Goal: Task Accomplishment & Management: Use online tool/utility

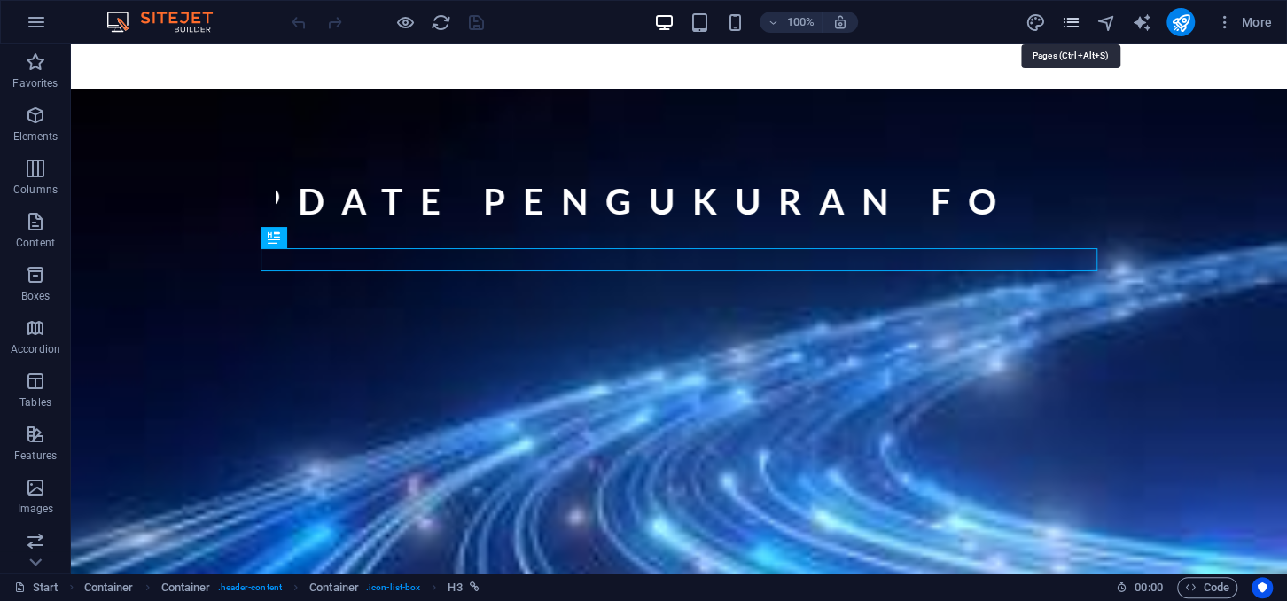
click at [1069, 20] on icon "pages" at bounding box center [1070, 22] width 20 height 20
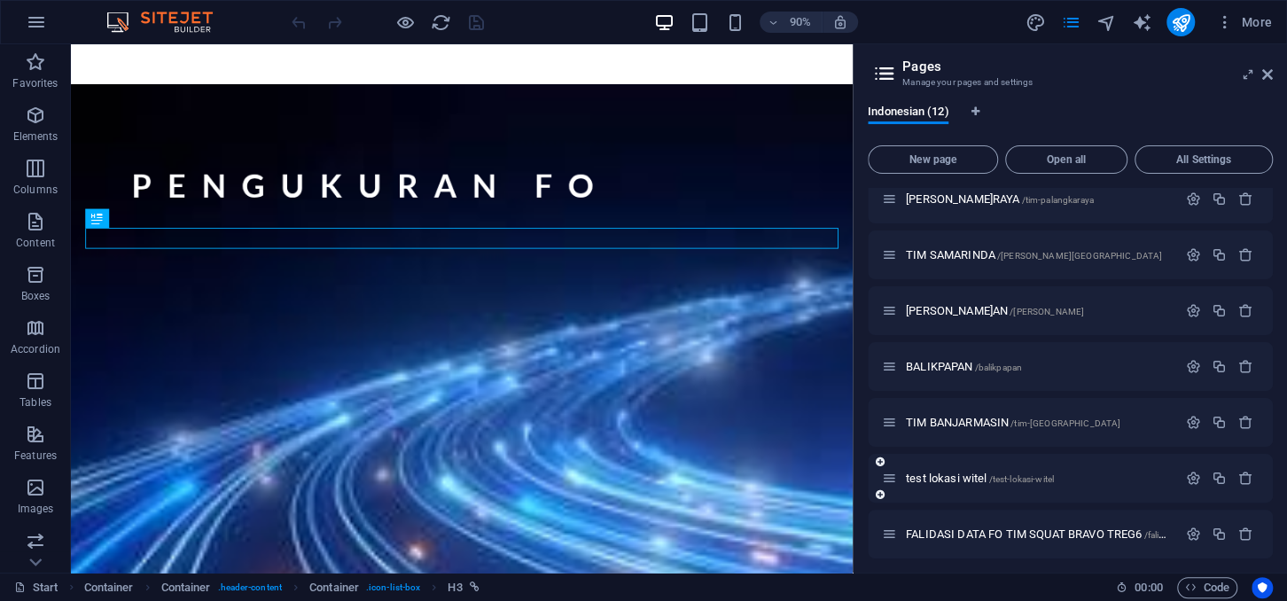
scroll to position [300, 0]
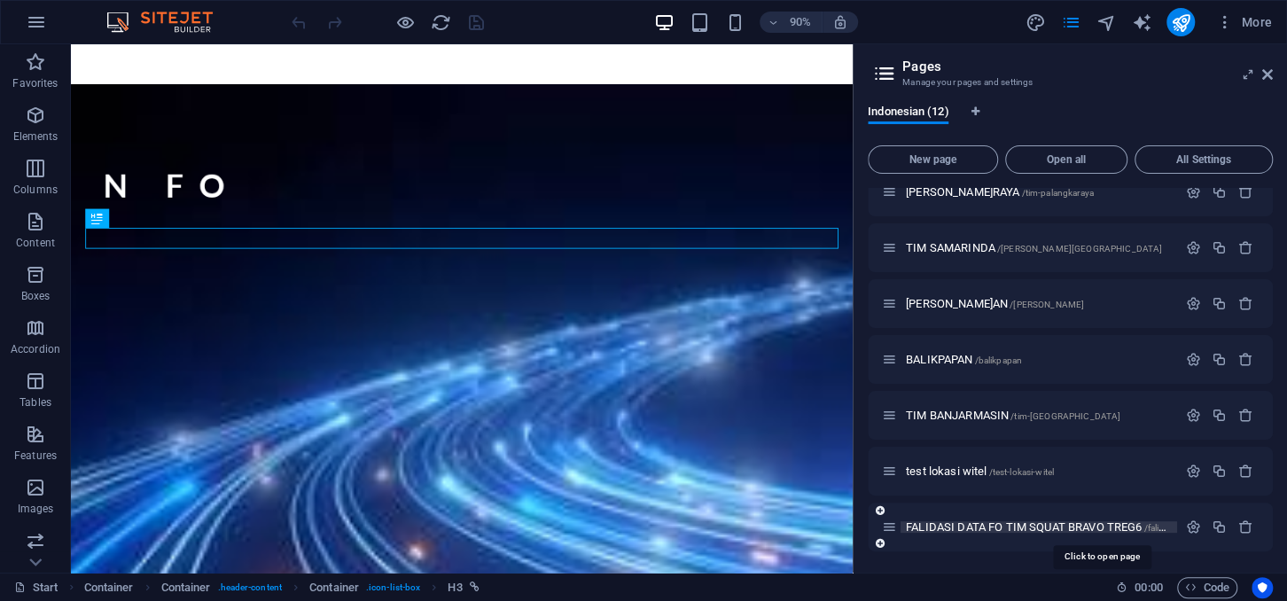
click at [968, 524] on span "FALIDASI DATA FO TIM SQUAT BRAVO TREG6 /falidasi-data-fo-tim-squat-bravo-treg6" at bounding box center [1101, 526] width 391 height 13
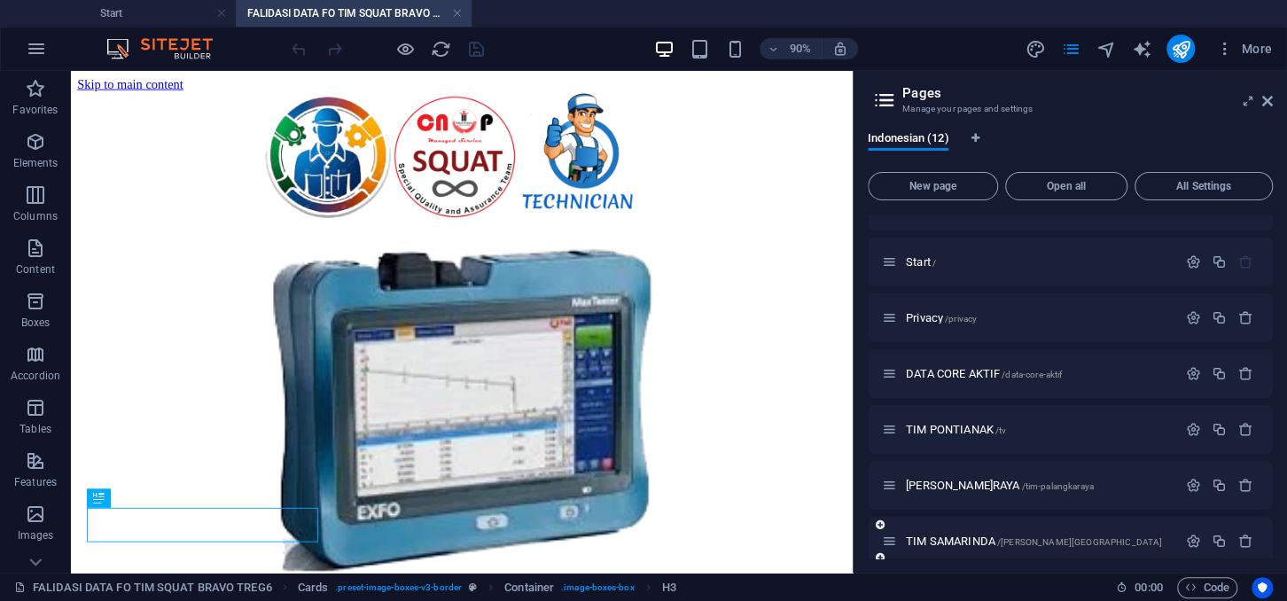
scroll to position [0, 0]
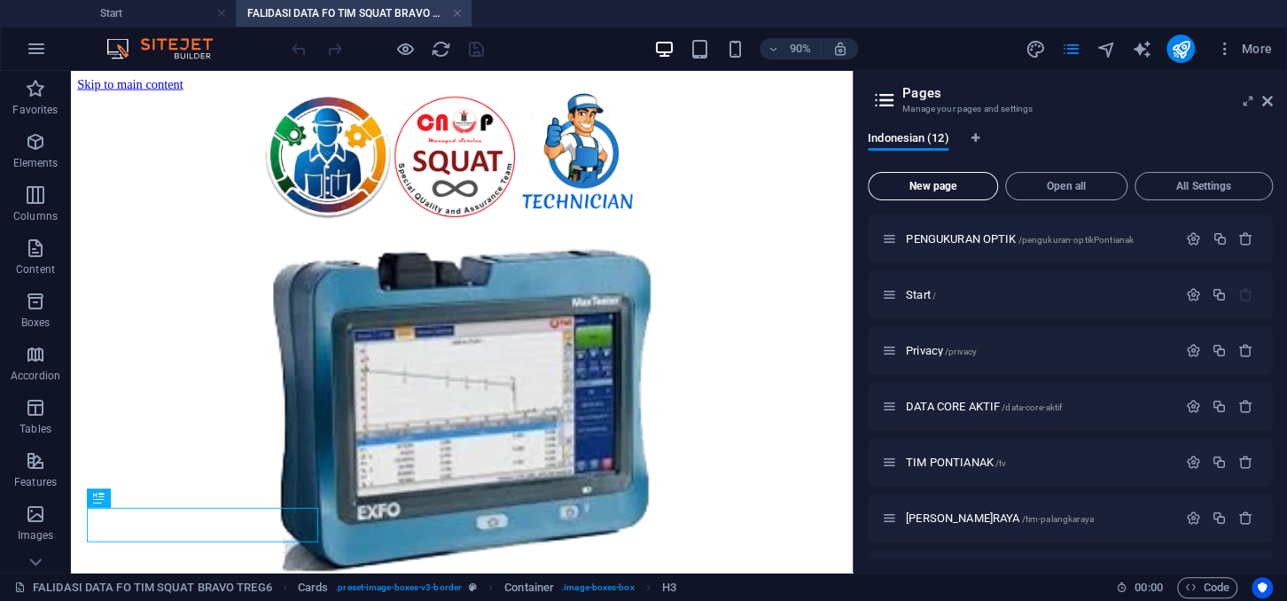
click at [920, 189] on span "New page" at bounding box center [932, 186] width 114 height 11
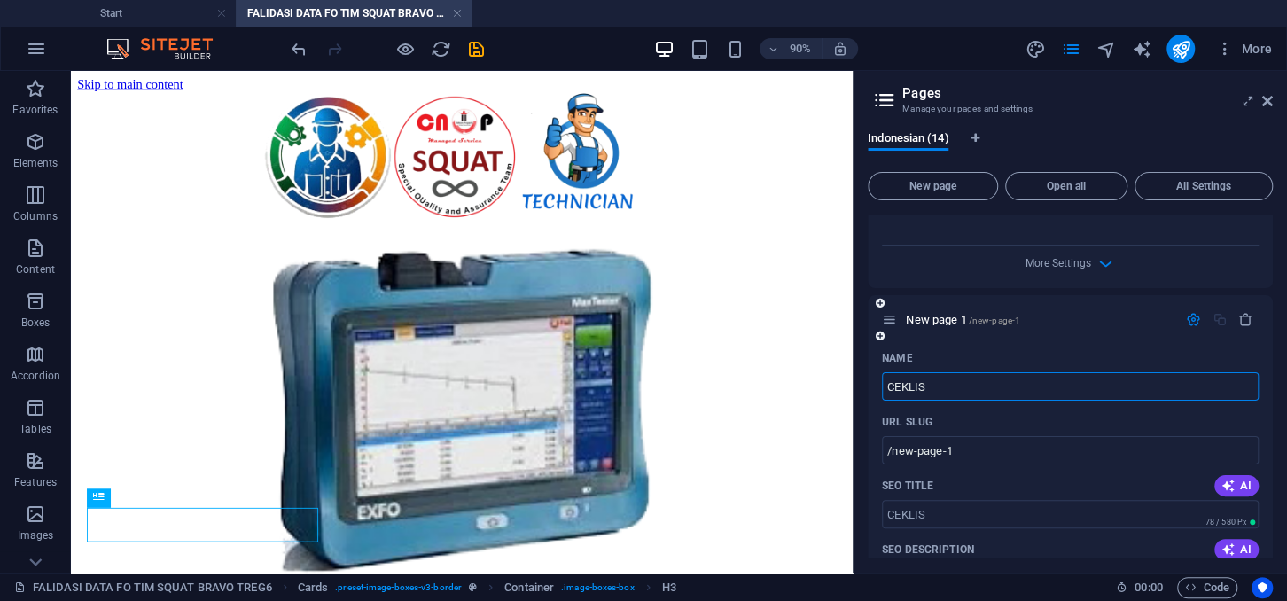
type input "CEKLIS"
type input "/ceklis"
type input "CEKLIST"
type input "/ceklist"
type input "CEKLIST KE"
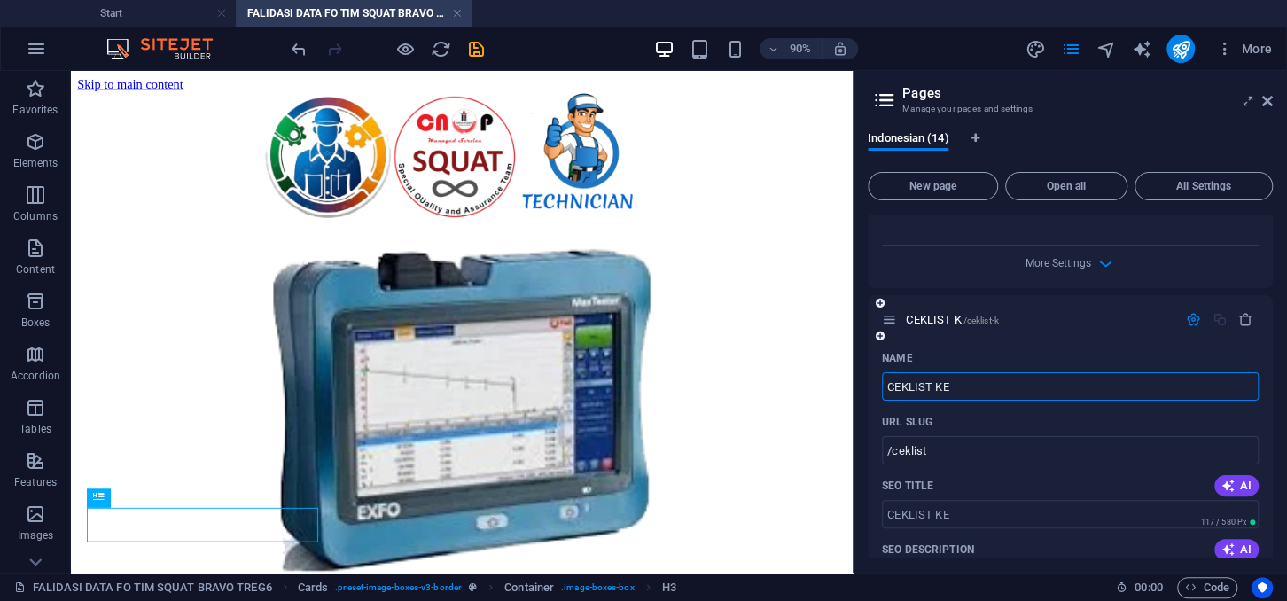
type input "/ceklist-k"
type input "CEKLIST KEGIATAN"
type input "/ceklist-kegiatan"
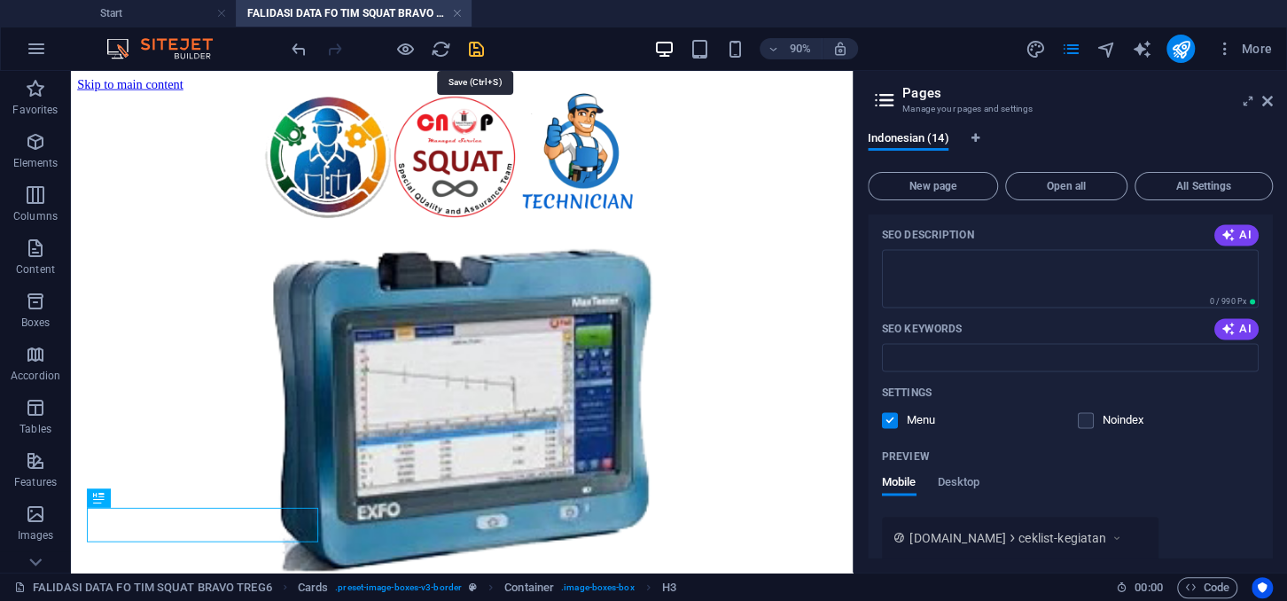
drag, startPoint x: 477, startPoint y: 45, endPoint x: 406, endPoint y: 8, distance: 80.1
click at [477, 45] on icon "save" at bounding box center [476, 49] width 20 height 20
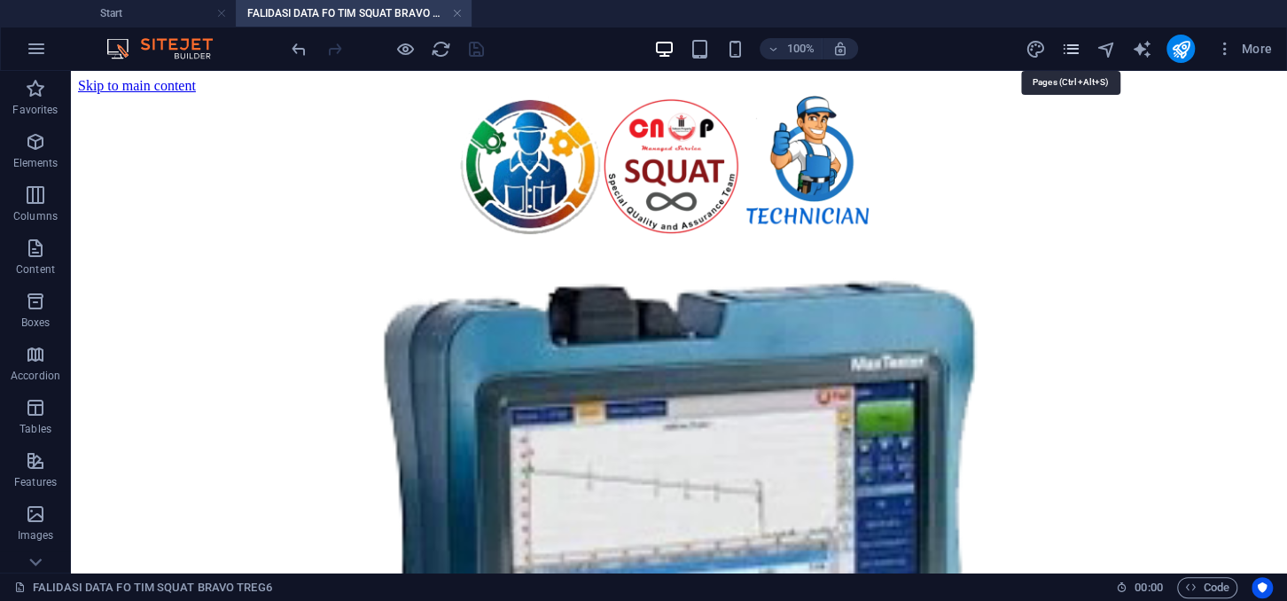
click at [1069, 49] on icon "pages" at bounding box center [1070, 49] width 20 height 20
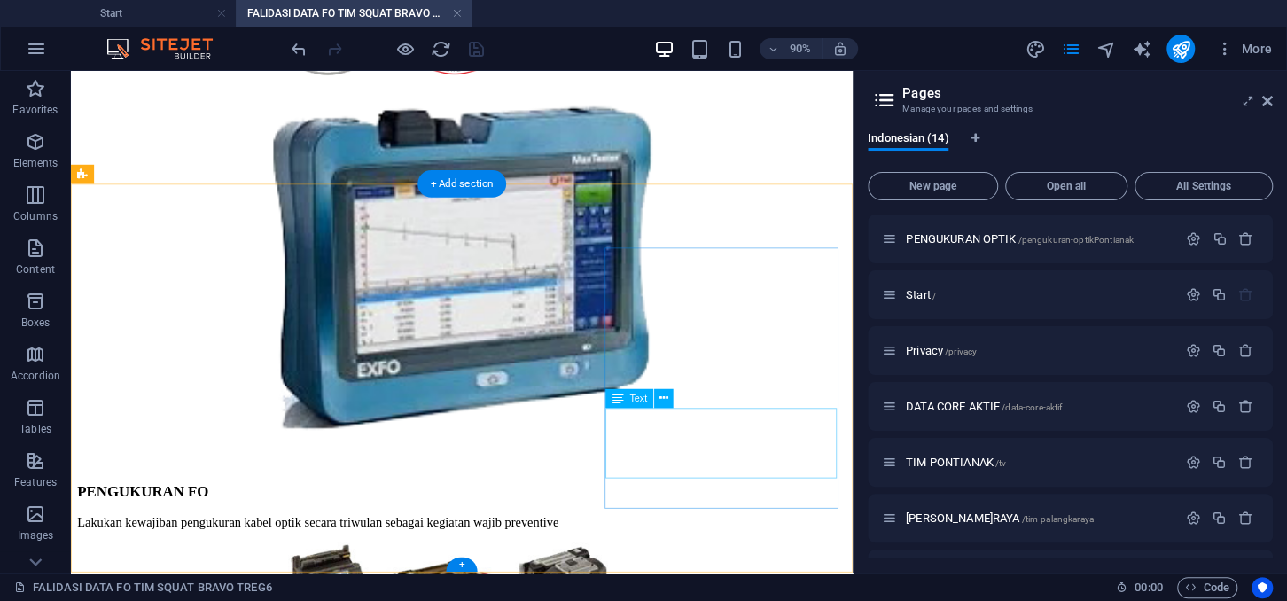
scroll to position [0, 0]
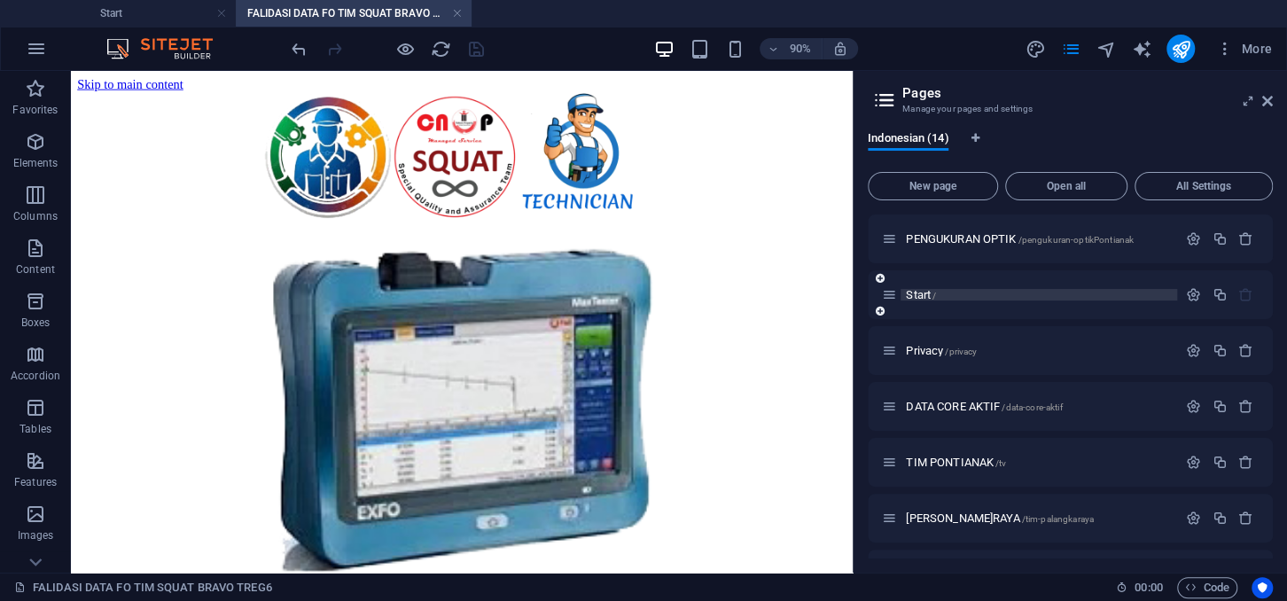
click at [940, 293] on p "Start /" at bounding box center [1039, 295] width 266 height 12
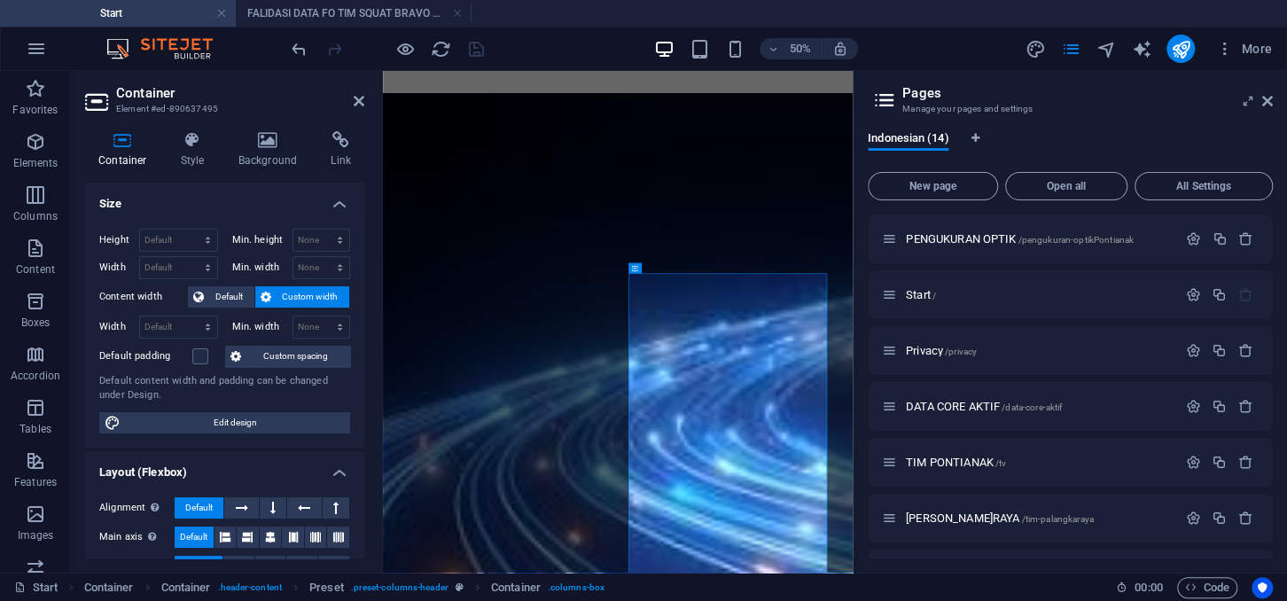
click at [1107, 93] on h2 "Pages" at bounding box center [1087, 93] width 370 height 16
drag, startPoint x: 357, startPoint y: 104, endPoint x: 328, endPoint y: 43, distance: 67.8
click at [357, 104] on icon at bounding box center [359, 101] width 11 height 14
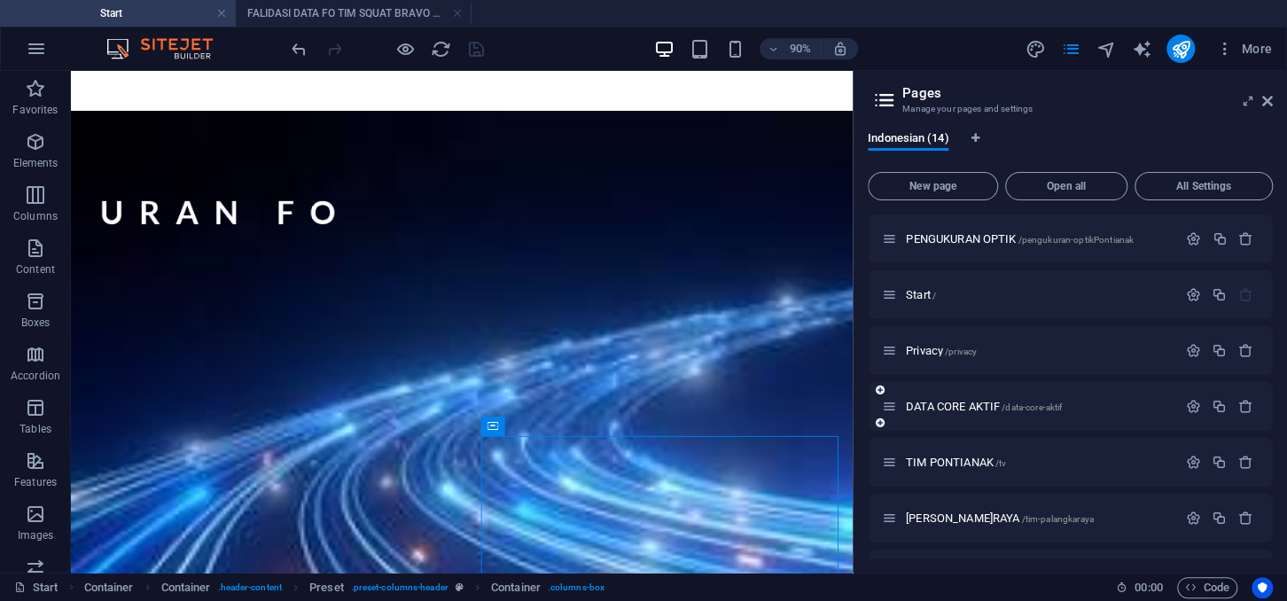
click at [958, 400] on div "DATA CORE AKTIF /data-core-aktif" at bounding box center [1029, 406] width 295 height 20
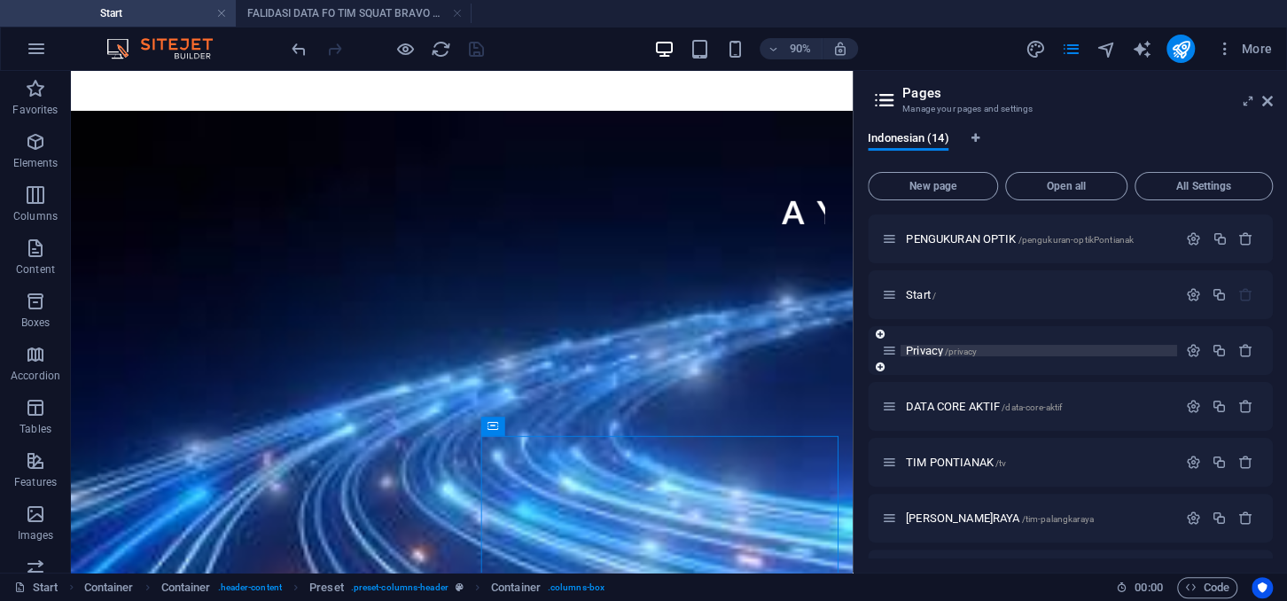
click at [962, 346] on span "Privacy /privacy" at bounding box center [941, 350] width 71 height 13
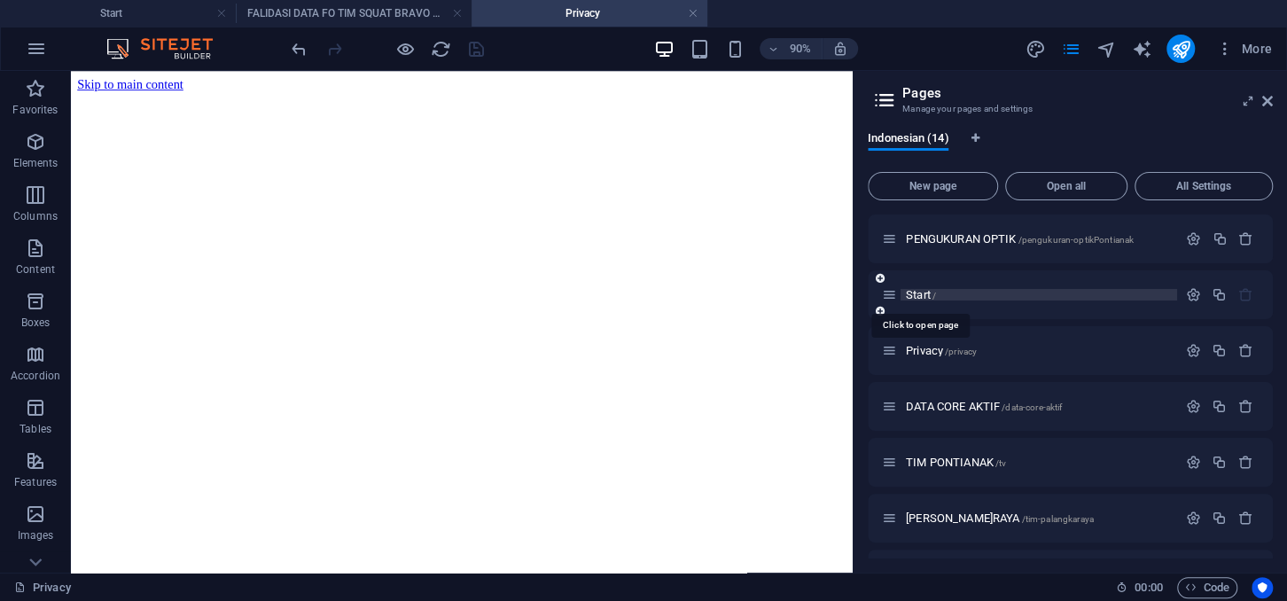
click at [932, 290] on span "Start /" at bounding box center [921, 294] width 30 height 13
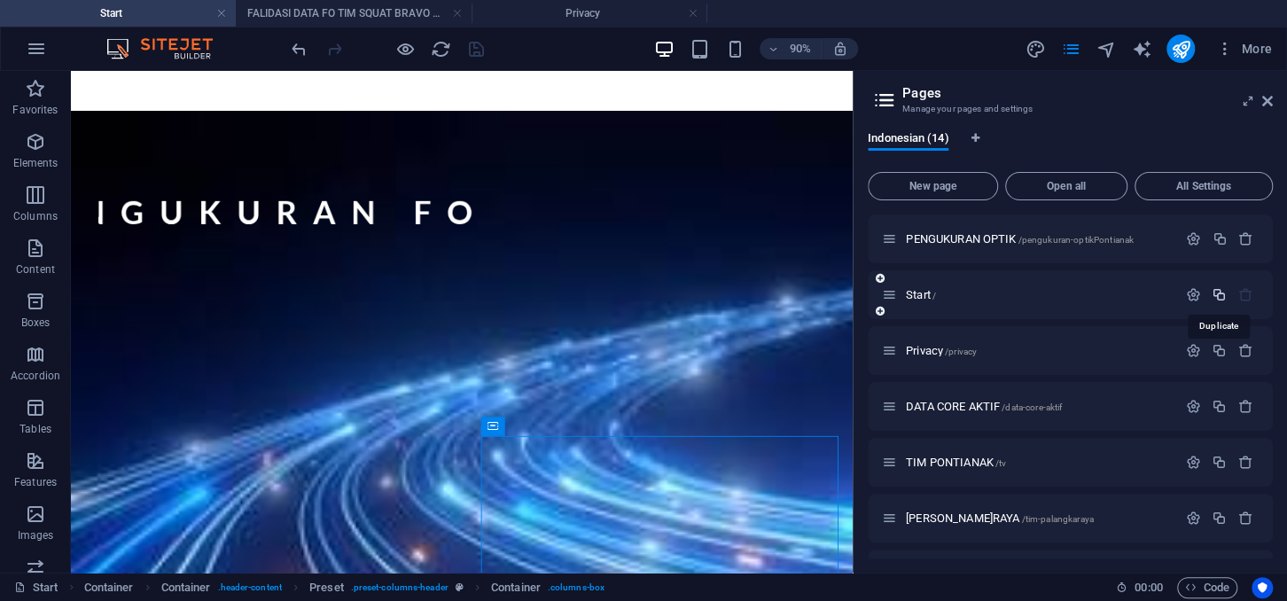
click at [1218, 292] on icon "button" at bounding box center [1218, 294] width 15 height 15
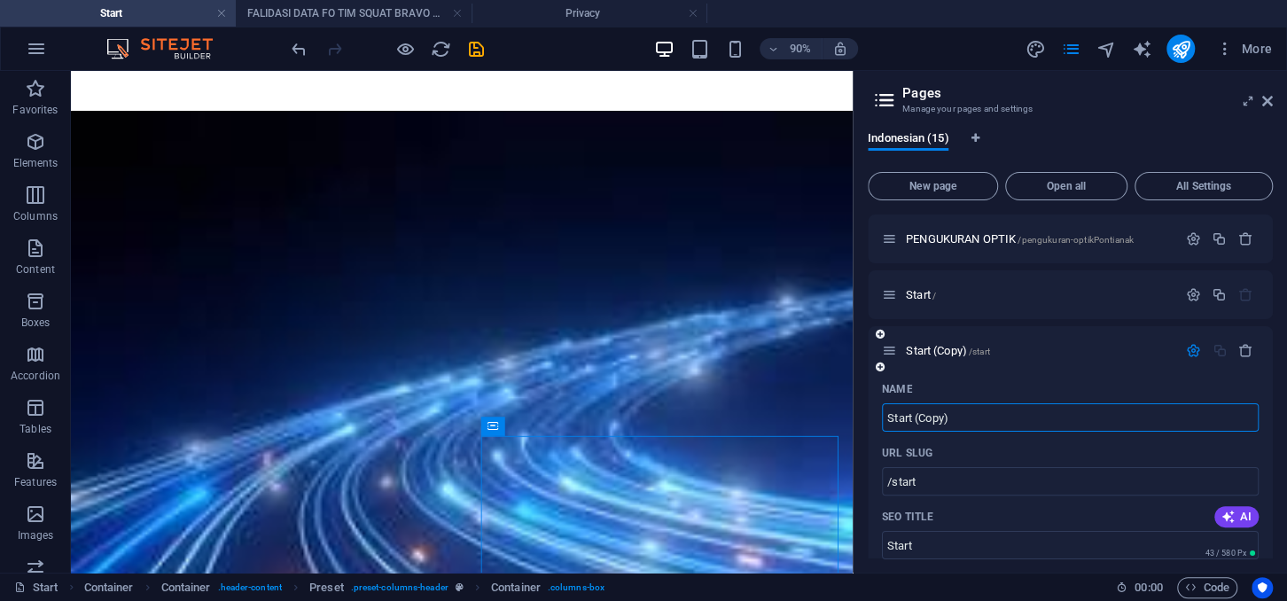
click at [969, 418] on input "Start (Copy)" at bounding box center [1070, 417] width 377 height 28
drag, startPoint x: 968, startPoint y: 418, endPoint x: 874, endPoint y: 411, distance: 95.1
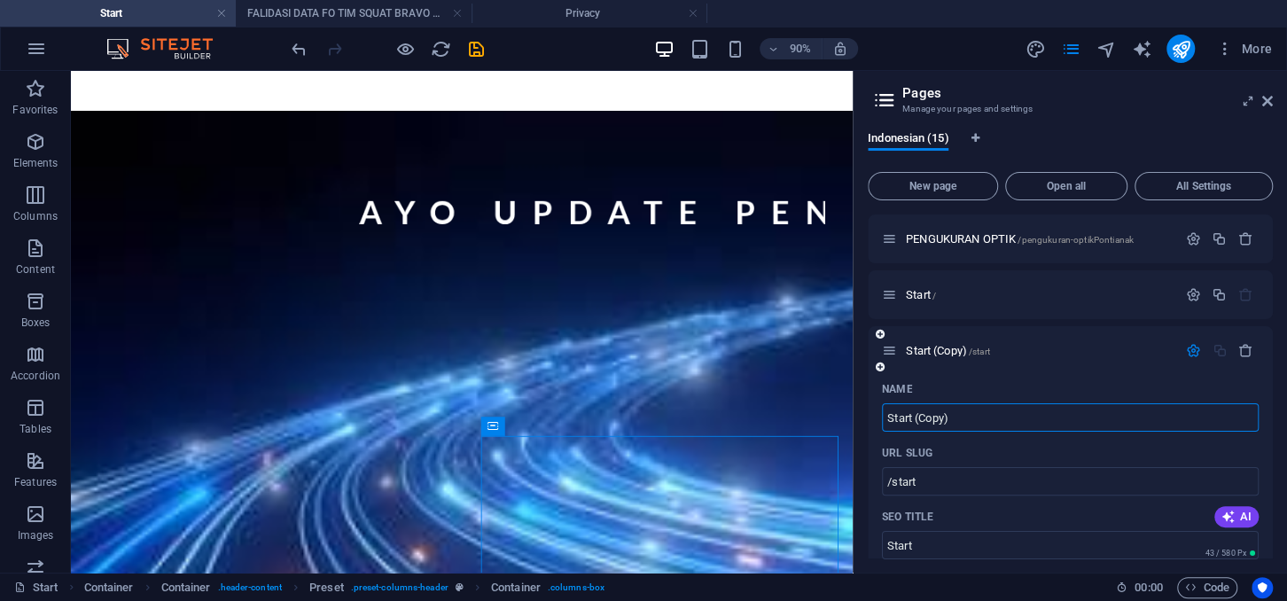
click at [882, 411] on input "Start (Copy)" at bounding box center [1070, 417] width 377 height 28
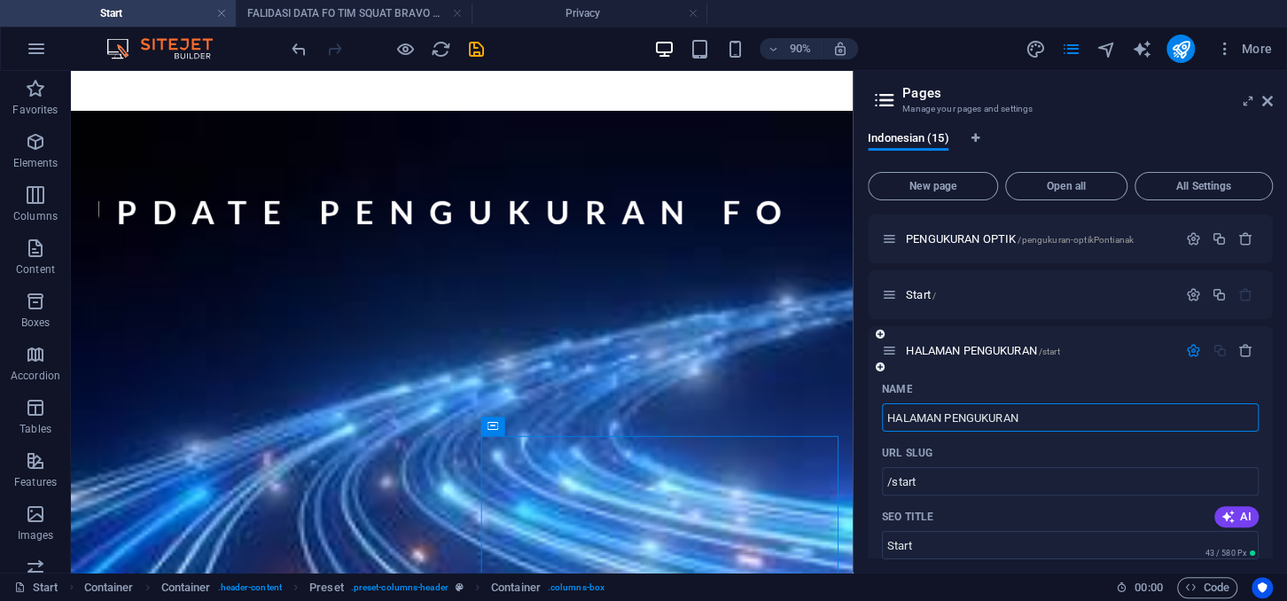
drag, startPoint x: 1039, startPoint y: 416, endPoint x: 861, endPoint y: 415, distance: 178.1
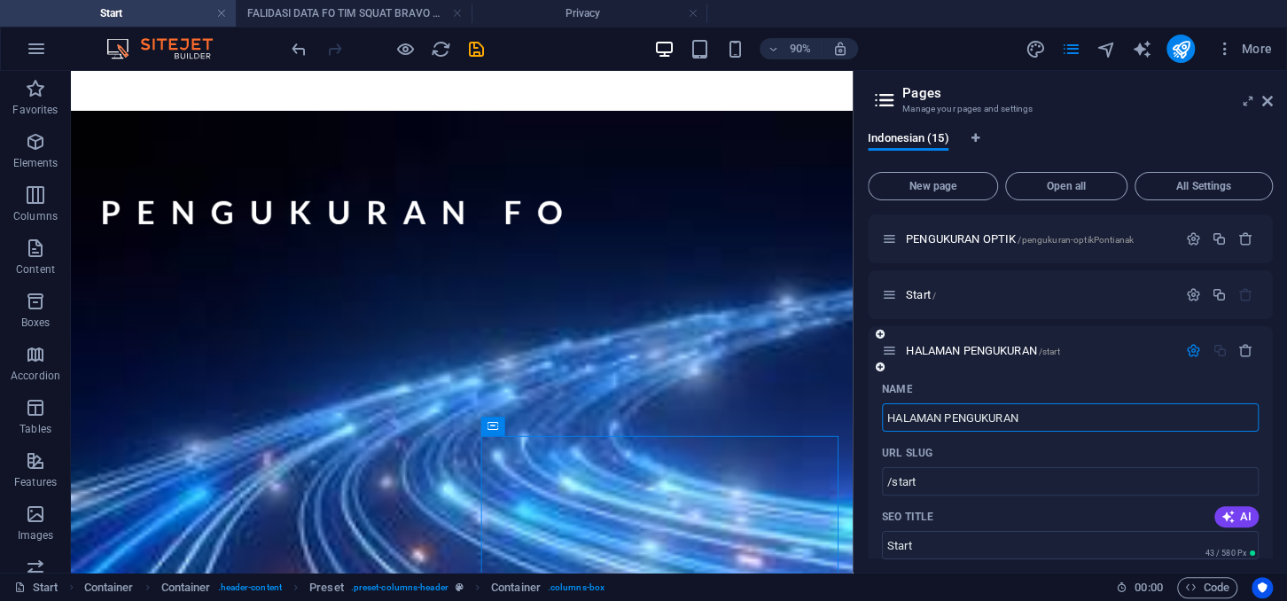
click at [882, 415] on input "HALAMAN PENGUKURAN" at bounding box center [1070, 417] width 377 height 28
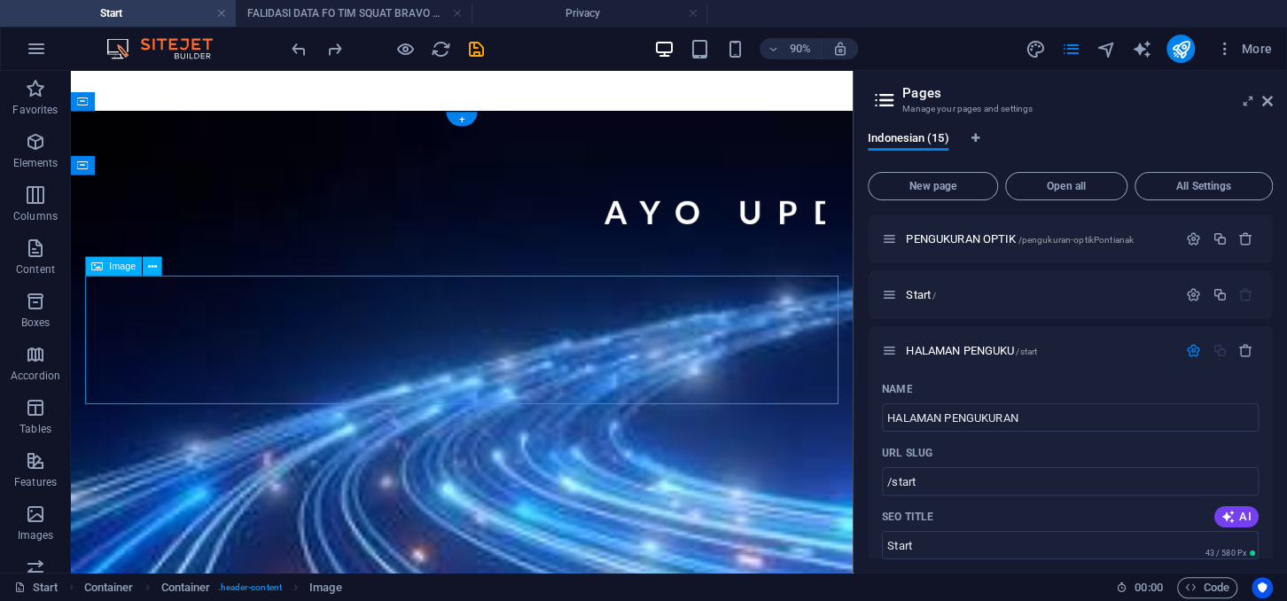
type input "HALAMAN PENGUKU"
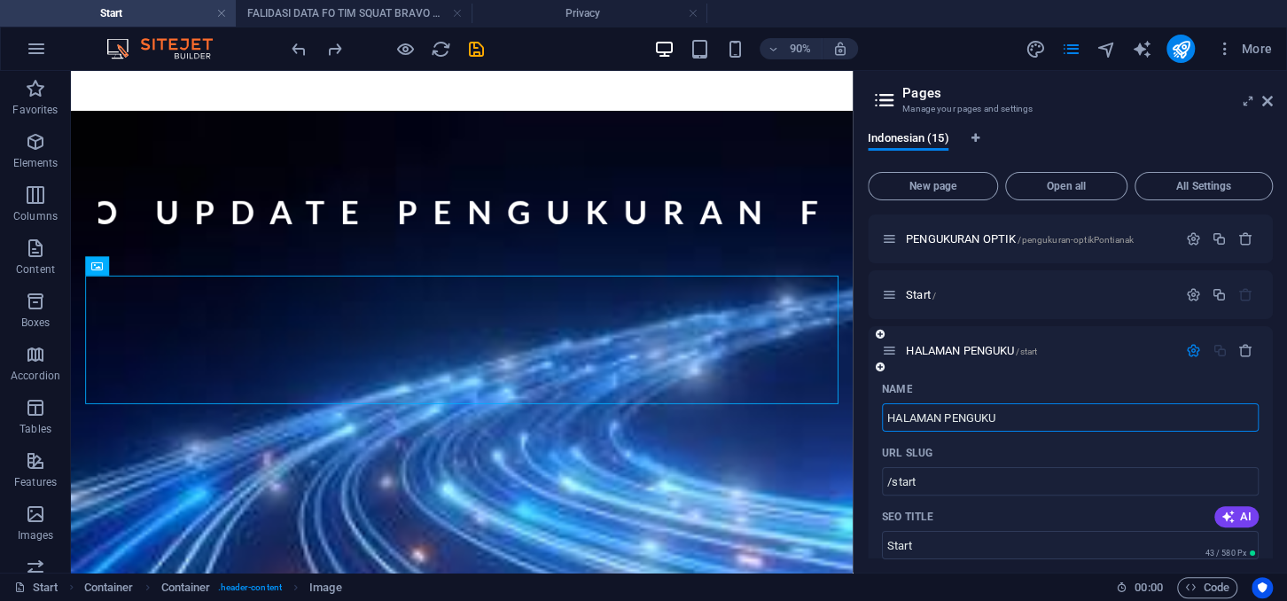
drag, startPoint x: 1022, startPoint y: 409, endPoint x: 836, endPoint y: 406, distance: 187.0
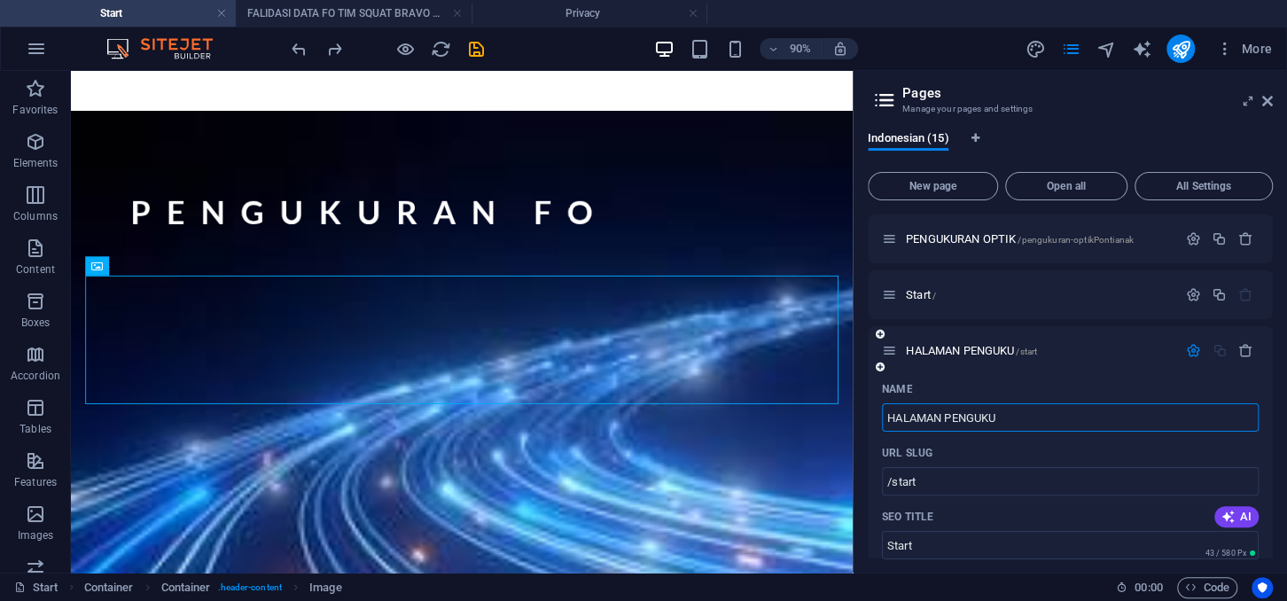
click at [882, 406] on input "HALAMAN PENGUKU" at bounding box center [1070, 417] width 377 height 28
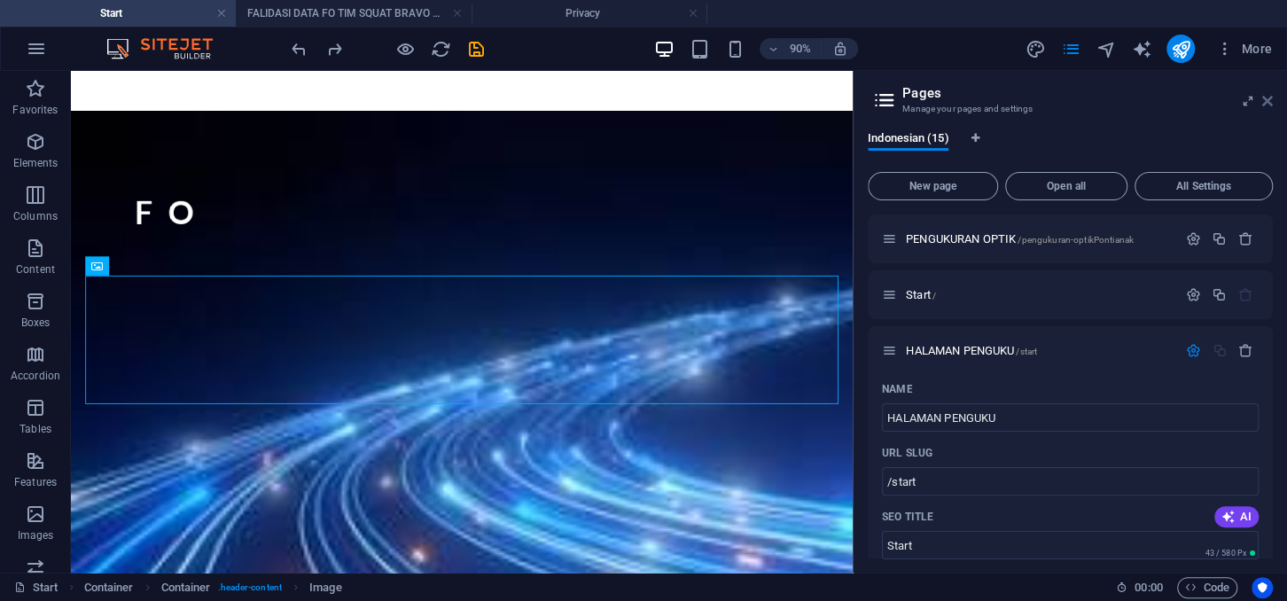
drag, startPoint x: 1263, startPoint y: 104, endPoint x: 1126, endPoint y: 94, distance: 136.8
click at [1263, 104] on icon at bounding box center [1267, 101] width 11 height 14
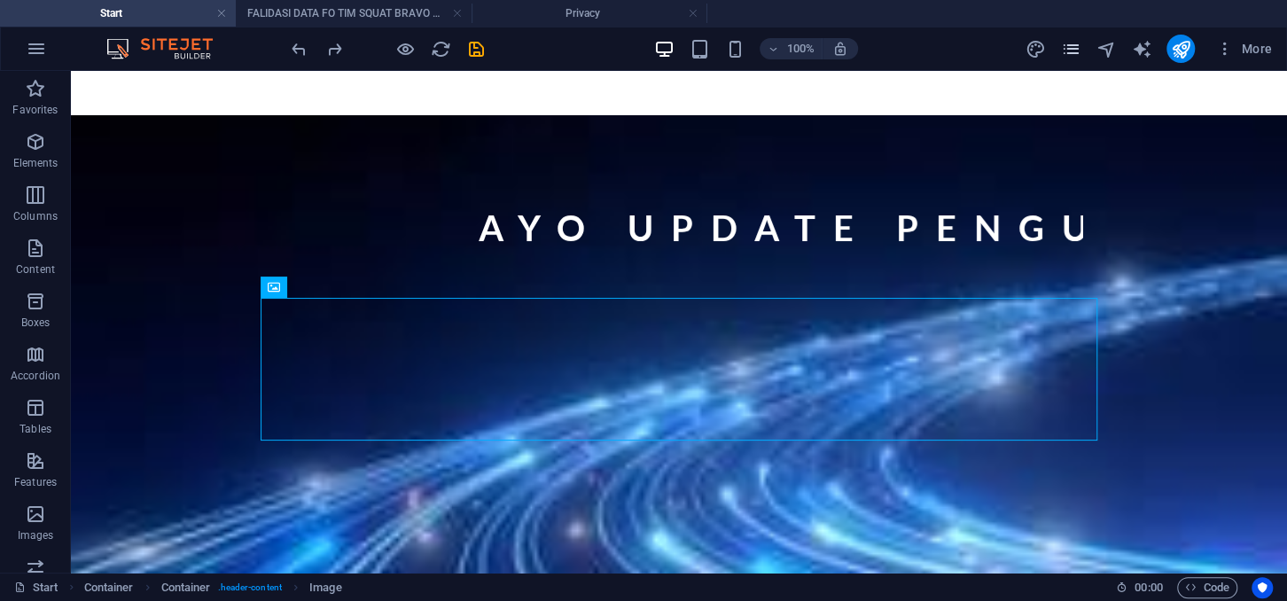
click at [1068, 47] on icon "pages" at bounding box center [1070, 49] width 20 height 20
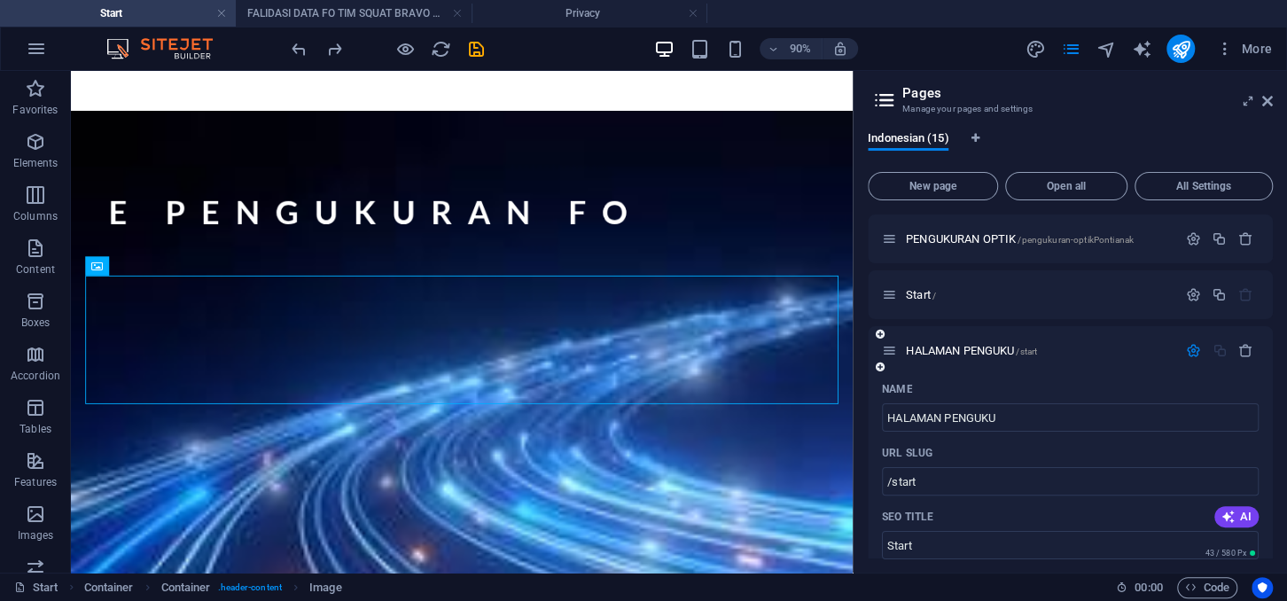
click at [1195, 350] on icon "button" at bounding box center [1192, 350] width 15 height 15
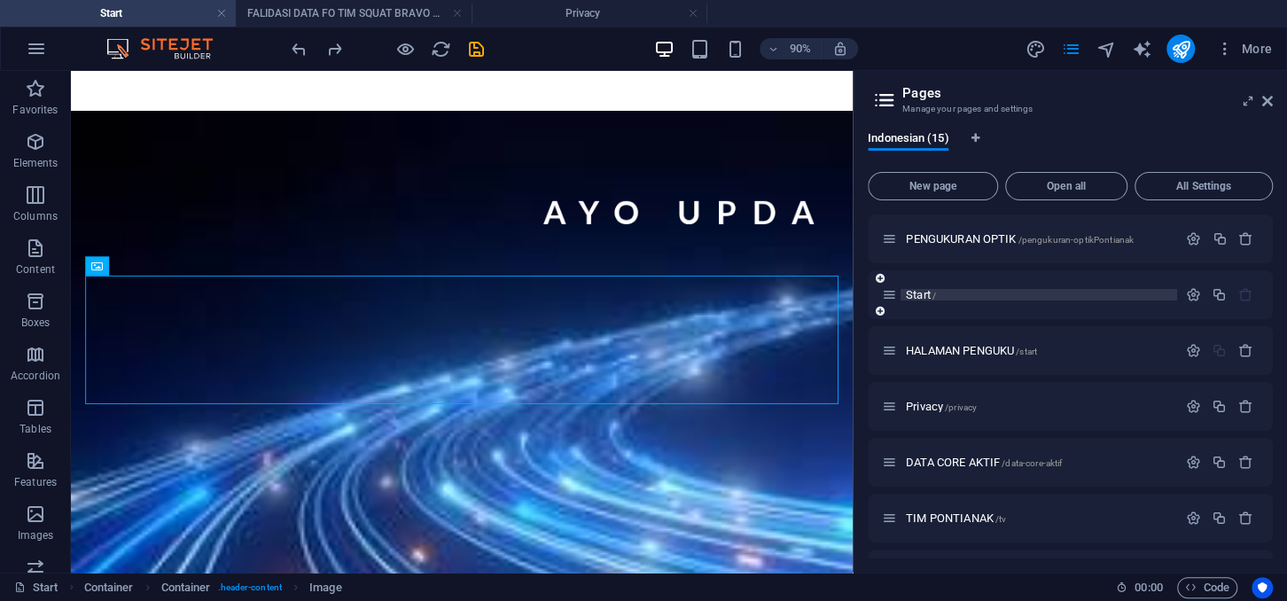
click at [920, 292] on span "Start /" at bounding box center [921, 294] width 30 height 13
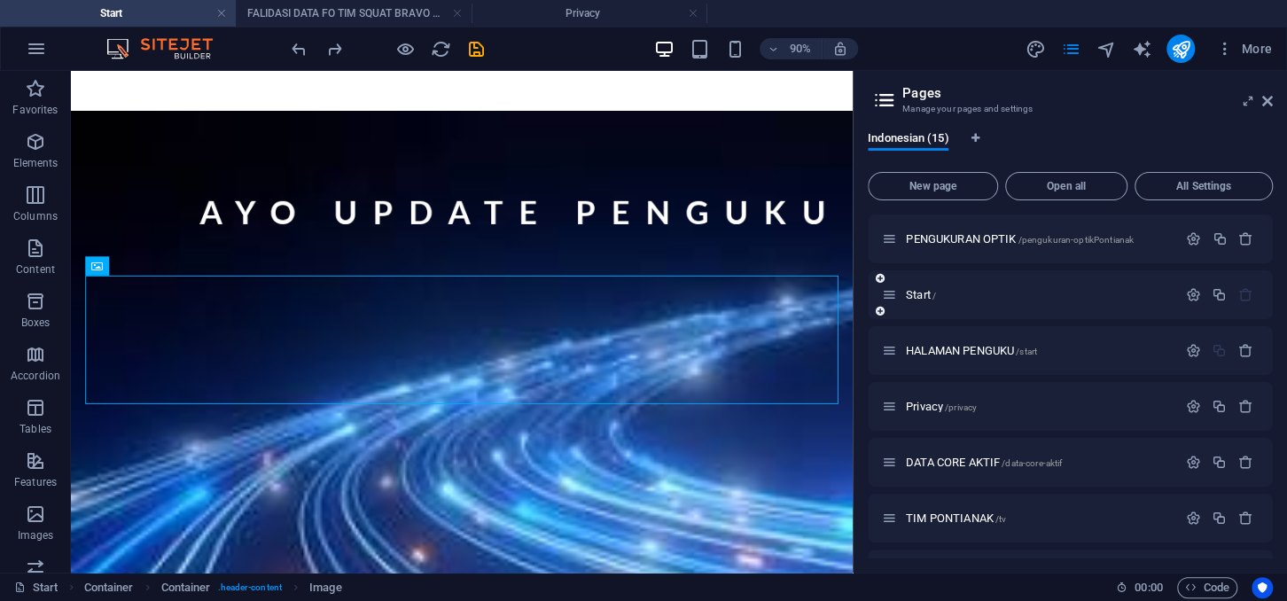
click at [1057, 283] on div "Start /" at bounding box center [1069, 294] width 405 height 49
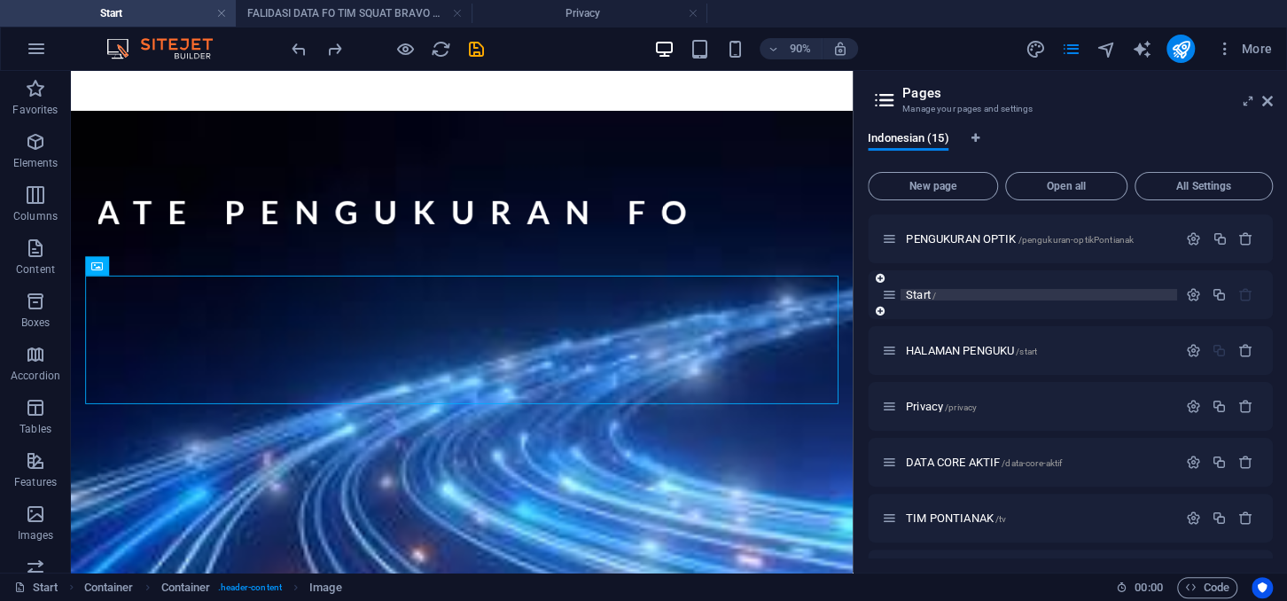
click at [1055, 291] on p "Start /" at bounding box center [1039, 295] width 266 height 12
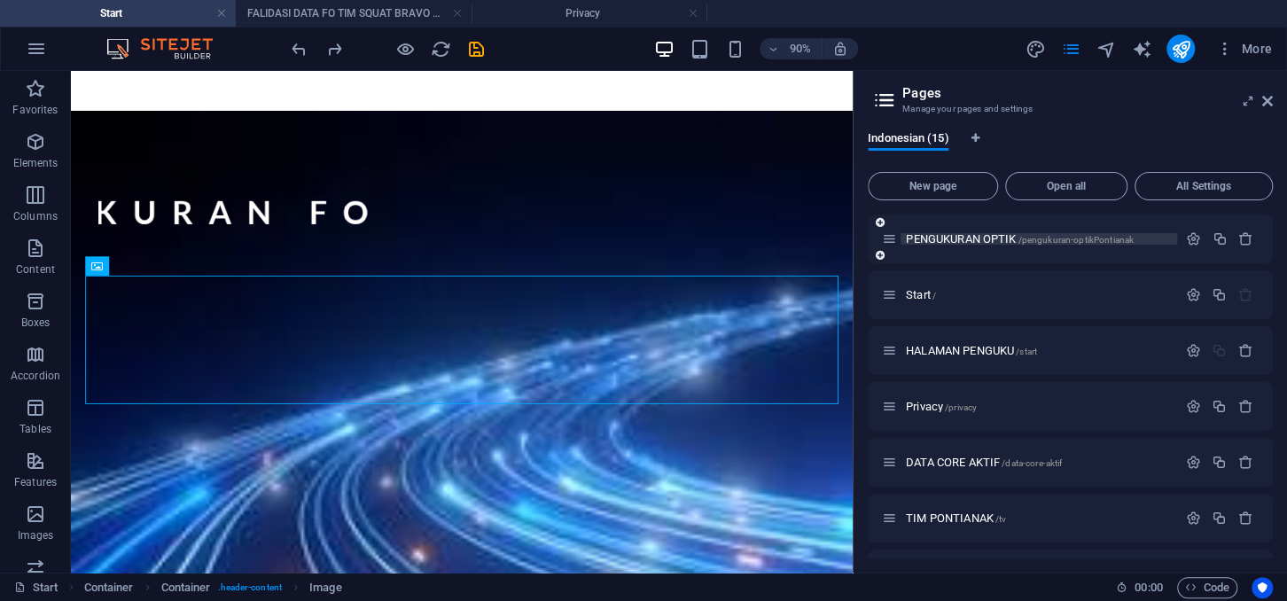
click at [1034, 237] on span "/pengukuran-optikPontianak" at bounding box center [1075, 240] width 116 height 10
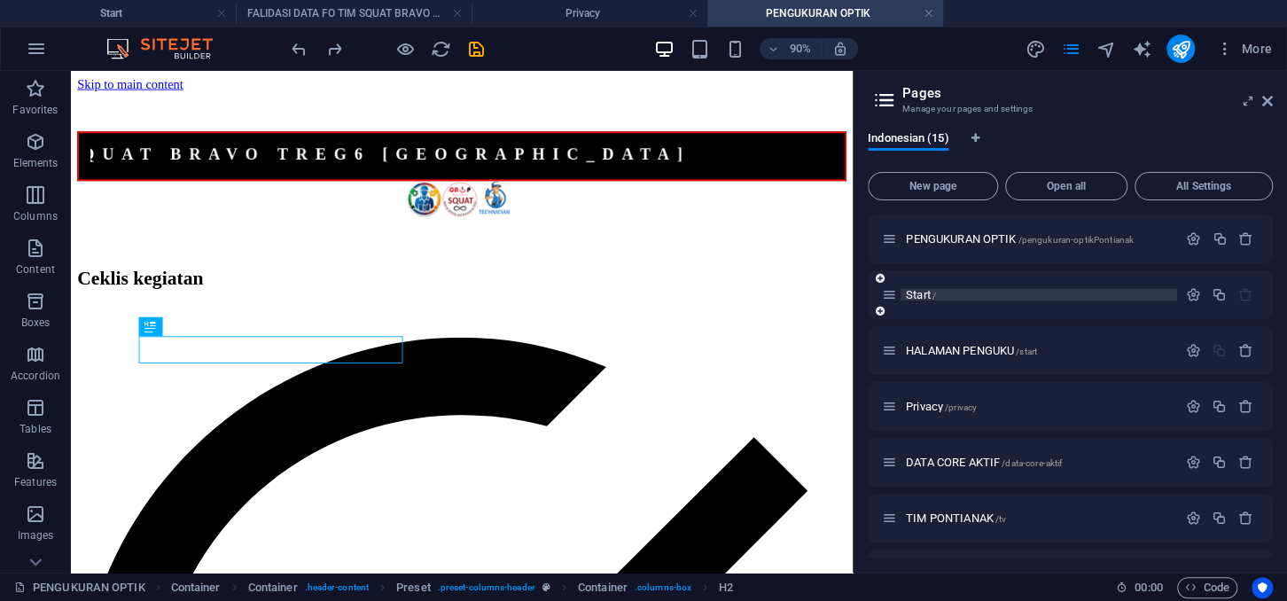
click at [1075, 291] on p "Start /" at bounding box center [1039, 295] width 266 height 12
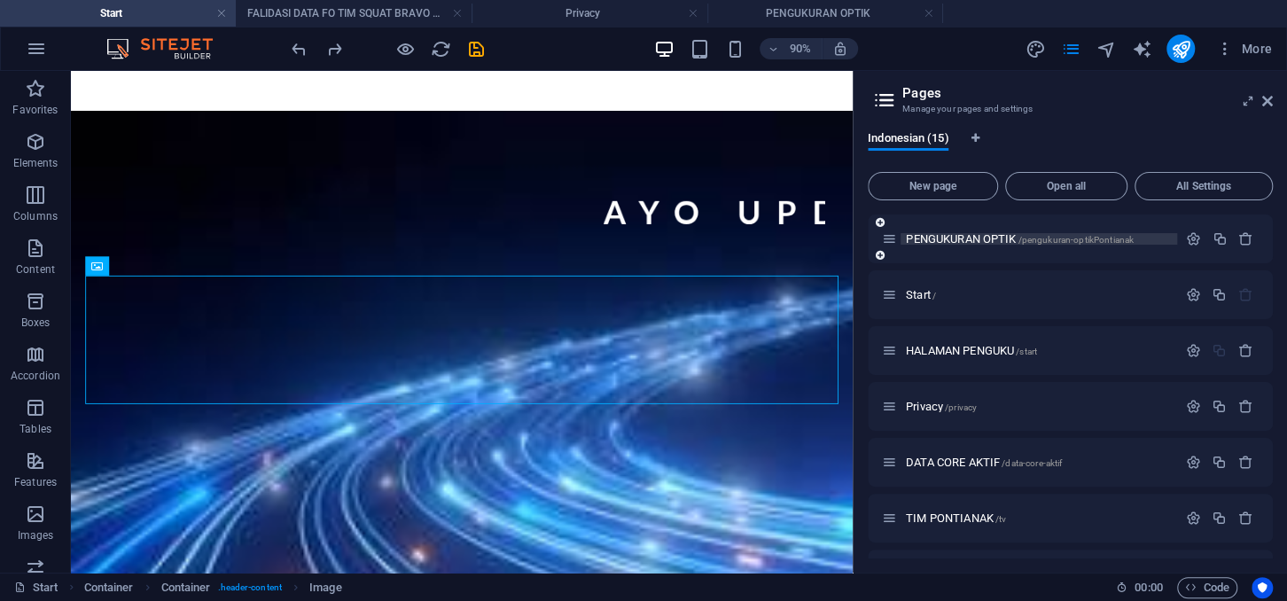
click at [1066, 233] on span "PENGUKURAN OPTIK /pengukuran-optikPontianak" at bounding box center [1020, 238] width 228 height 13
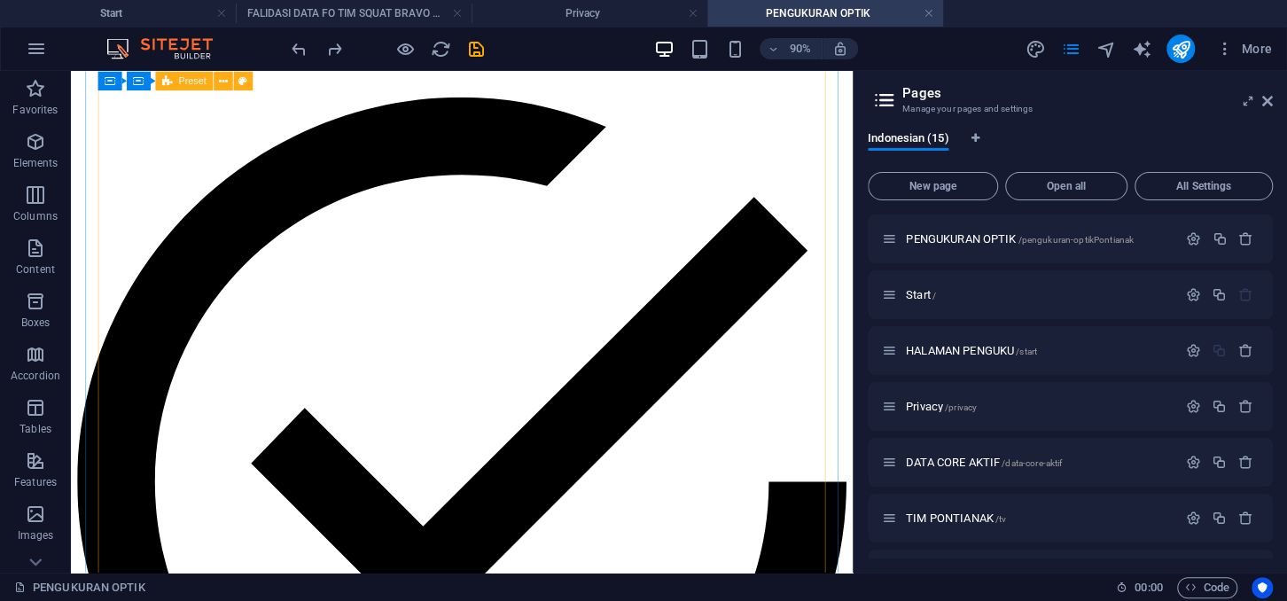
scroll to position [266, 0]
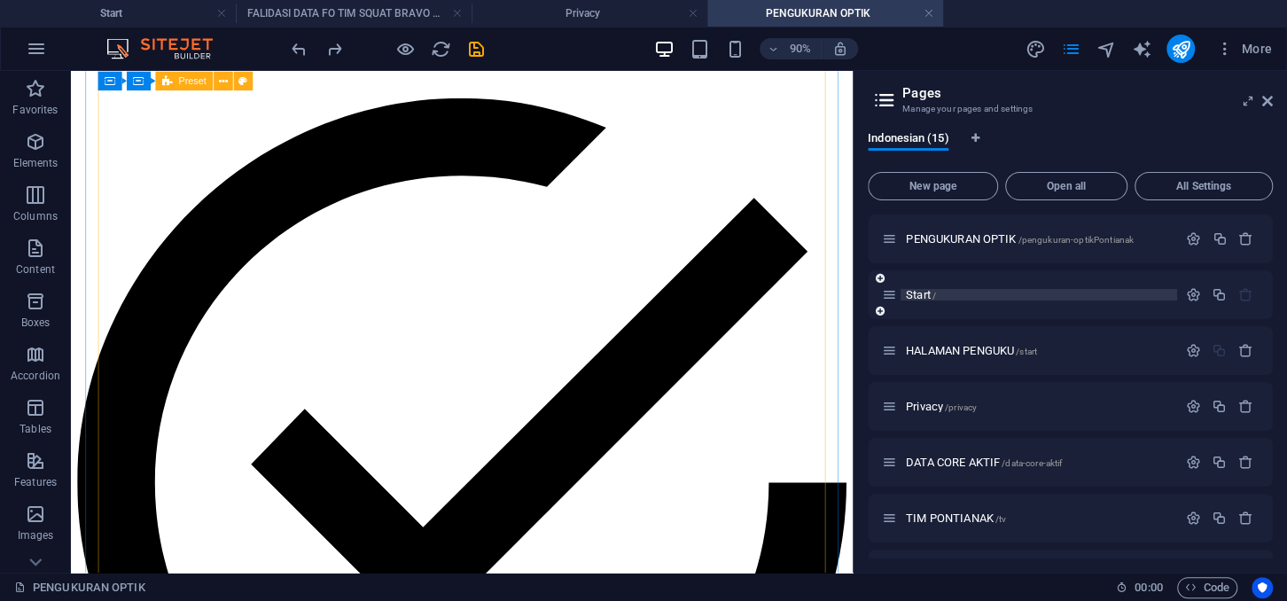
click at [986, 297] on p "Start /" at bounding box center [1039, 295] width 266 height 12
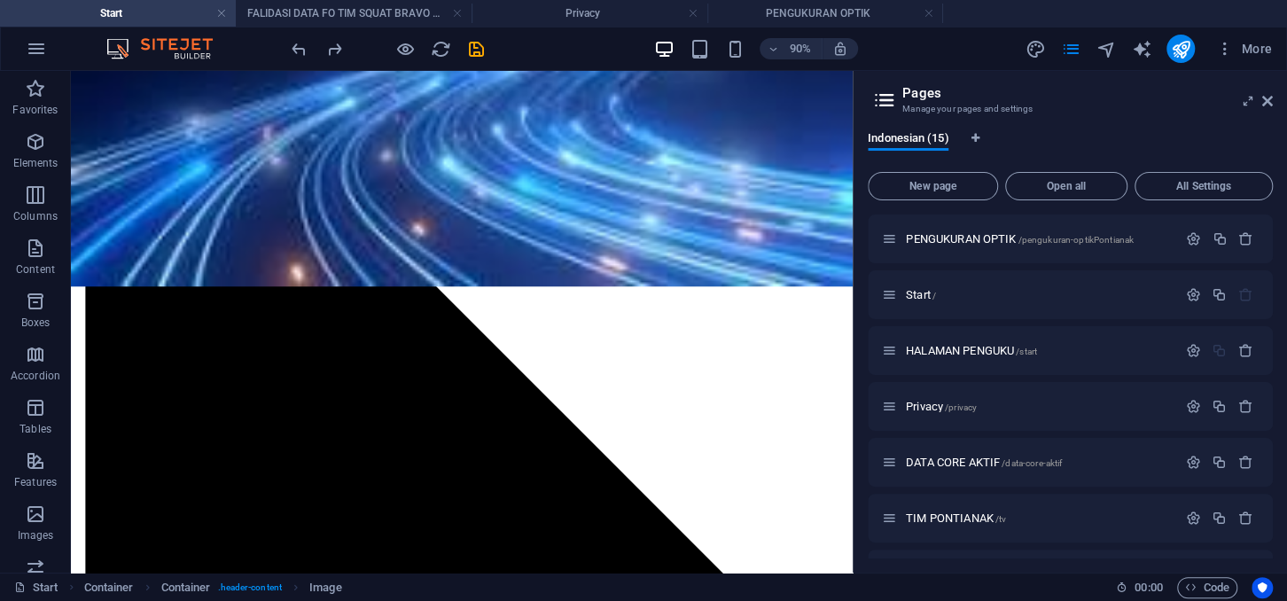
scroll to position [282, 0]
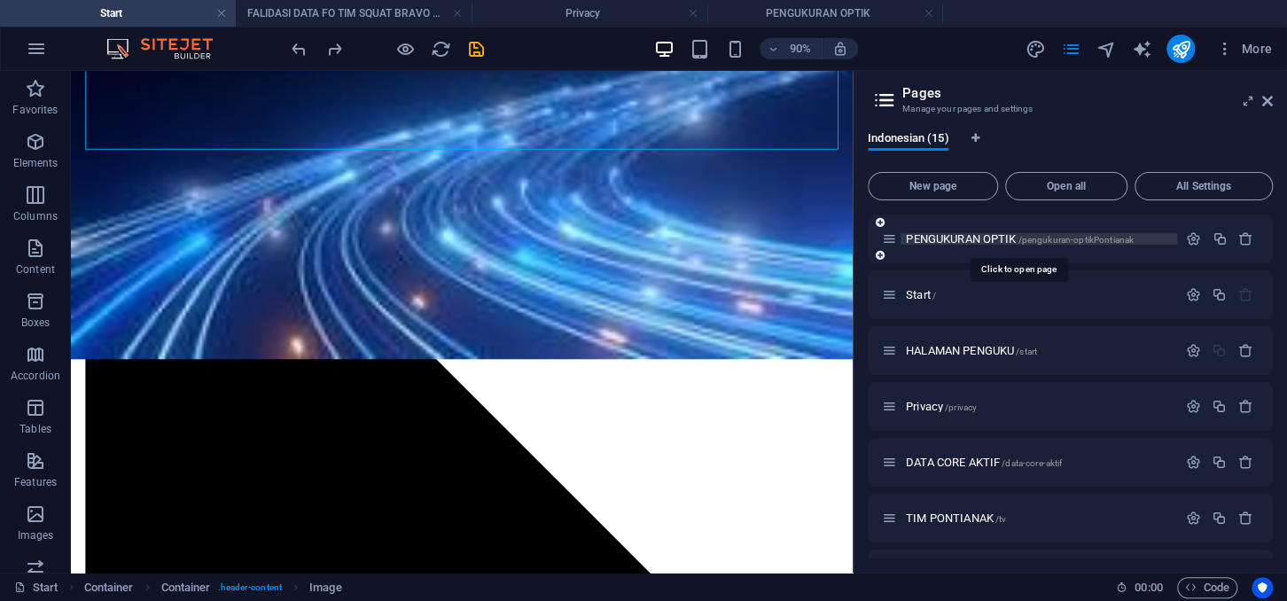
click at [1124, 237] on span "/pengukuran-optikPontianak" at bounding box center [1075, 240] width 116 height 10
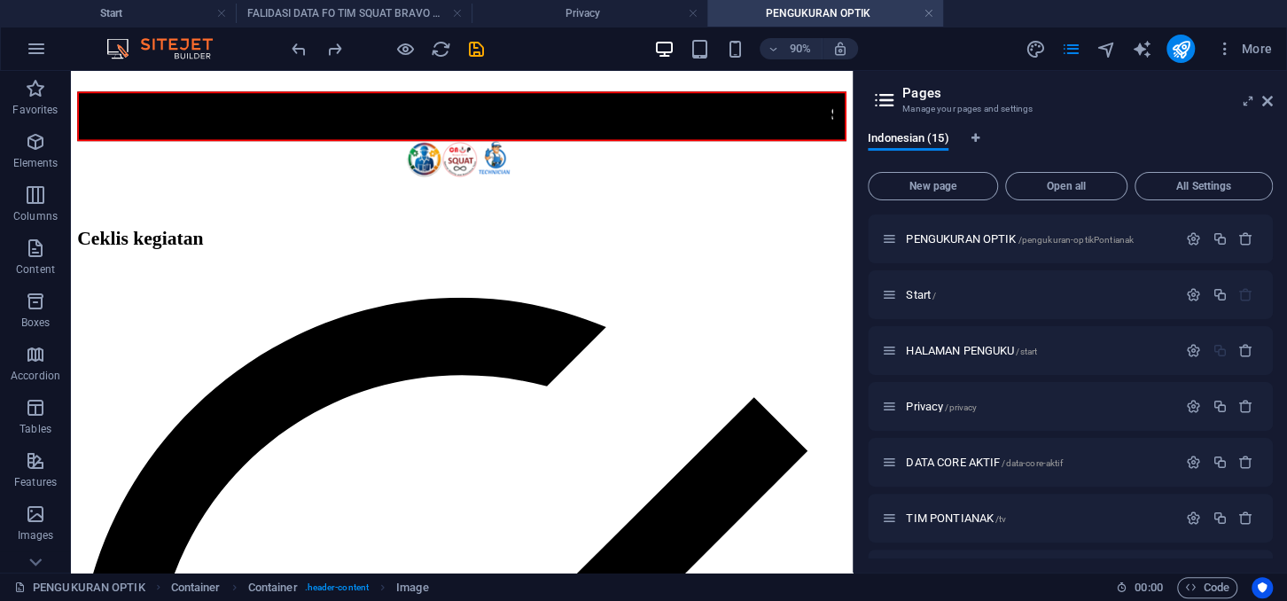
scroll to position [0, 0]
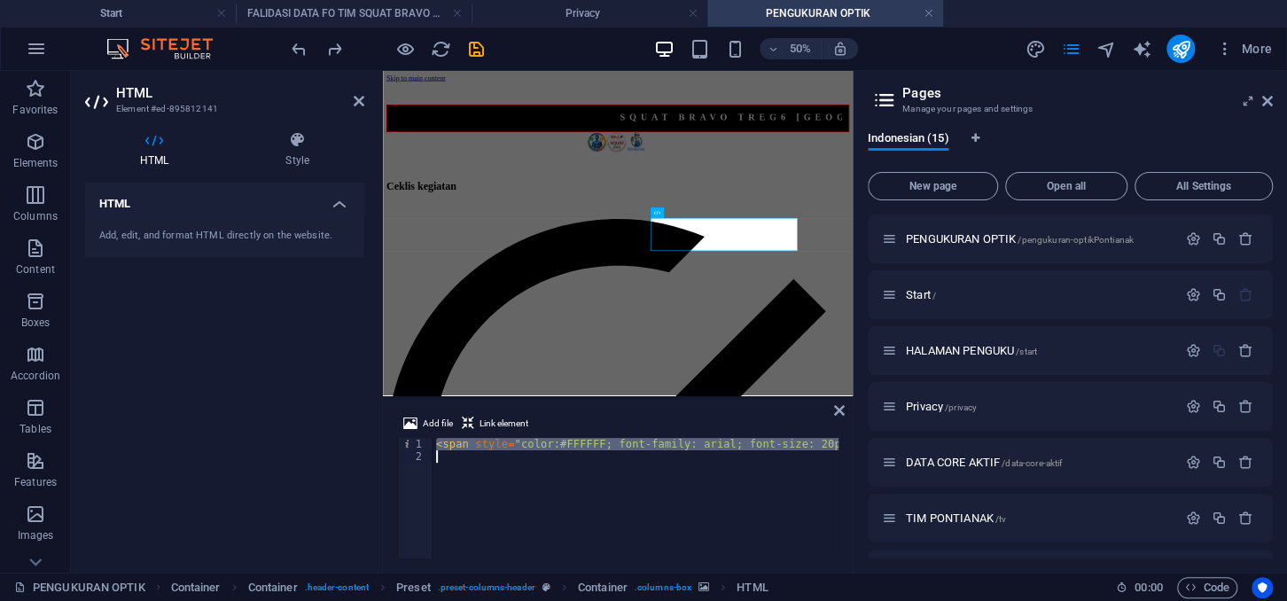
drag, startPoint x: 435, startPoint y: 445, endPoint x: 496, endPoint y: 503, distance: 84.6
click at [496, 503] on div "< span style = "color:#FFFFFF; font-family: arial; font-size: 20px; font-weight…" at bounding box center [1130, 510] width 1397 height 145
type textarea "<span style="color:#FFFFFF; font-family: arial; font-size: 20px; font-weight: b…"
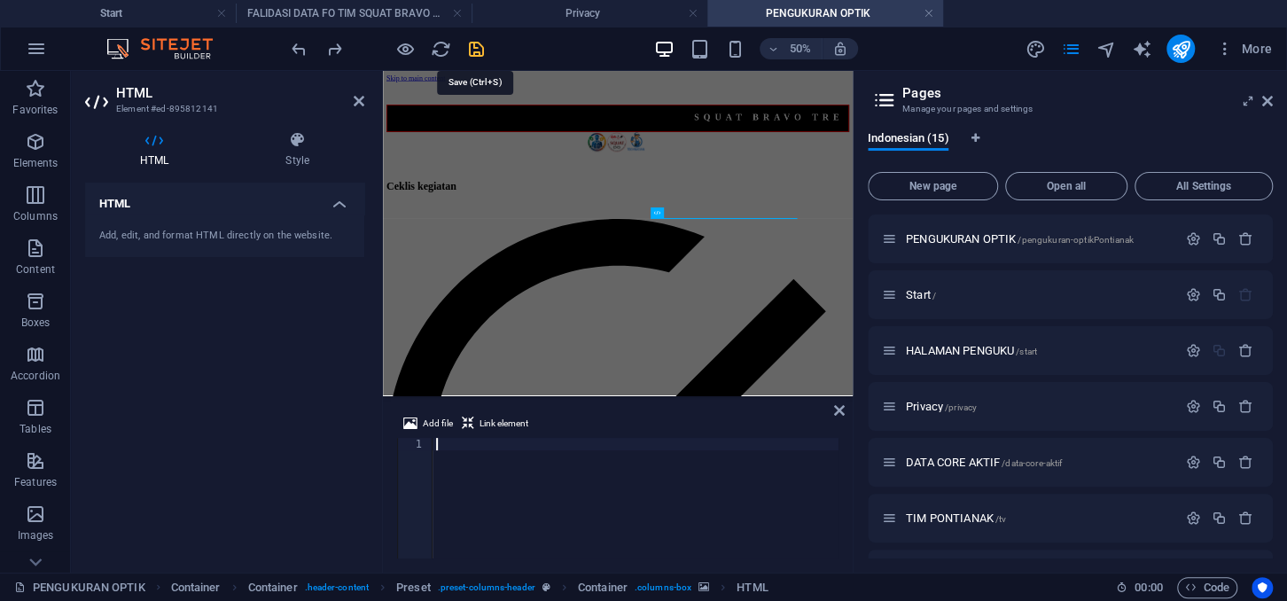
click at [477, 43] on icon "save" at bounding box center [476, 49] width 20 height 20
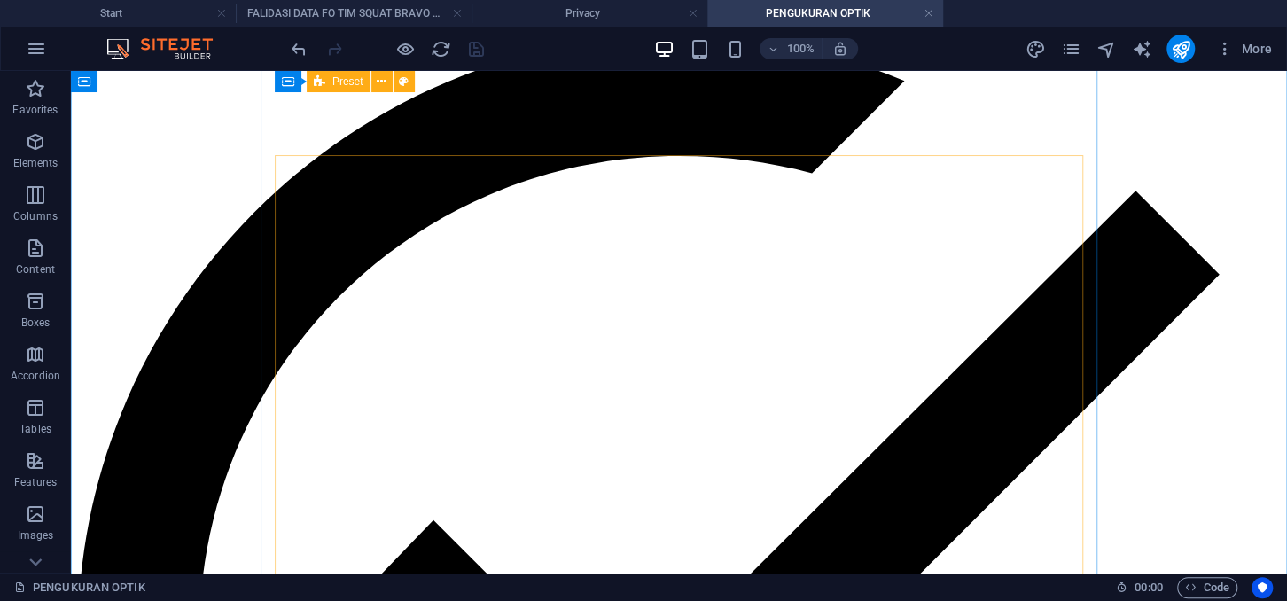
scroll to position [165, 0]
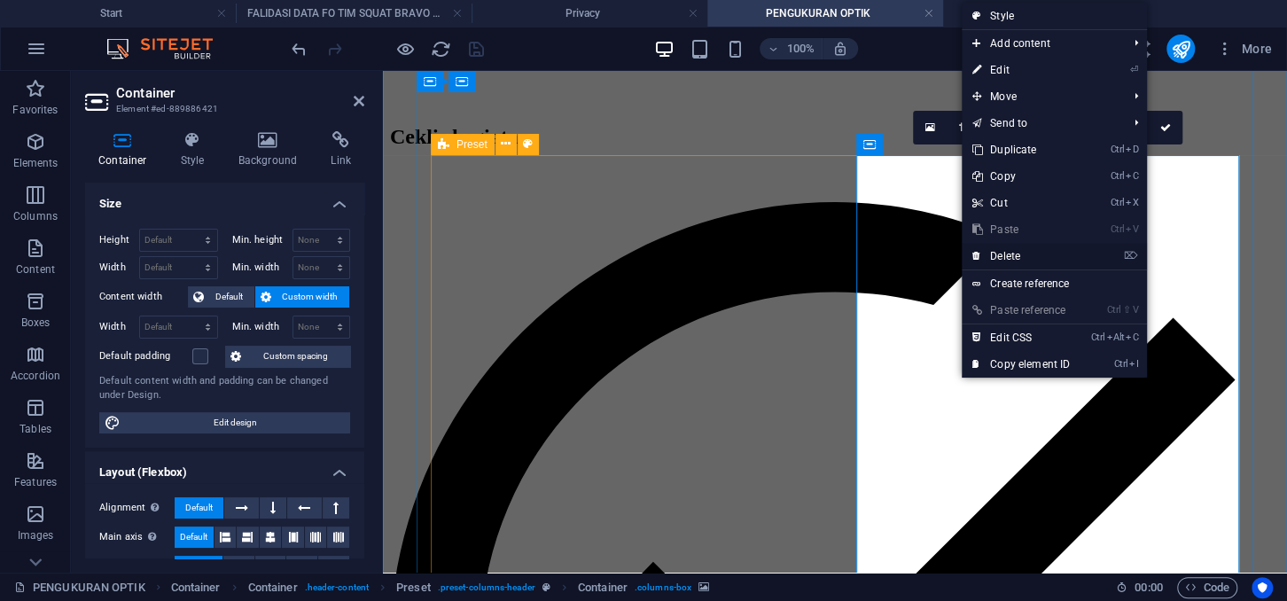
click at [1014, 253] on link "⌦ Delete" at bounding box center [1020, 256] width 119 height 27
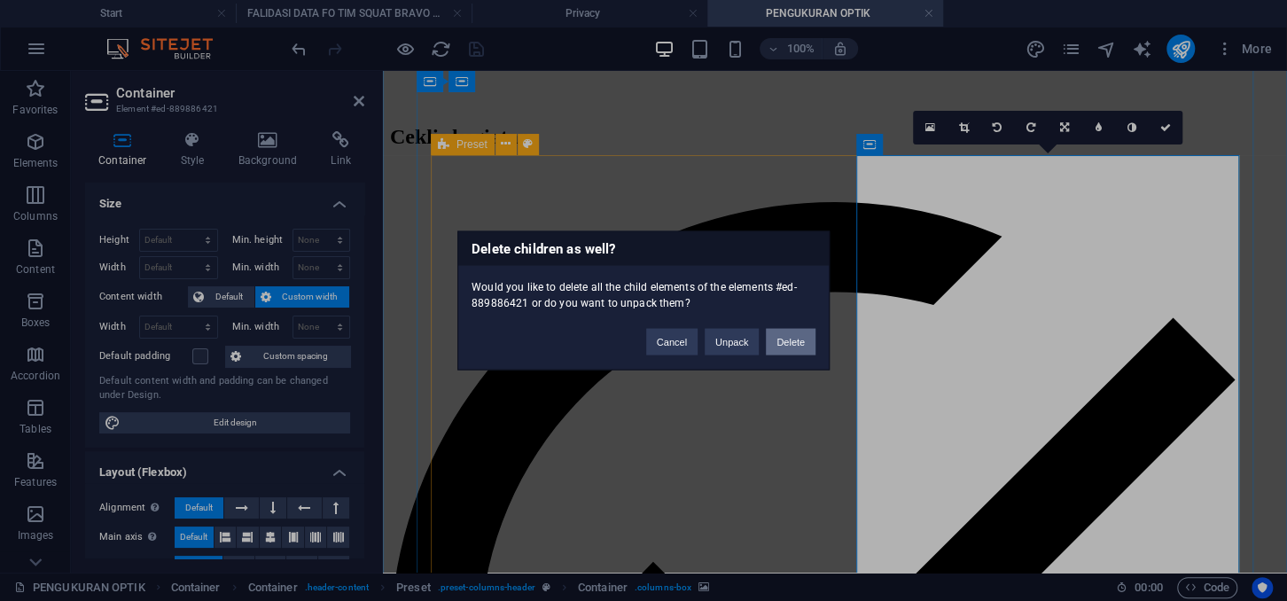
drag, startPoint x: 795, startPoint y: 341, endPoint x: 766, endPoint y: 269, distance: 77.2
click at [795, 341] on button "Delete" at bounding box center [791, 342] width 50 height 27
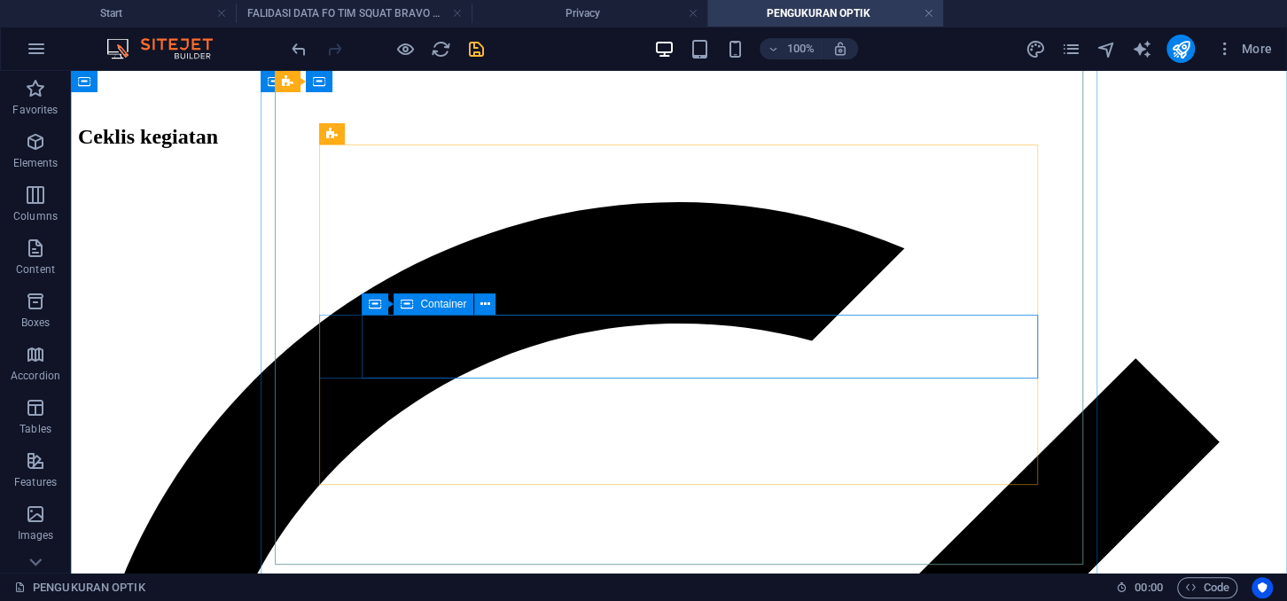
scroll to position [420, 0]
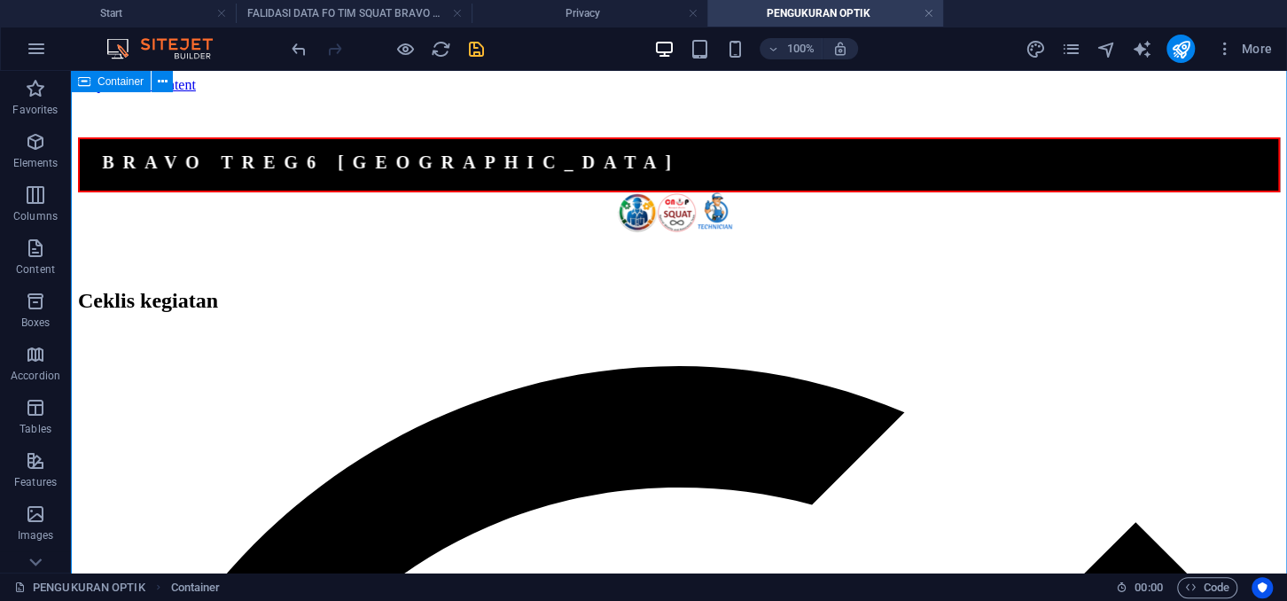
scroll to position [0, 0]
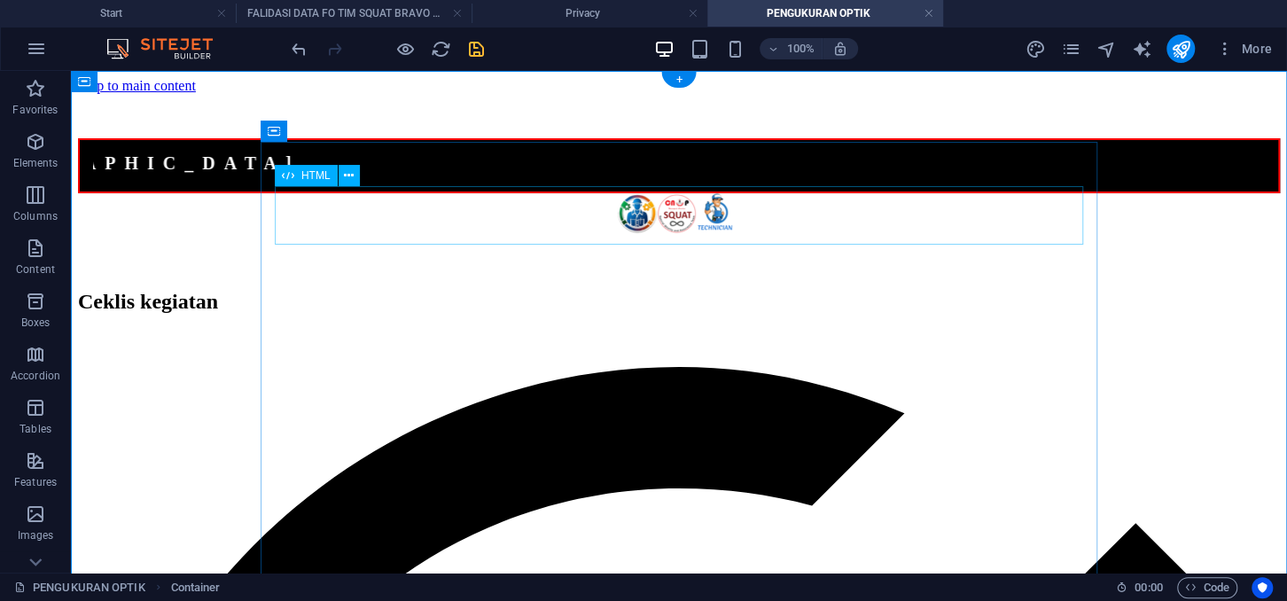
click at [831, 193] on div "SQUAT BRAVO TREG6 [GEOGRAPHIC_DATA]" at bounding box center [678, 165] width 1201 height 55
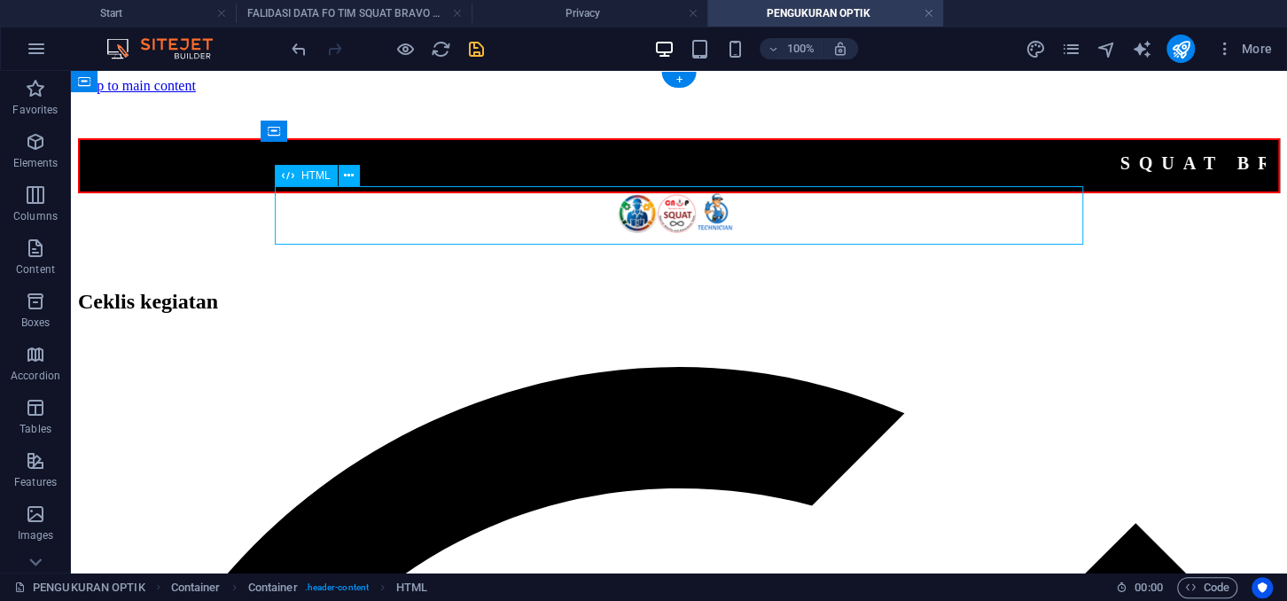
click at [831, 193] on div "SQUAT BRAVO TREG6 [GEOGRAPHIC_DATA]" at bounding box center [678, 165] width 1201 height 55
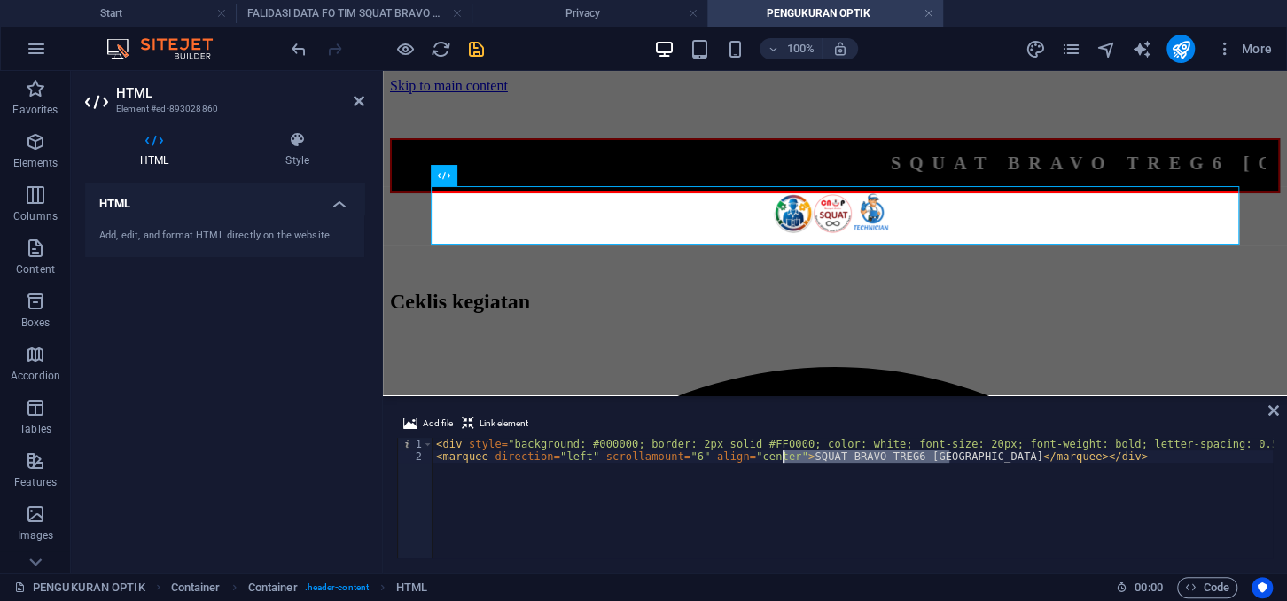
drag, startPoint x: 949, startPoint y: 456, endPoint x: 784, endPoint y: 454, distance: 164.8
click at [784, 454] on div "< div style = "background: #000000; border: 2px solid #FF0000; color: white; fo…" at bounding box center [880, 510] width 896 height 145
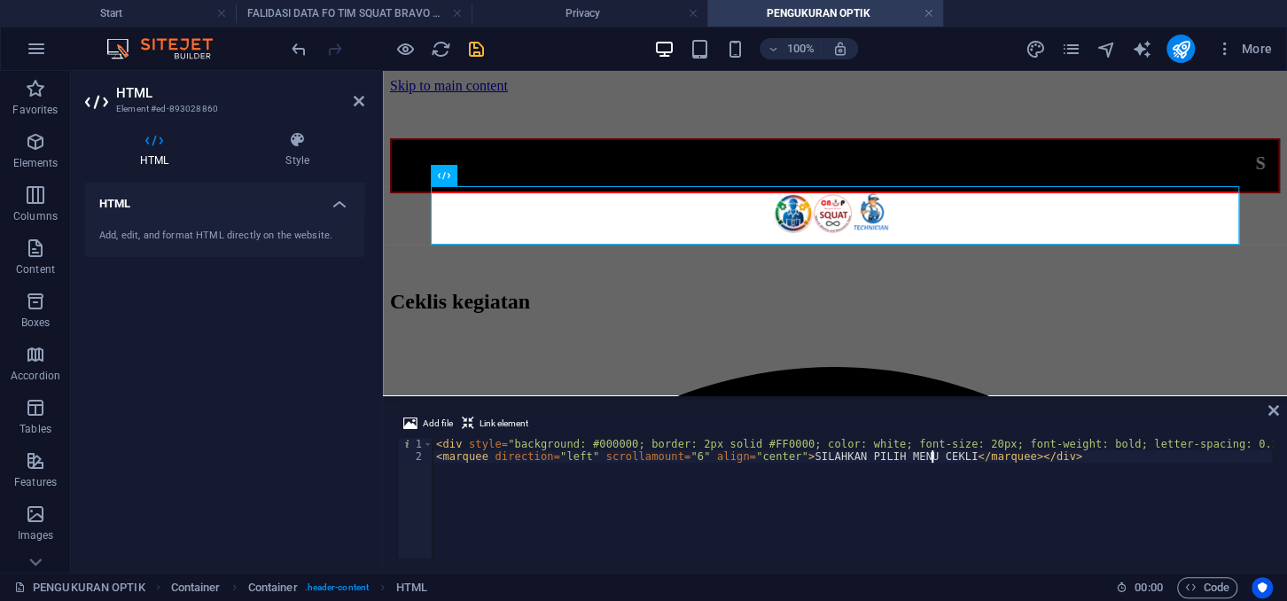
scroll to position [0, 40]
type textarea "<marquee direction="left" scrollamount="6" align="center">SILAHKAN PILIH MENU C…"
drag, startPoint x: 473, startPoint y: 53, endPoint x: 477, endPoint y: 237, distance: 183.4
click at [473, 53] on icon "save" at bounding box center [476, 49] width 20 height 20
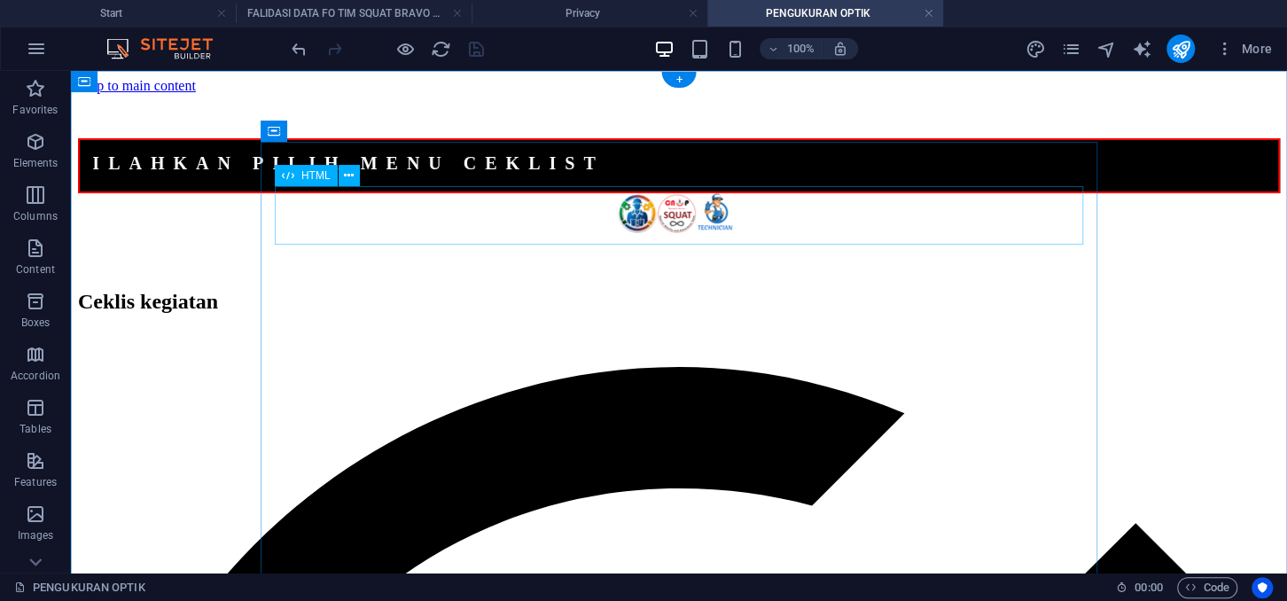
click at [571, 193] on div "SILAHKAN PILIH MENU CEKLIST" at bounding box center [678, 165] width 1201 height 55
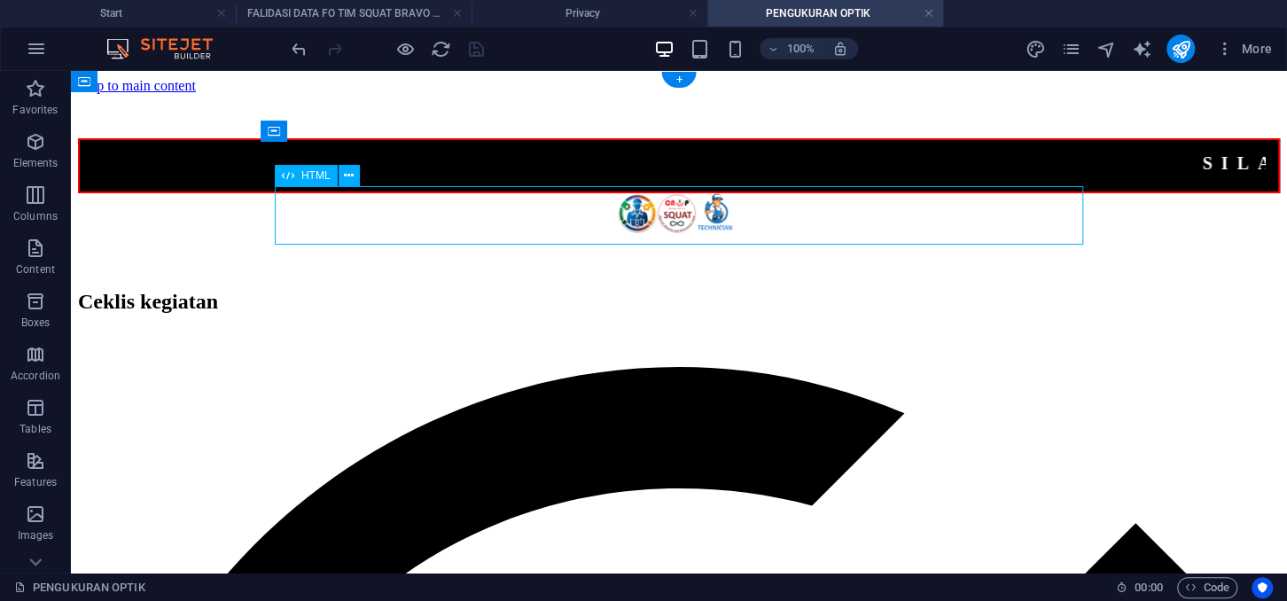
click at [571, 193] on div "SILAHKAN PILIH MENU CEKLIST" at bounding box center [678, 165] width 1201 height 55
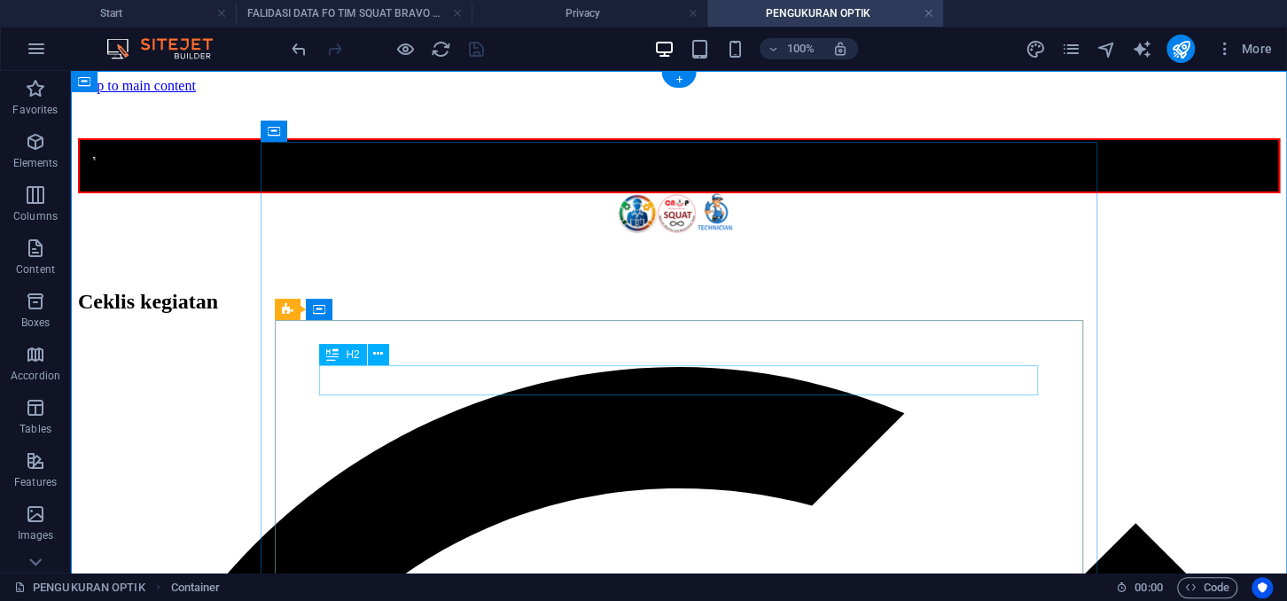
click at [467, 314] on div "Ceklis kegiatan" at bounding box center [678, 302] width 1201 height 24
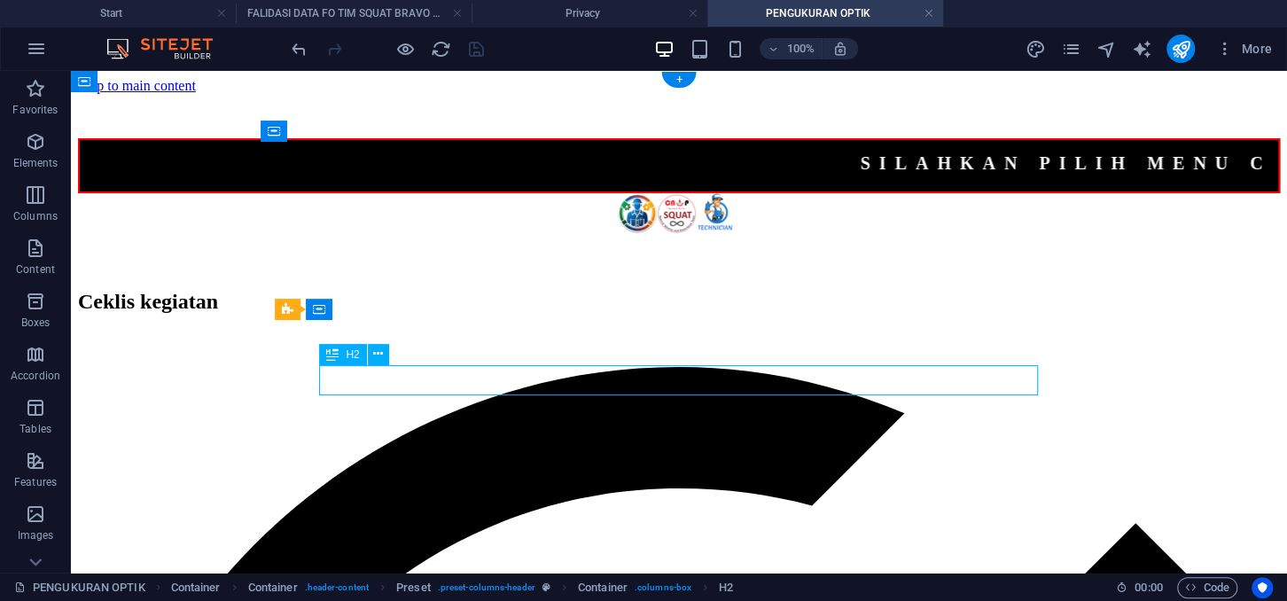
click at [467, 314] on div "Ceklis kegiatan" at bounding box center [678, 302] width 1201 height 24
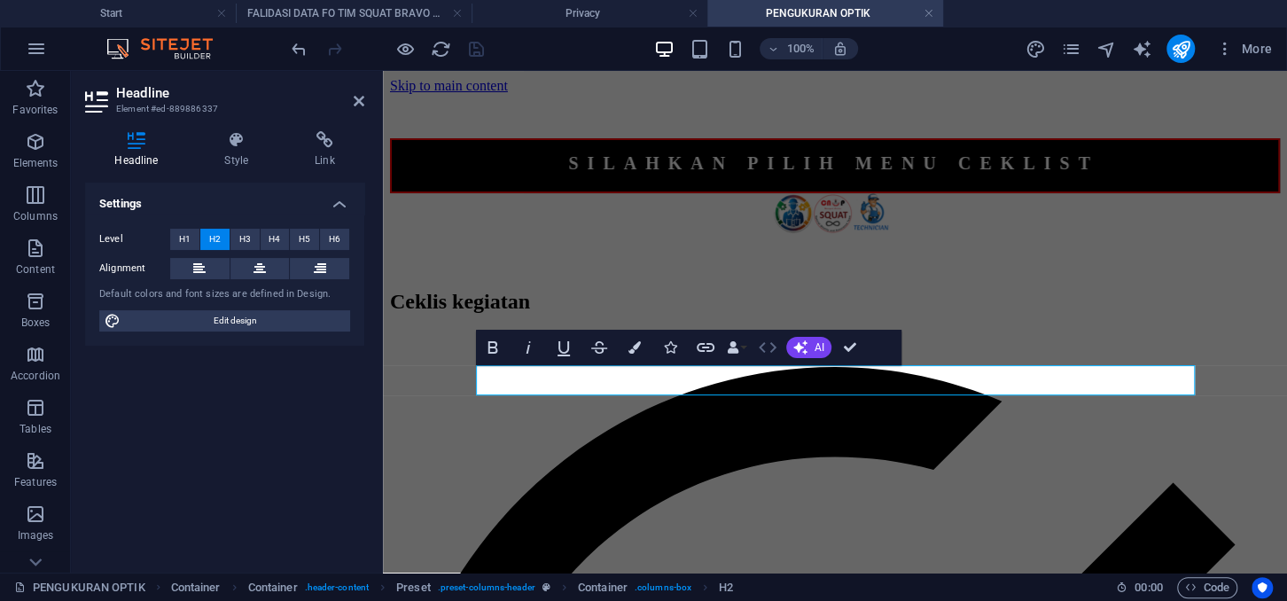
click at [769, 351] on icon "button" at bounding box center [767, 347] width 21 height 21
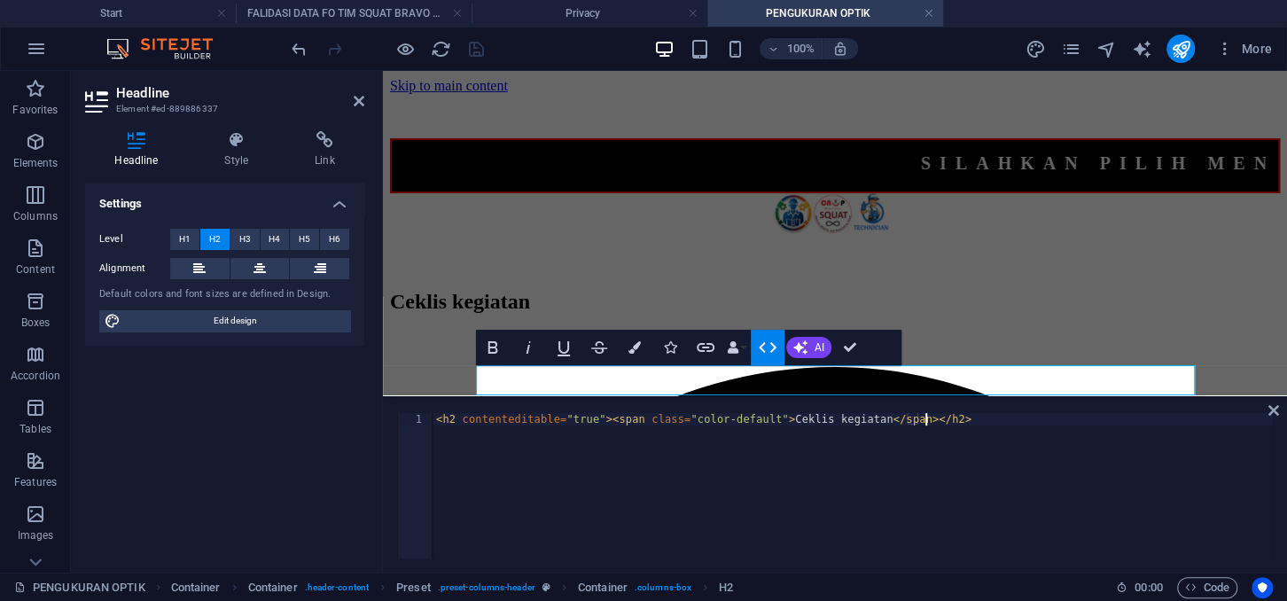
click at [838, 450] on div "< h2 contenteditable = "true" > < span class = "color-default" > Ceklis kegiata…" at bounding box center [852, 498] width 840 height 170
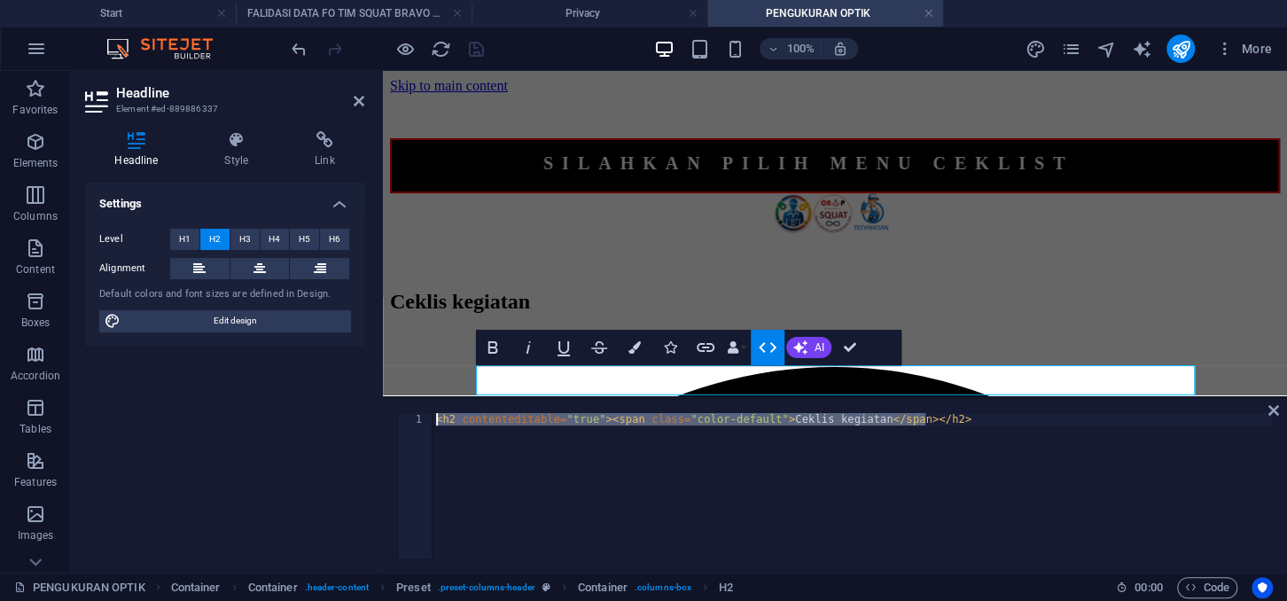
drag, startPoint x: 931, startPoint y: 418, endPoint x: 422, endPoint y: 414, distance: 509.5
click at [432, 414] on div "< h2 contenteditable = "true" > < span class = "color-default" > Ceklis kegiata…" at bounding box center [852, 485] width 840 height 145
type textarea "<marquee scrollamount="2">Teks ini berjalan dengan kecepatan lambat.</marquee>"
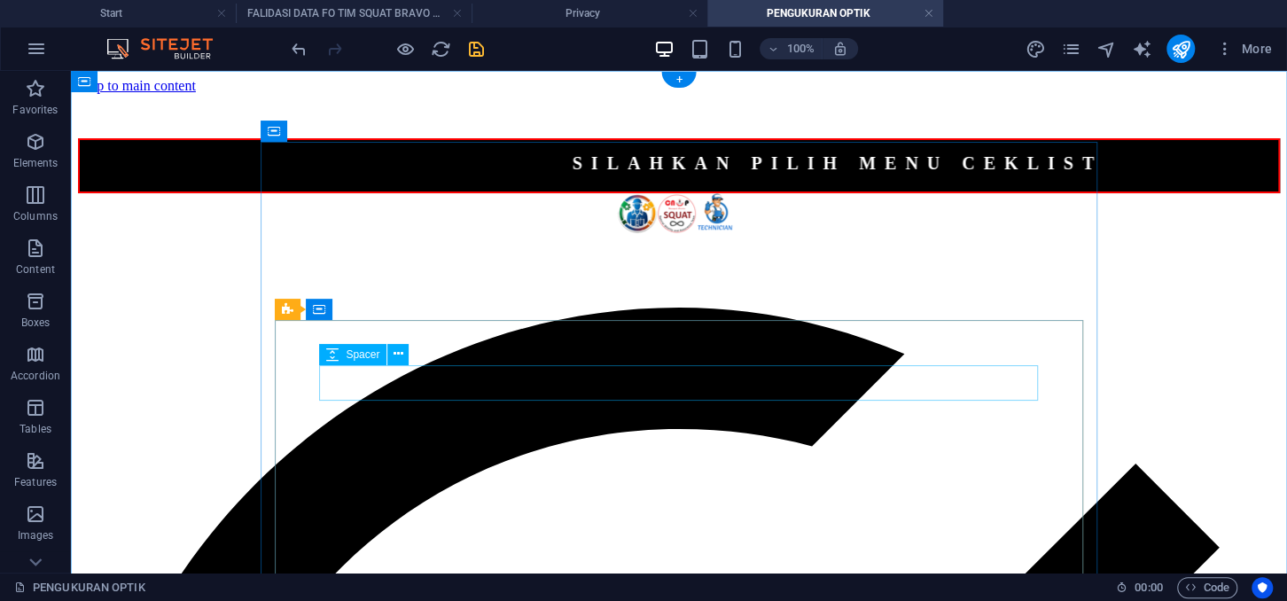
click at [447, 307] on div at bounding box center [678, 289] width 1201 height 35
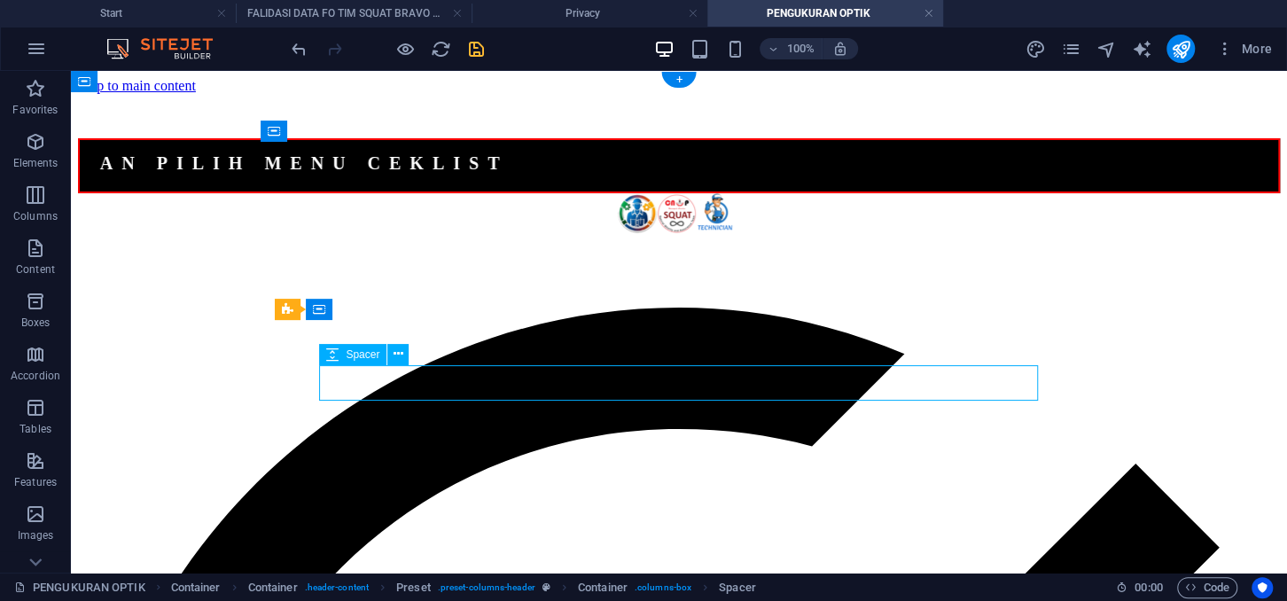
click at [447, 307] on div at bounding box center [678, 289] width 1201 height 35
select select "px"
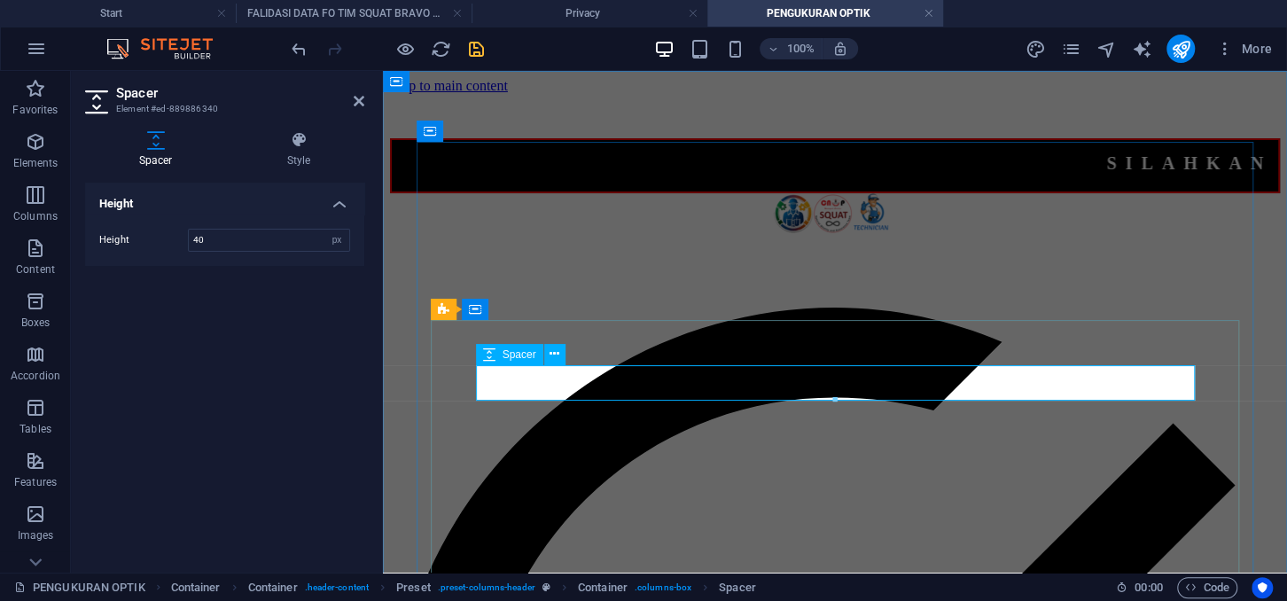
click at [523, 307] on div at bounding box center [835, 289] width 890 height 35
click at [583, 307] on div at bounding box center [835, 289] width 890 height 35
click at [563, 272] on div at bounding box center [835, 254] width 890 height 35
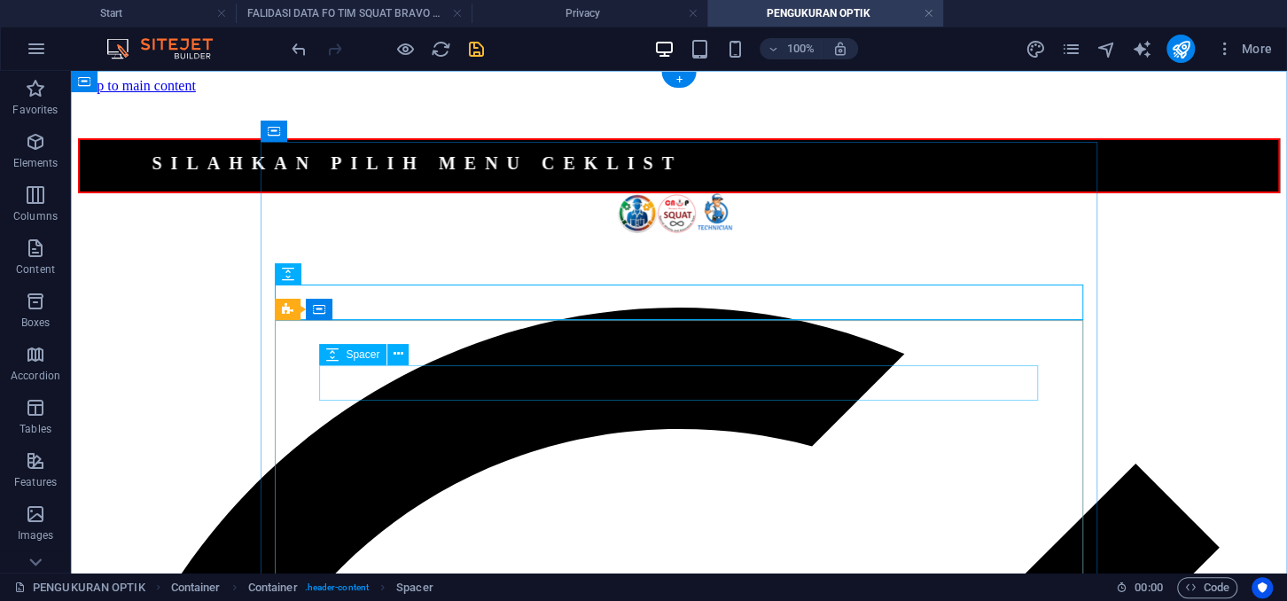
click at [478, 307] on div at bounding box center [678, 289] width 1201 height 35
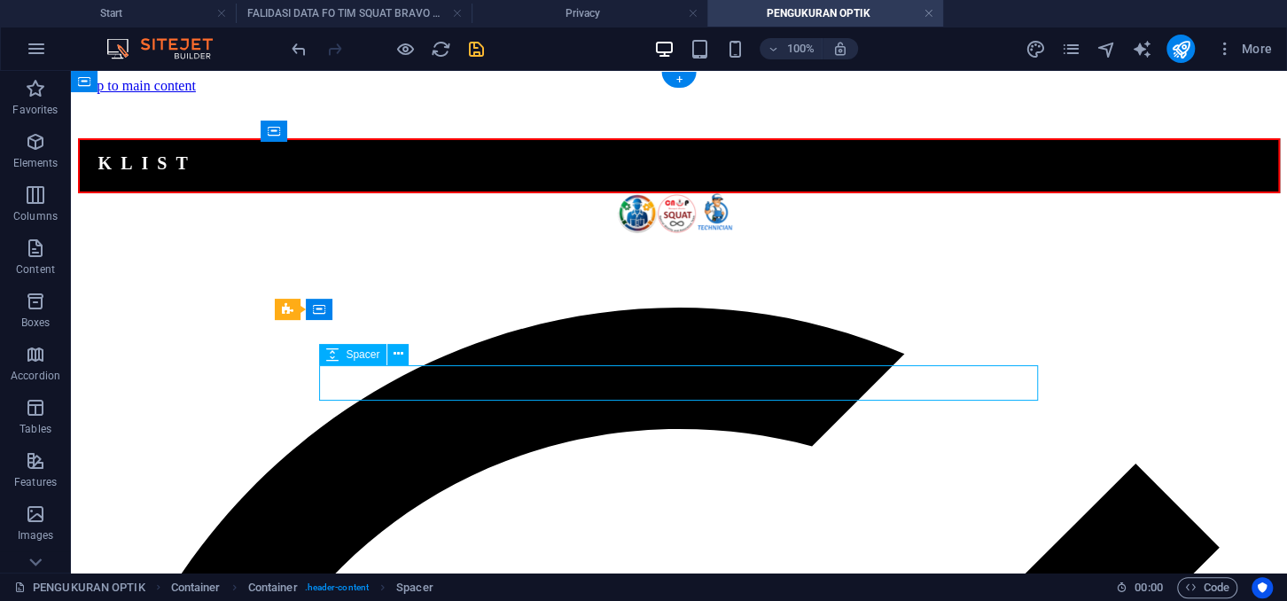
click at [478, 307] on div at bounding box center [678, 289] width 1201 height 35
select select "px"
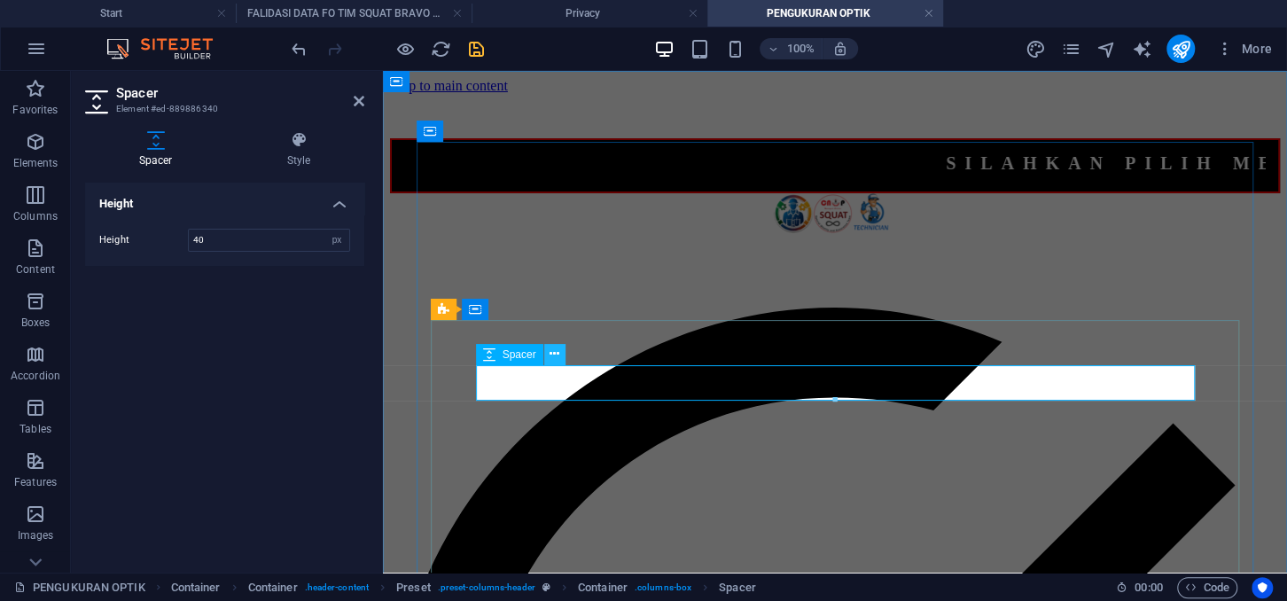
click at [552, 352] on icon at bounding box center [554, 354] width 10 height 19
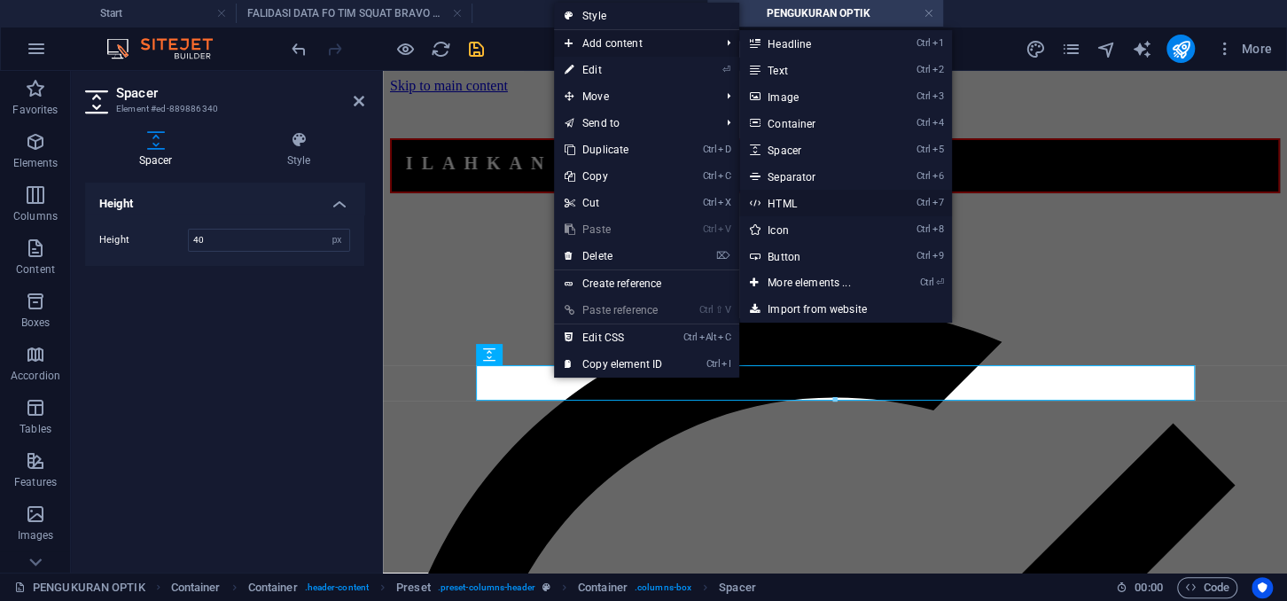
click at [800, 195] on link "Ctrl 7 HTML" at bounding box center [812, 203] width 146 height 27
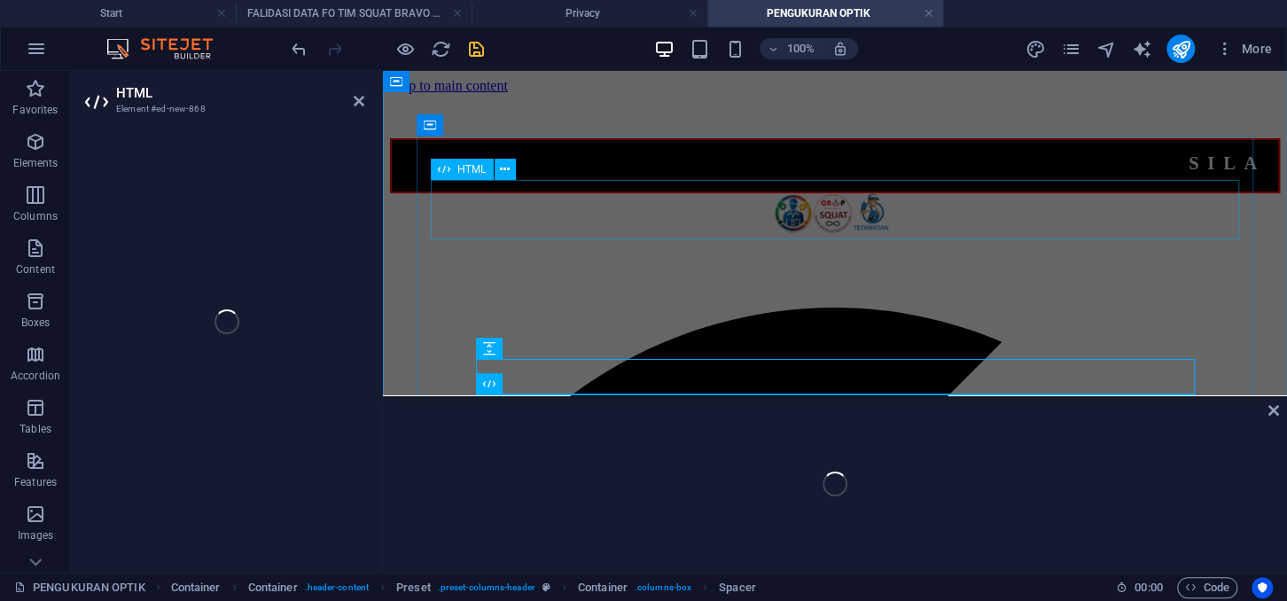
scroll to position [167, 0]
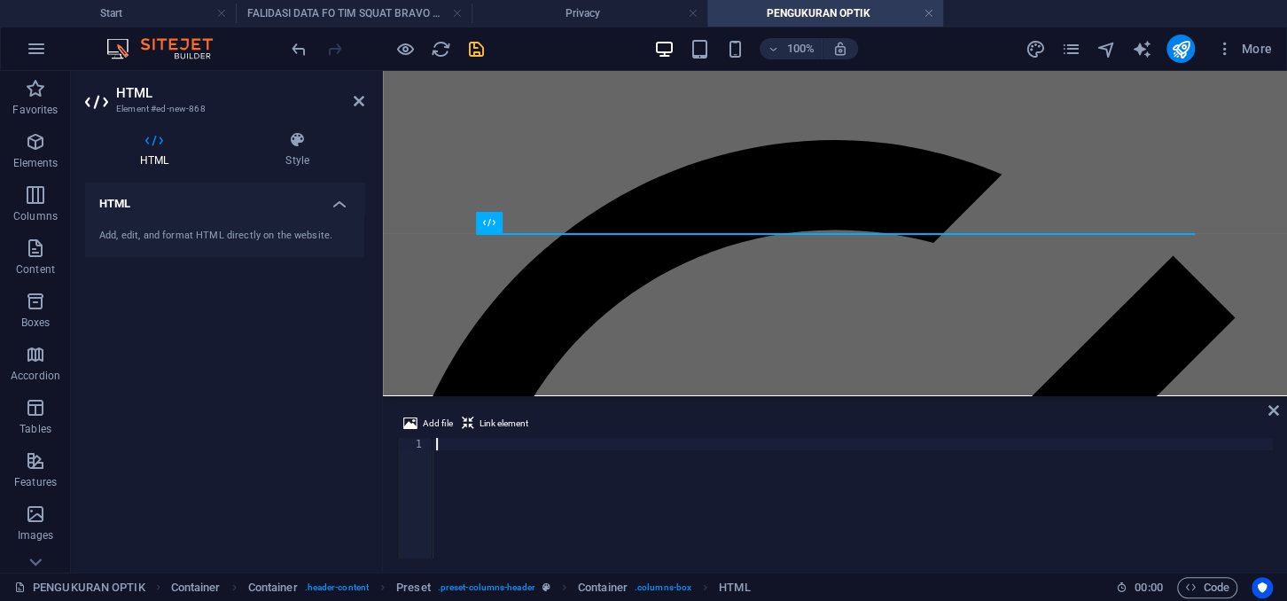
type textarea "<marquee scrollamount="2">Teks ini berjalan dengan kecepatan lambat.</marquee>"
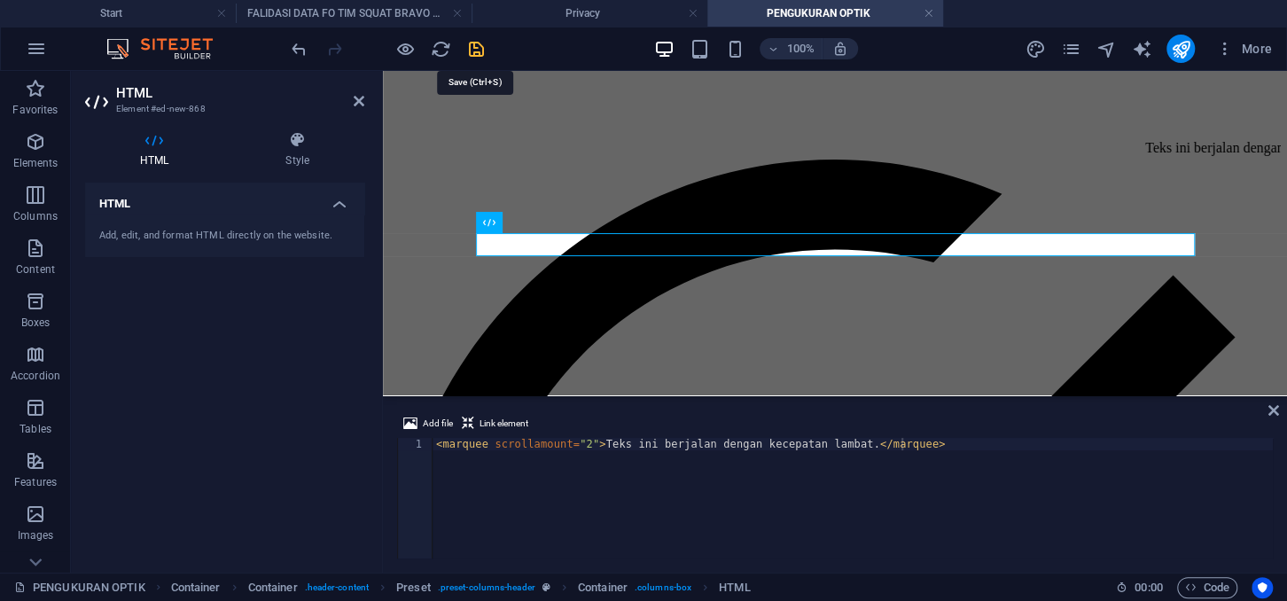
drag, startPoint x: 479, startPoint y: 51, endPoint x: 326, endPoint y: 349, distance: 335.6
click at [479, 50] on icon "save" at bounding box center [476, 49] width 20 height 20
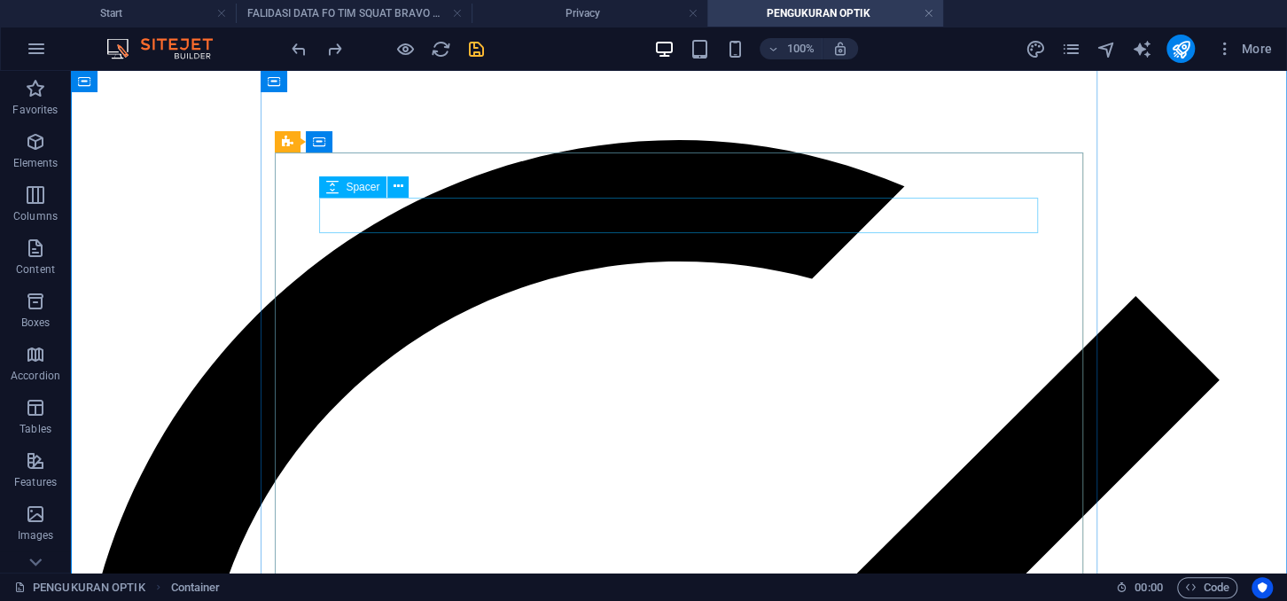
click at [420, 140] on div at bounding box center [678, 122] width 1201 height 35
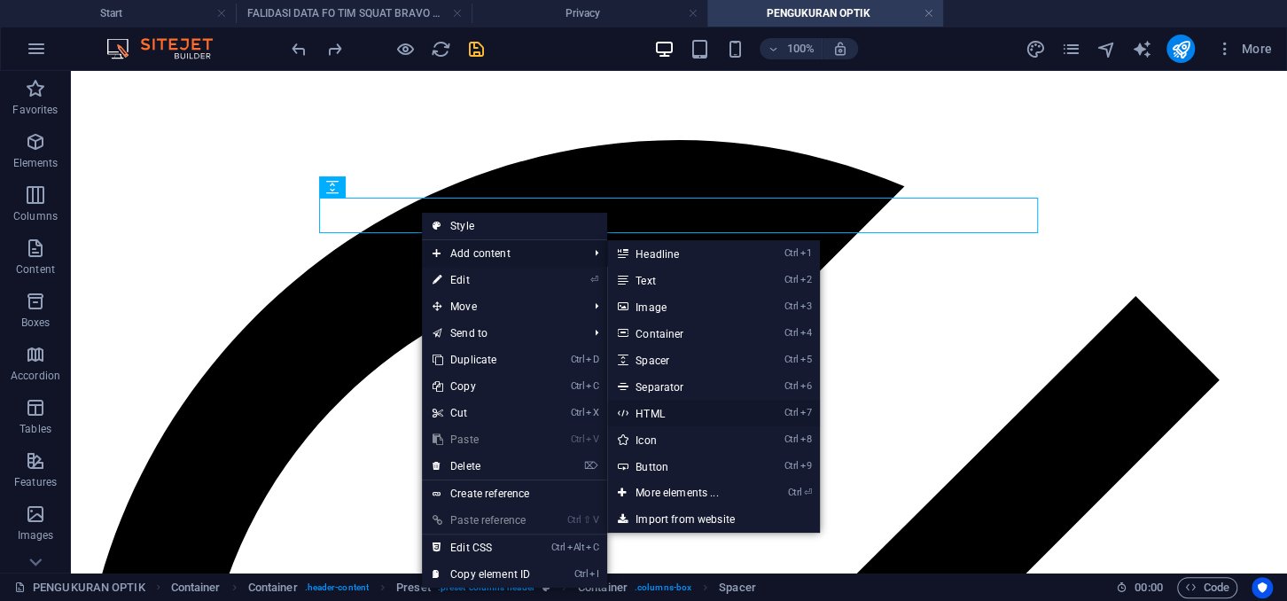
click at [657, 409] on link "Ctrl 7 HTML" at bounding box center [680, 413] width 146 height 27
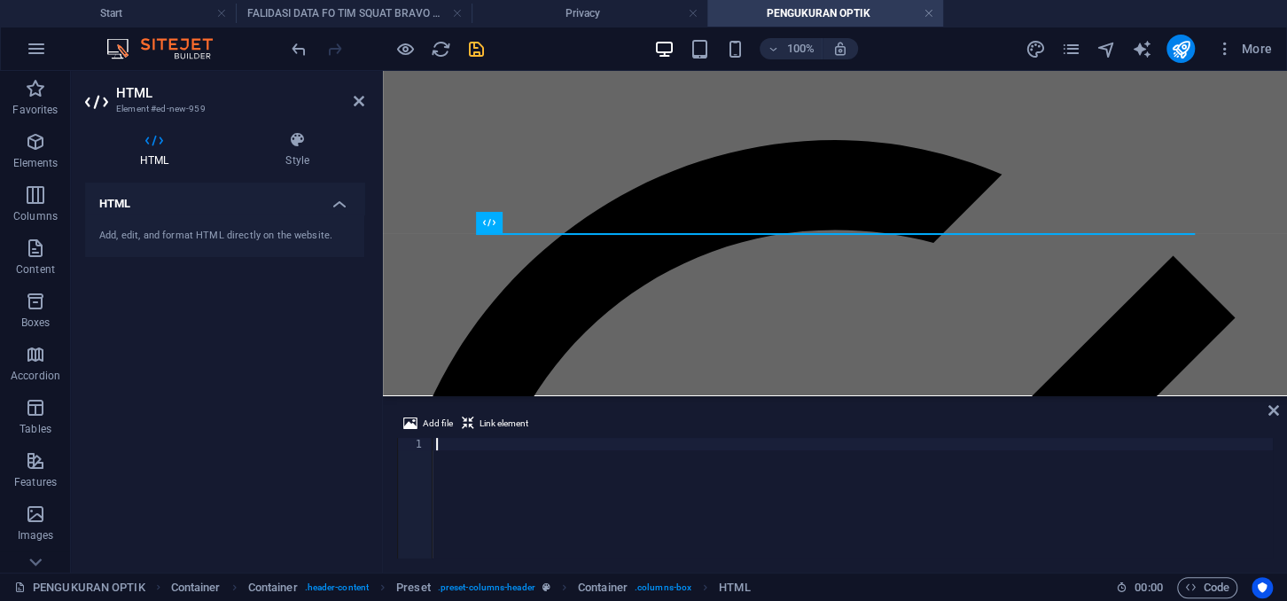
type textarea "<a href="[URL][DOMAIN_NAME]">CARA MEMBUAT TULISAN BERJALAN (MARQUEE)</a>"
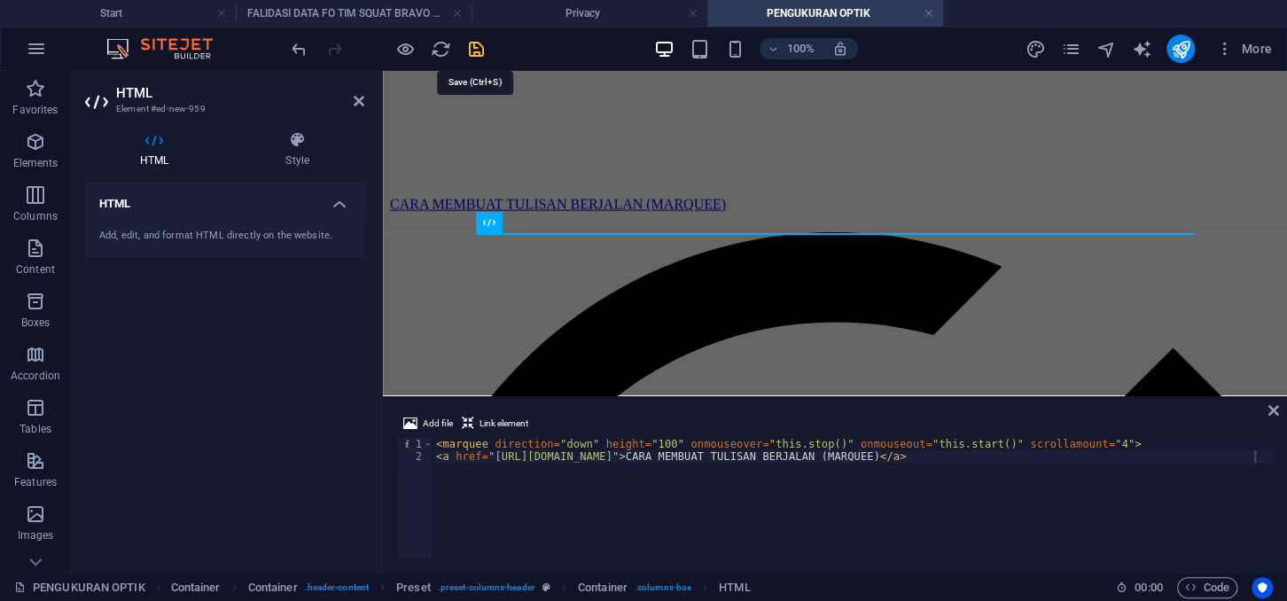
click at [471, 48] on icon "save" at bounding box center [476, 49] width 20 height 20
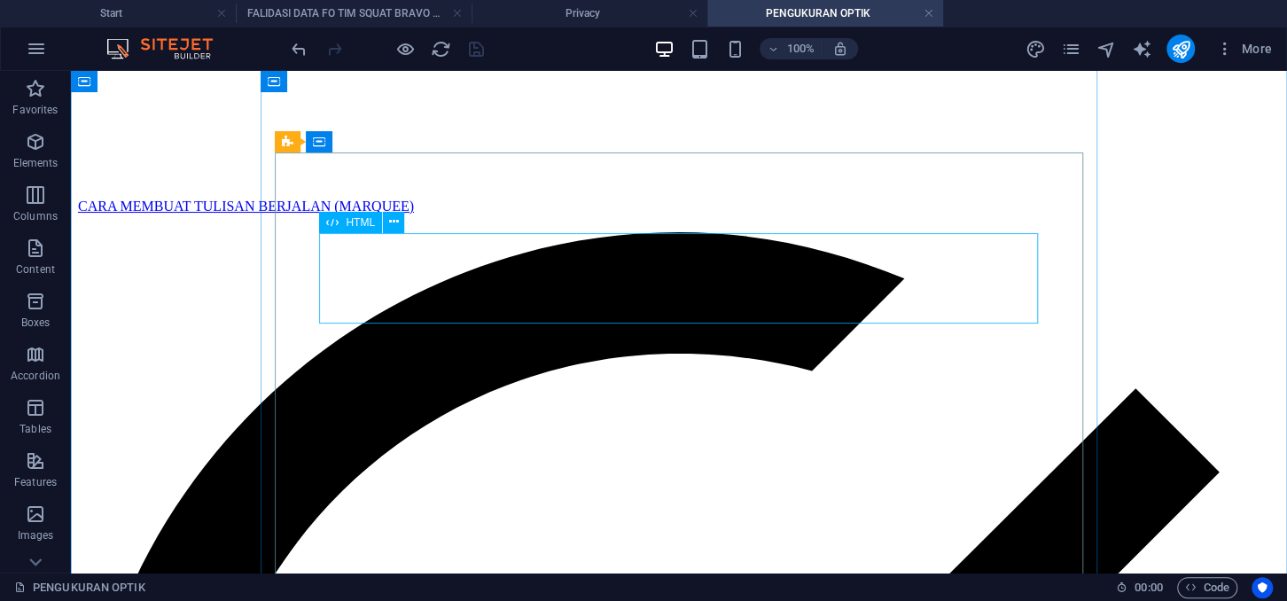
click at [614, 232] on div "CARA MEMBUAT TULISAN BERJALAN (MARQUEE)" at bounding box center [678, 186] width 1201 height 92
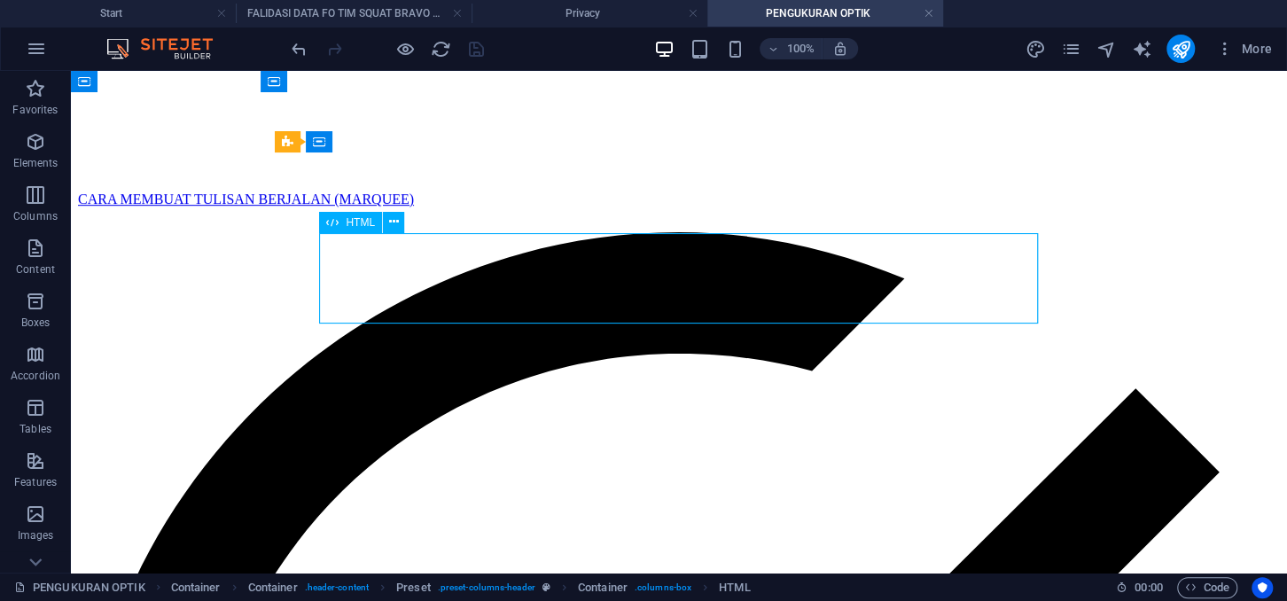
click at [614, 232] on div "CARA MEMBUAT TULISAN BERJALAN (MARQUEE)" at bounding box center [678, 186] width 1201 height 92
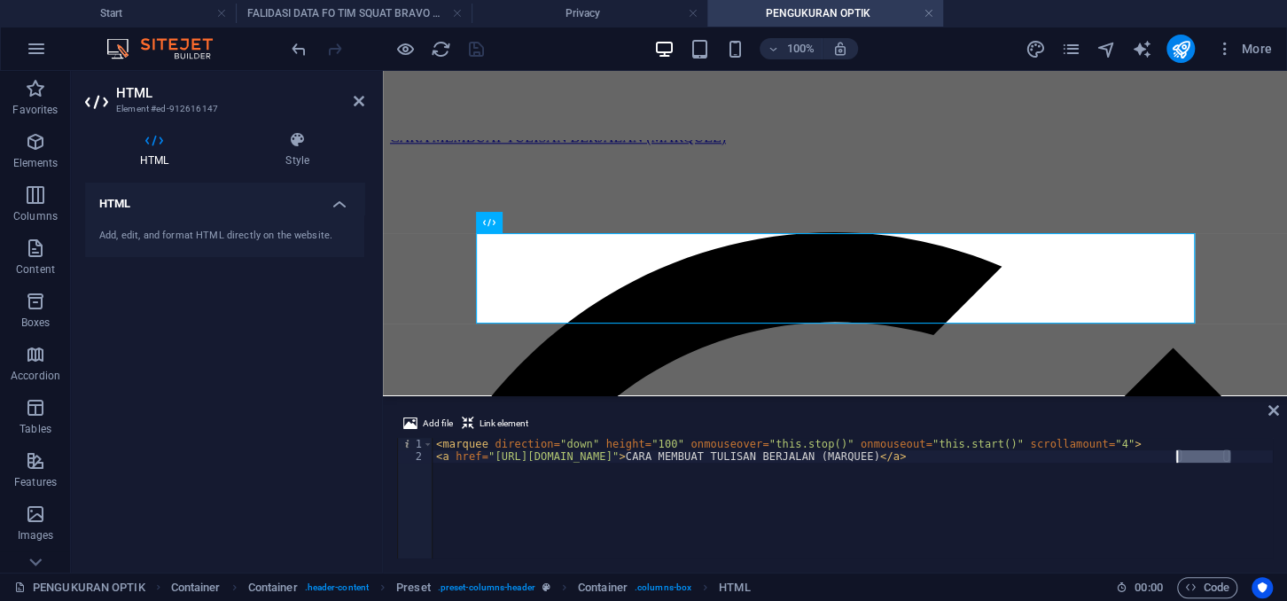
drag, startPoint x: 1227, startPoint y: 456, endPoint x: 1178, endPoint y: 455, distance: 49.6
click at [1178, 455] on div "< marquee direction = "down" height = "100" onmouseover = "this.stop()" onmouse…" at bounding box center [852, 510] width 840 height 145
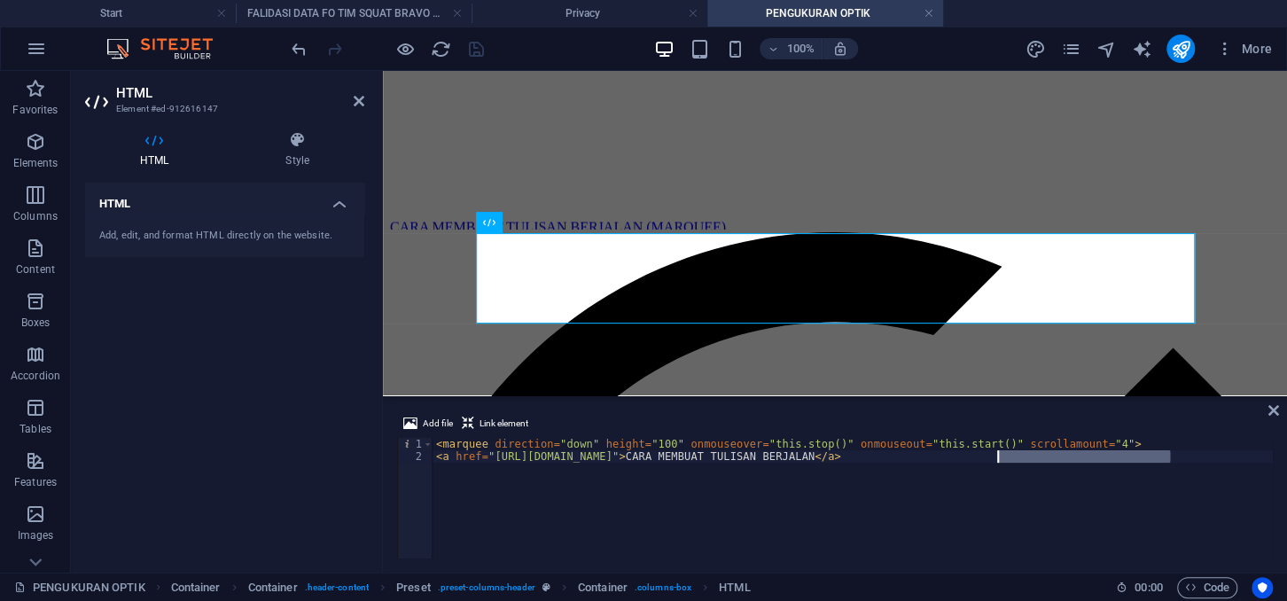
drag, startPoint x: 1171, startPoint y: 455, endPoint x: 999, endPoint y: 455, distance: 171.9
click at [999, 455] on div "< marquee direction = "down" height = "100" onmouseover = "this.stop()" onmouse…" at bounding box center [852, 510] width 840 height 145
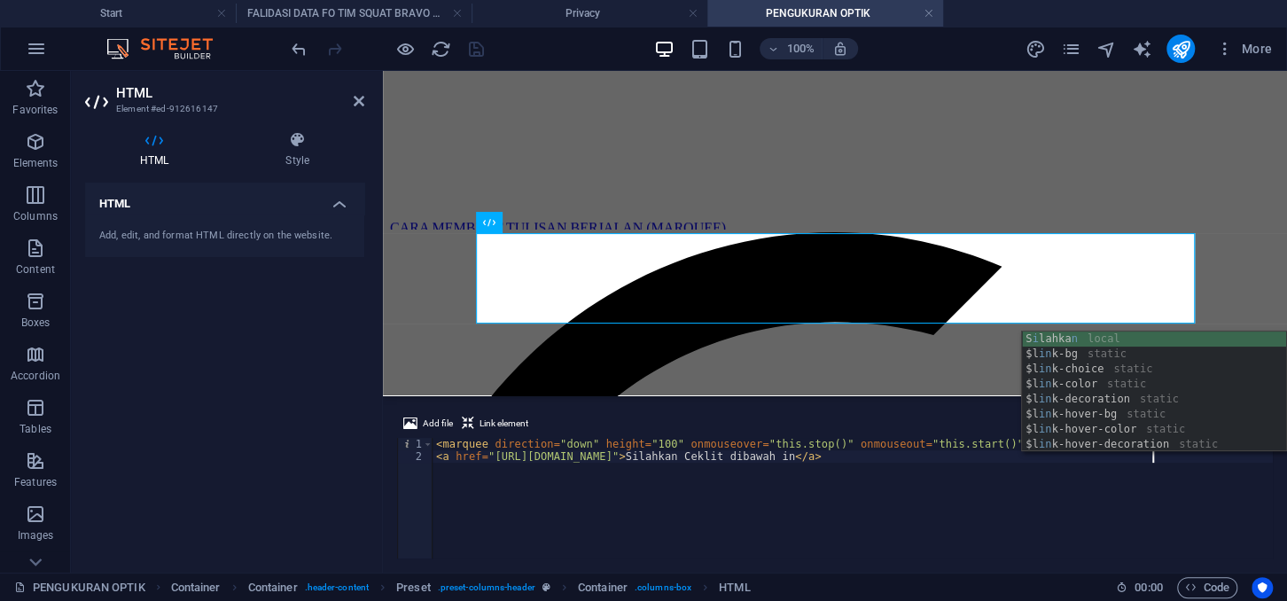
scroll to position [0, 58]
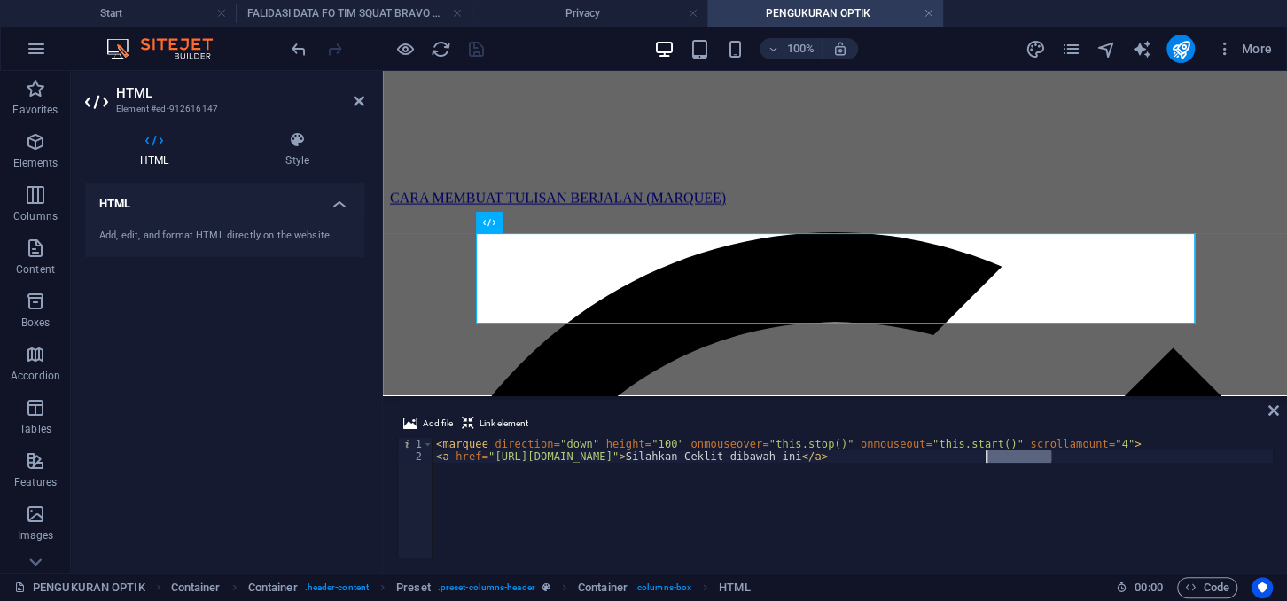
drag, startPoint x: 1049, startPoint y: 460, endPoint x: 986, endPoint y: 461, distance: 62.9
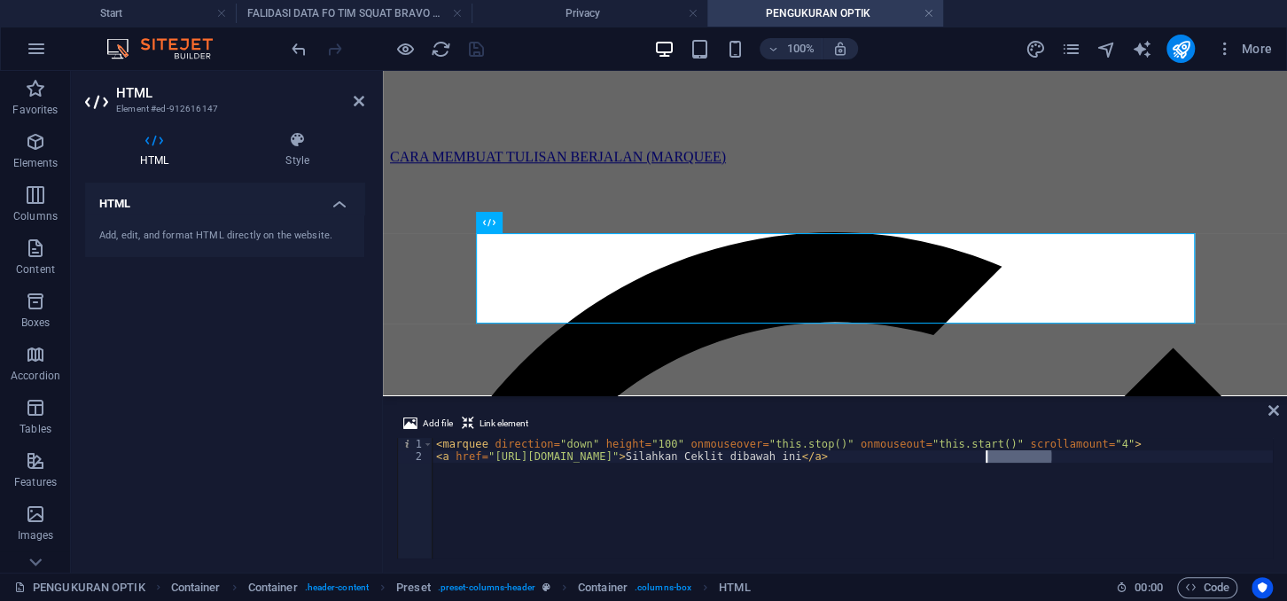
click at [986, 461] on div "< marquee direction = "down" height = "100" onmouseover = "this.stop()" onmouse…" at bounding box center [852, 510] width 840 height 145
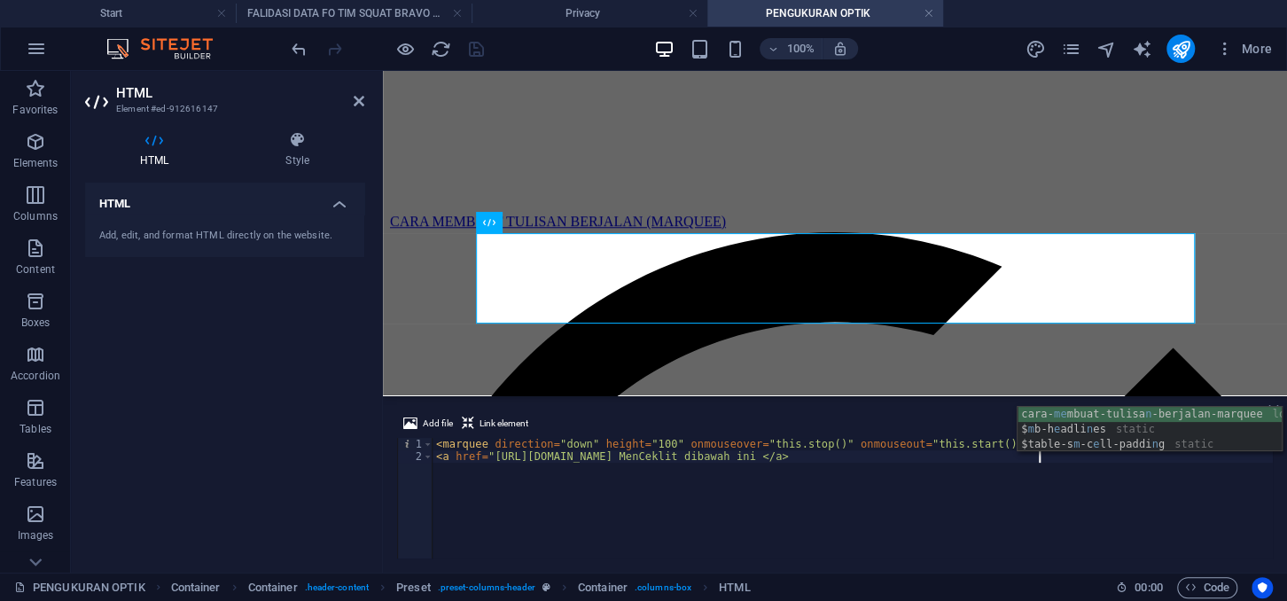
scroll to position [0, 49]
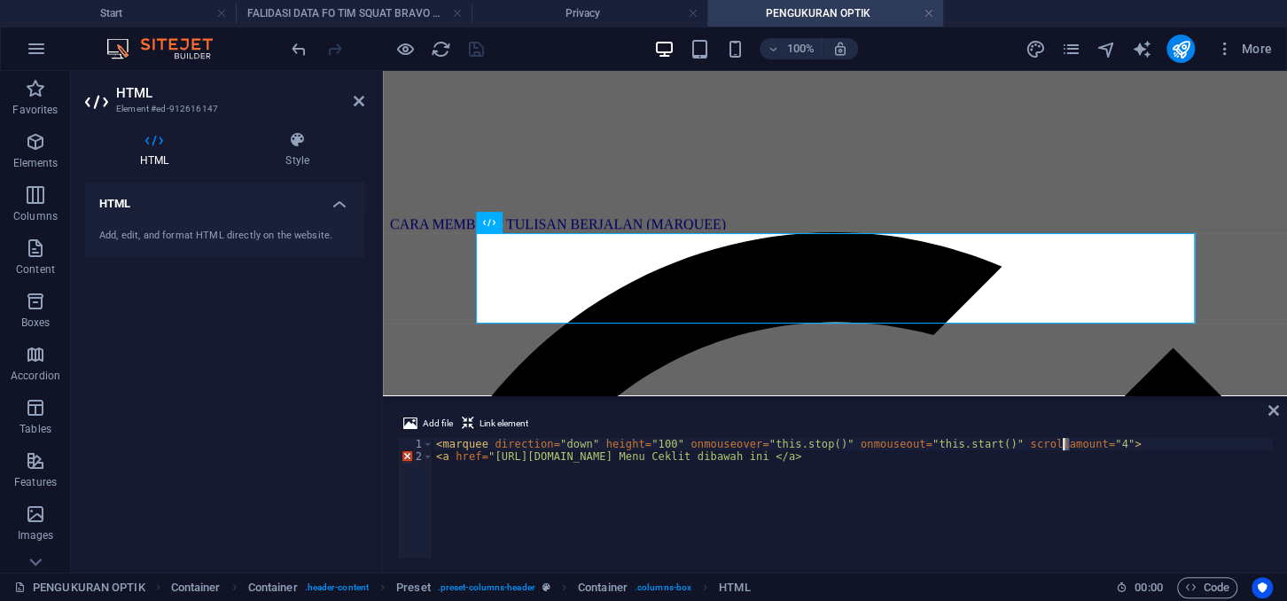
click at [1064, 441] on div "< marquee direction = "down" height = "100" onmouseover = "this.stop()" onmouse…" at bounding box center [852, 510] width 840 height 145
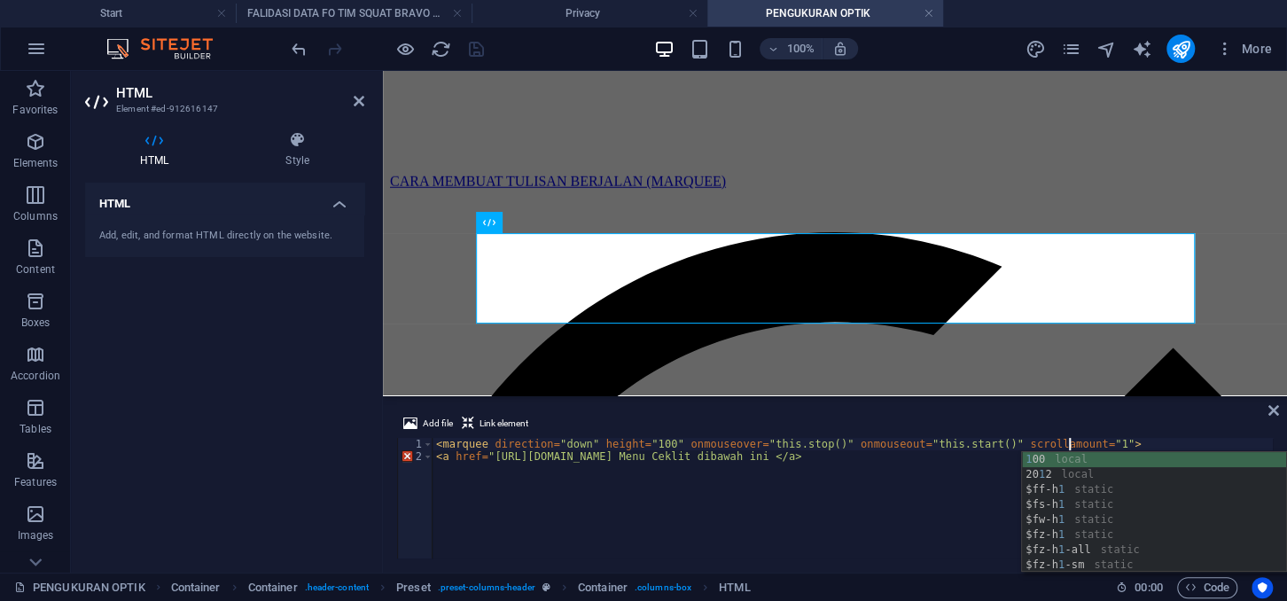
scroll to position [0, 51]
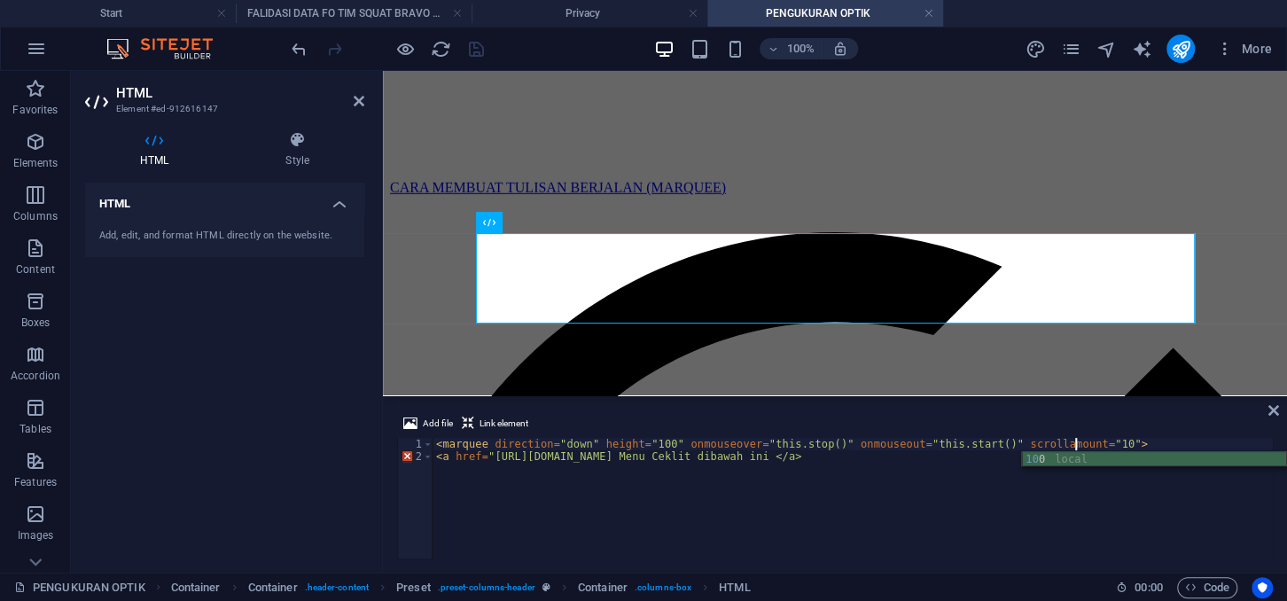
type textarea "<marquee direction="down" height="100" onmouseover="this.stop()" onmouseout="th…"
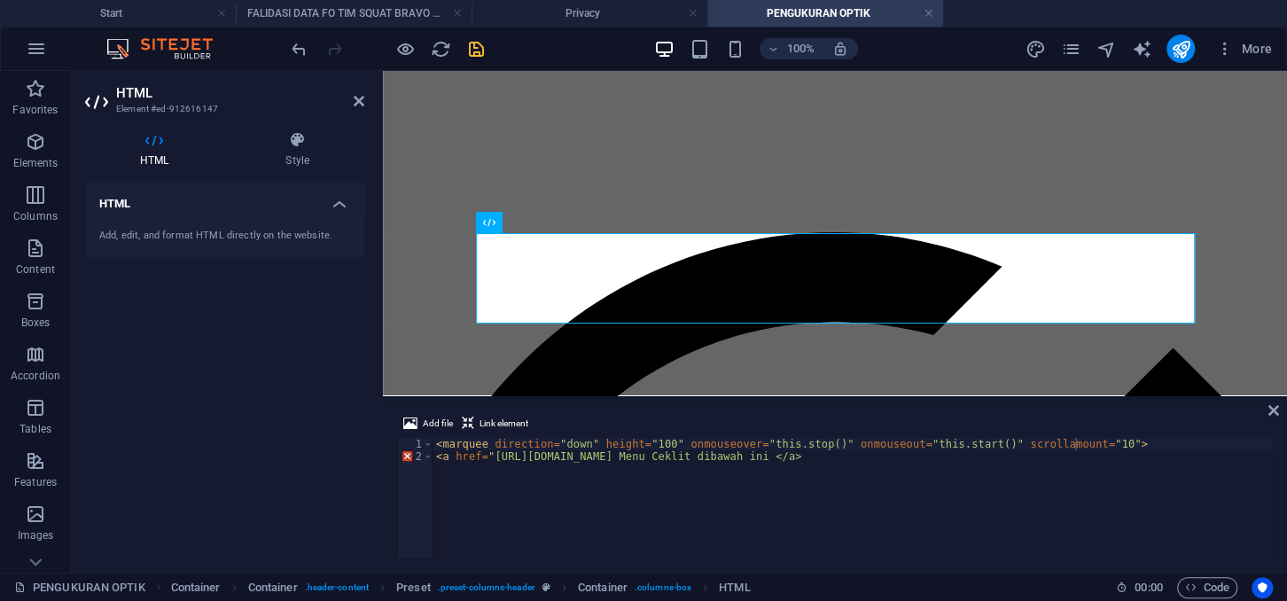
click at [278, 373] on div "HTML Add, edit, and format HTML directly on the website." at bounding box center [224, 371] width 279 height 376
click at [474, 47] on icon "save" at bounding box center [476, 49] width 20 height 20
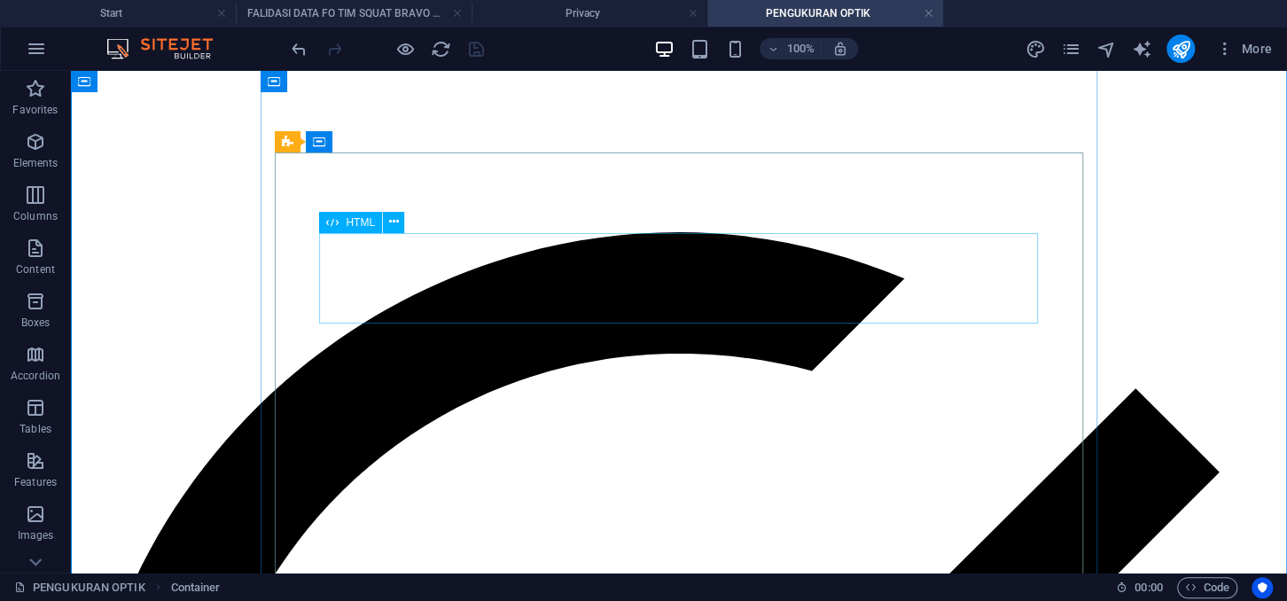
click at [402, 232] on div at bounding box center [678, 186] width 1201 height 92
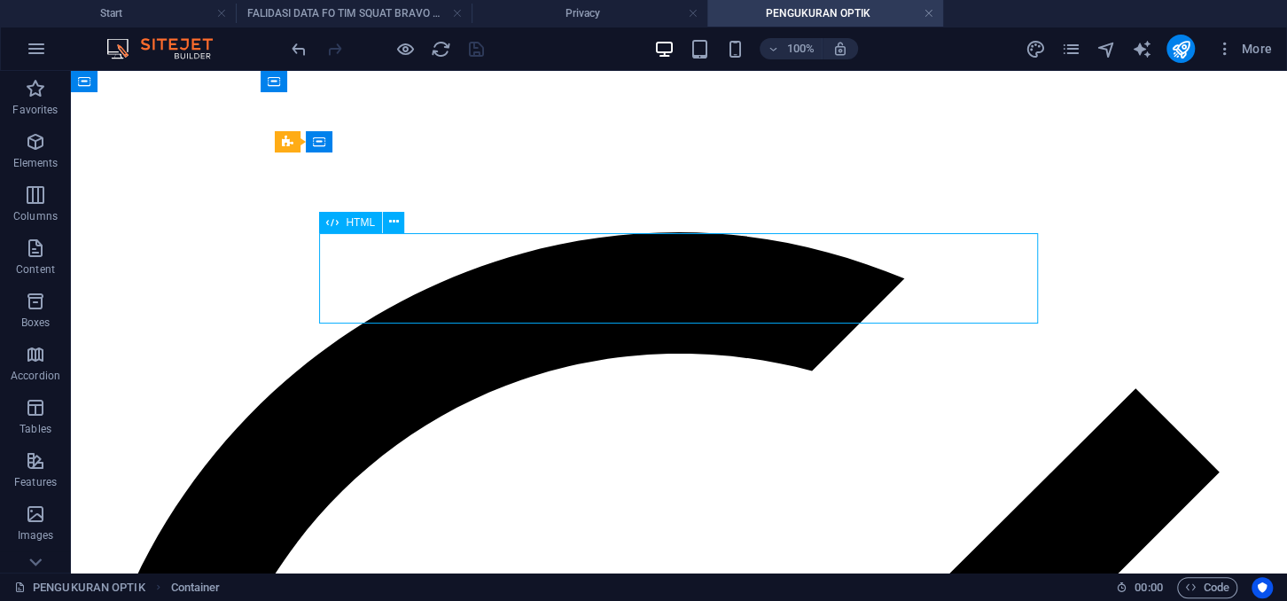
click at [402, 232] on div at bounding box center [678, 186] width 1201 height 92
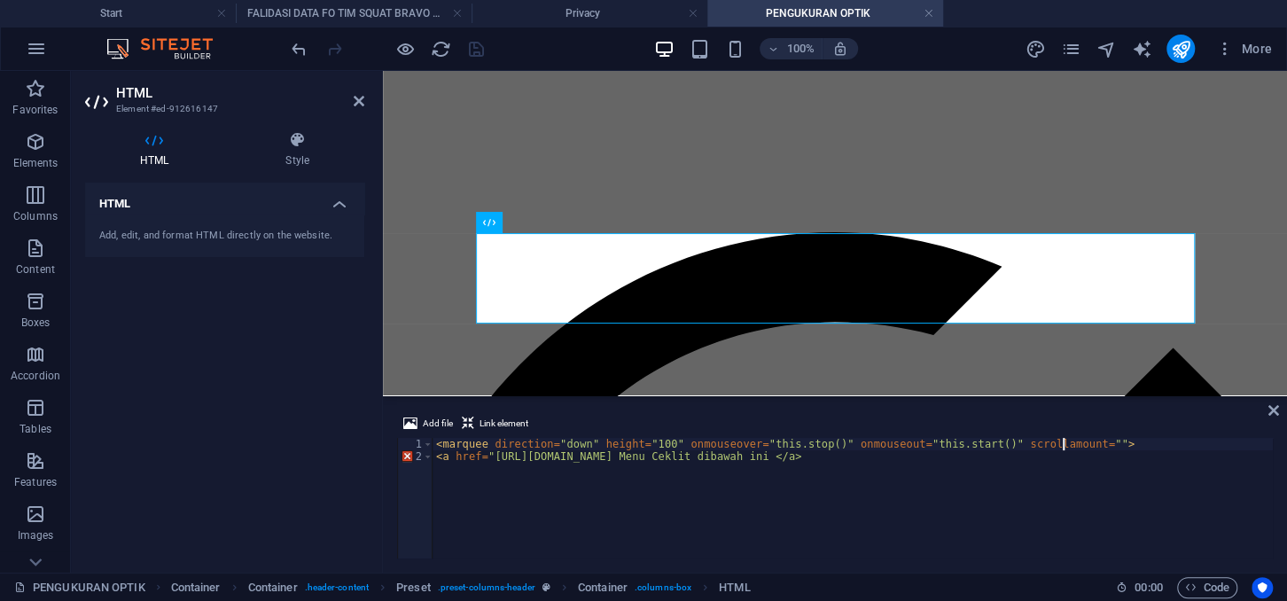
scroll to position [0, 51]
click at [983, 501] on div "< marquee direction = "down" height = "100" onmouseover = "this.stop()" onmouse…" at bounding box center [852, 510] width 840 height 145
type textarea "<a href="[URL][DOMAIN_NAME] Menu Ceklit dibawah ini </a>"
click at [326, 308] on div "HTML Add, edit, and format HTML directly on the website." at bounding box center [224, 371] width 279 height 376
drag, startPoint x: 475, startPoint y: 48, endPoint x: 379, endPoint y: 327, distance: 295.0
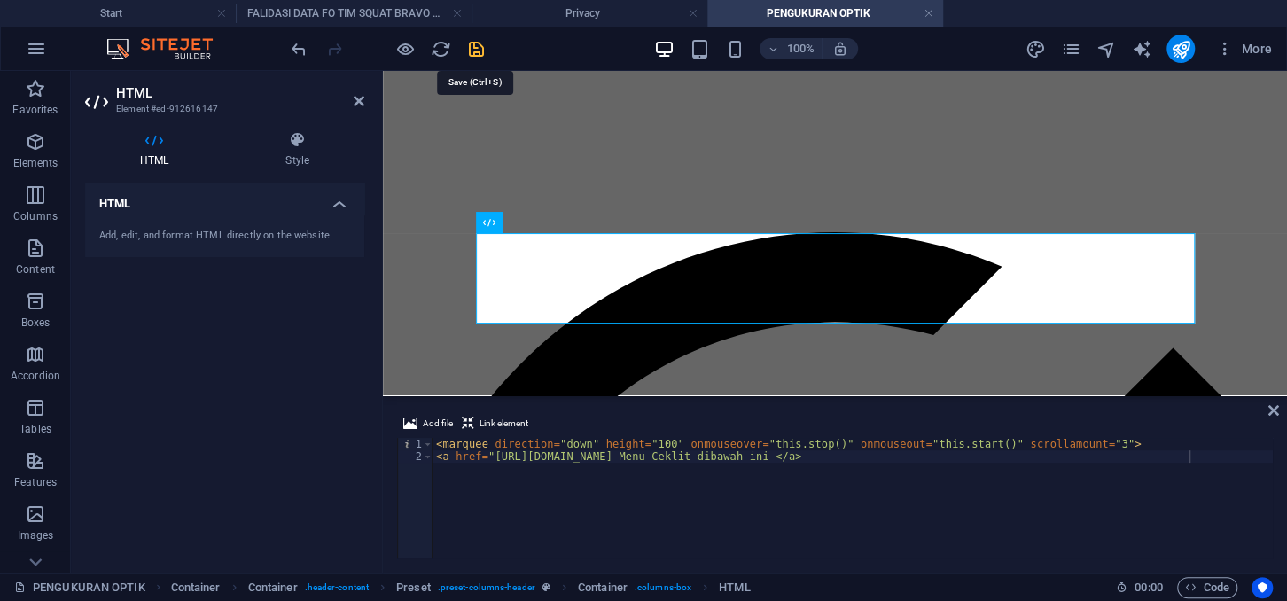
click at [475, 48] on icon "save" at bounding box center [476, 49] width 20 height 20
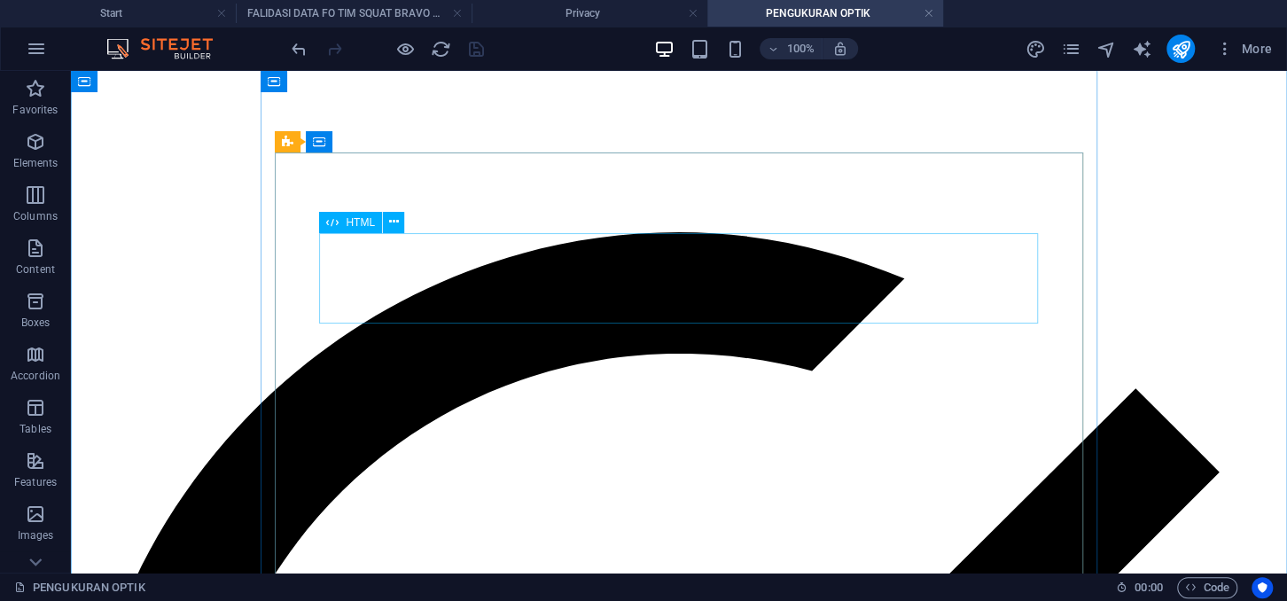
click at [477, 232] on div at bounding box center [678, 186] width 1201 height 92
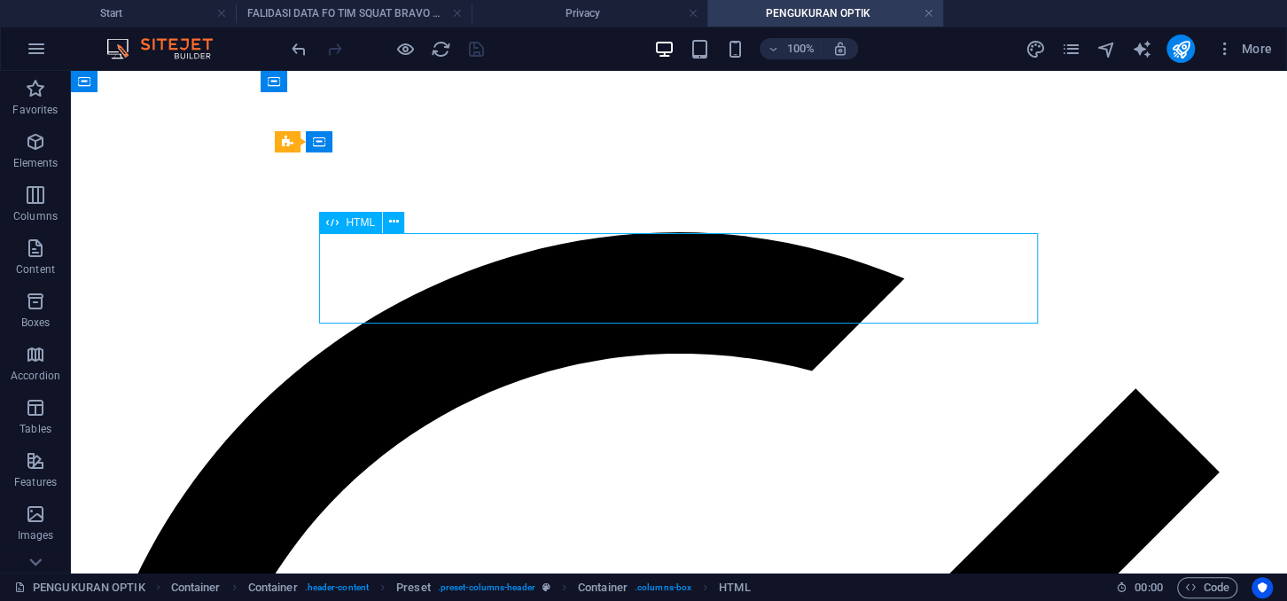
click at [477, 232] on div at bounding box center [678, 186] width 1201 height 92
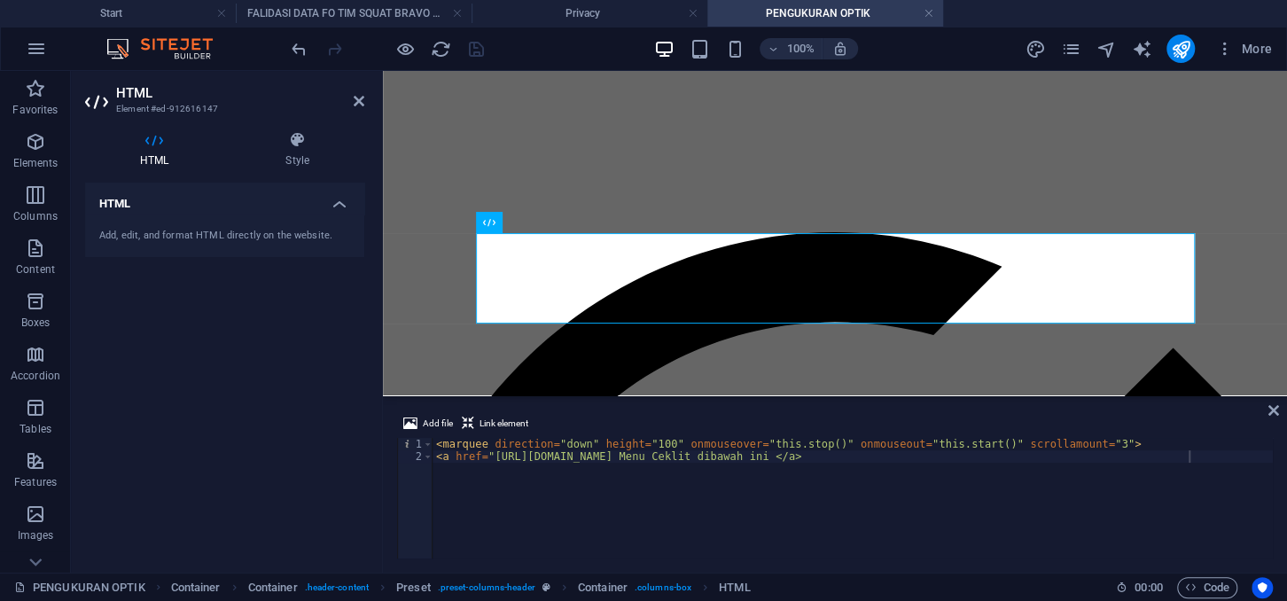
click at [322, 384] on div "HTML Add, edit, and format HTML directly on the website." at bounding box center [224, 371] width 279 height 376
click at [278, 354] on div "HTML Add, edit, and format HTML directly on the website." at bounding box center [224, 371] width 279 height 376
click at [1066, 52] on icon "pages" at bounding box center [1070, 49] width 20 height 20
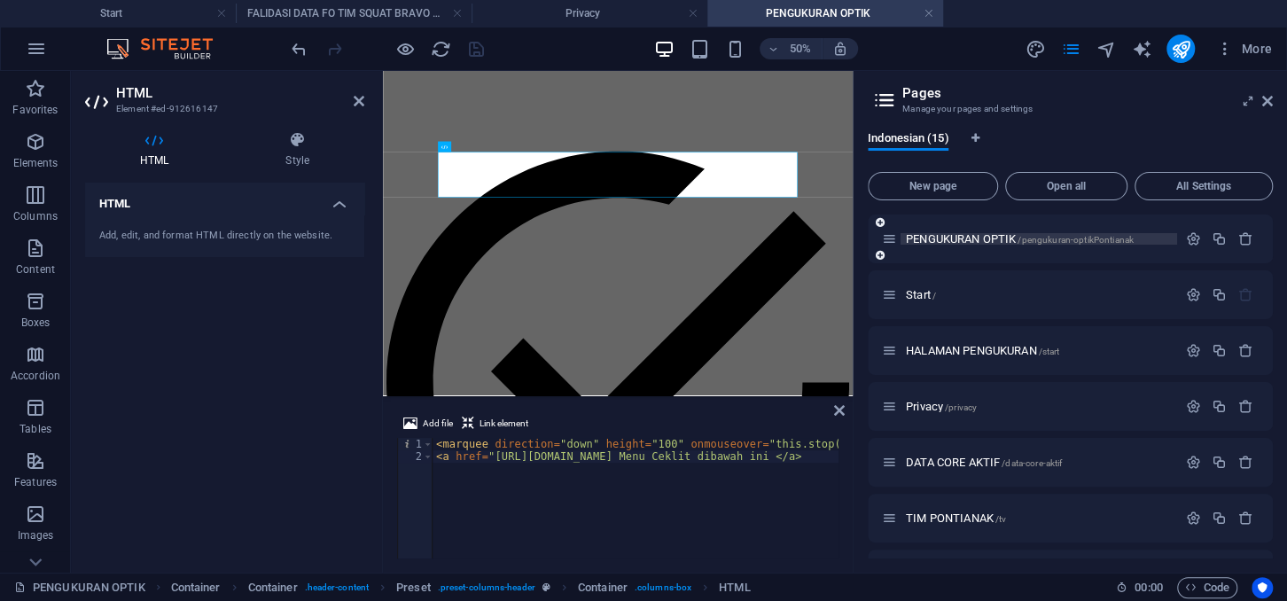
click at [1001, 235] on span "PENGUKURAN OPTIK /pengukuran-optikPontianak" at bounding box center [1020, 238] width 228 height 13
click at [1194, 237] on icon "button" at bounding box center [1192, 238] width 15 height 15
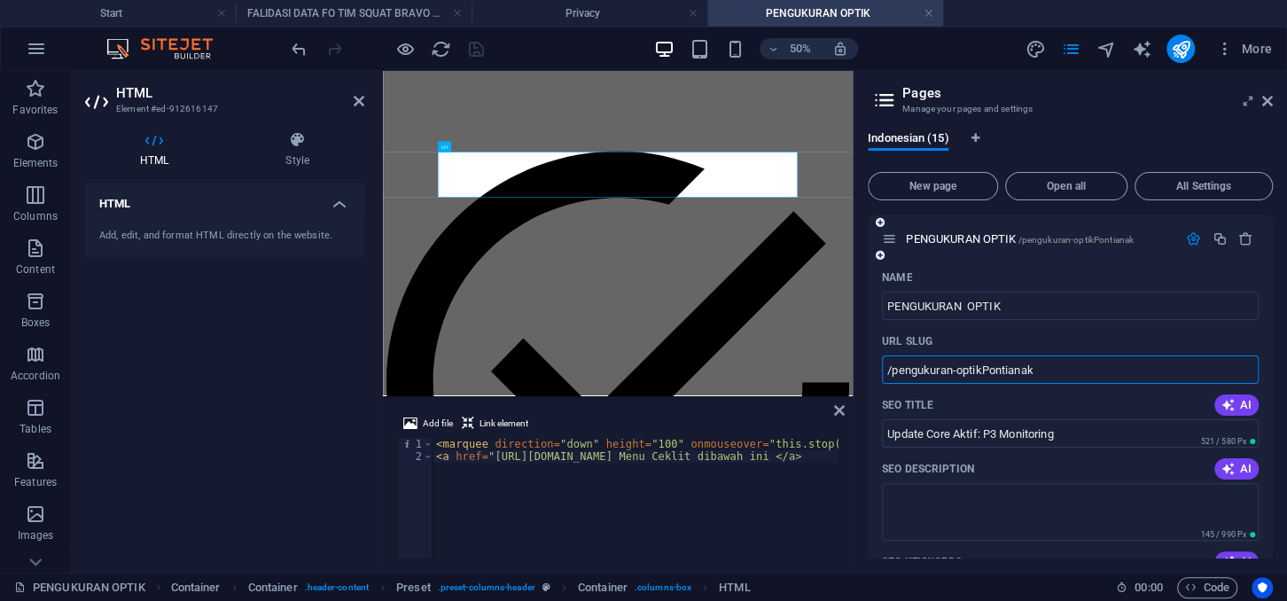
drag, startPoint x: 1034, startPoint y: 370, endPoint x: 893, endPoint y: 370, distance: 140.9
click at [893, 370] on input "/pengukuran-optikPontianak" at bounding box center [1070, 369] width 377 height 28
click at [696, 232] on div at bounding box center [852, 186] width 925 height 92
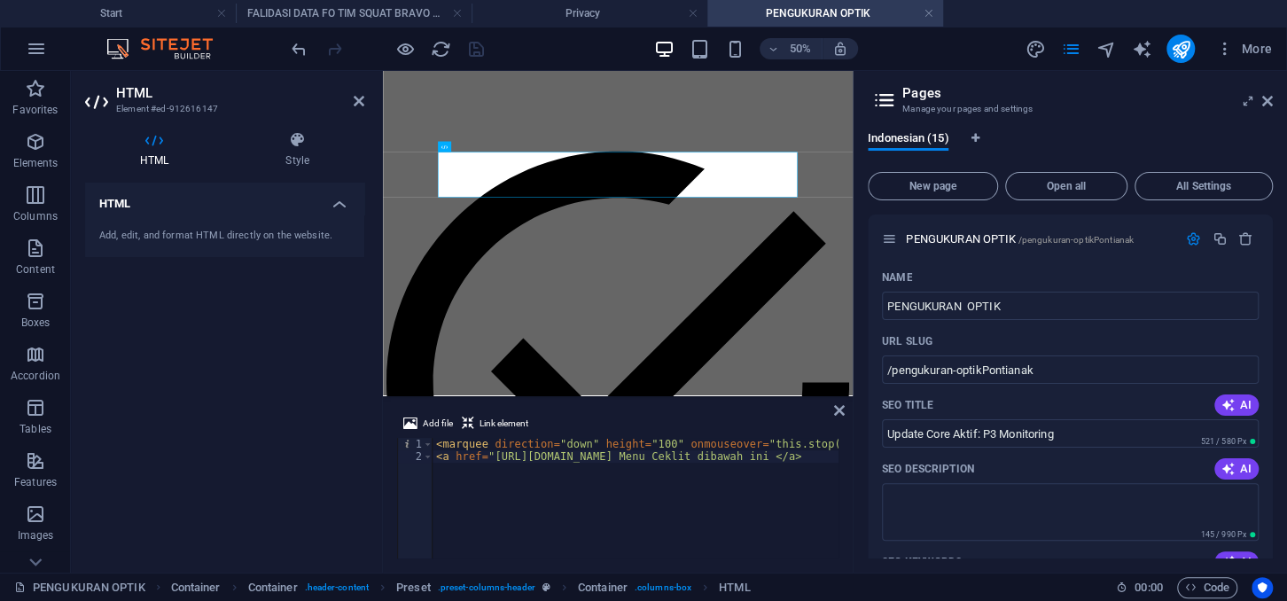
click at [1259, 99] on h2 "Pages" at bounding box center [1087, 93] width 370 height 16
drag, startPoint x: 1265, startPoint y: 104, endPoint x: 278, endPoint y: 139, distance: 987.7
click at [1265, 104] on icon at bounding box center [1267, 101] width 11 height 14
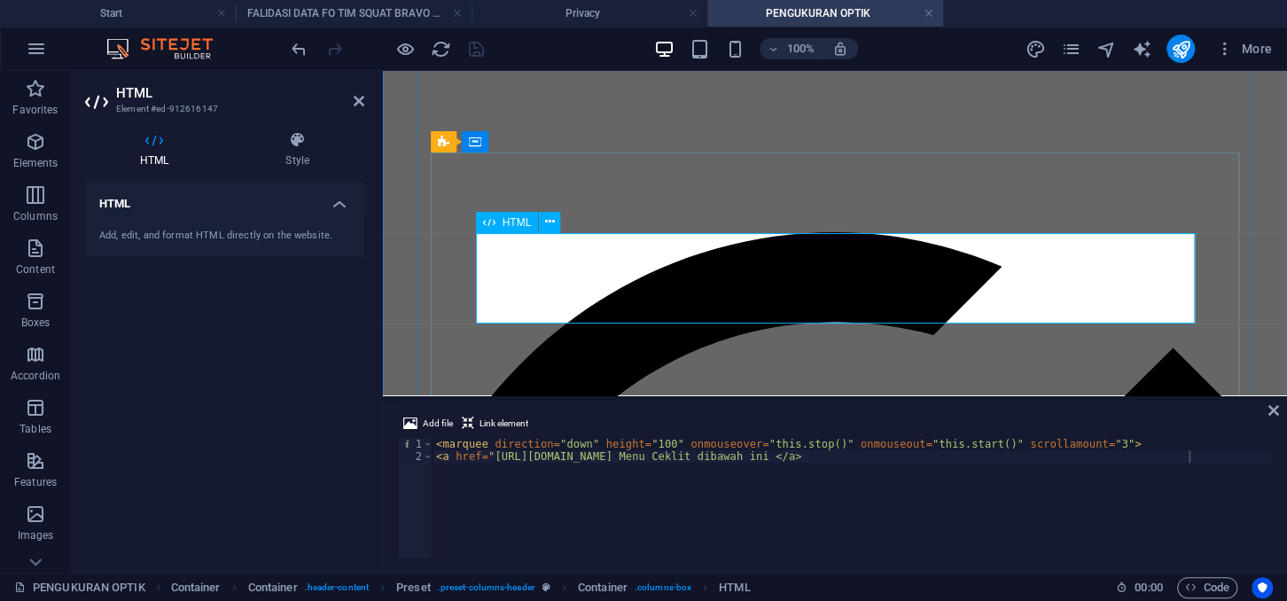
click at [577, 232] on div at bounding box center [835, 186] width 890 height 92
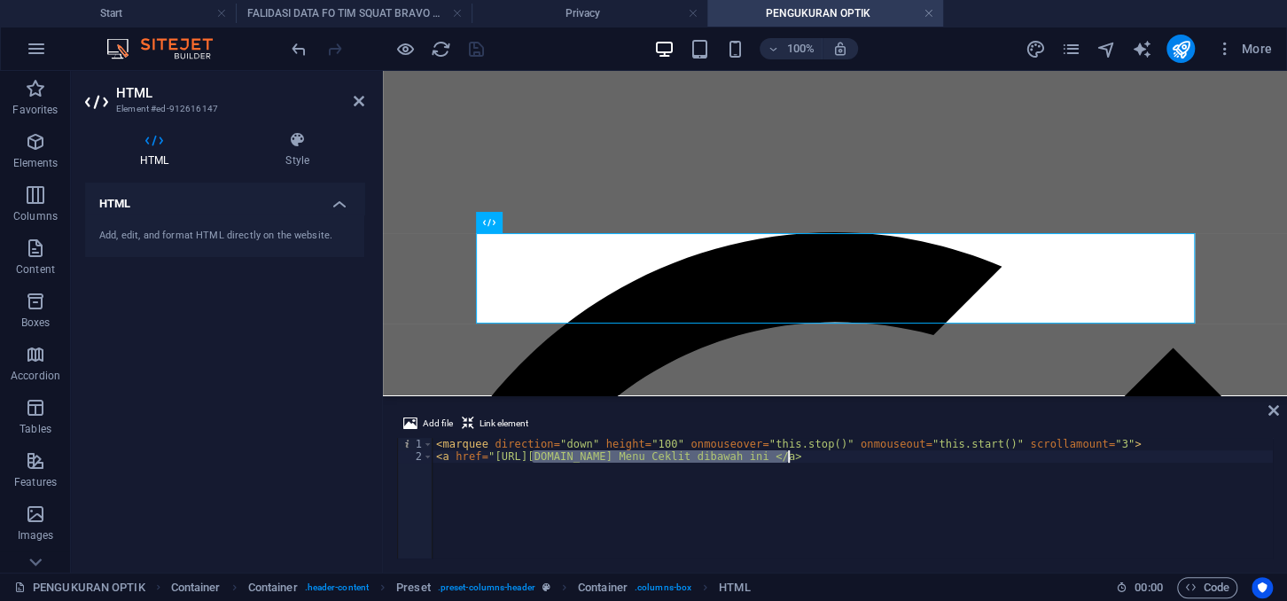
drag, startPoint x: 534, startPoint y: 455, endPoint x: 785, endPoint y: 457, distance: 250.8
click at [785, 457] on div "< marquee direction = "down" height = "100" onmouseover = "this.stop()" onmouse…" at bounding box center [852, 510] width 840 height 145
click at [714, 488] on div "< marquee direction = "down" height = "100" onmouseover = "this.stop()" onmouse…" at bounding box center [852, 510] width 840 height 145
click at [571, 468] on div "< marquee direction = "down" height = "100" onmouseover = "this.stop()" onmouse…" at bounding box center [852, 510] width 840 height 145
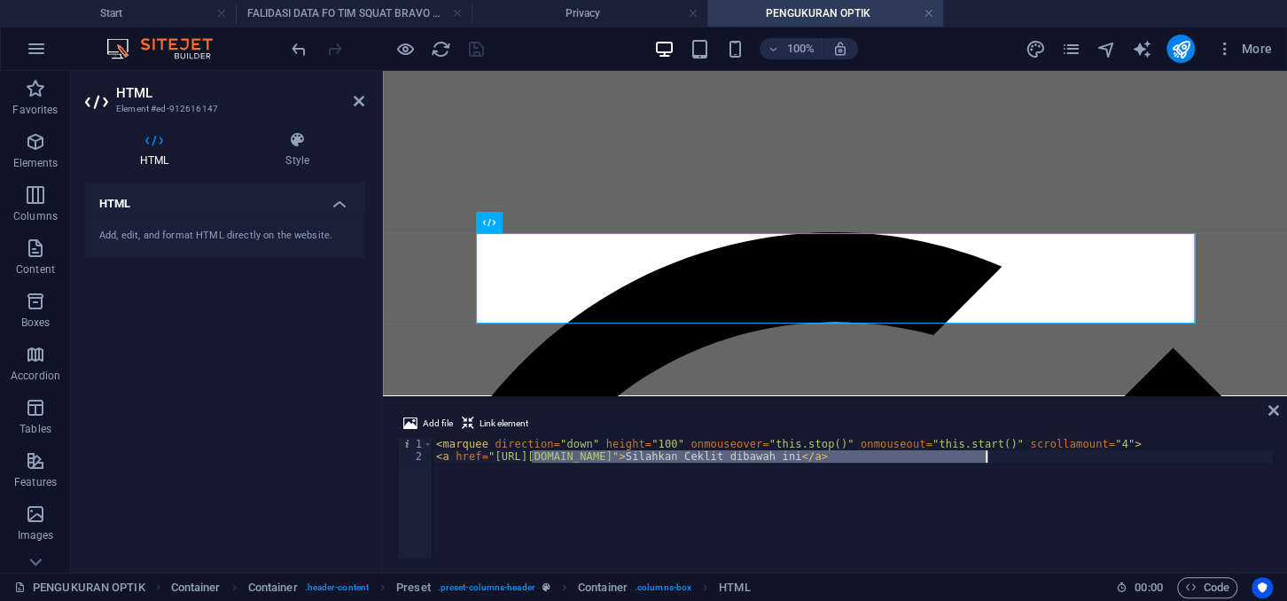
drag, startPoint x: 532, startPoint y: 455, endPoint x: 983, endPoint y: 455, distance: 451.0
click at [983, 455] on div "< marquee direction = "down" height = "100" onmouseover = "this.stop()" onmouse…" at bounding box center [852, 510] width 840 height 145
paste textarea "pengukuran-optikPontianak"
click at [1070, 42] on icon "pages" at bounding box center [1070, 49] width 20 height 20
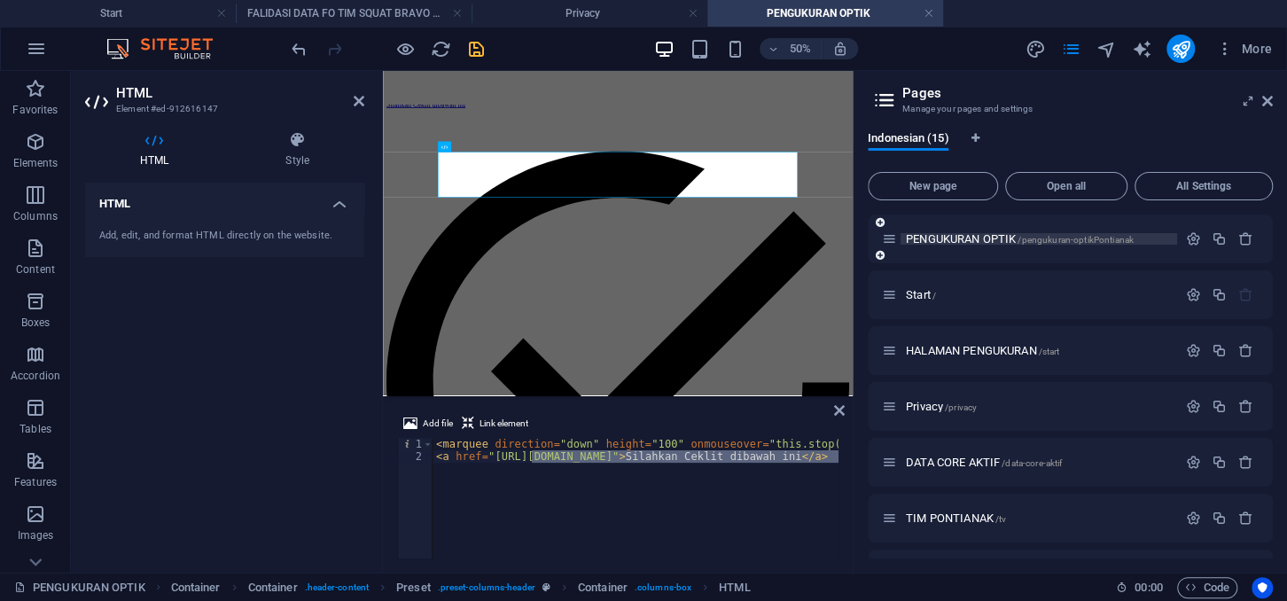
click at [964, 240] on span "PENGUKURAN OPTIK /pengukuran-optikPontianak" at bounding box center [1020, 238] width 228 height 13
click at [1191, 237] on icon "button" at bounding box center [1192, 238] width 15 height 15
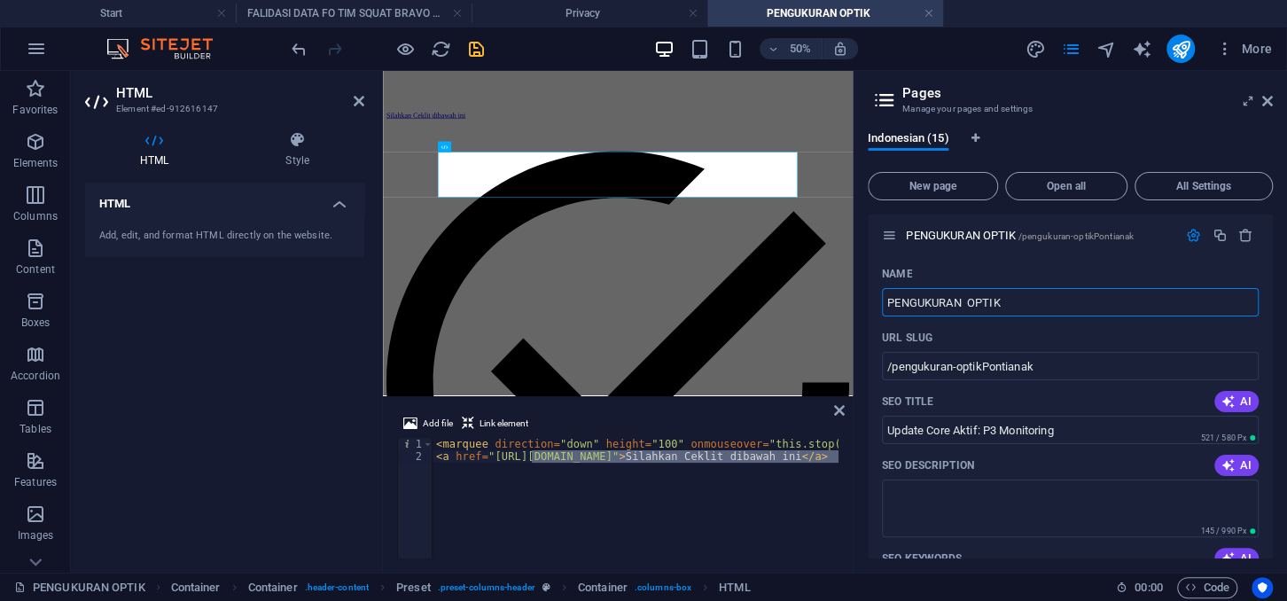
scroll to position [0, 0]
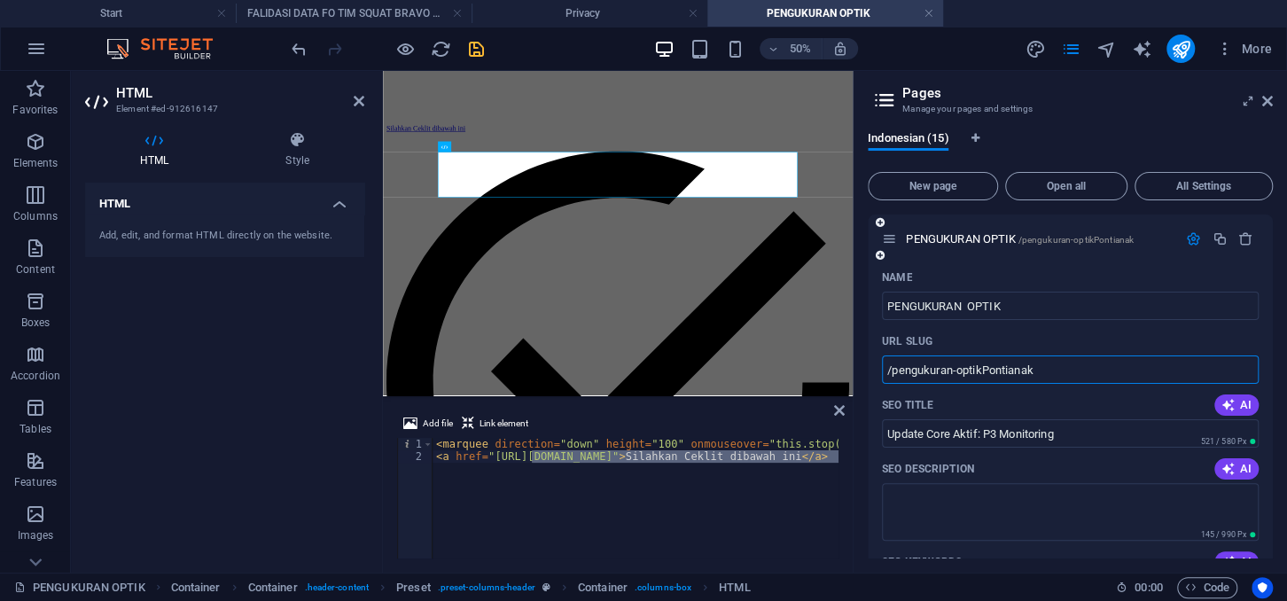
drag, startPoint x: 1048, startPoint y: 368, endPoint x: 890, endPoint y: 370, distance: 157.7
click at [890, 370] on input "/pengukuran-optikPontianak" at bounding box center [1070, 369] width 377 height 28
click at [1265, 101] on icon at bounding box center [1267, 101] width 11 height 14
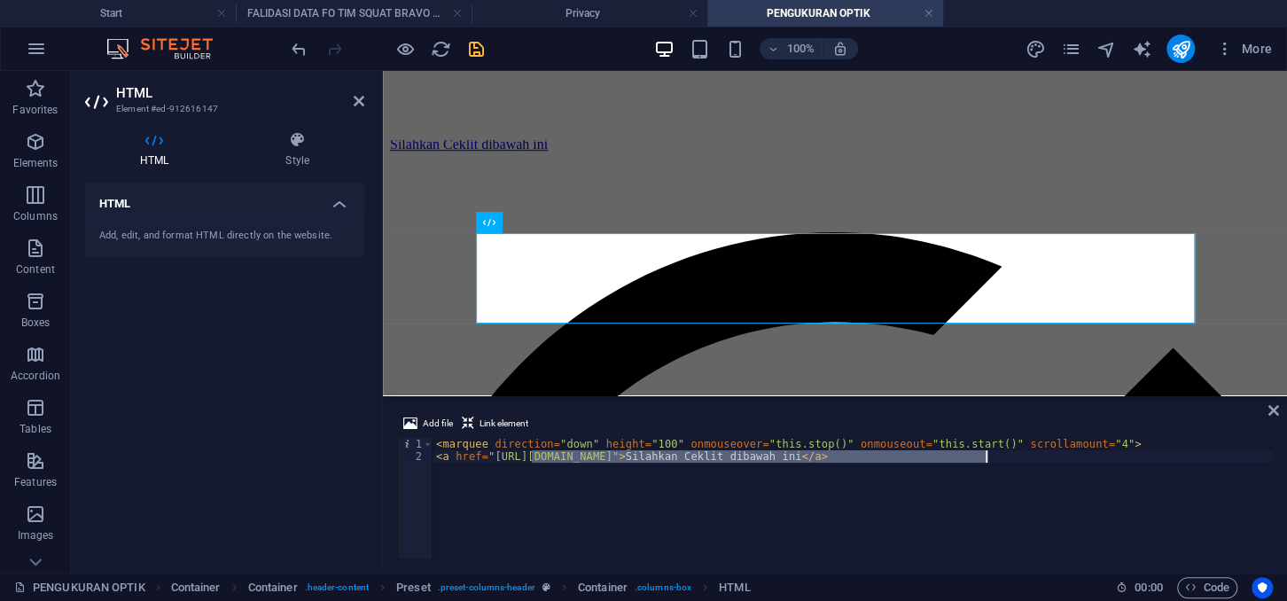
click at [741, 455] on div "< marquee direction = "down" height = "100" onmouseover = "this.stop()" onmouse…" at bounding box center [852, 498] width 840 height 120
drag, startPoint x: 987, startPoint y: 455, endPoint x: 534, endPoint y: 455, distance: 452.8
click at [534, 455] on div "< marquee direction = "down" height = "100" onmouseover = "this.stop()" onmouse…" at bounding box center [852, 510] width 840 height 145
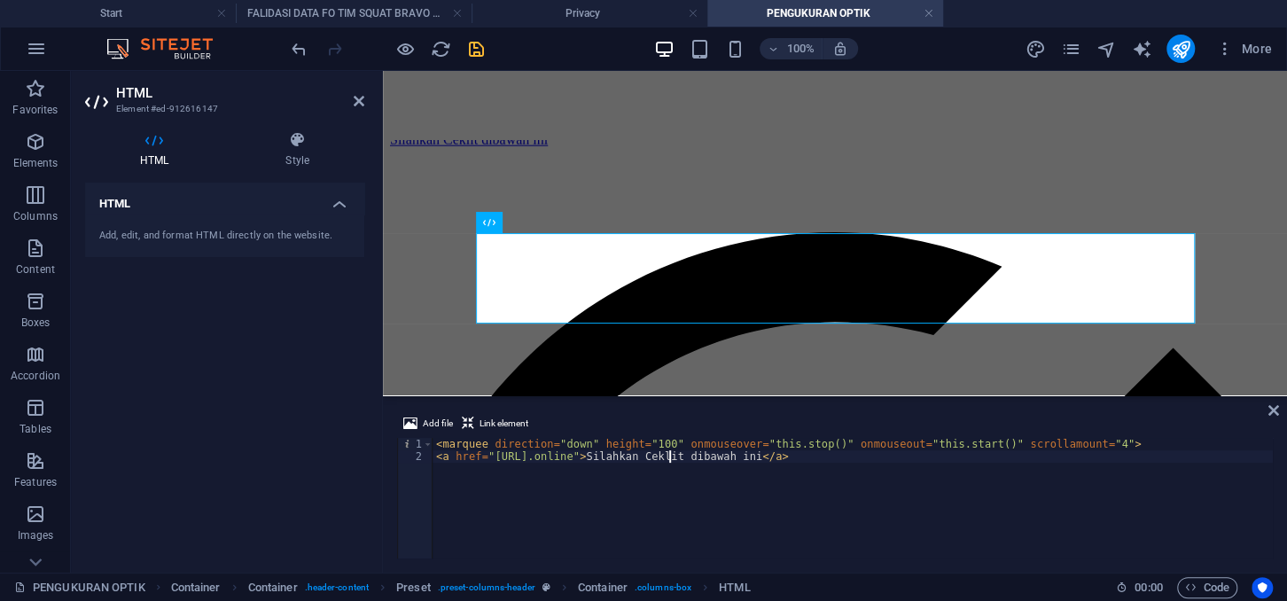
scroll to position [0, 19]
paste textarea "pengukuran-optikPontianak"
type textarea "<a href="[URL].online/pengukuran-optikPontianak">Silahkan Ceklit dibawah ini </…"
drag, startPoint x: 481, startPoint y: 54, endPoint x: 284, endPoint y: 375, distance: 376.3
click at [481, 54] on icon "save" at bounding box center [476, 49] width 20 height 20
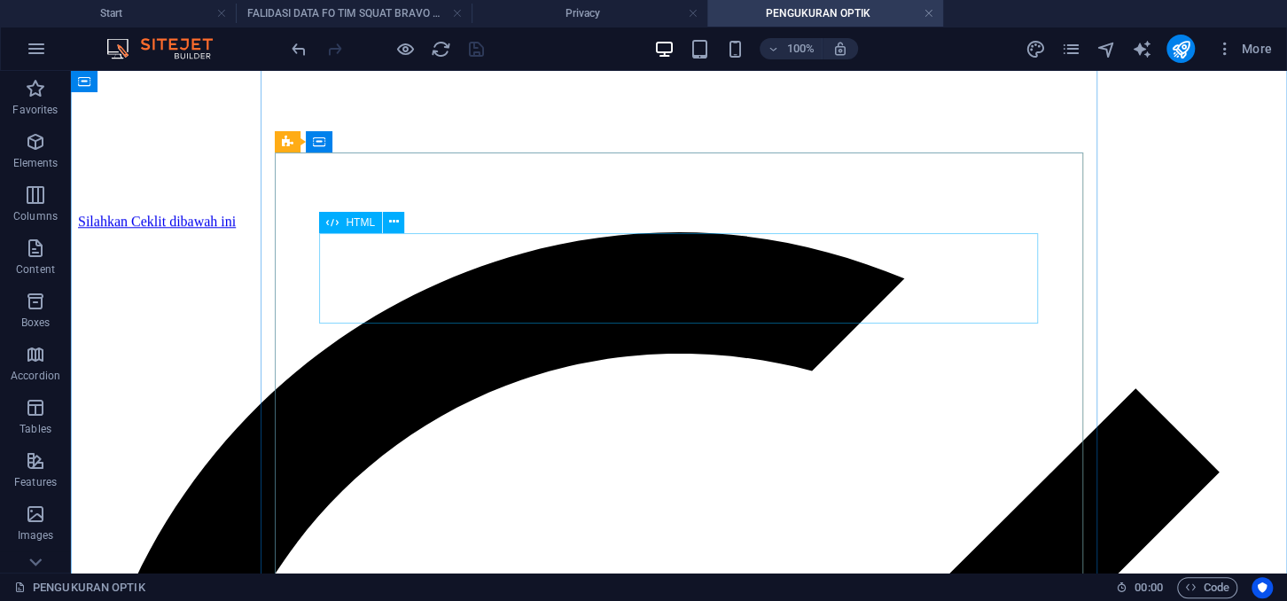
click at [395, 232] on div "Silahkan Ceklit dibawah ini" at bounding box center [678, 186] width 1201 height 92
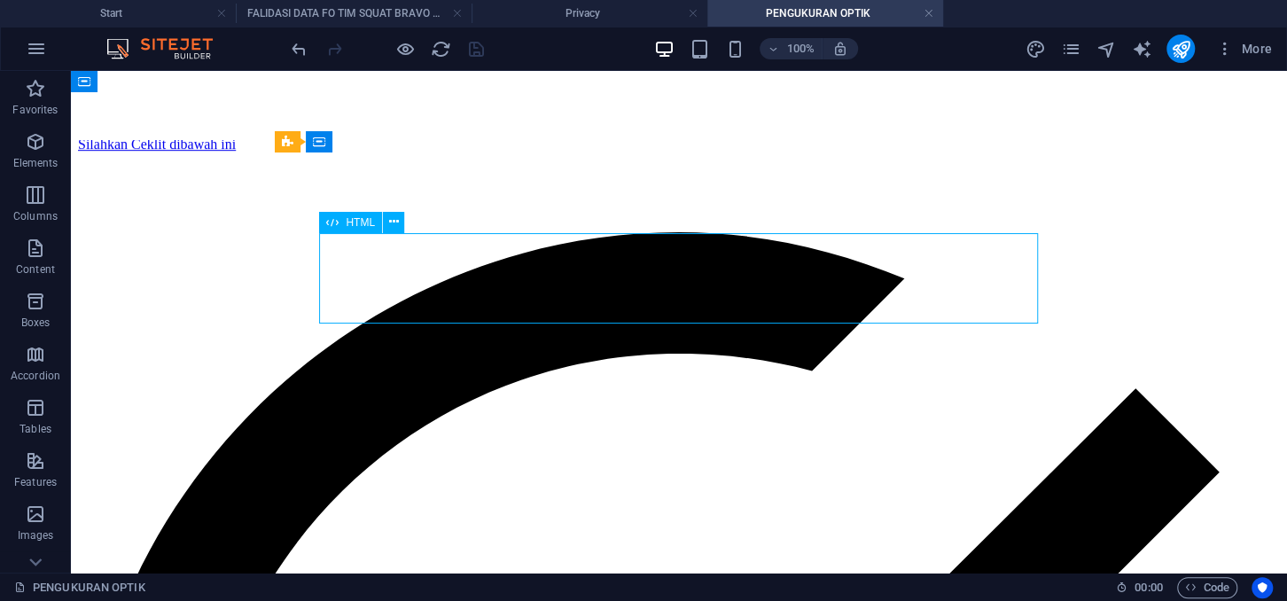
click at [395, 232] on div "Silahkan Ceklit dibawah ini" at bounding box center [678, 186] width 1201 height 92
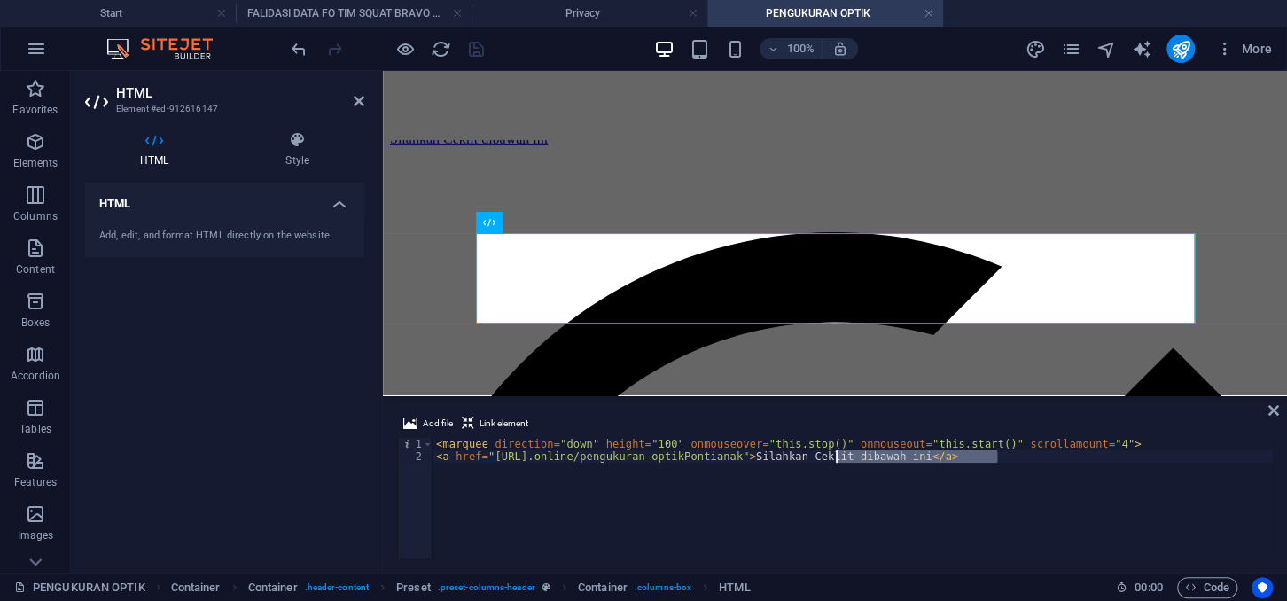
drag, startPoint x: 998, startPoint y: 455, endPoint x: 838, endPoint y: 457, distance: 159.5
click at [838, 457] on div "< marquee direction = "down" height = "100" onmouseover = "this.stop()" onmouse…" at bounding box center [852, 510] width 840 height 145
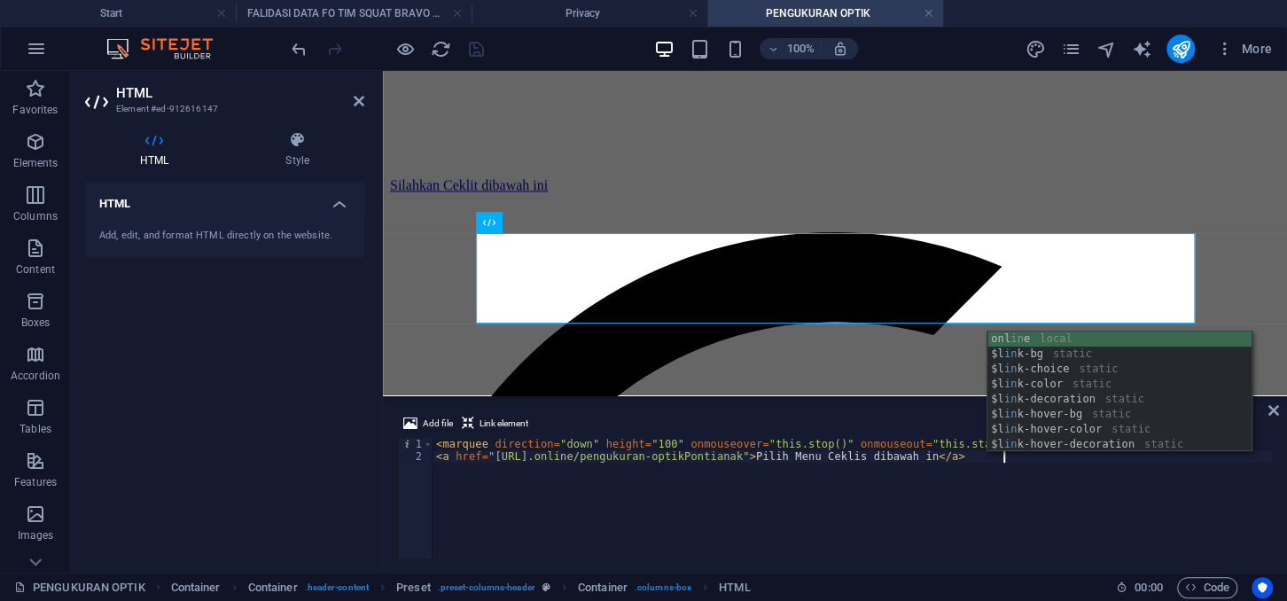
scroll to position [0, 46]
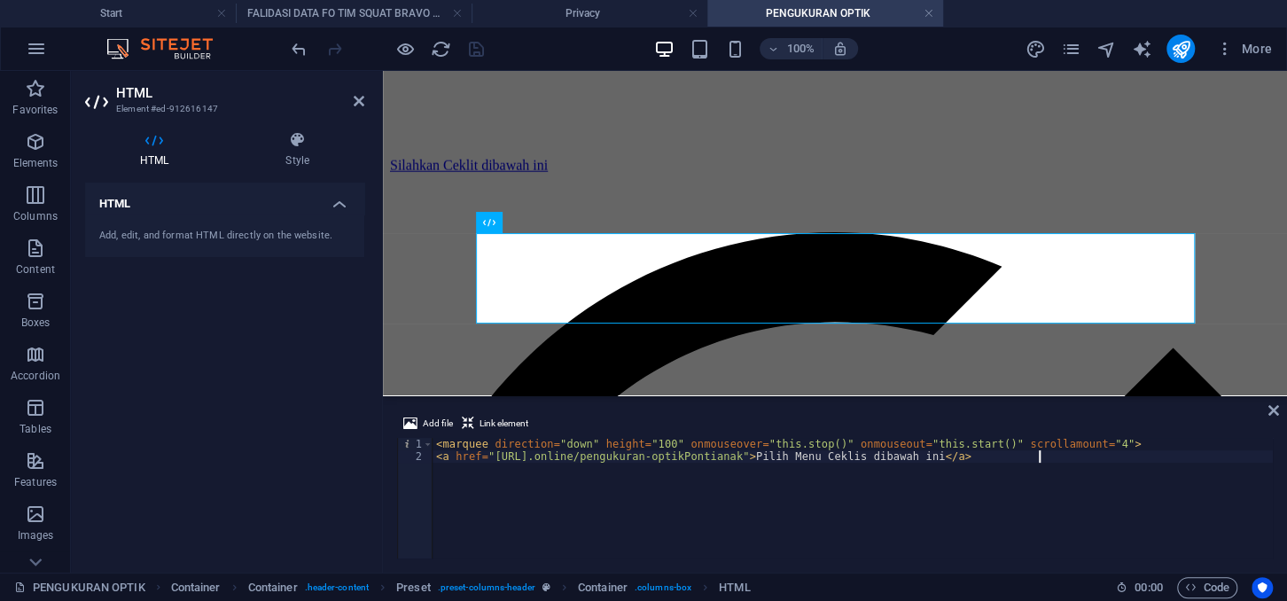
click at [796, 515] on div "< marquee direction = "down" height = "100" onmouseover = "this.stop()" onmouse…" at bounding box center [852, 510] width 840 height 145
type textarea "<a href="[URL].online/pengukuran-optikPontianak">Pilih Menu Ceklis dibawah ini …"
click at [327, 358] on div "HTML Add, edit, and format HTML directly on the website." at bounding box center [224, 371] width 279 height 376
click at [476, 53] on icon "save" at bounding box center [476, 49] width 20 height 20
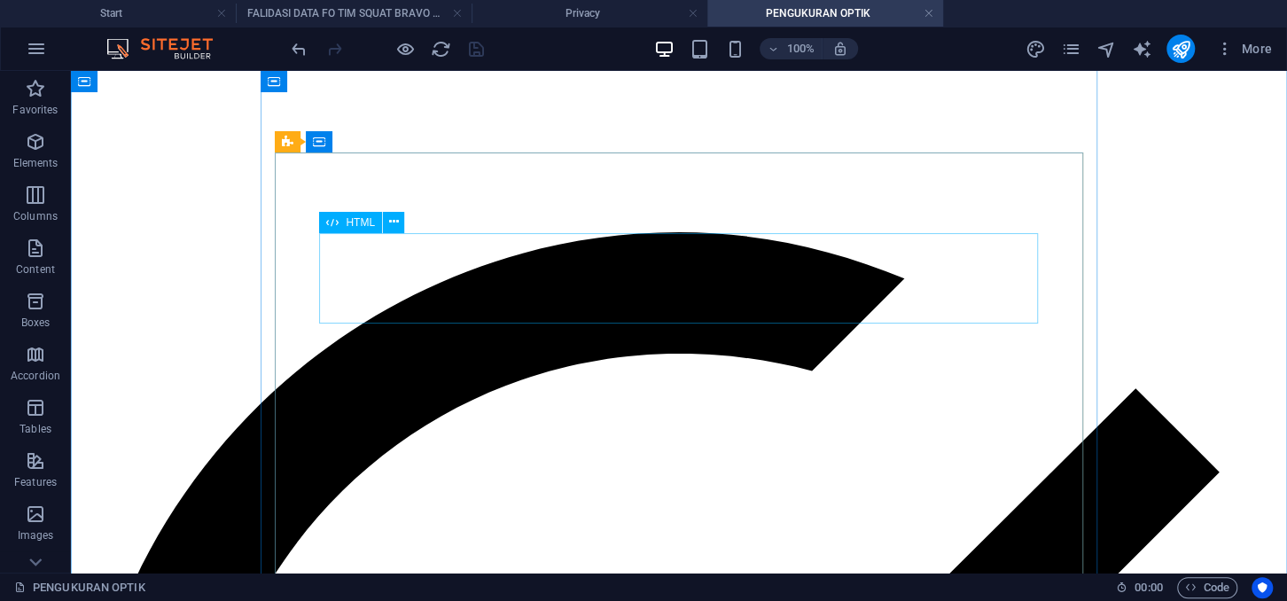
click at [466, 232] on div "Pilih Menu Ceklis dibawah ini" at bounding box center [678, 186] width 1201 height 92
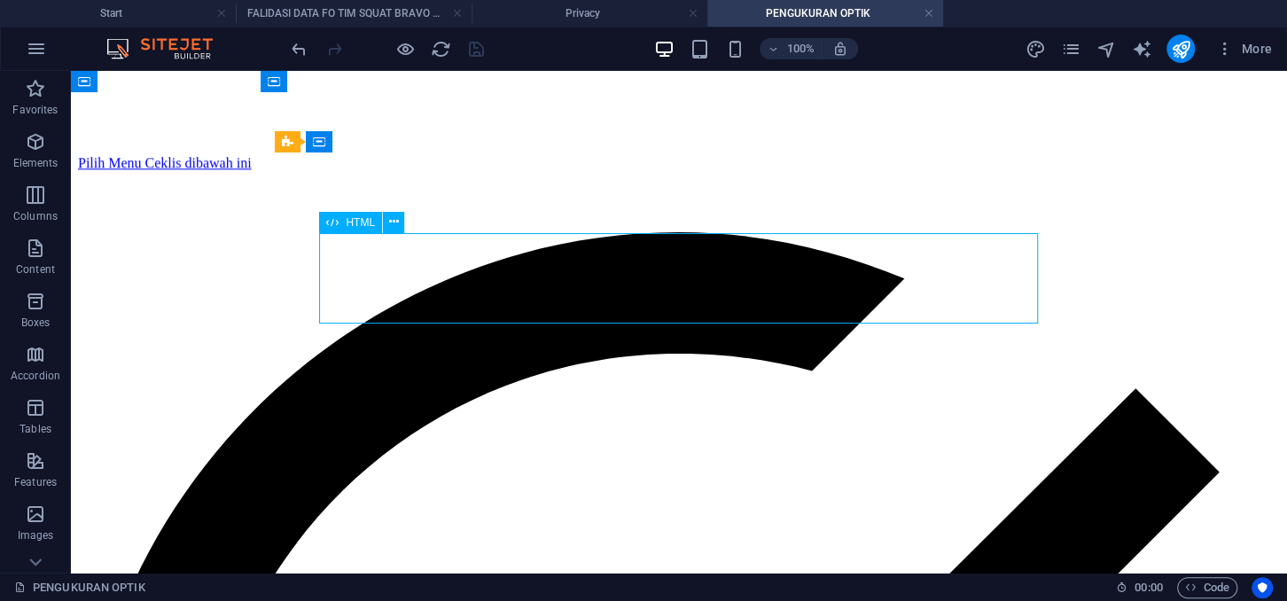
click at [466, 232] on div "Pilih Menu Ceklis dibawah ini" at bounding box center [678, 186] width 1201 height 92
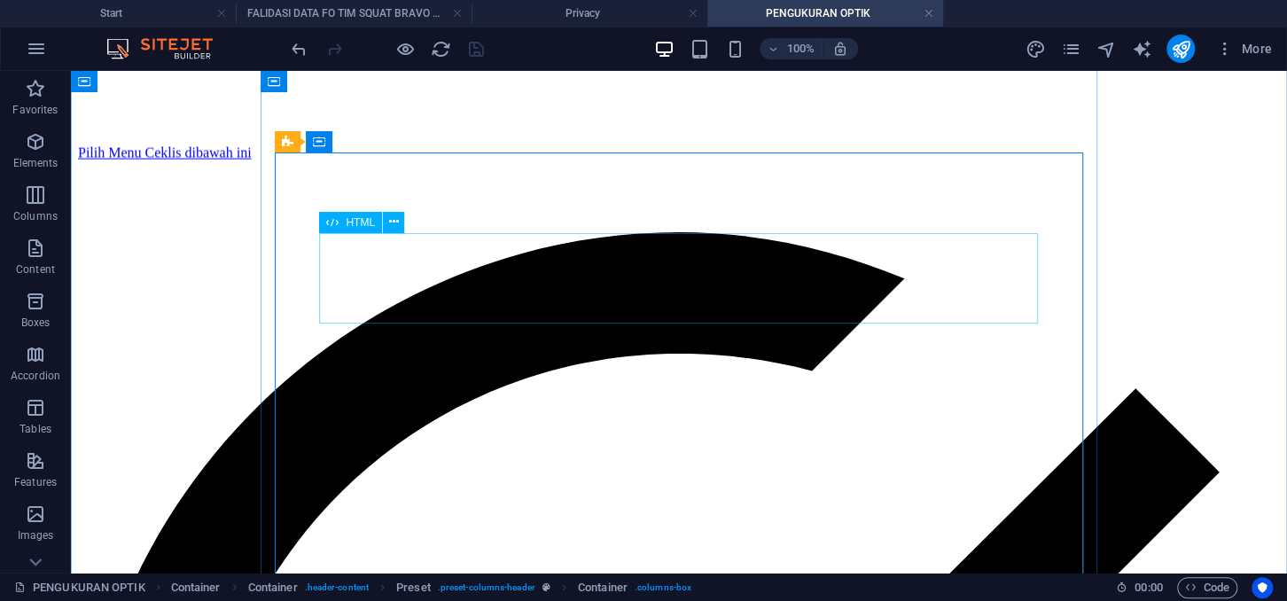
click at [445, 232] on div "Pilih Menu Ceklis dibawah ini" at bounding box center [678, 186] width 1201 height 92
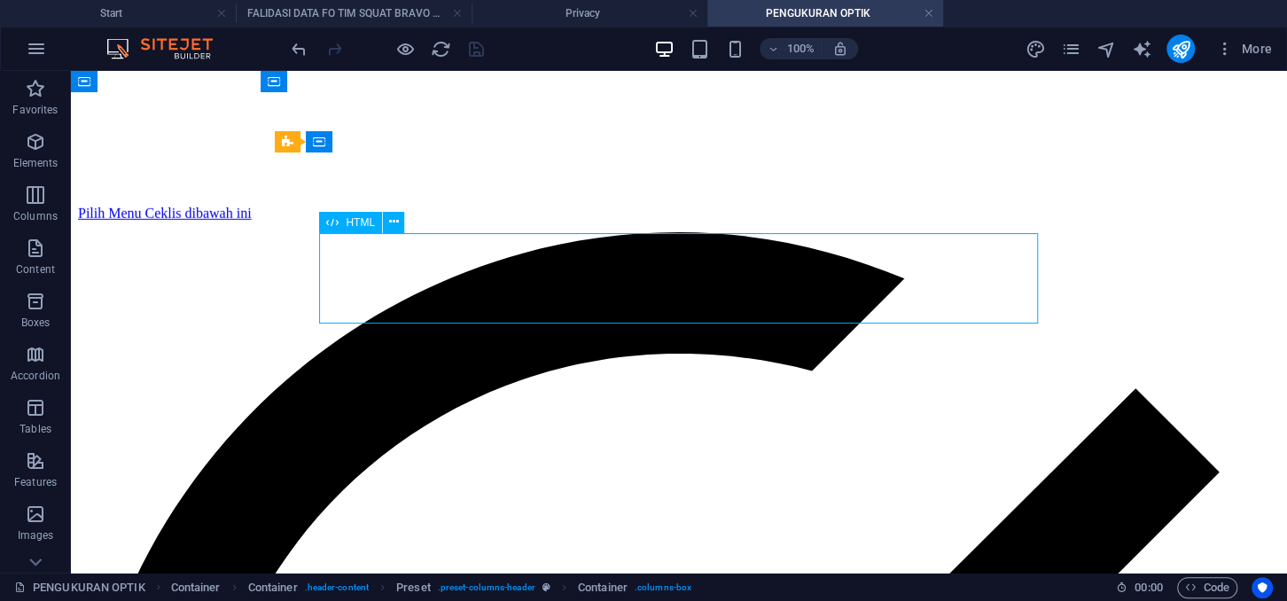
click at [445, 232] on div "Pilih Menu Ceklis dibawah ini" at bounding box center [678, 186] width 1201 height 92
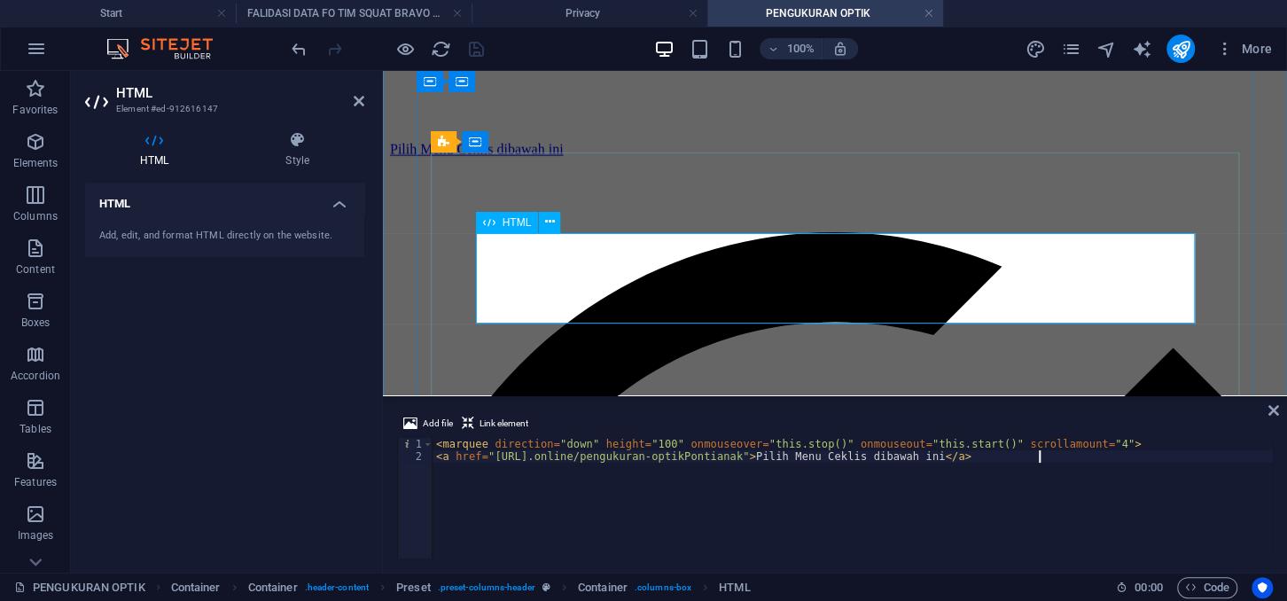
click at [632, 232] on div "Pilih Menu Ceklis dibawah ini" at bounding box center [835, 186] width 890 height 92
click at [627, 463] on div "< marquee direction = "down" height = "100" onmouseover = "this.stop()" onmouse…" at bounding box center [852, 510] width 840 height 145
click at [633, 457] on div "< marquee direction = "down" height = "100" onmouseover = "this.stop()" onmouse…" at bounding box center [852, 510] width 840 height 145
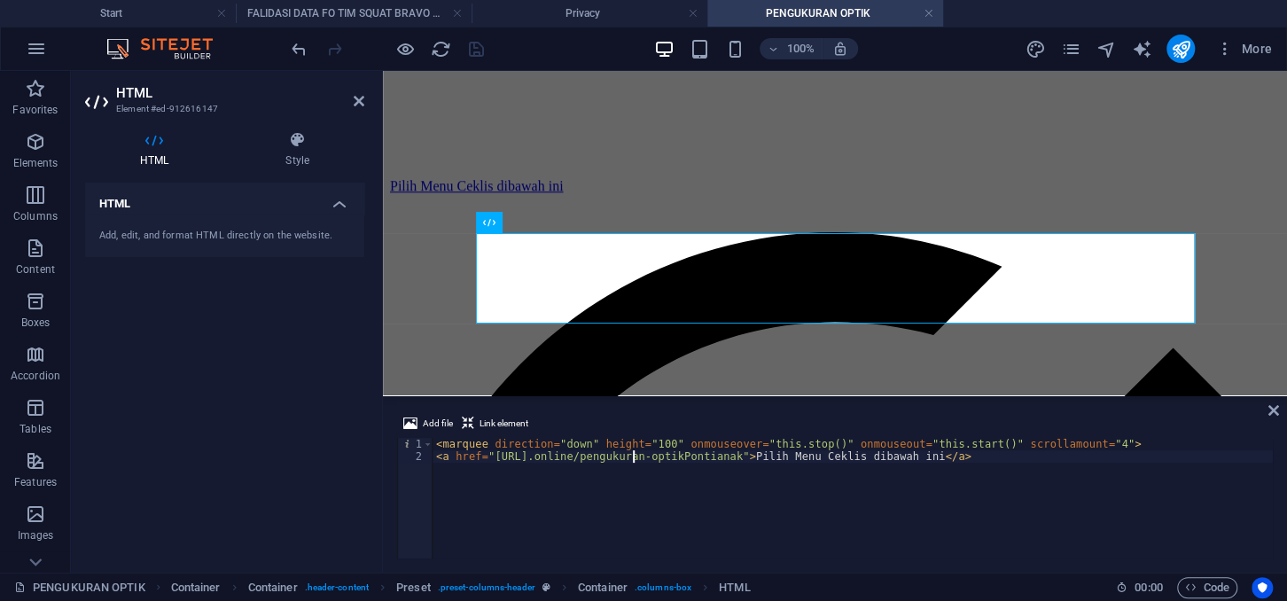
type textarea "<a href="[URL][DOMAIN_NAME]">Pilih Menu Ceklis dibawah ini </a>"
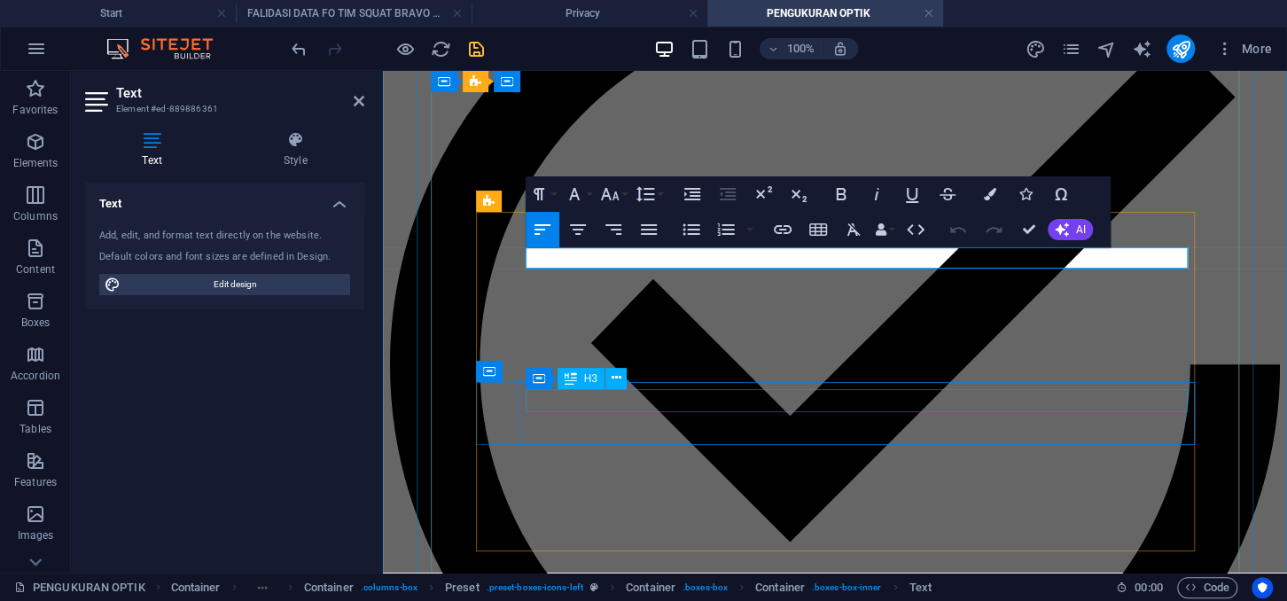
scroll to position [10, 0]
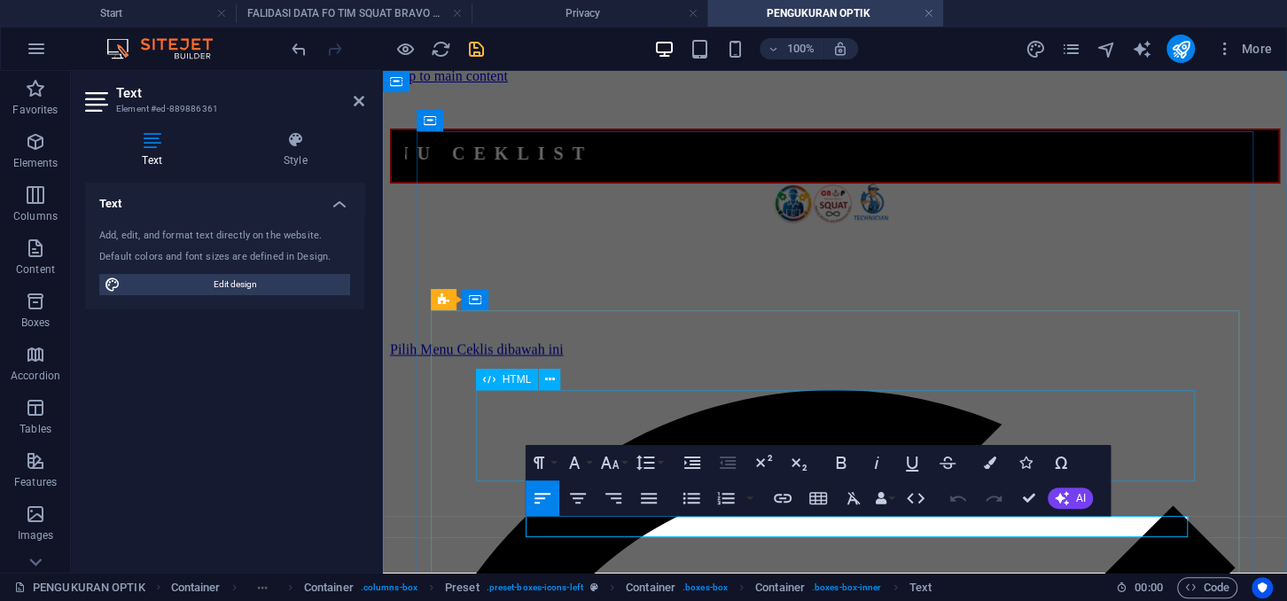
click at [503, 390] on div "Pilih Menu Ceklis dibawah ini" at bounding box center [835, 344] width 890 height 92
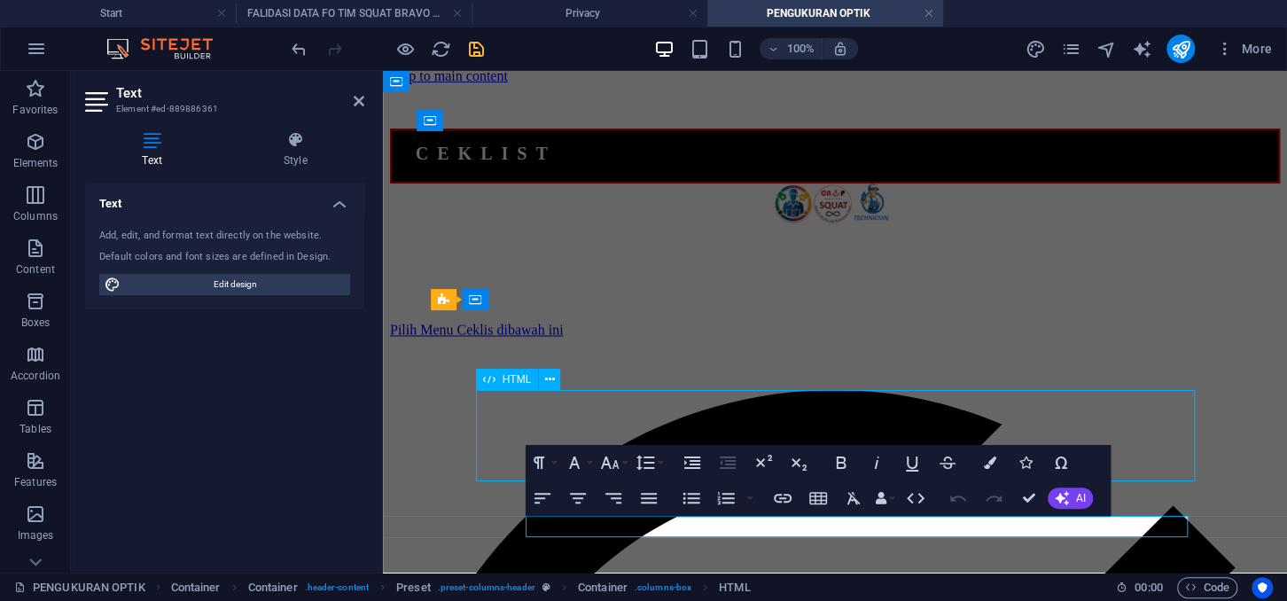
click at [814, 390] on div "Pilih Menu Ceklis dibawah ini" at bounding box center [835, 344] width 890 height 92
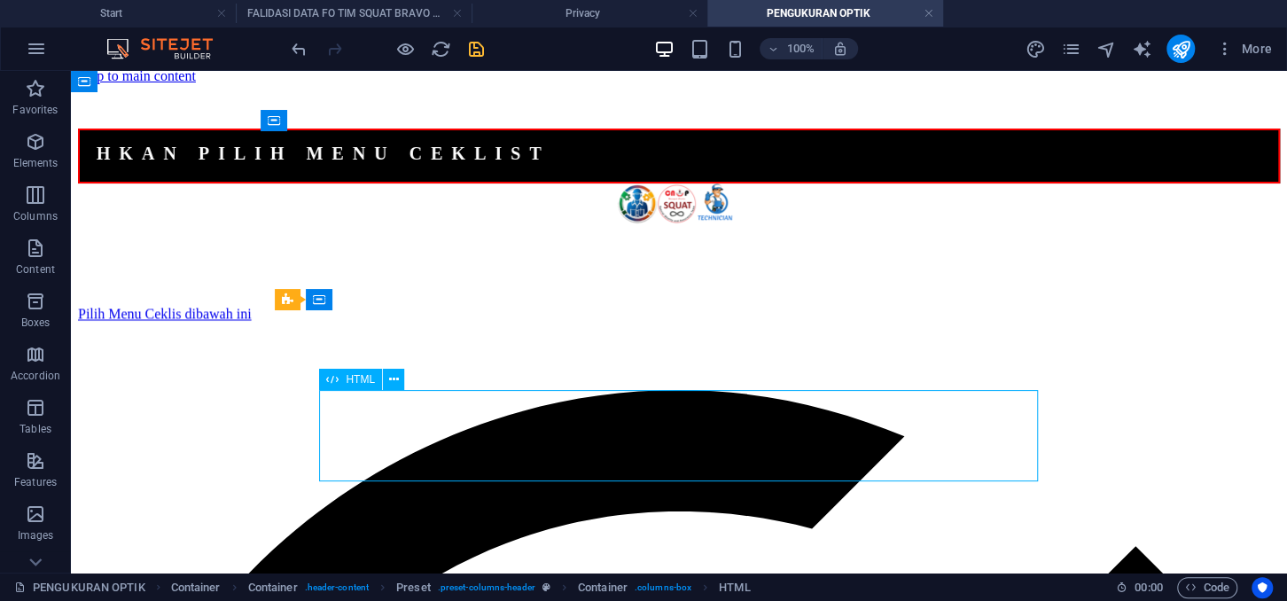
click at [502, 390] on div "Pilih Menu Ceklis dibawah ini" at bounding box center [678, 344] width 1201 height 92
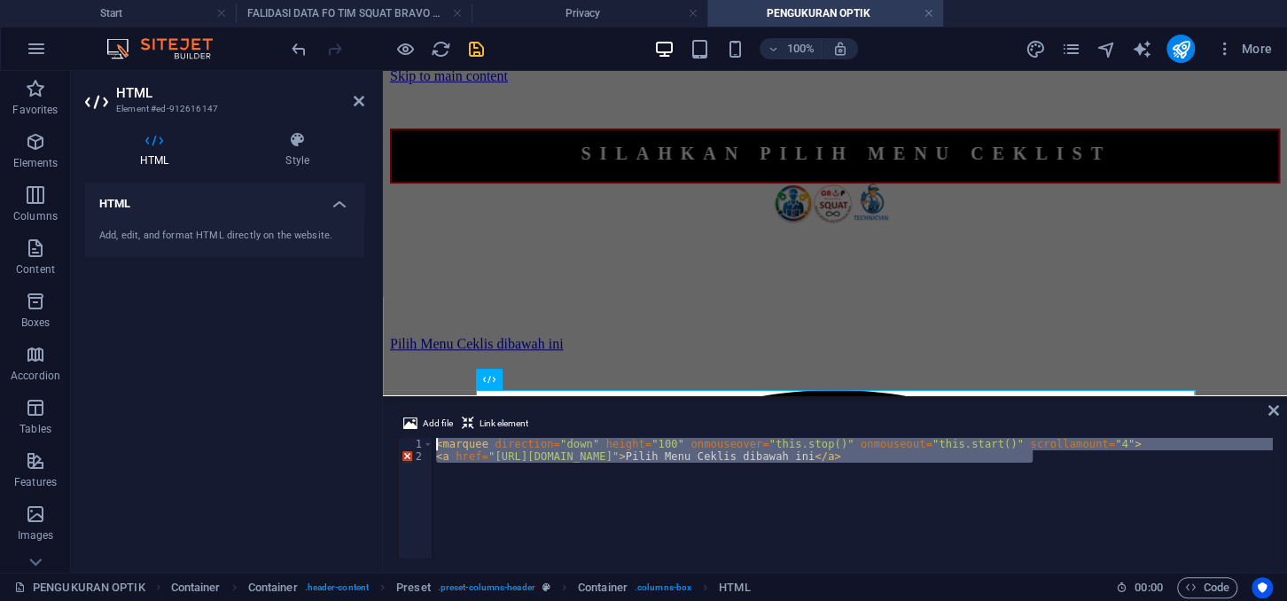
drag, startPoint x: 951, startPoint y: 450, endPoint x: 403, endPoint y: 431, distance: 547.9
click at [432, 438] on div "< marquee direction = "down" height = "100" onmouseover = "this.stop()" onmouse…" at bounding box center [852, 498] width 840 height 120
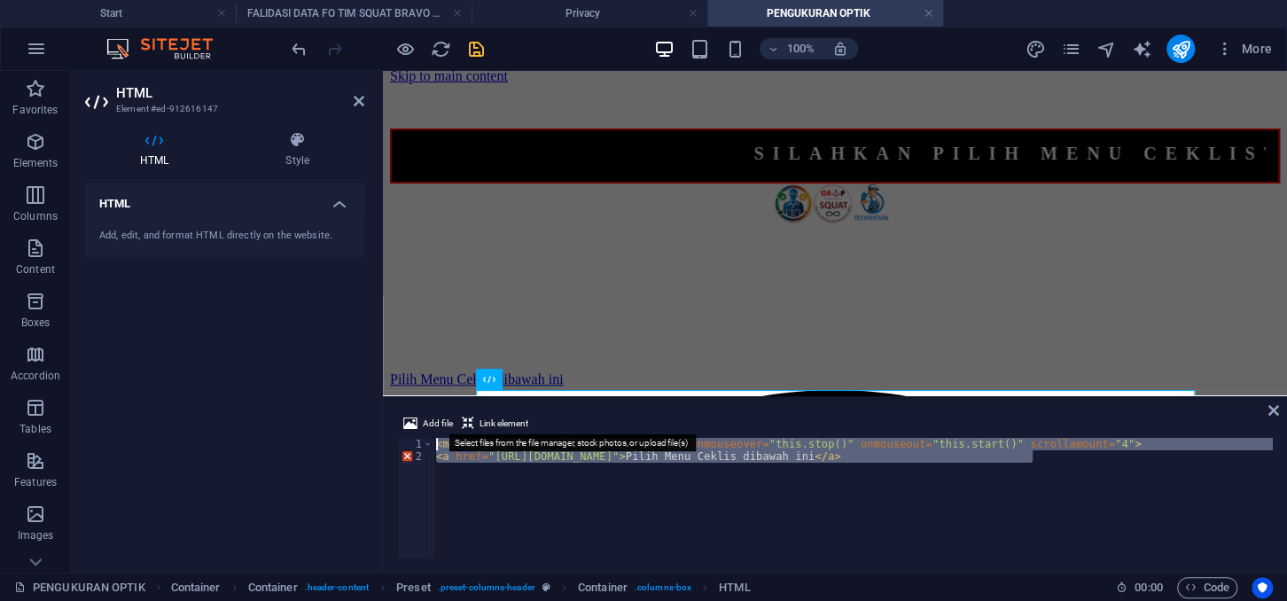
paste textarea ">MARQUEE BERGERAK KE BAWAH</marquee"
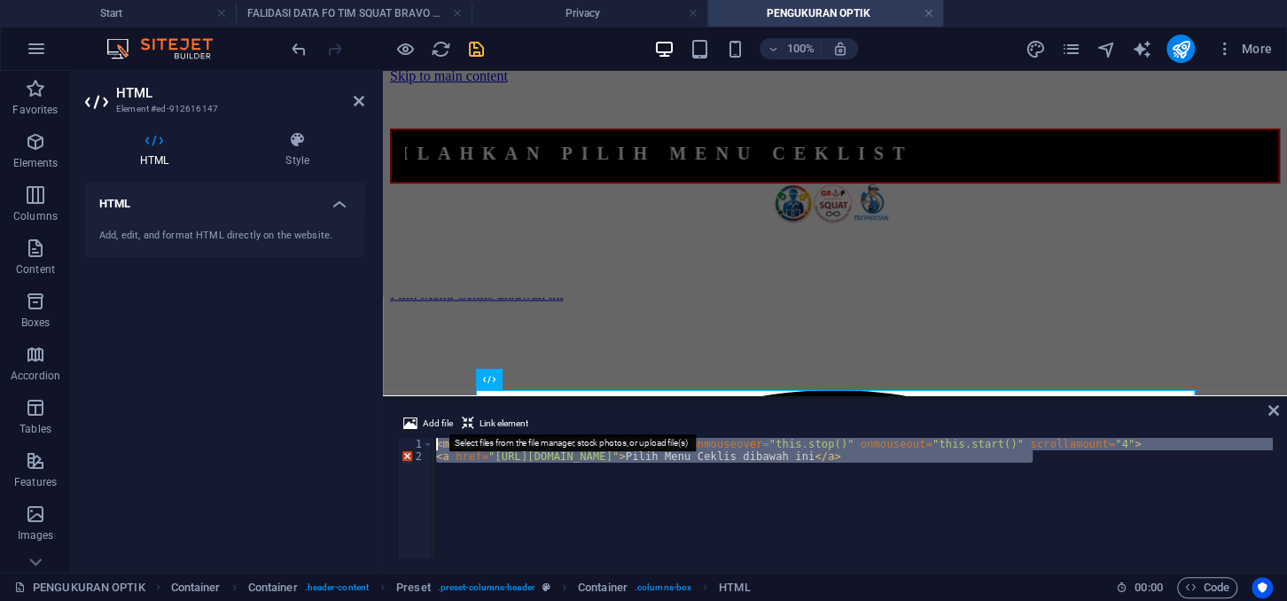
type textarea "<marquee direction="down" height="100">MARQUEE BERGERAK KE BAWAH</marquee>"
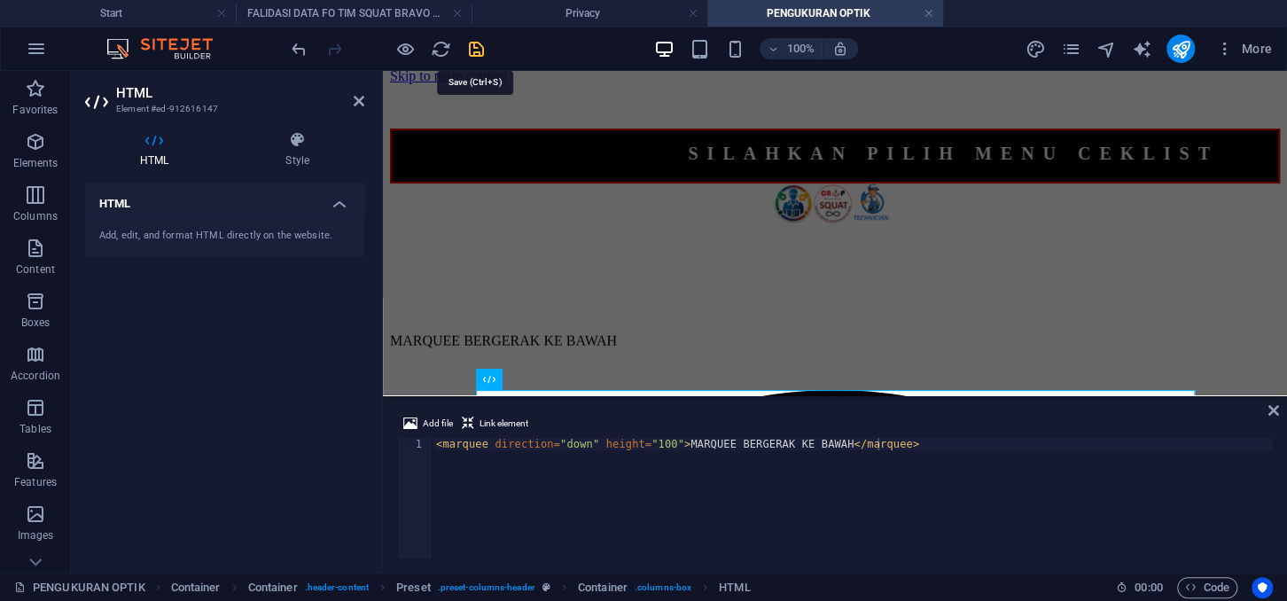
drag, startPoint x: 475, startPoint y: 49, endPoint x: 212, endPoint y: 348, distance: 398.7
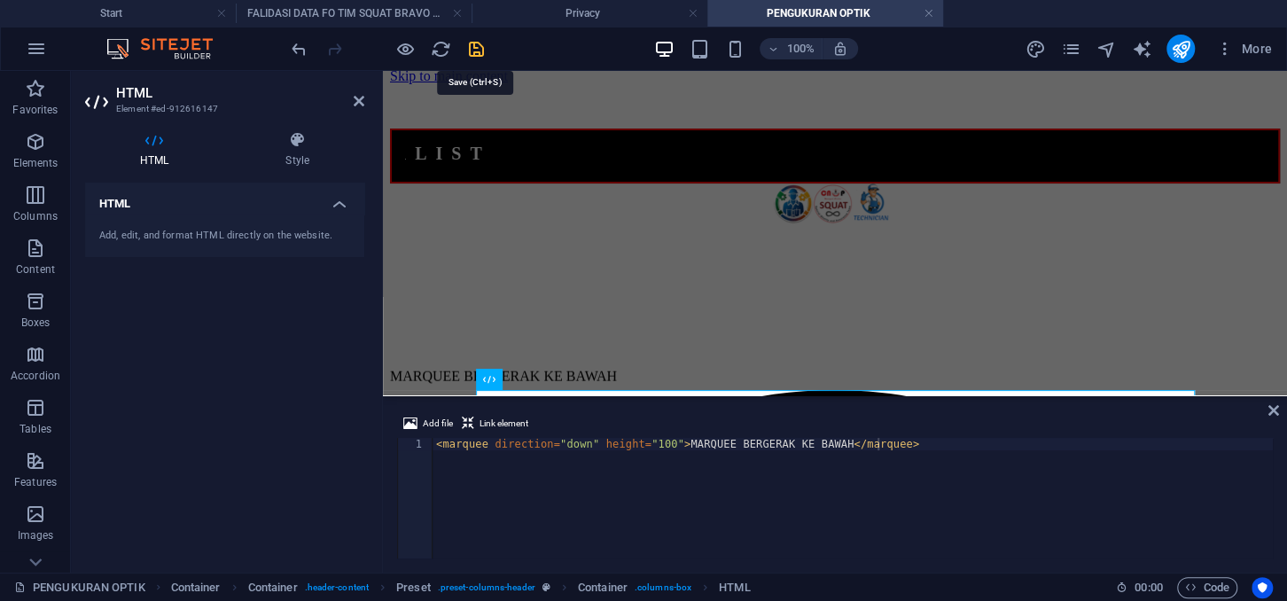
click at [475, 49] on icon "save" at bounding box center [476, 49] width 20 height 20
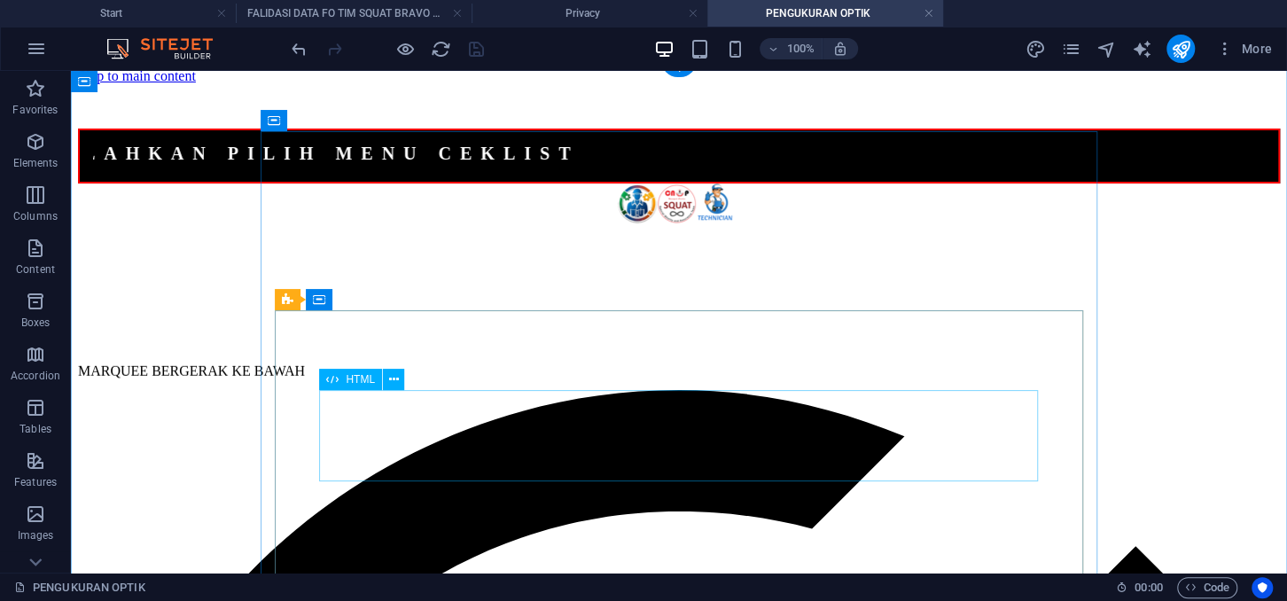
click at [375, 390] on div "MARQUEE BERGERAK KE BAWAH" at bounding box center [678, 344] width 1201 height 92
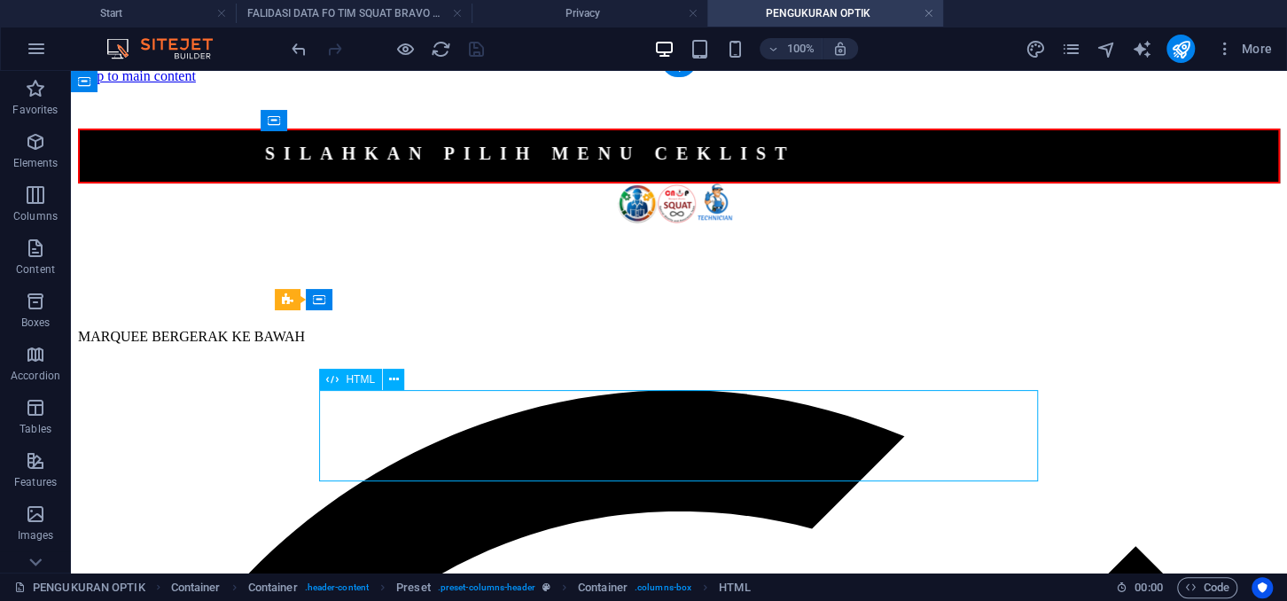
click at [375, 390] on div "MARQUEE BERGERAK KE BAWAH" at bounding box center [678, 344] width 1201 height 92
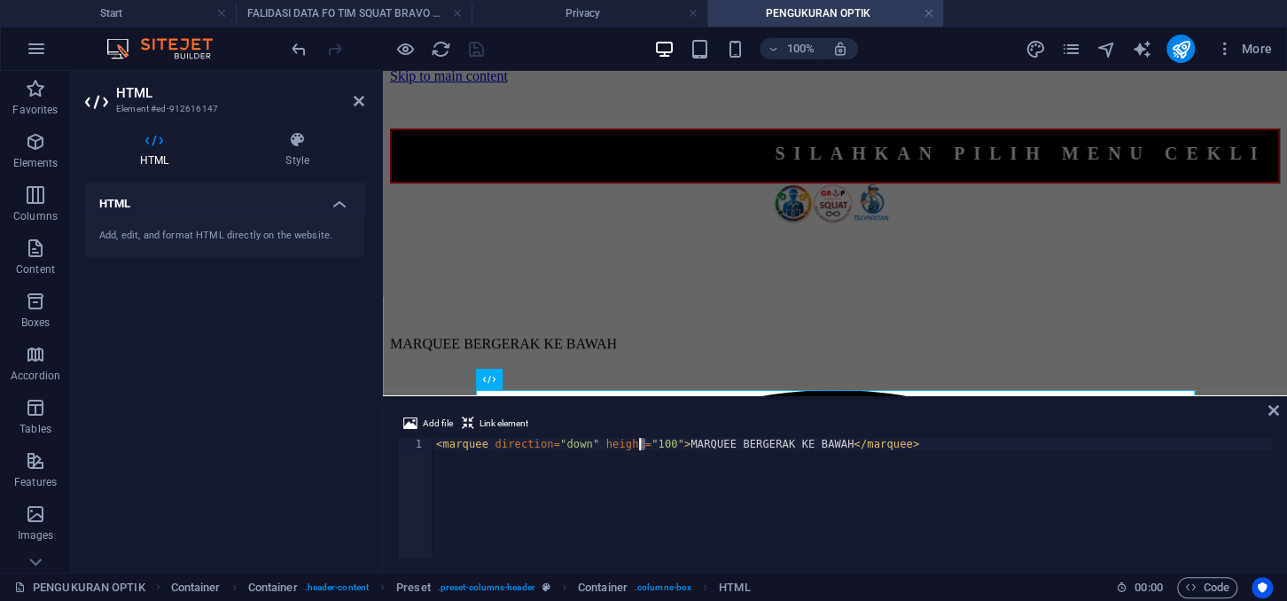
click at [641, 442] on div "< marquee direction = "down" height = "100" > MARQUEE BERGERAK KE BAWAH </ marq…" at bounding box center [852, 510] width 840 height 145
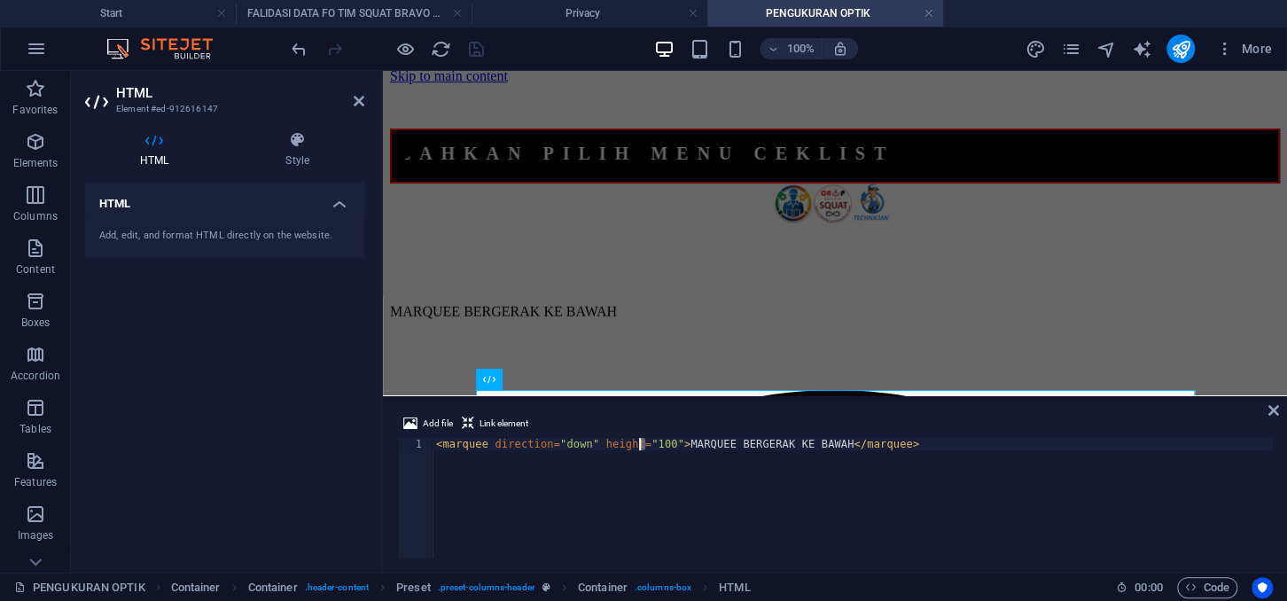
scroll to position [0, 16]
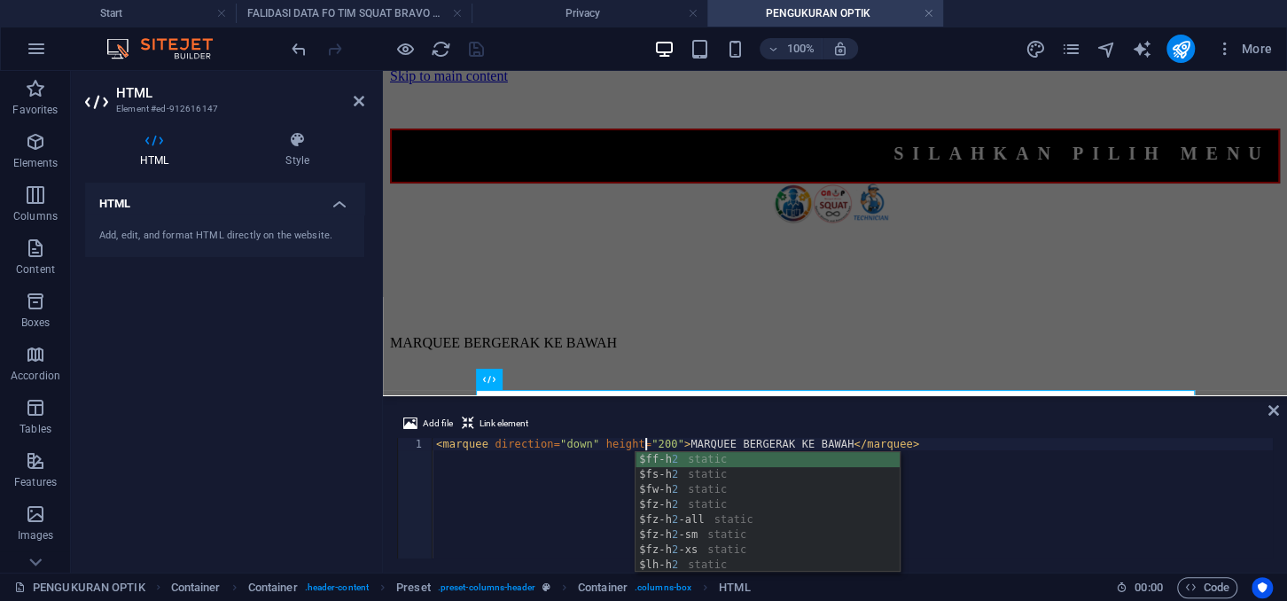
type textarea "<marquee direction="down" height="200">MARQUEE BERGERAK KE BAWAH</marquee>"
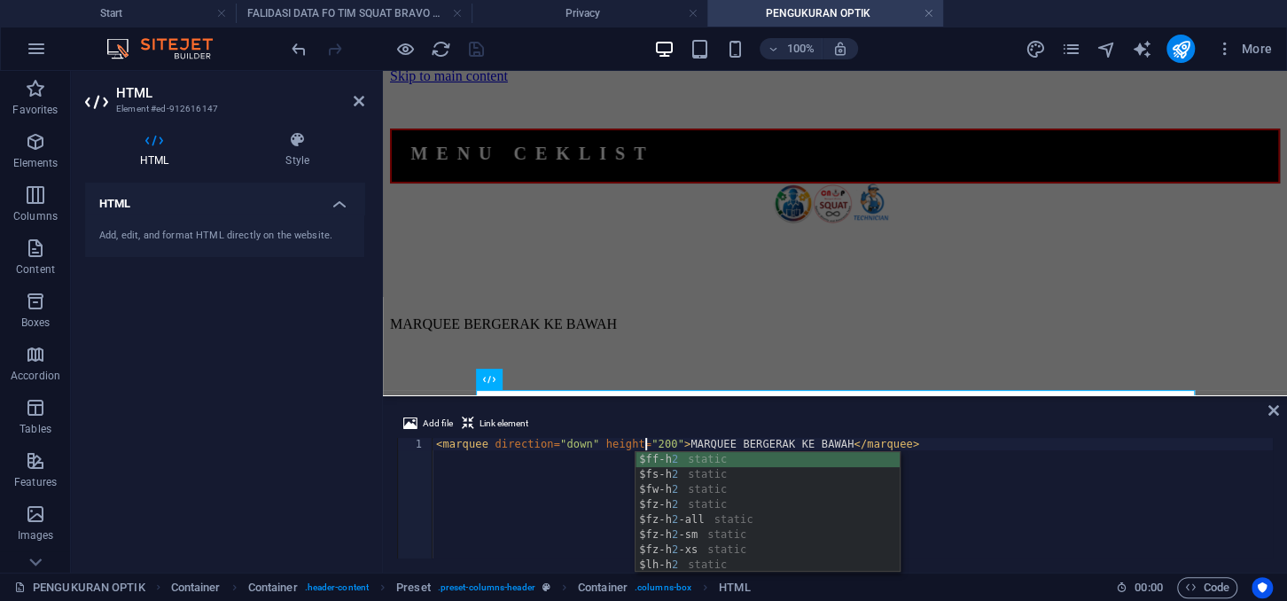
click at [358, 440] on div "HTML Add, edit, and format HTML directly on the website." at bounding box center [224, 371] width 279 height 376
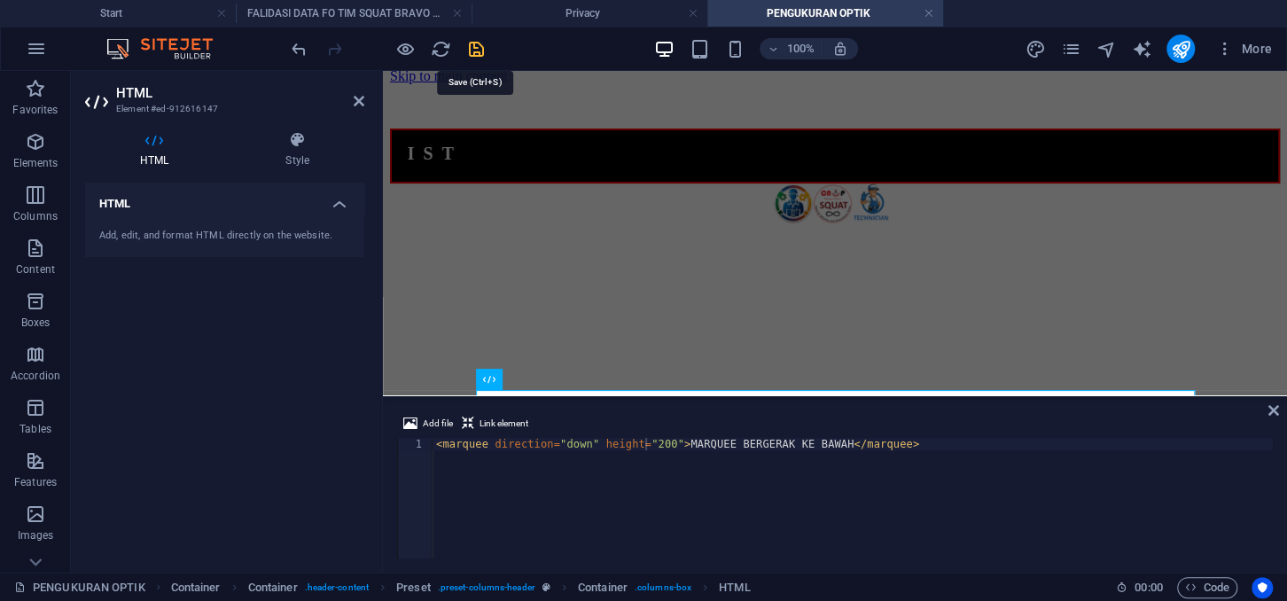
click at [479, 56] on icon "save" at bounding box center [476, 49] width 20 height 20
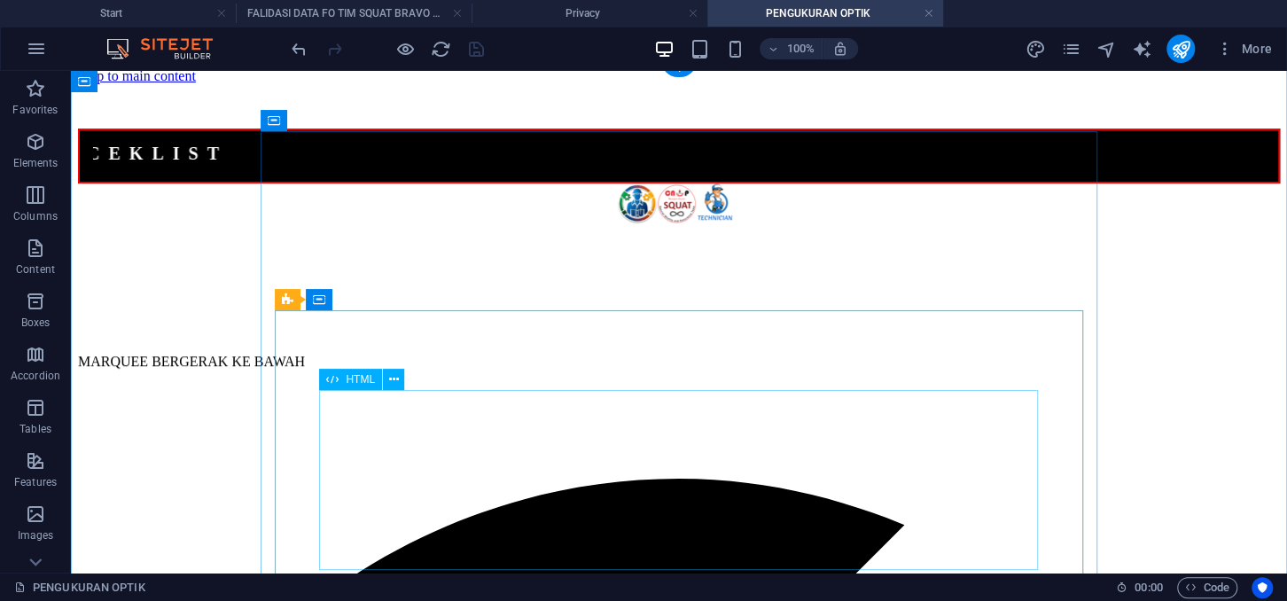
click at [463, 467] on div "MARQUEE BERGERAK KE BAWAH" at bounding box center [678, 388] width 1201 height 181
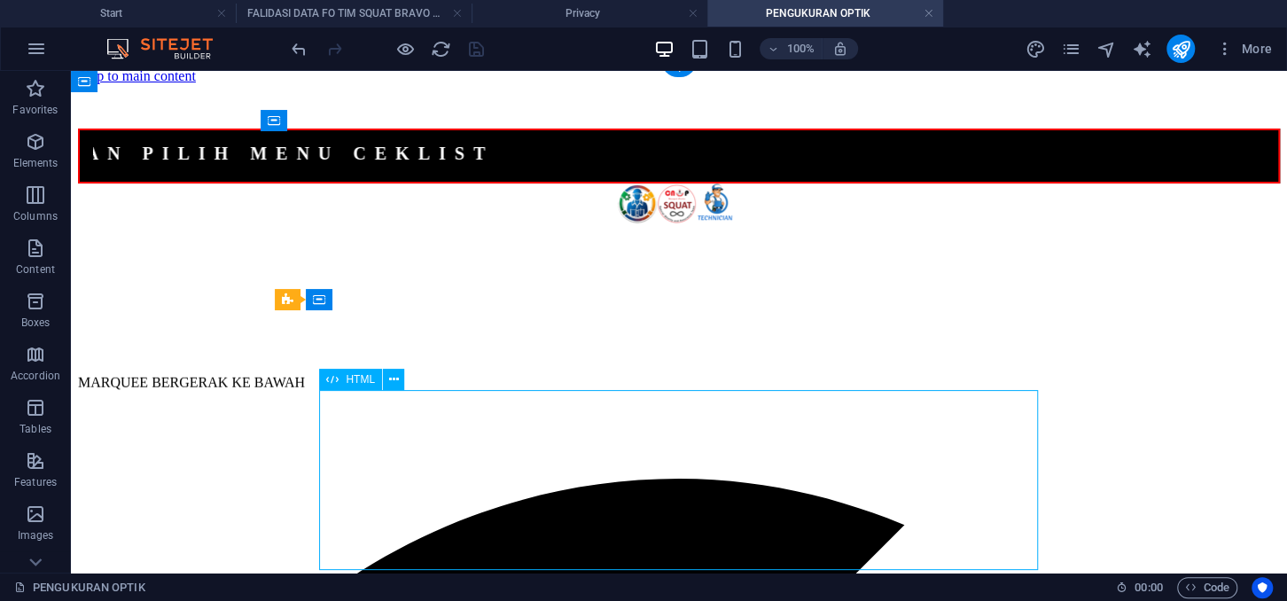
click at [463, 467] on div "MARQUEE BERGERAK KE BAWAH" at bounding box center [678, 388] width 1201 height 181
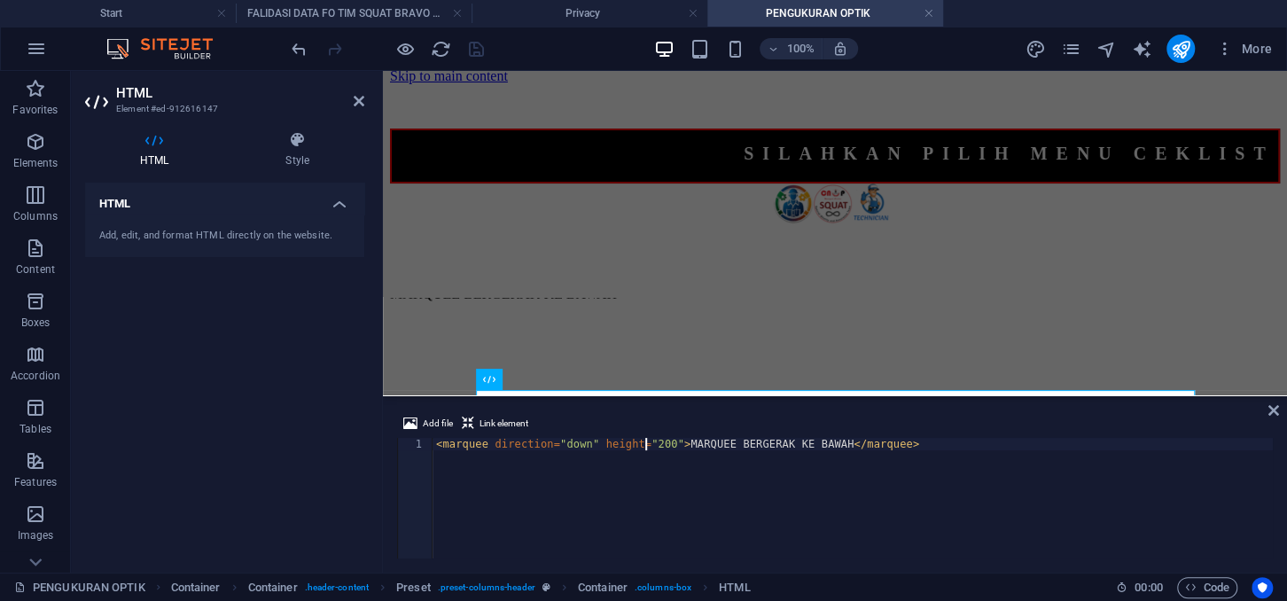
click at [643, 443] on div "< marquee direction = "down" height = "200" > MARQUEE BERGERAK KE BAWAH </ marq…" at bounding box center [852, 510] width 840 height 145
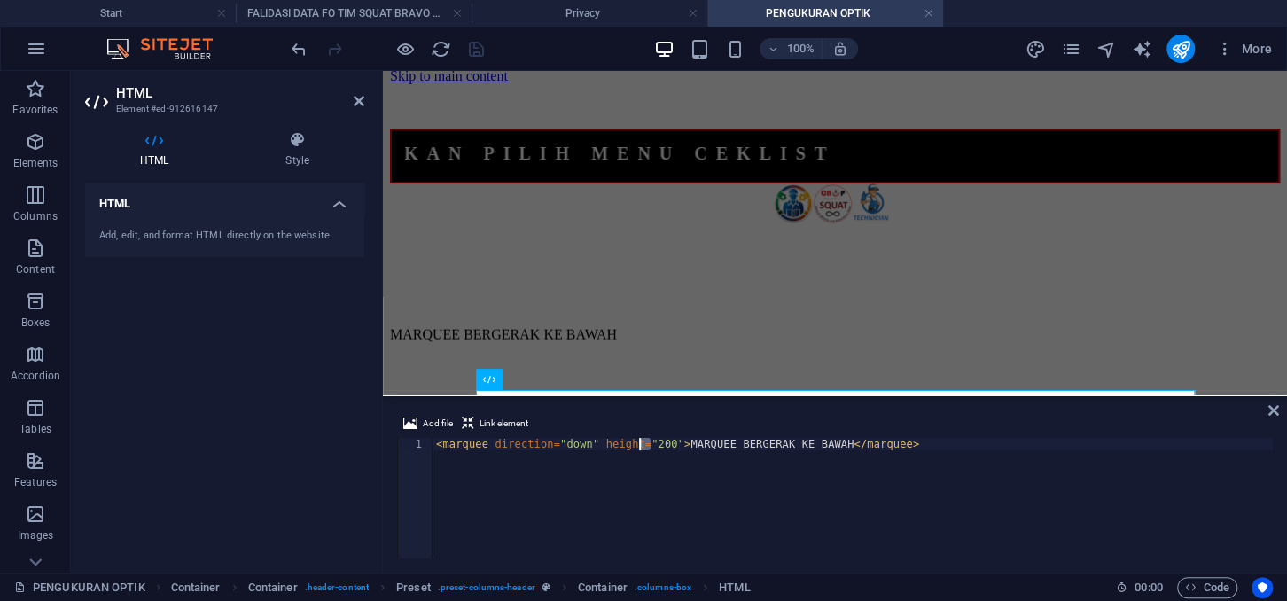
click at [641, 443] on div "< marquee direction = "down" height = "200" > MARQUEE BERGERAK KE BAWAH </ marq…" at bounding box center [852, 510] width 840 height 145
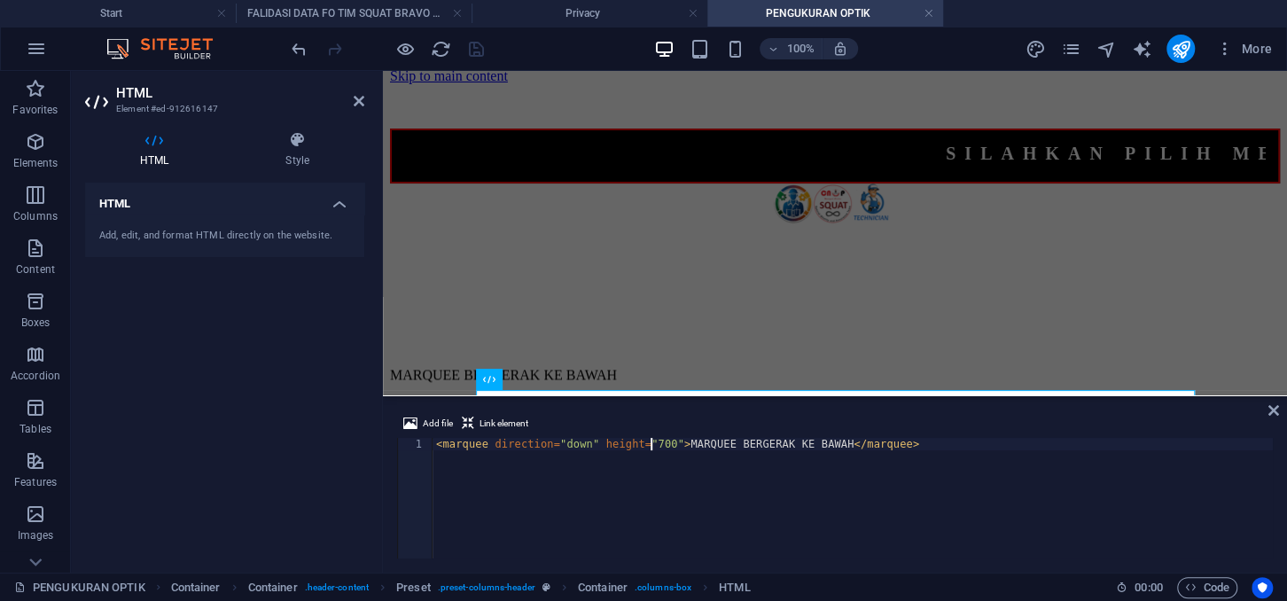
type textarea "<marquee direction="down" height="700">MARQUEE BERGERAK KE BAWAH</marquee>"
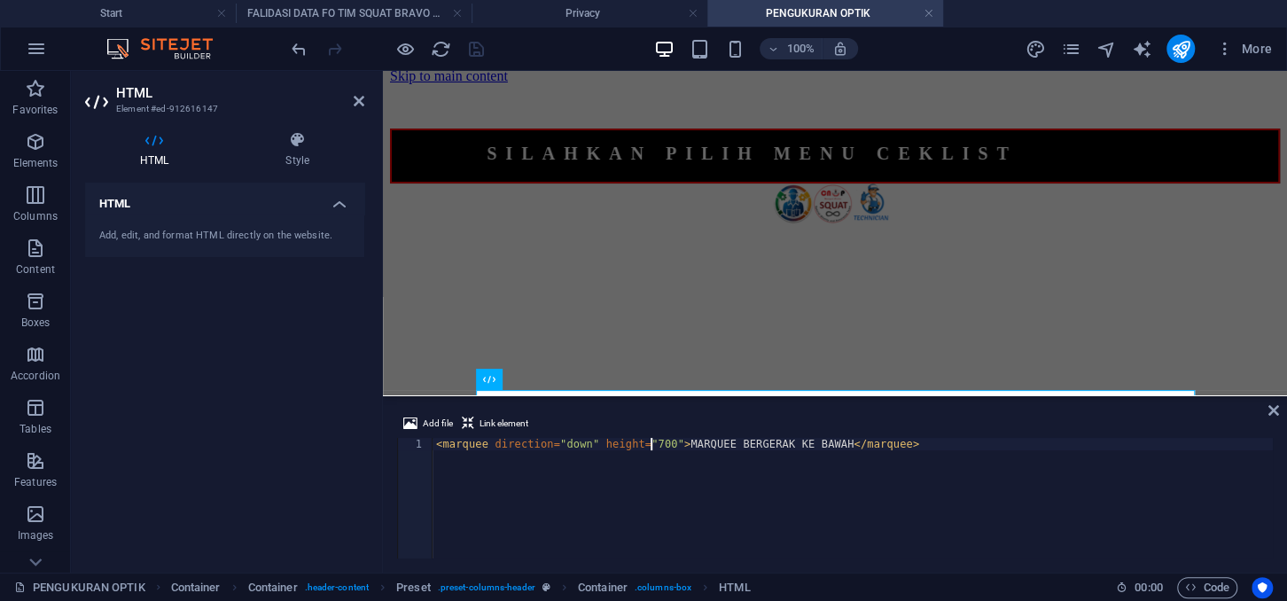
click at [330, 327] on div "HTML Add, edit, and format HTML directly on the website." at bounding box center [224, 371] width 279 height 376
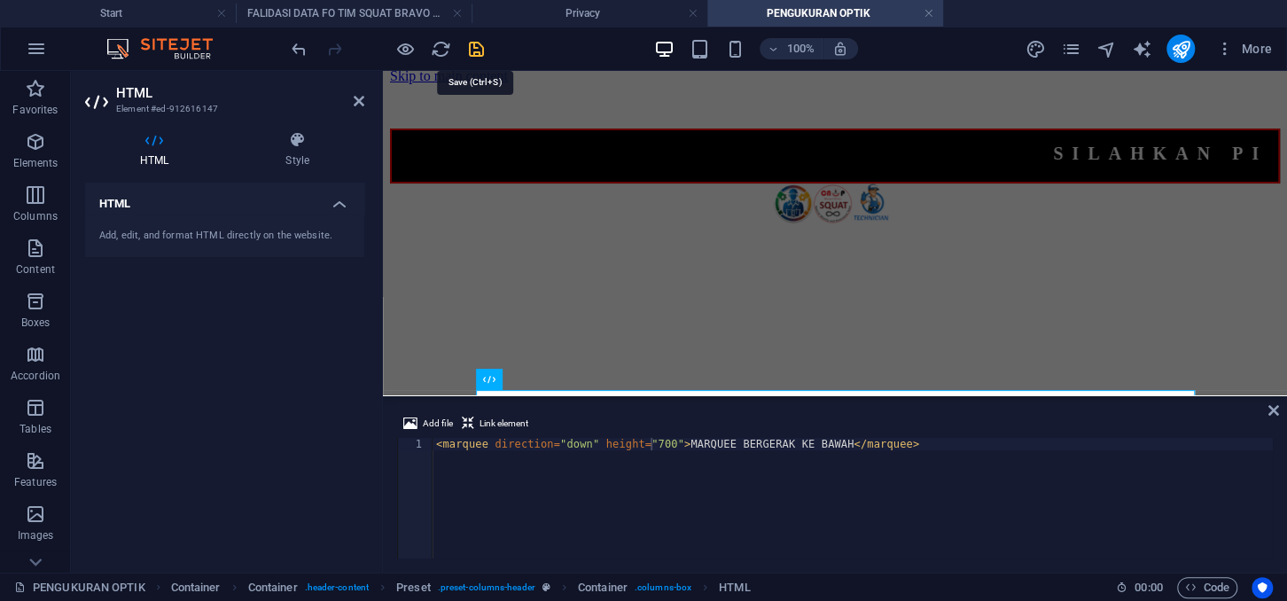
drag, startPoint x: 476, startPoint y: 48, endPoint x: 424, endPoint y: 264, distance: 222.2
click at [476, 48] on icon "save" at bounding box center [476, 49] width 20 height 20
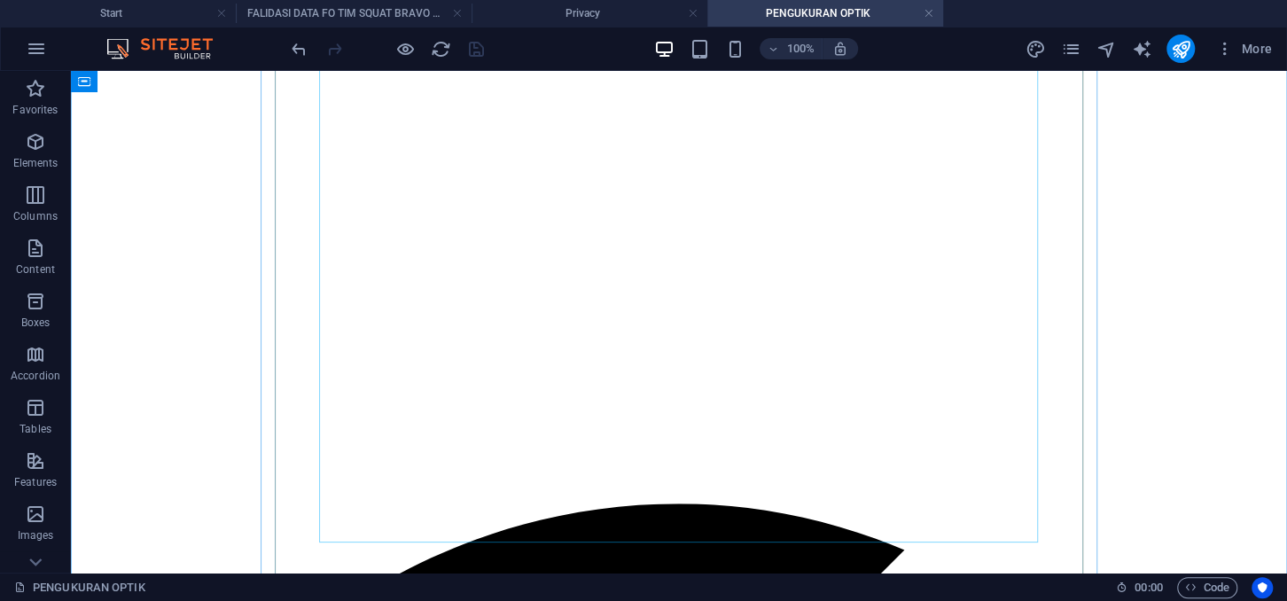
scroll to position [480, 0]
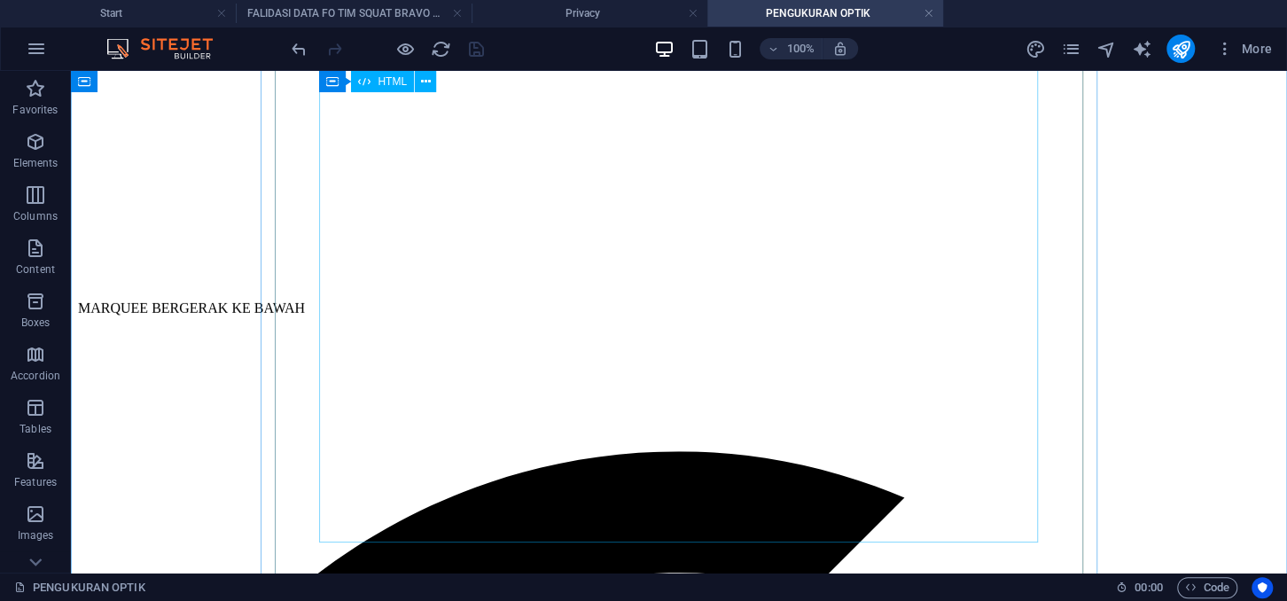
click at [494, 335] on div "MARQUEE BERGERAK KE BAWAH" at bounding box center [678, 139] width 1201 height 624
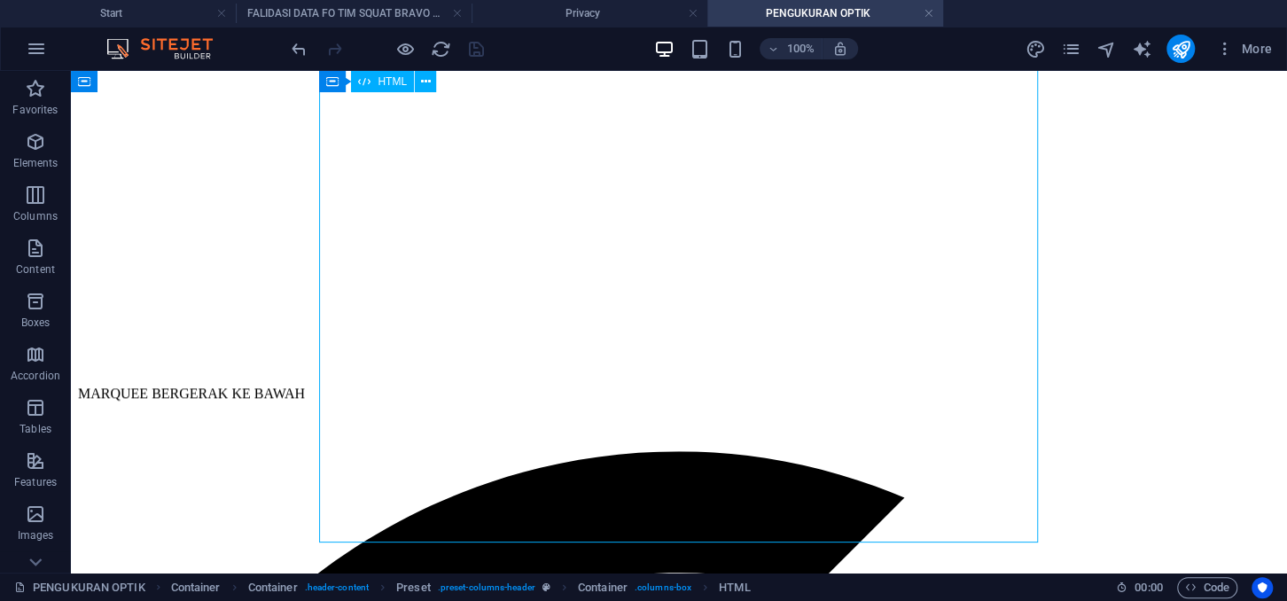
click at [494, 335] on div "MARQUEE BERGERAK KE BAWAH" at bounding box center [678, 139] width 1201 height 624
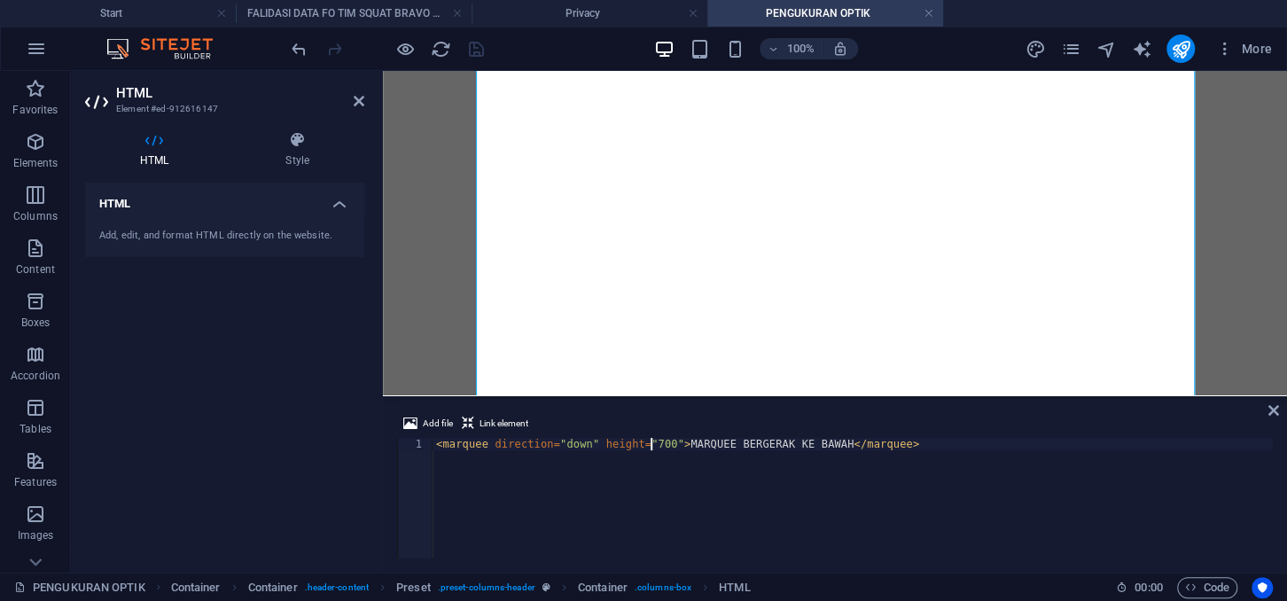
type textarea "<marquee direction="down" height="70">MARQUEE BERGERAK KE BAWAH</marquee>"
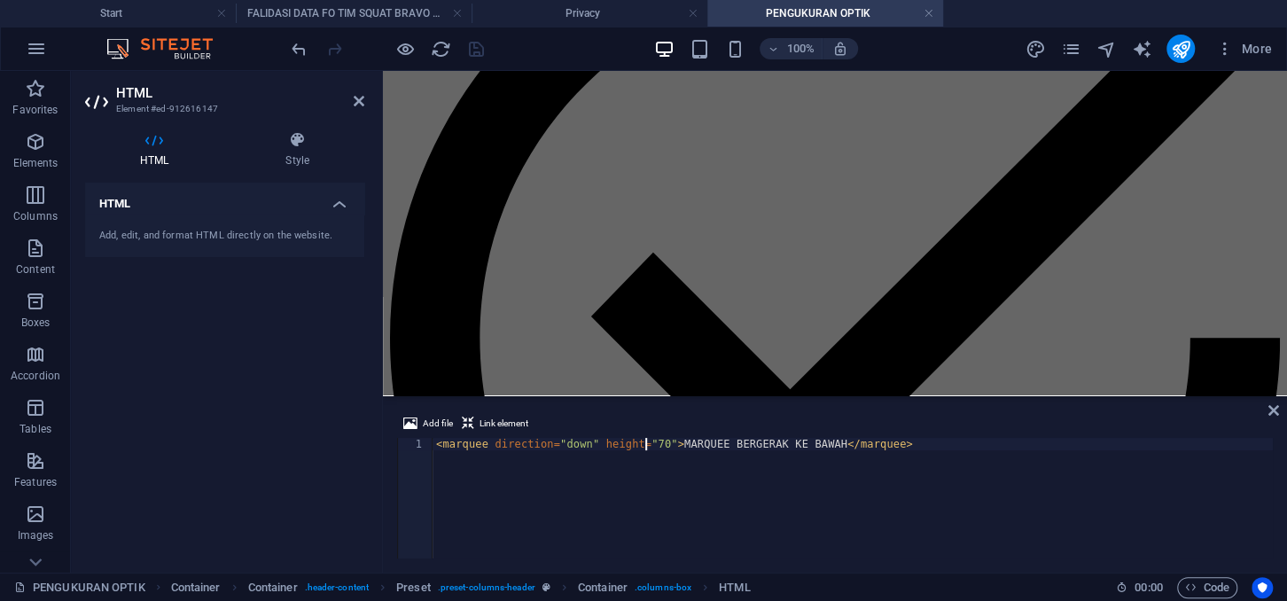
click at [284, 412] on div "HTML Add, edit, and format HTML directly on the website." at bounding box center [224, 371] width 279 height 376
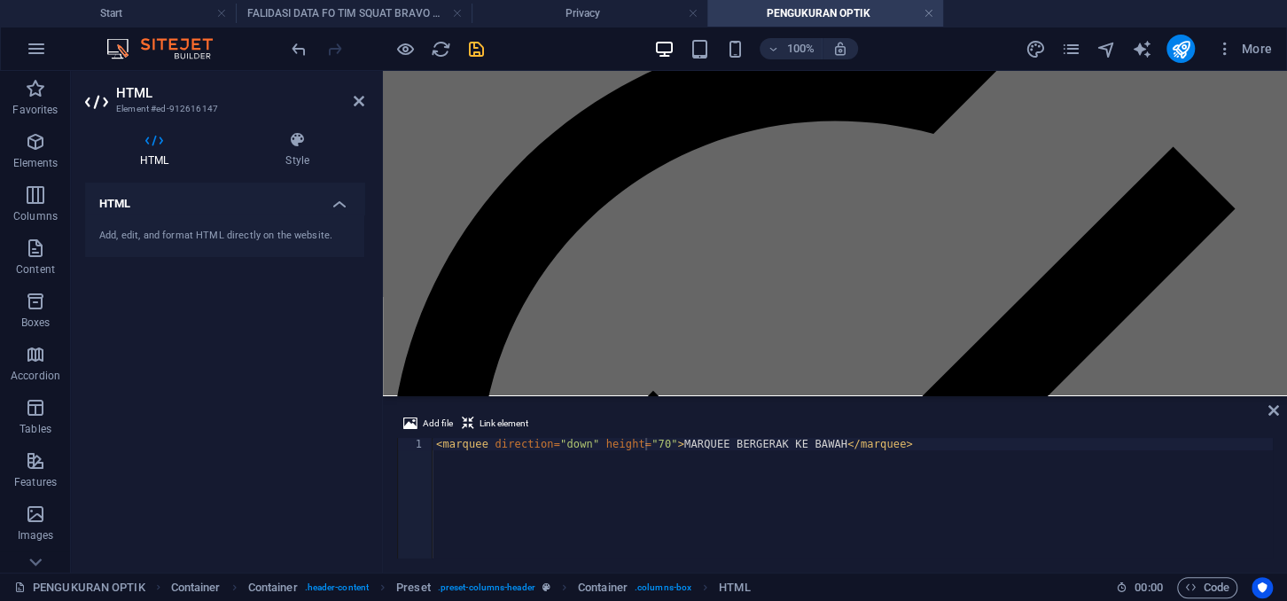
scroll to position [199, 0]
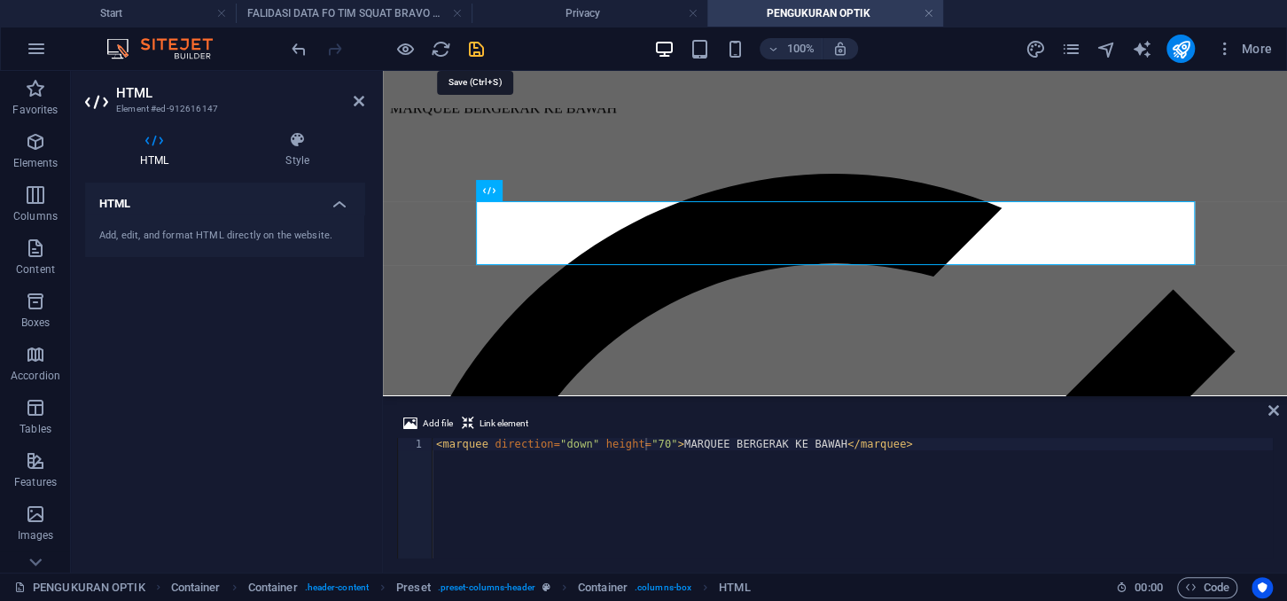
click at [470, 49] on icon "save" at bounding box center [476, 49] width 20 height 20
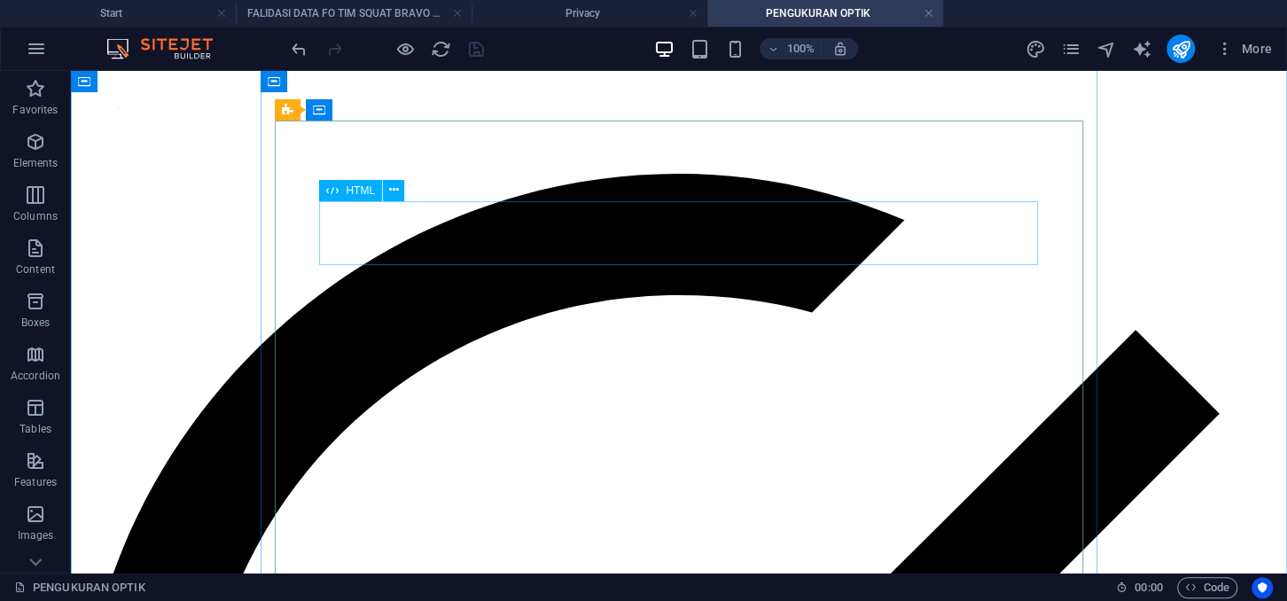
click at [456, 174] on div "MARQUEE BERGERAK KE BAWAH" at bounding box center [678, 141] width 1201 height 66
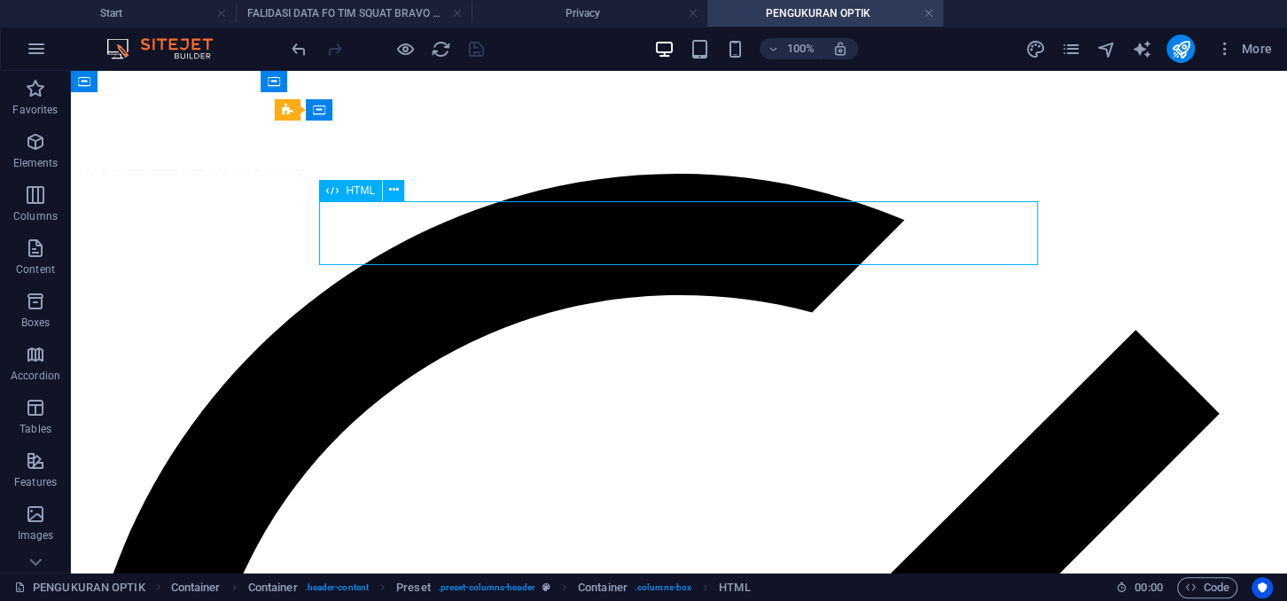
click at [456, 174] on div "MARQUEE BERGERAK KE BAWAH" at bounding box center [678, 141] width 1201 height 66
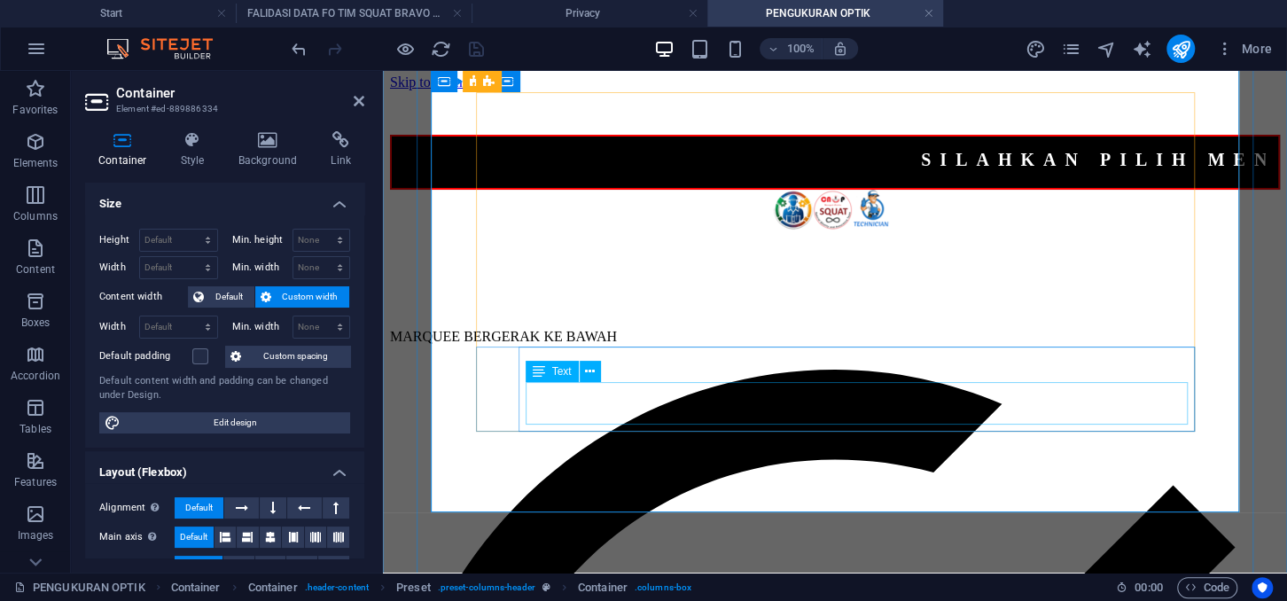
scroll to position [0, 0]
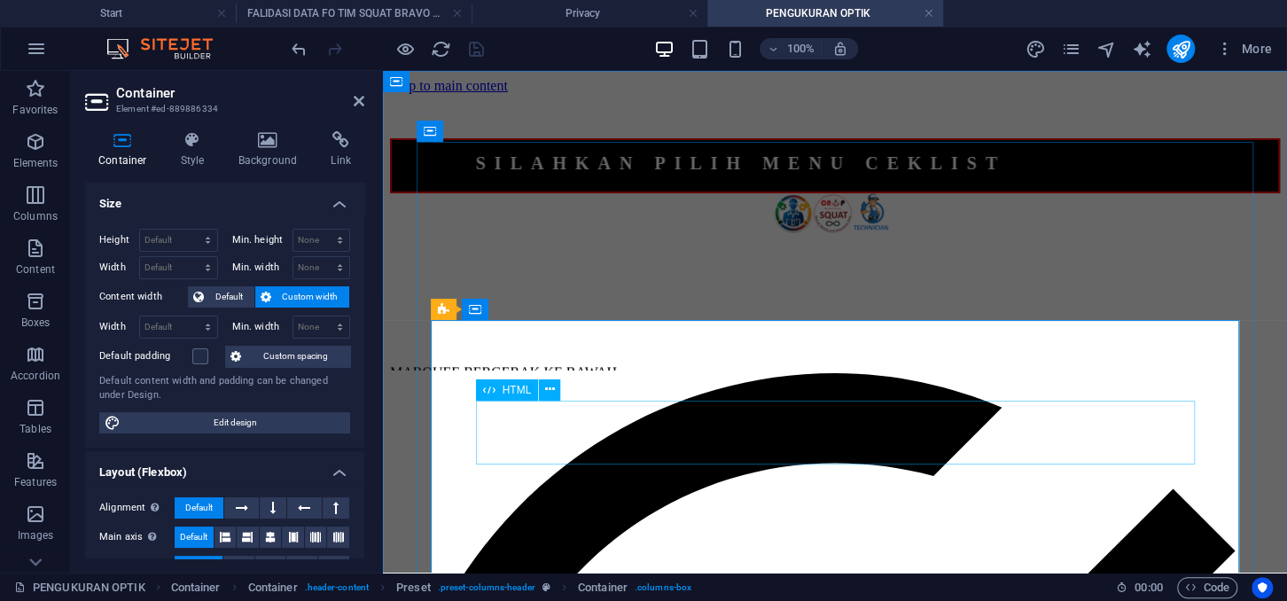
click at [573, 373] on div "MARQUEE BERGERAK KE BAWAH" at bounding box center [835, 340] width 890 height 66
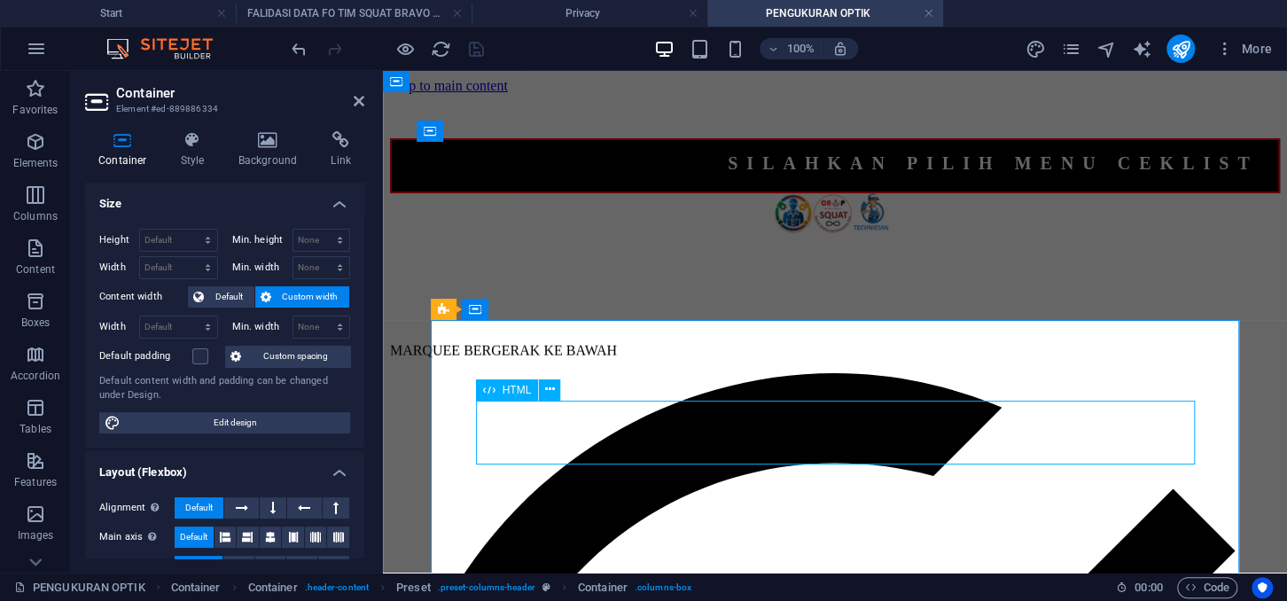
click at [573, 373] on div "MARQUEE BERGERAK KE BAWAH" at bounding box center [835, 340] width 890 height 66
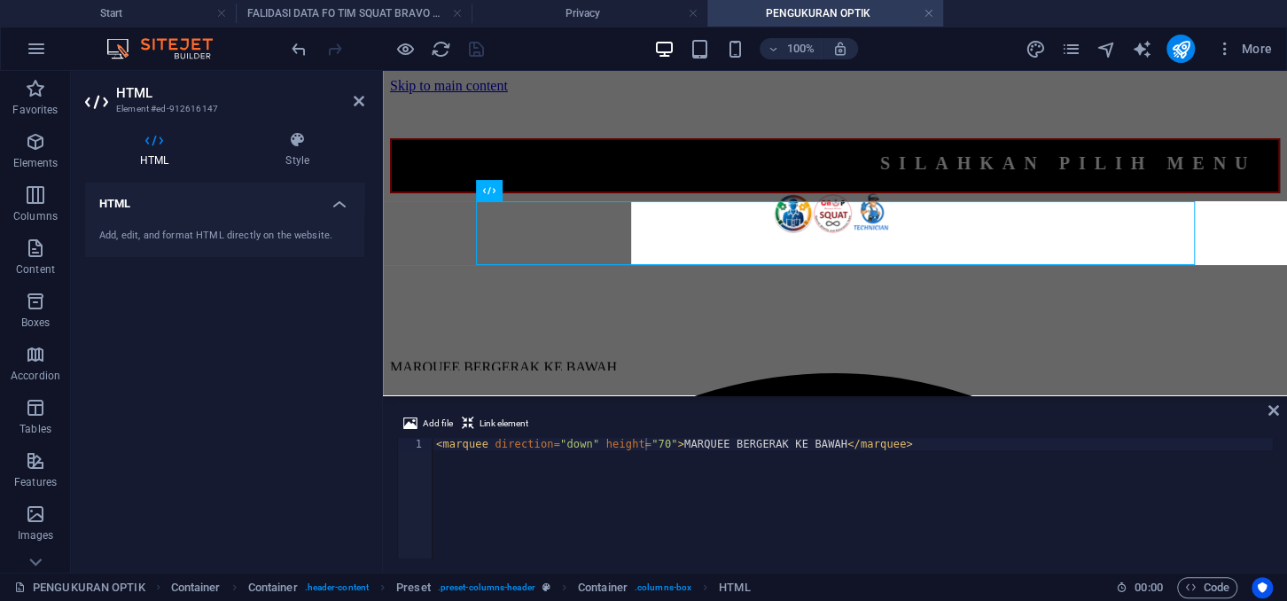
scroll to position [199, 0]
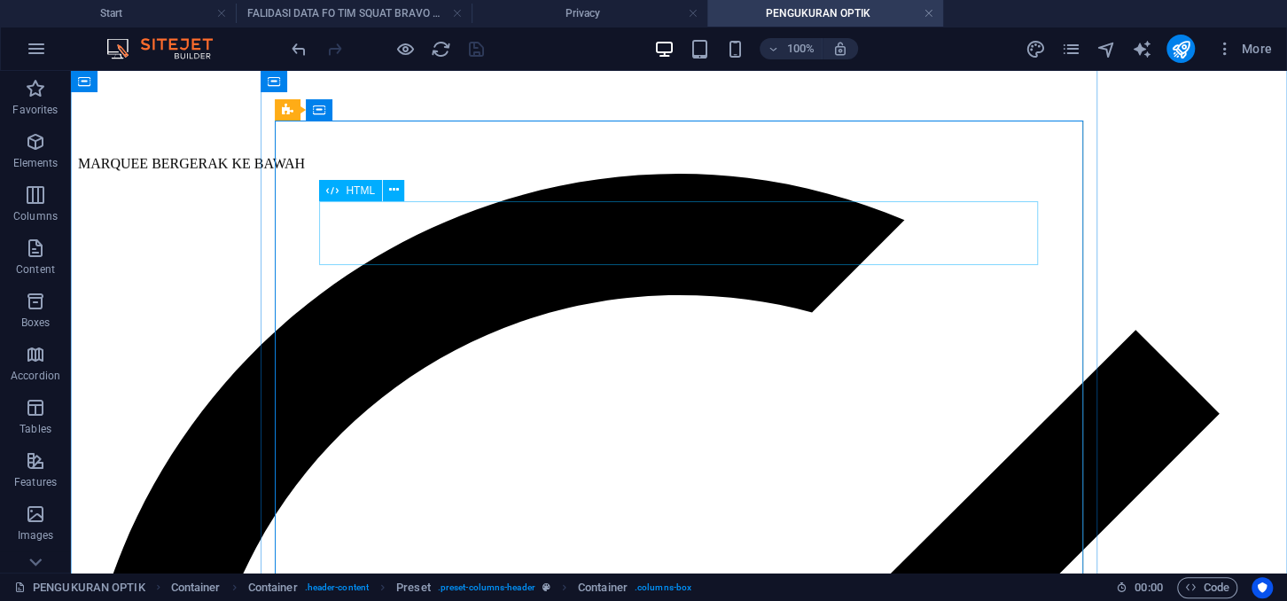
click at [595, 174] on div "MARQUEE BERGERAK KE BAWAH" at bounding box center [678, 141] width 1201 height 66
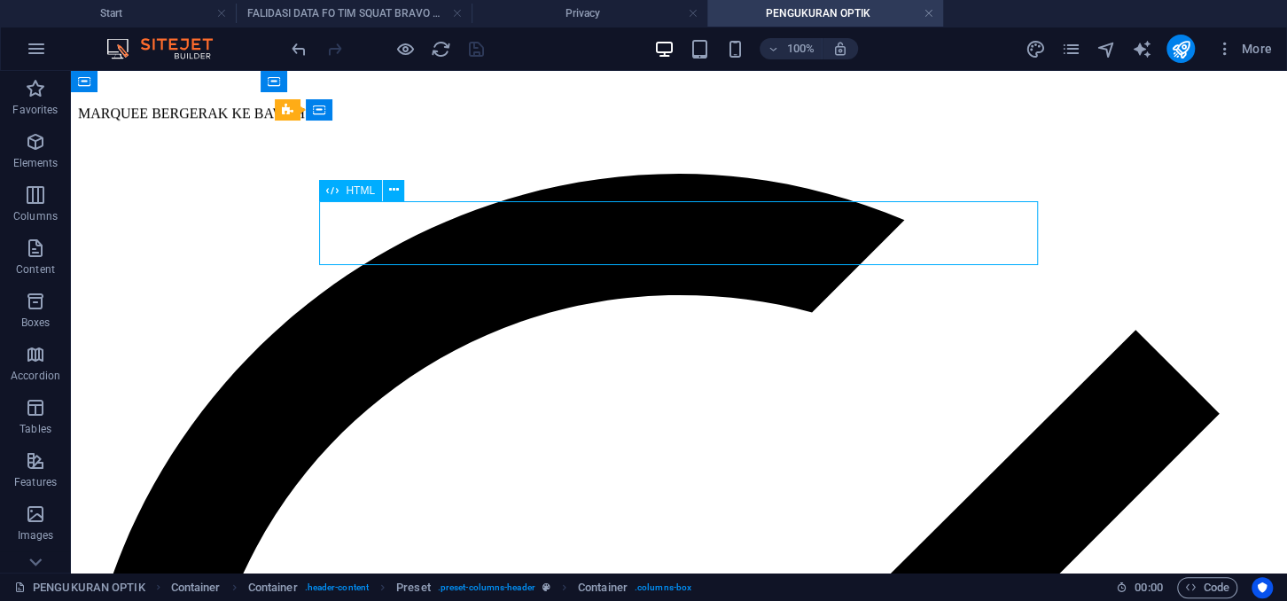
click at [595, 174] on div "MARQUEE BERGERAK KE BAWAH" at bounding box center [678, 141] width 1201 height 66
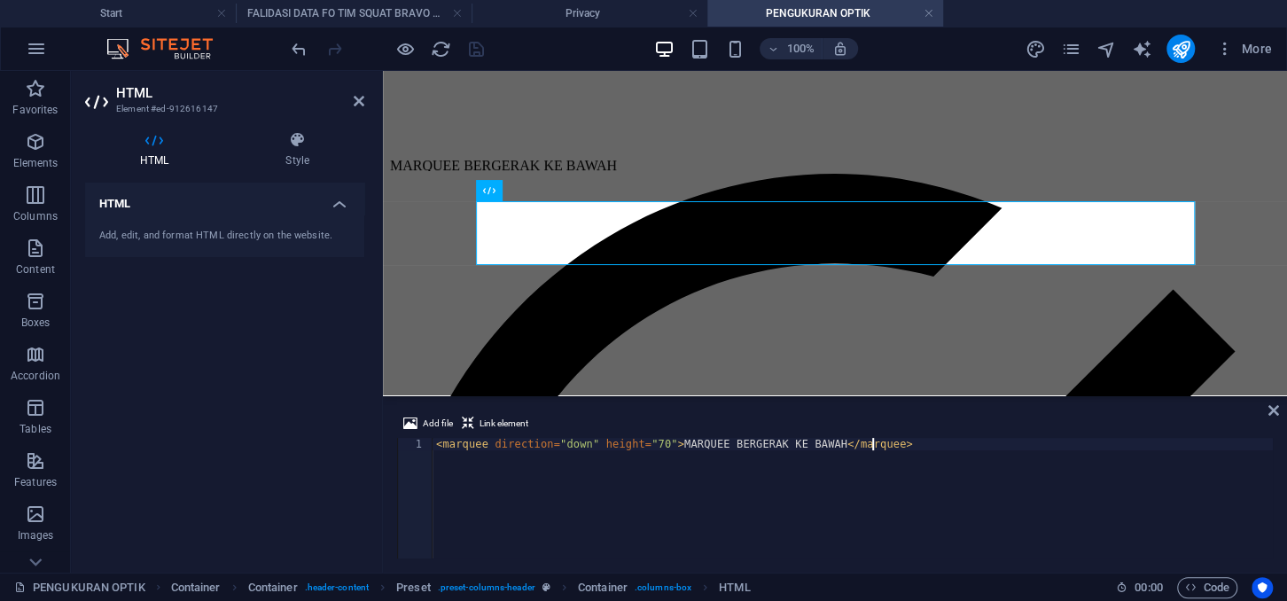
click at [911, 456] on div "< marquee direction = "down" height = "70" > MARQUEE BERGERAK KE BAWAH </ marqu…" at bounding box center [852, 510] width 840 height 145
paste textarea "onmouseover="this.stop()" onmouseout="this.start()" scrollamount="4">"
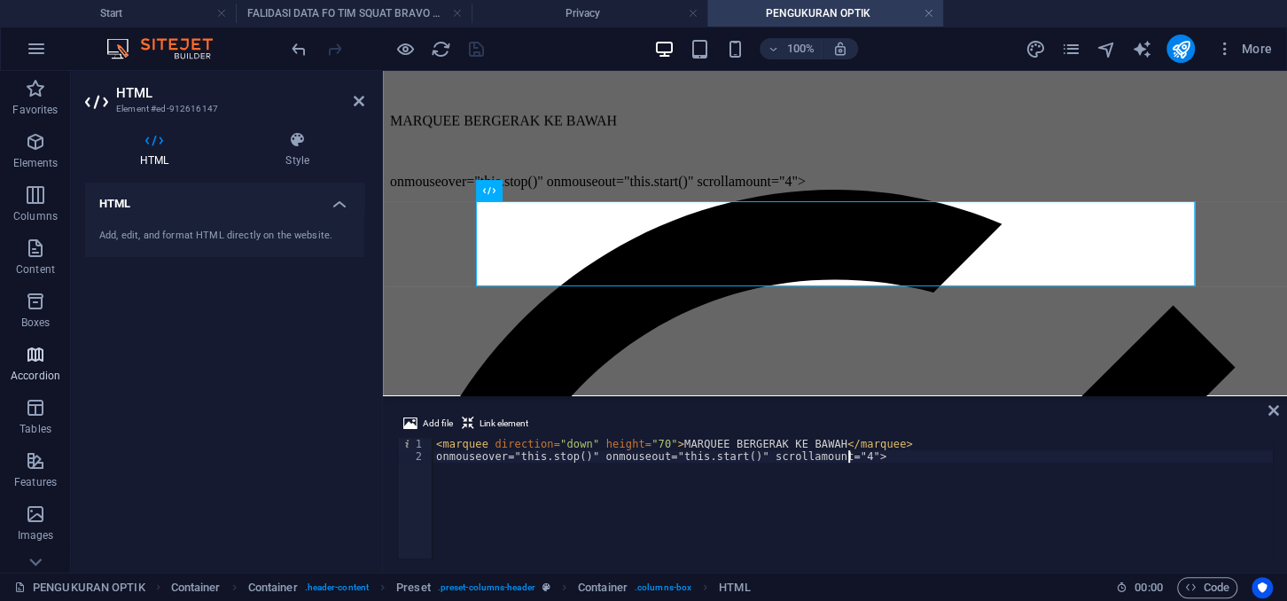
type textarea "onmouseover="this.stop()" onmouseout="this.start()" scrollamount="4">"
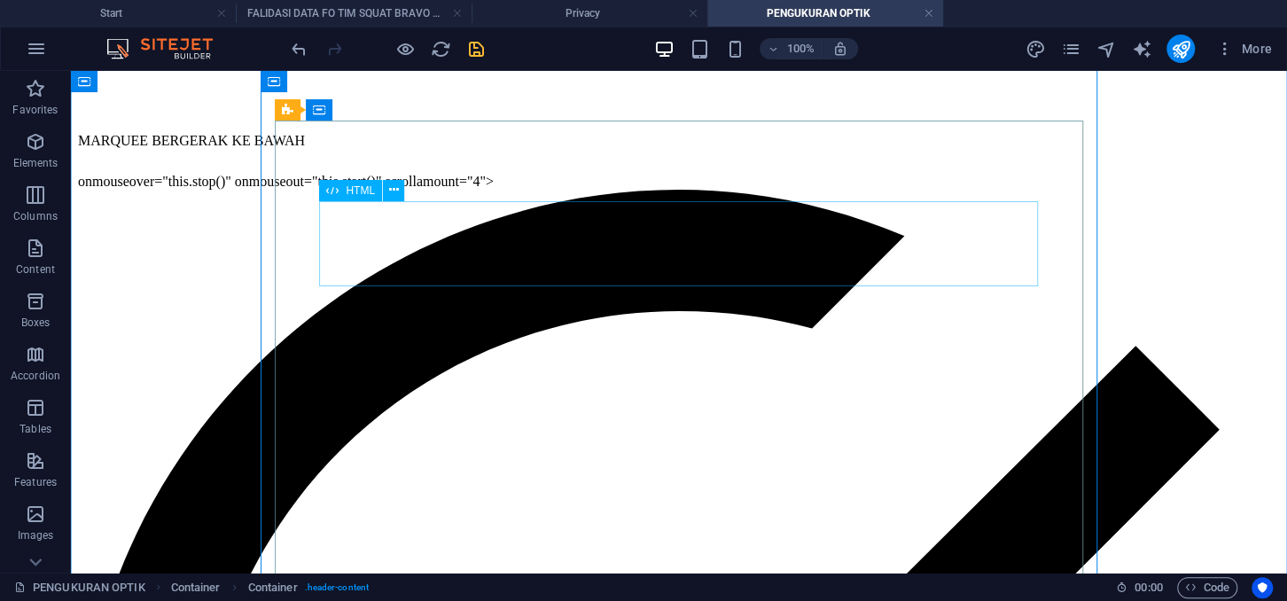
click at [617, 190] on div "MARQUEE BERGERAK KE BAWAH onmouseover="this.stop()" onmouseout="this.start()" s…" at bounding box center [678, 149] width 1201 height 82
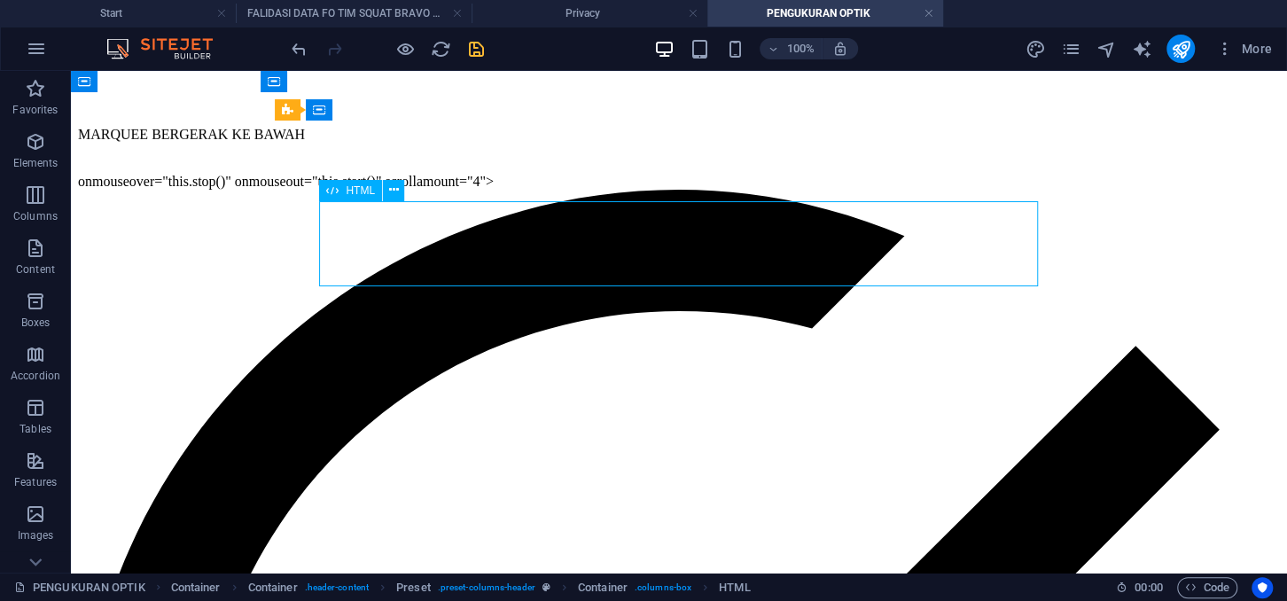
click at [617, 190] on div "MARQUEE BERGERAK KE BAWAH onmouseover="this.stop()" onmouseout="this.start()" s…" at bounding box center [678, 149] width 1201 height 82
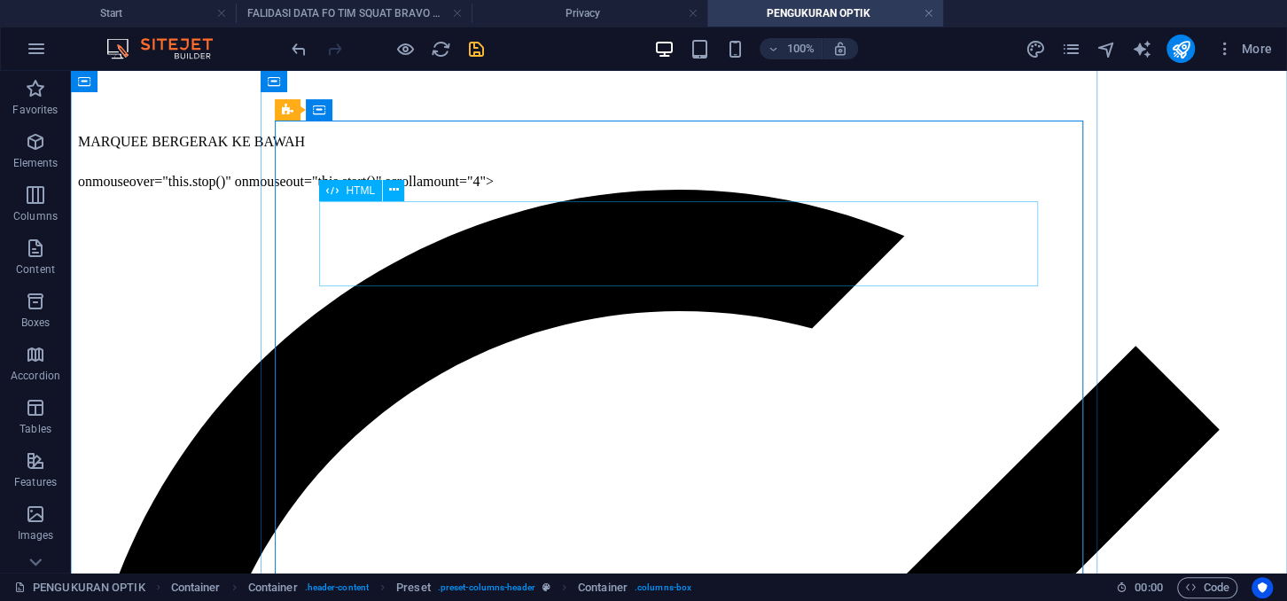
click at [556, 190] on div "MARQUEE BERGERAK KE BAWAH onmouseover="this.stop()" onmouseout="this.start()" s…" at bounding box center [678, 149] width 1201 height 82
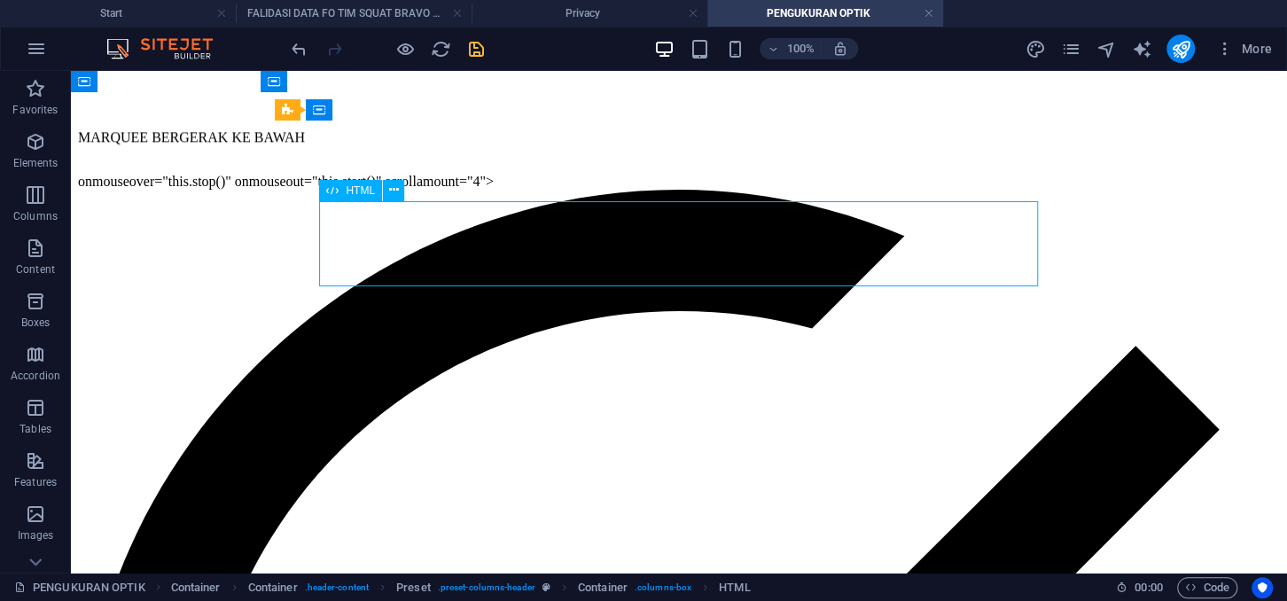
click at [556, 190] on div "MARQUEE BERGERAK KE BAWAH onmouseover="this.stop()" onmouseout="this.start()" s…" at bounding box center [678, 149] width 1201 height 82
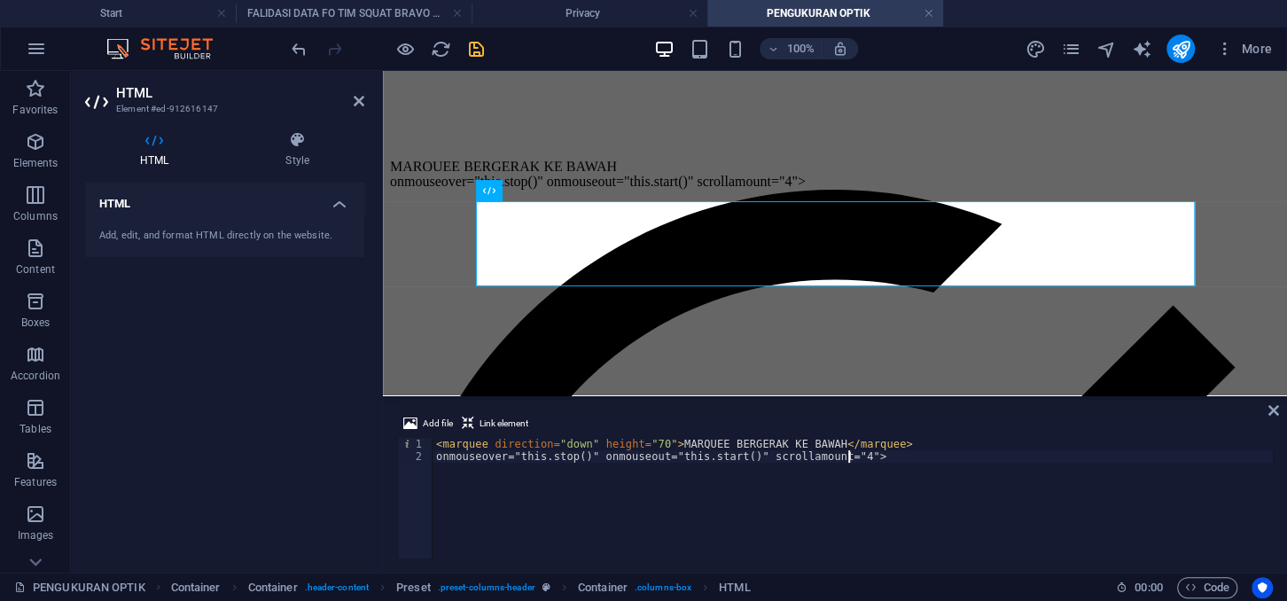
drag, startPoint x: 853, startPoint y: 463, endPoint x: 437, endPoint y: 463, distance: 416.4
click at [437, 463] on div "< marquee direction = "down" height = "70" > MARQUEE BERGERAK KE BAWAH </ marqu…" at bounding box center [852, 510] width 840 height 145
drag, startPoint x: 437, startPoint y: 463, endPoint x: 618, endPoint y: 467, distance: 181.7
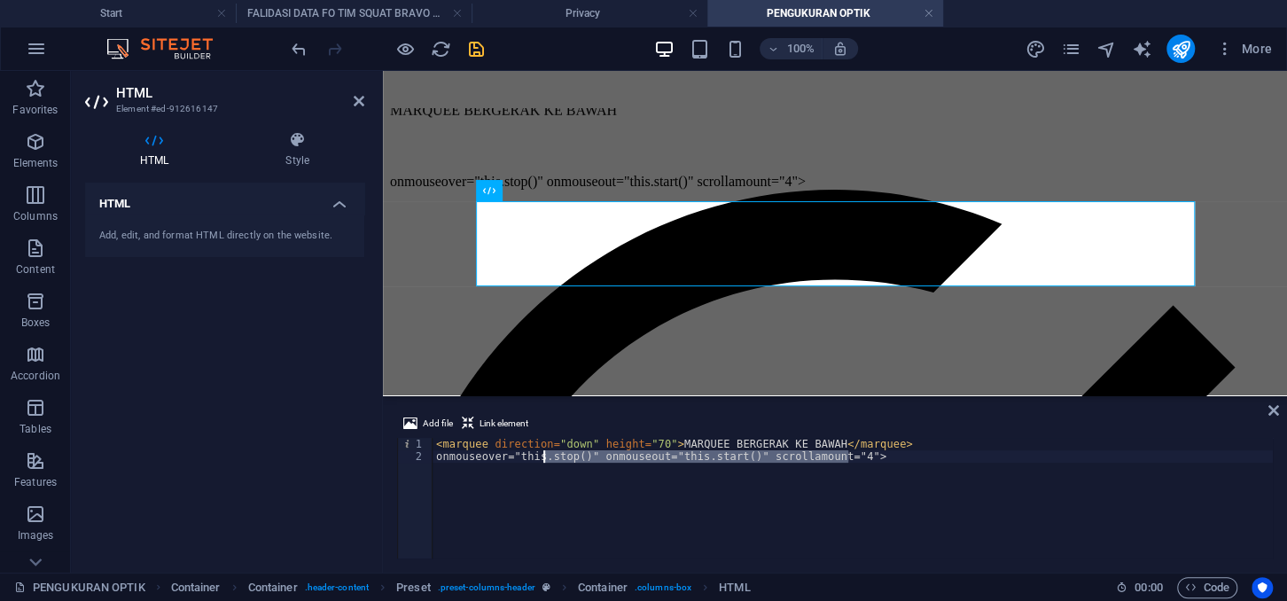
click at [554, 462] on div "< marquee direction = "down" height = "70" > MARQUEE BERGERAK KE BAWAH </ marqu…" at bounding box center [852, 510] width 840 height 145
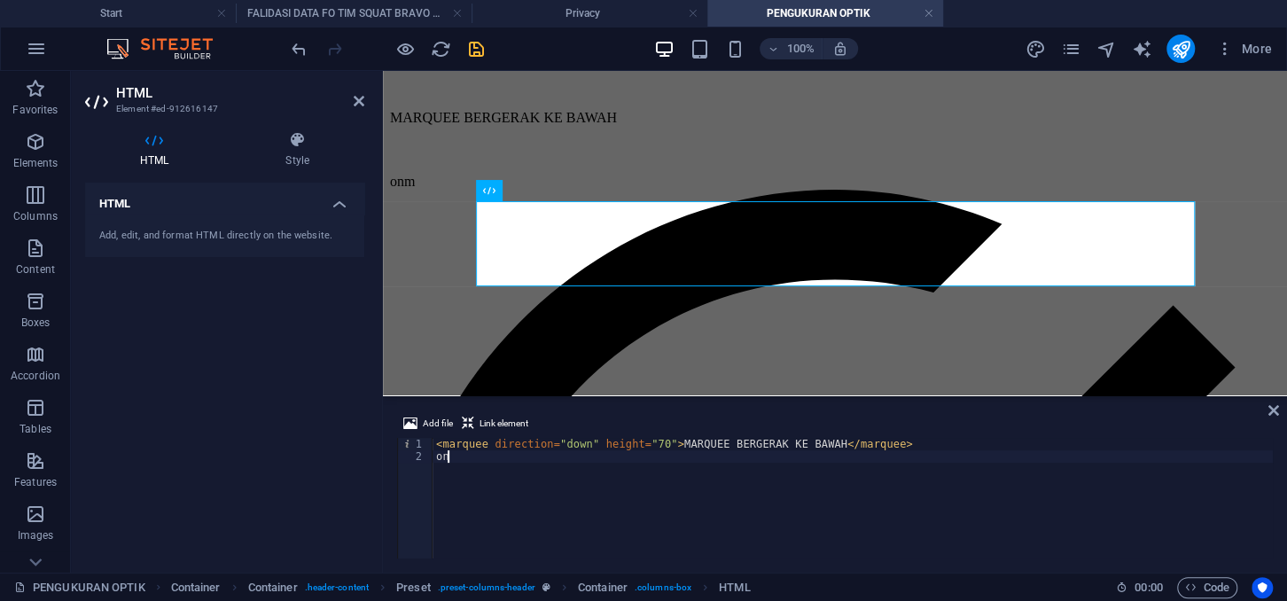
type textarea "o"
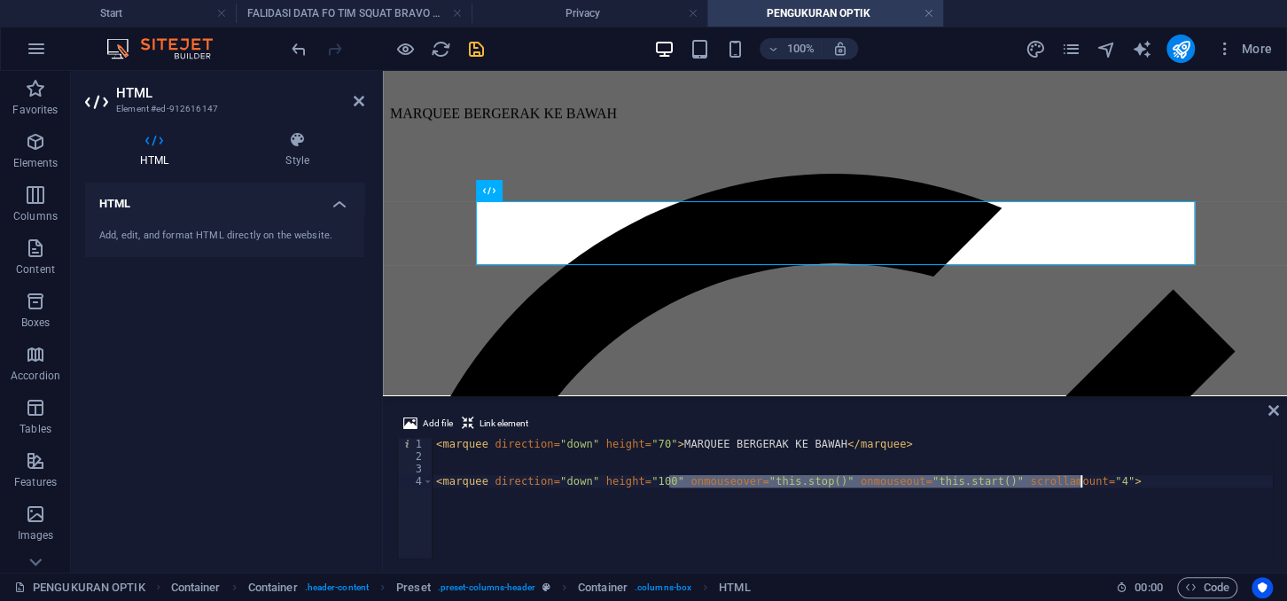
drag, startPoint x: 667, startPoint y: 481, endPoint x: 1087, endPoint y: 475, distance: 420.0
click at [1087, 475] on div "< marquee direction = "down" height = "70" > MARQUEE BERGERAK KE BAWAH </ marqu…" at bounding box center [852, 510] width 840 height 145
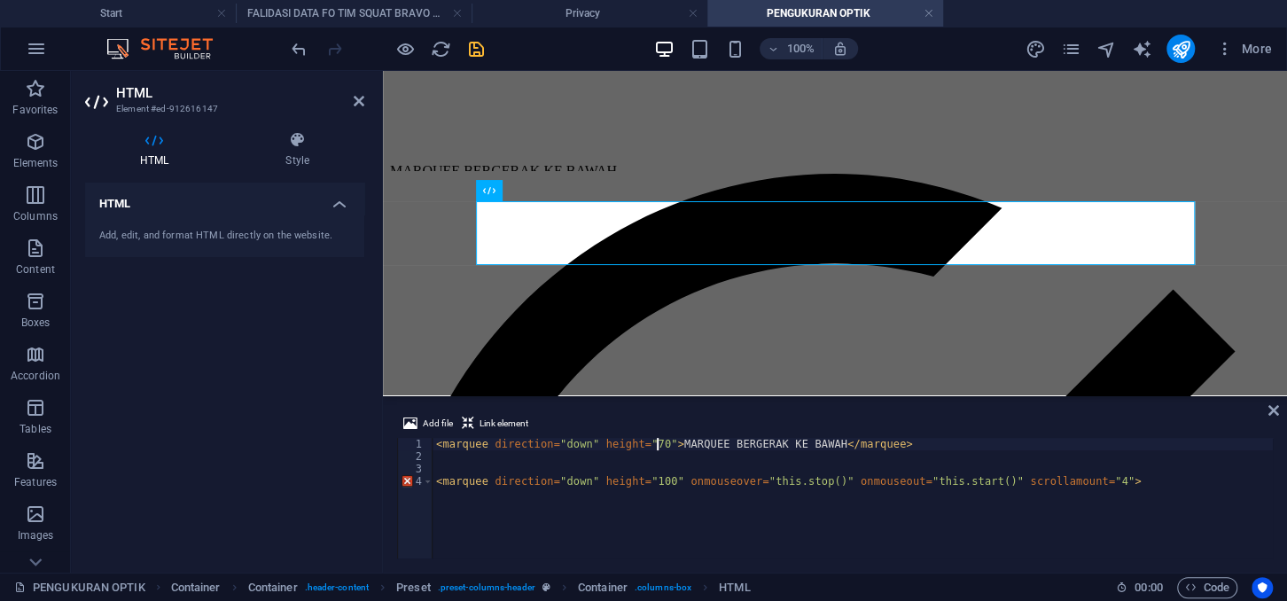
click at [656, 442] on div "< marquee direction = "down" height = "70" > MARQUEE BERGERAK KE BAWAH </ marqu…" at bounding box center [852, 510] width 840 height 145
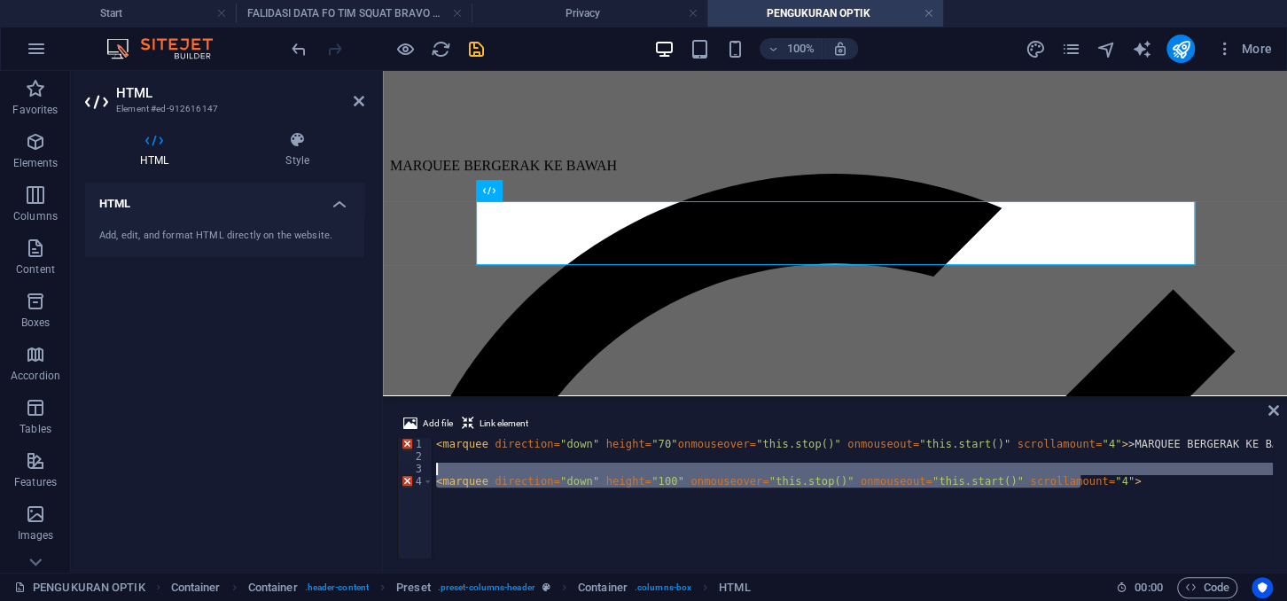
drag, startPoint x: 1087, startPoint y: 481, endPoint x: 378, endPoint y: 472, distance: 708.9
click at [432, 472] on div "< marquee direction = "down" height = "70" onmouseover = "this.stop()" onmouseo…" at bounding box center [852, 498] width 840 height 120
type textarea "<marquee direction="down" height="100" onmouseover="this.stop()" onmouseout="th…"
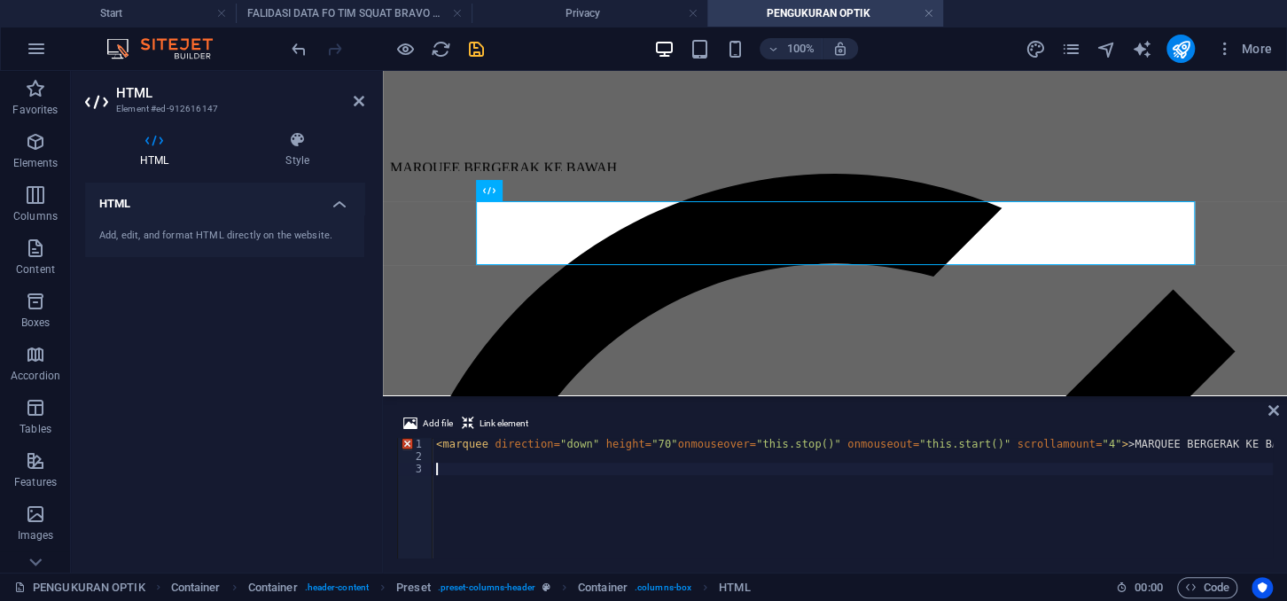
click at [472, 47] on icon "save" at bounding box center [476, 49] width 20 height 20
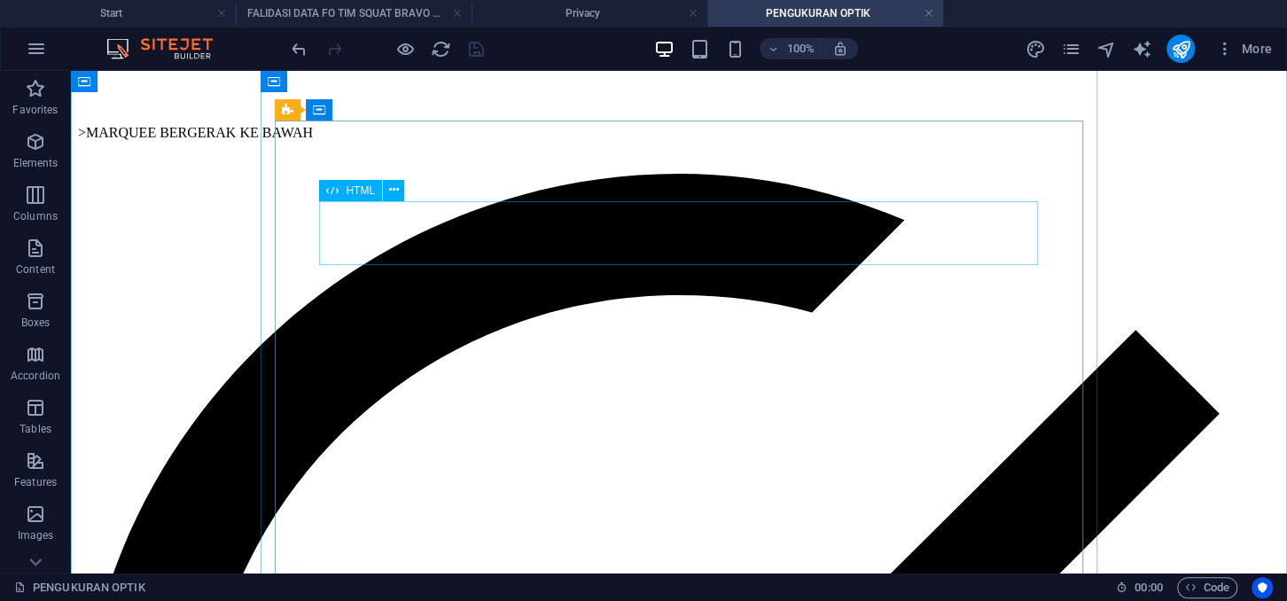
click at [439, 174] on div ">MARQUEE BERGERAK KE BAWAH" at bounding box center [678, 141] width 1201 height 66
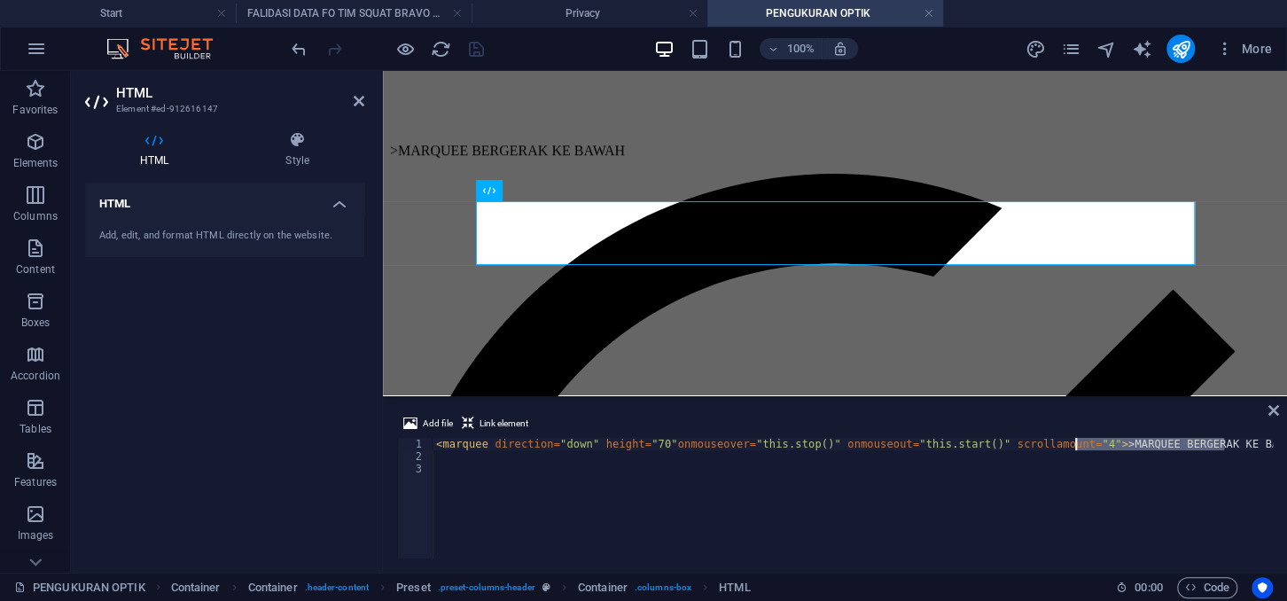
drag, startPoint x: 1224, startPoint y: 443, endPoint x: 1075, endPoint y: 443, distance: 149.7
click at [1075, 443] on div "< marquee direction = "down" height = "70" onmouseover = "this.stop()" onmouseo…" at bounding box center [859, 510] width 854 height 145
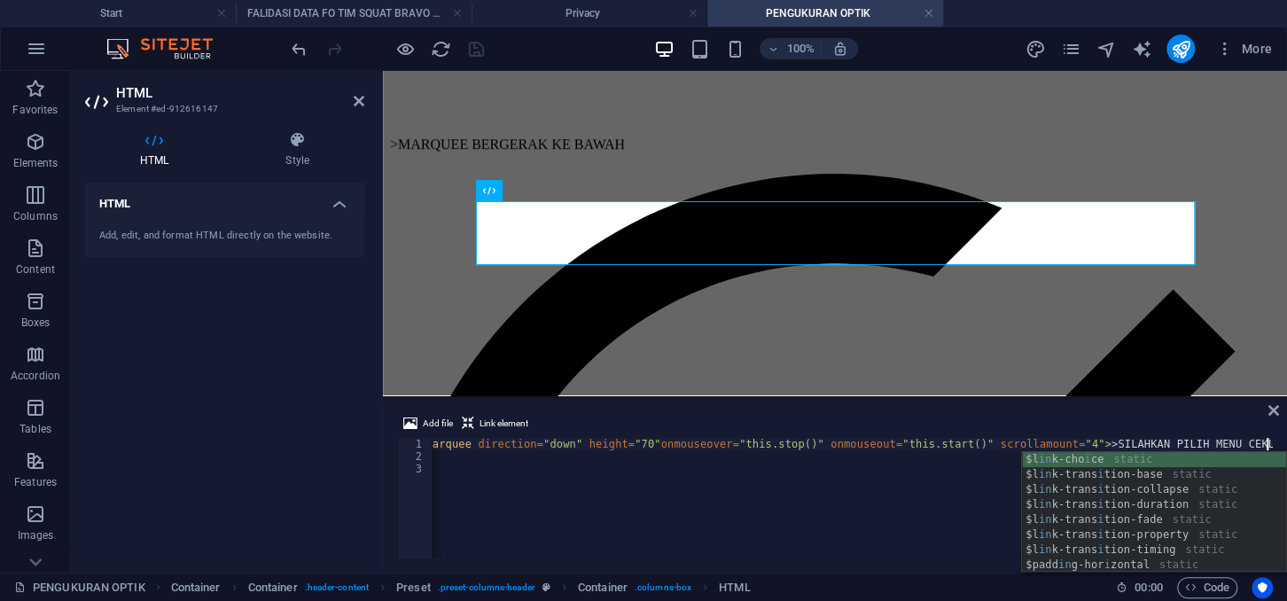
scroll to position [0, 22]
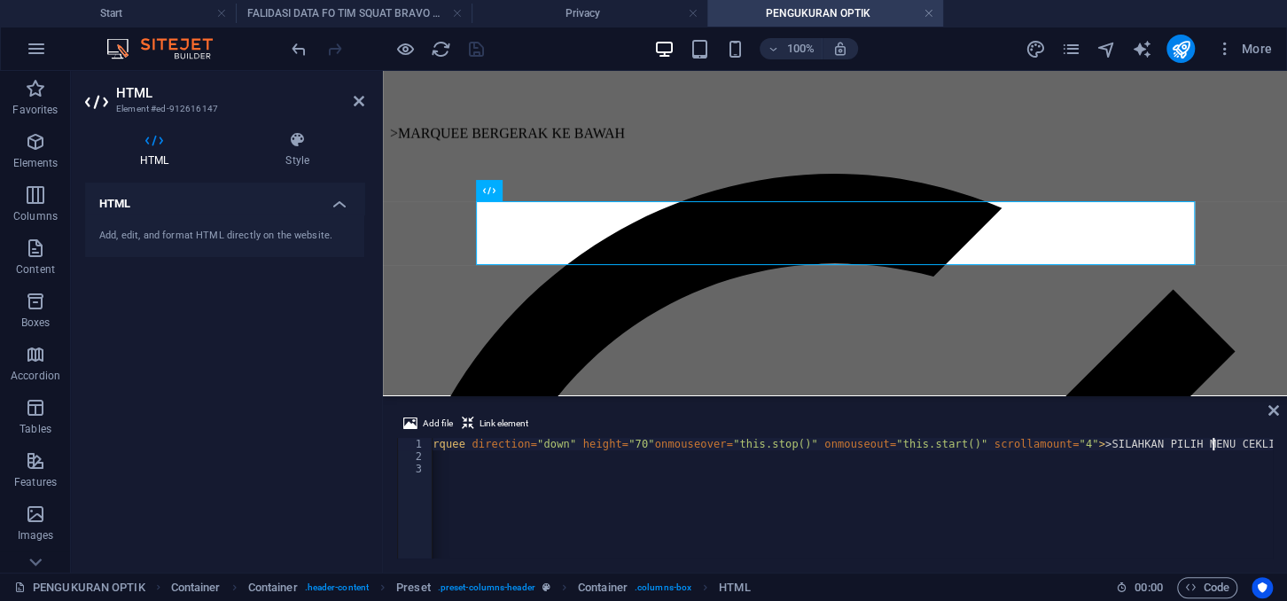
type textarea "<marquee direction="down" height="70"onmouseover="this.stop()" onmouseout="this…"
click at [343, 344] on div "HTML Add, edit, and format HTML directly on the website." at bounding box center [224, 371] width 279 height 376
click at [485, 55] on icon "save" at bounding box center [476, 49] width 20 height 20
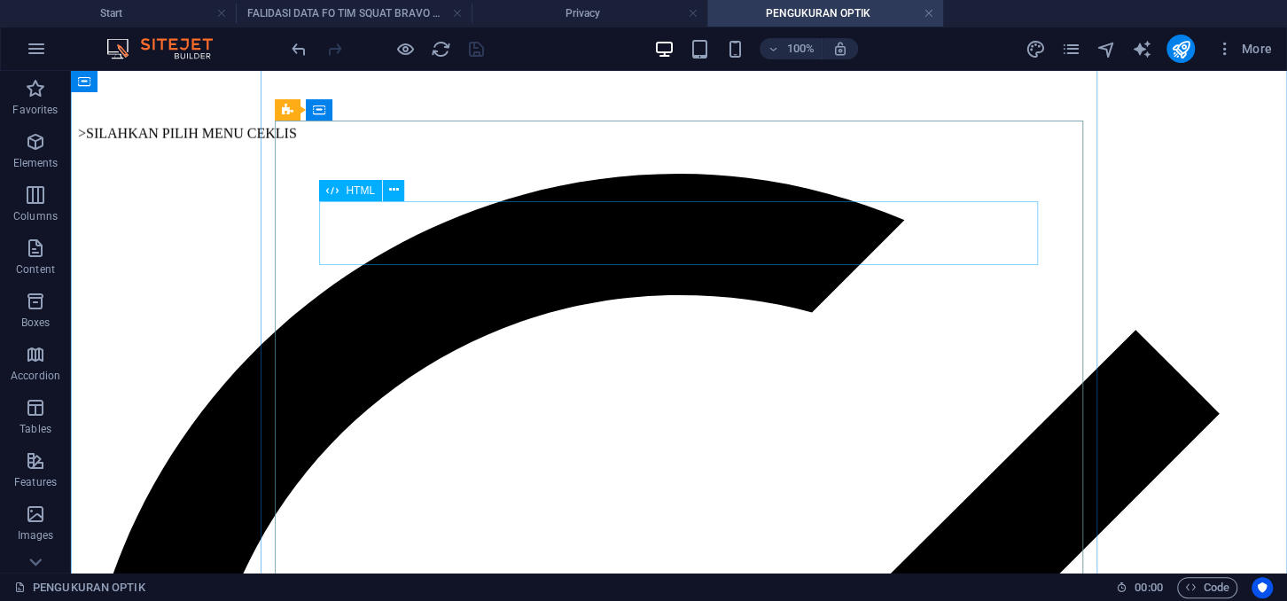
click at [559, 174] on div ">SILAHKAN PILIH MENU CEKLIS" at bounding box center [678, 141] width 1201 height 66
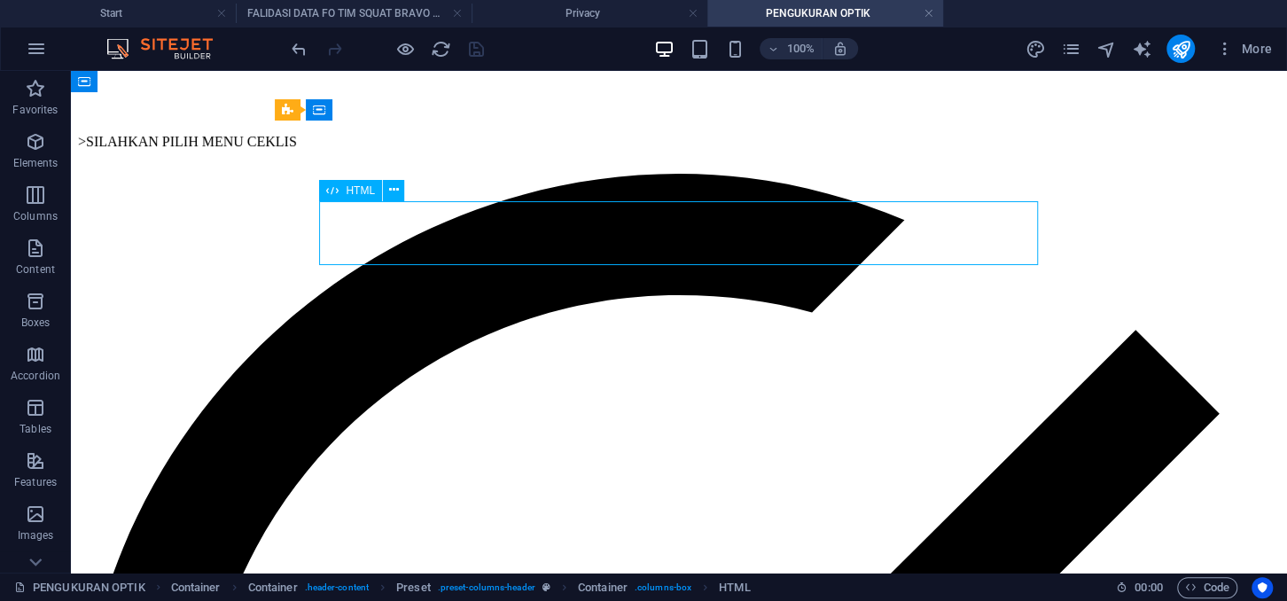
click at [559, 174] on div ">SILAHKAN PILIH MENU CEKLIS" at bounding box center [678, 141] width 1201 height 66
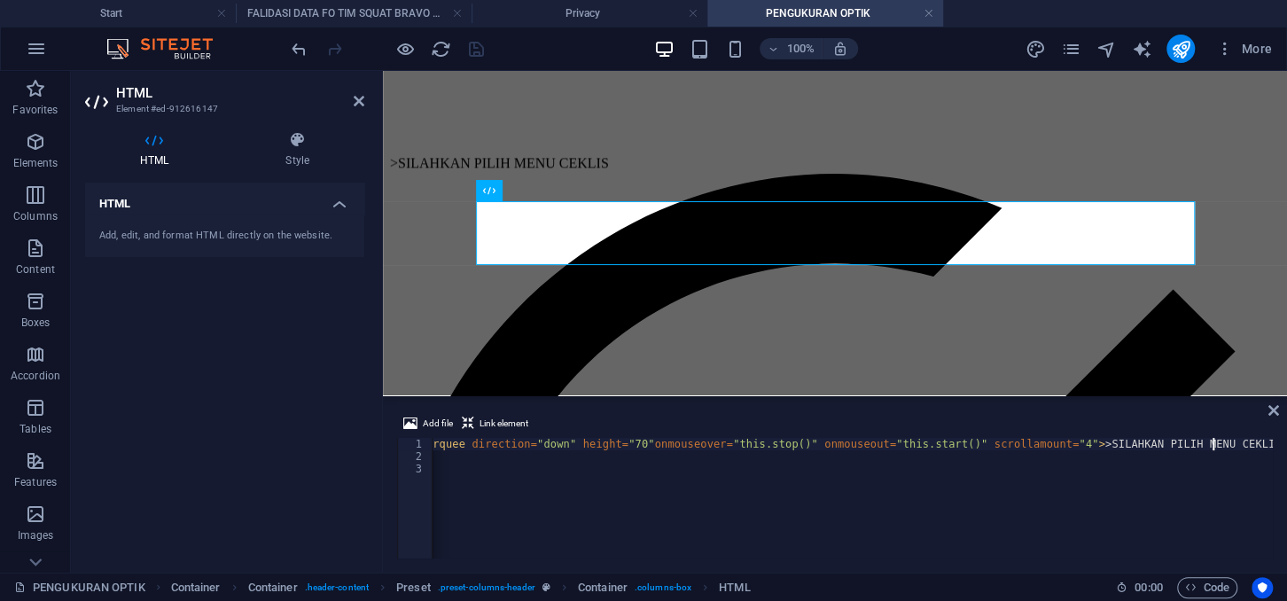
click at [1051, 441] on div "< marquee direction = "down" height = "70" onmouseover = "this.stop()" onmouseo…" at bounding box center [842, 510] width 867 height 145
type textarea "<marquee direction="down" height="70"onmouseover="this.stop()" onmouseout="this…"
click at [311, 353] on div "HTML Add, edit, and format HTML directly on the website." at bounding box center [224, 371] width 279 height 376
drag, startPoint x: 471, startPoint y: 49, endPoint x: 484, endPoint y: 306, distance: 257.2
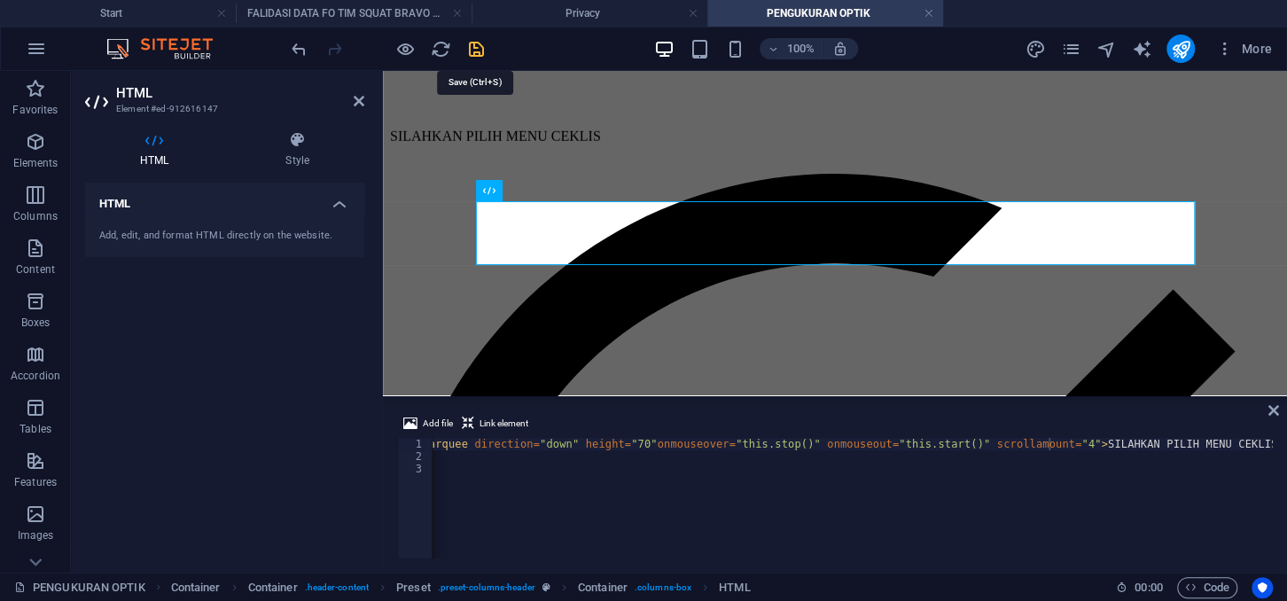
click at [471, 49] on icon "save" at bounding box center [476, 49] width 20 height 20
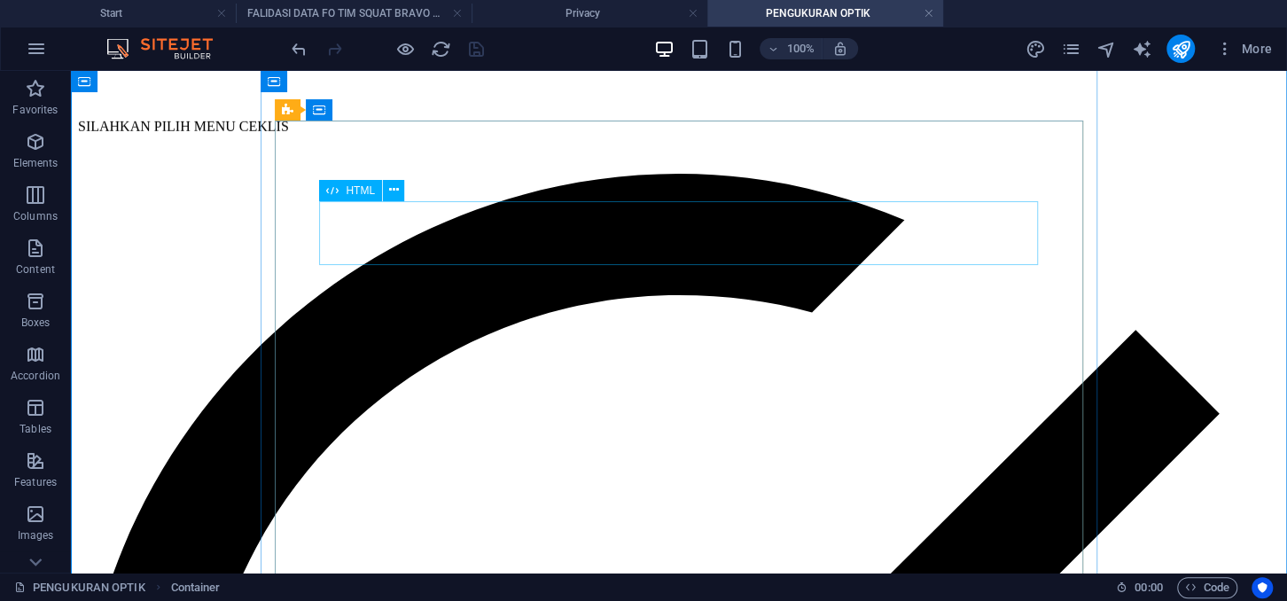
click at [504, 174] on div "SILAHKAN PILIH MENU CEKLIS" at bounding box center [678, 141] width 1201 height 66
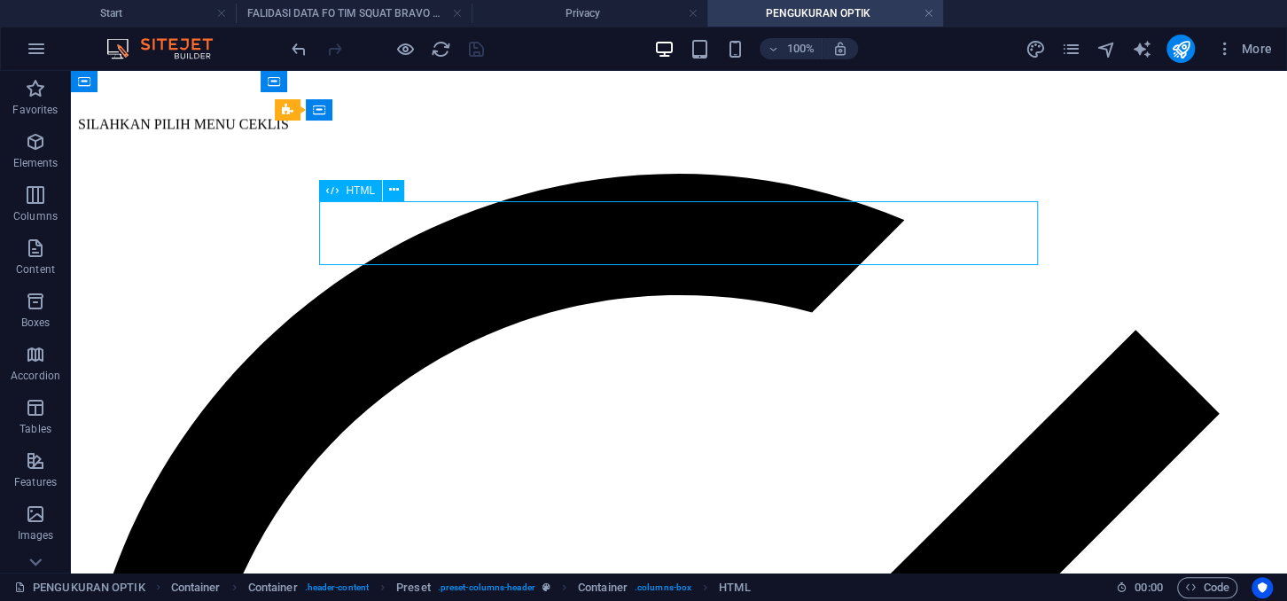
click at [504, 174] on div "SILAHKAN PILIH MENU CEKLIS" at bounding box center [678, 141] width 1201 height 66
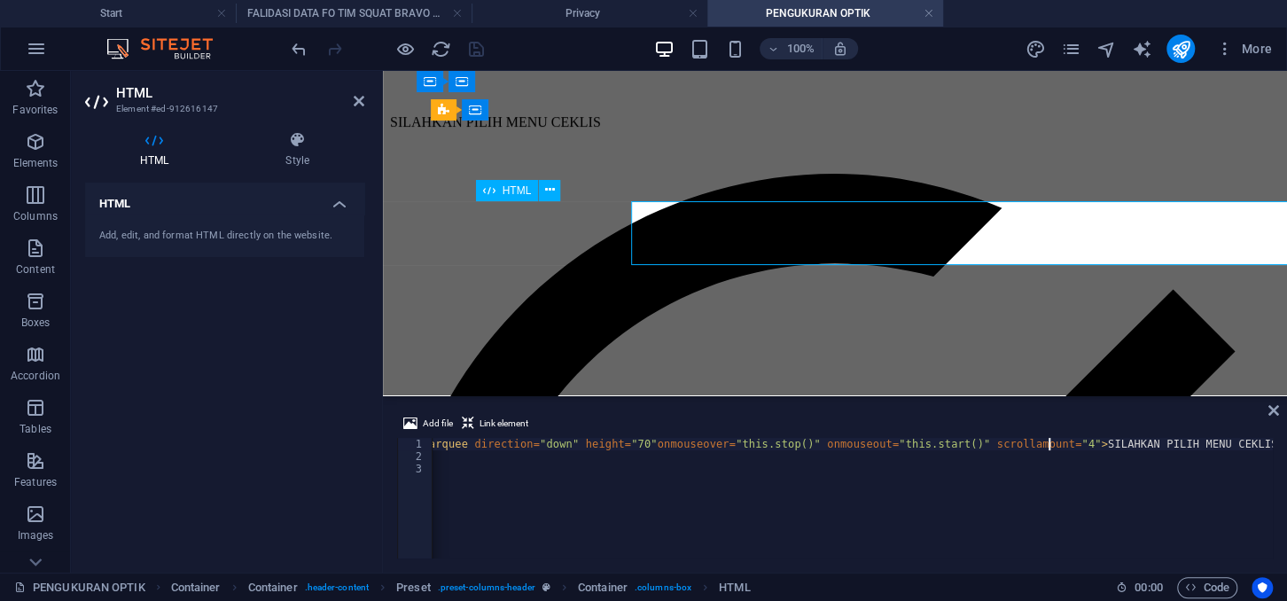
click at [504, 174] on div "SILAHKAN PILIH MENU CEKLIS" at bounding box center [835, 141] width 890 height 66
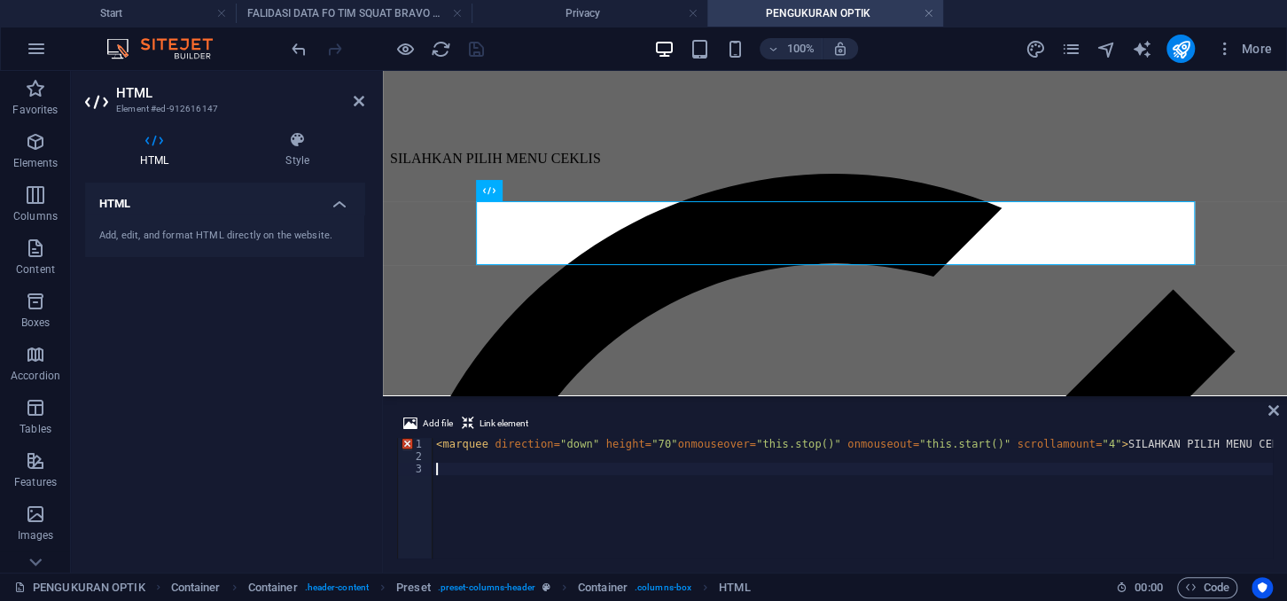
click at [540, 476] on div "< marquee direction = "down" height = "70" onmouseover = "this.stop()" onmouseo…" at bounding box center [862, 510] width 860 height 145
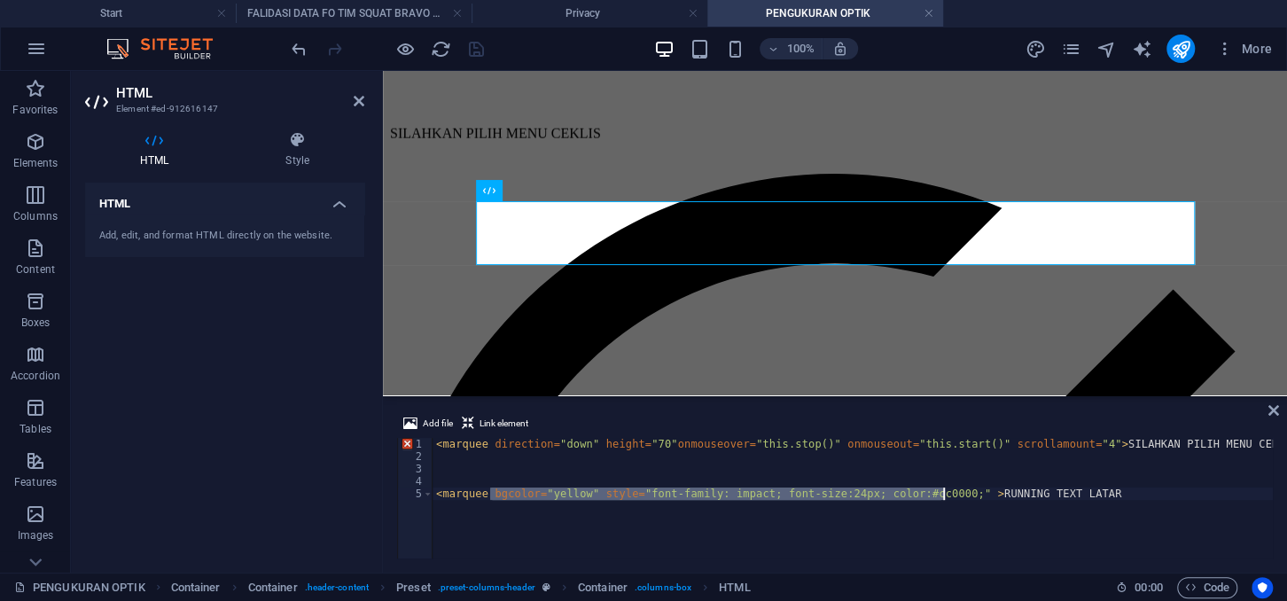
drag, startPoint x: 491, startPoint y: 494, endPoint x: 943, endPoint y: 492, distance: 451.9
click at [943, 492] on div "< marquee direction = "down" height = "70" onmouseover = "this.stop()" onmouseo…" at bounding box center [862, 510] width 860 height 145
click at [486, 448] on div "< marquee direction = "down" height = "70" onmouseover = "this.stop()" onmouseo…" at bounding box center [862, 510] width 860 height 145
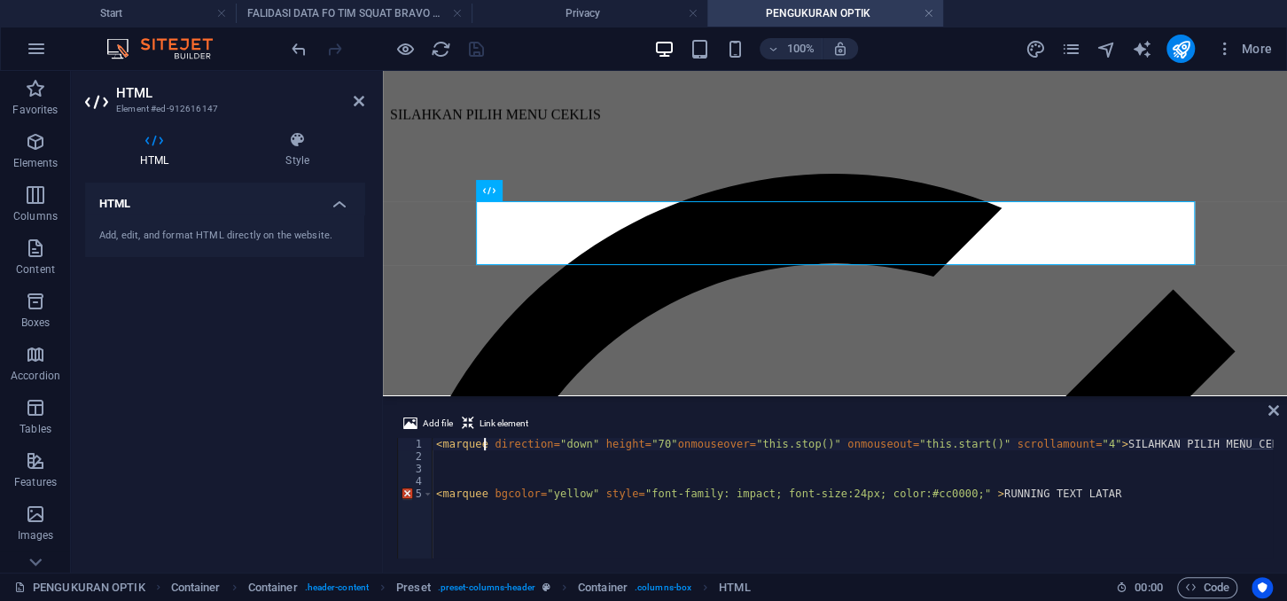
scroll to position [0, 4]
type textarea "<marquee bgcolor="yellow" style="font-family: impact; font-size:24px; color:#cc…"
click at [283, 434] on div "HTML Add, edit, and format HTML directly on the website." at bounding box center [224, 371] width 279 height 376
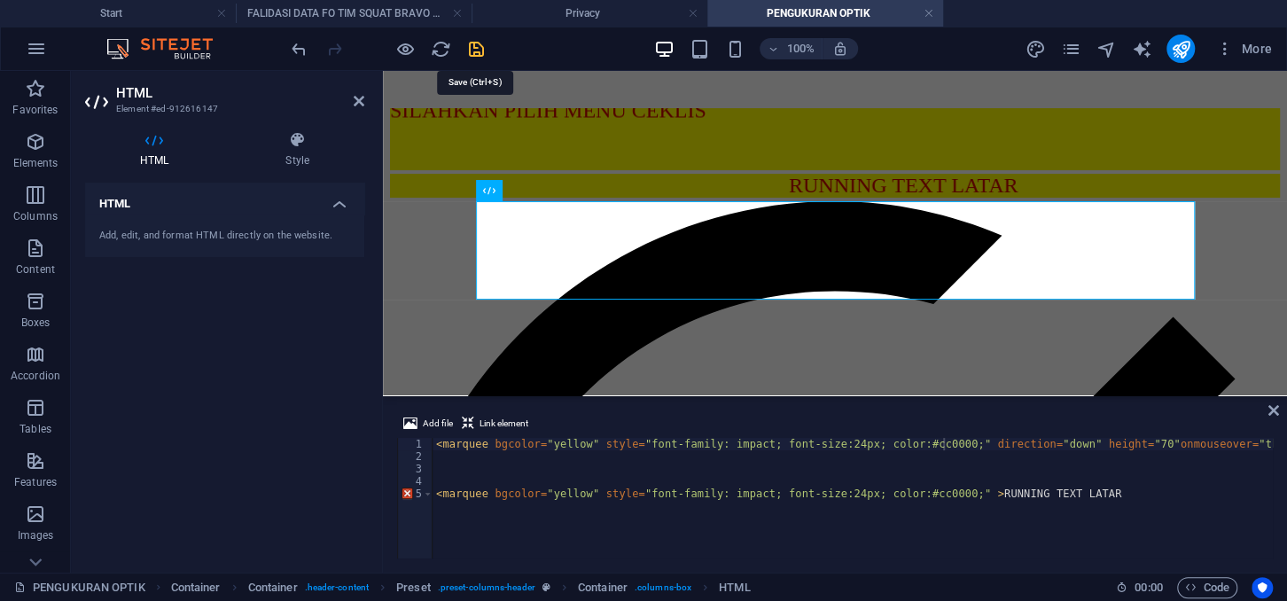
drag, startPoint x: 483, startPoint y: 46, endPoint x: 401, endPoint y: 53, distance: 81.8
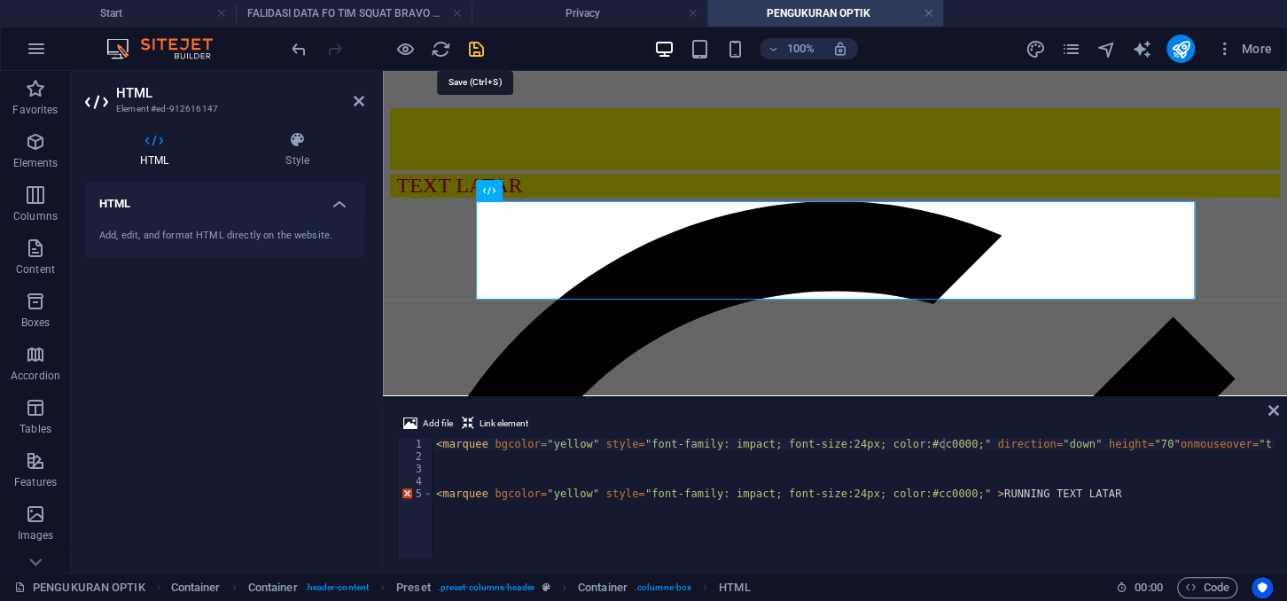
click at [483, 46] on icon "save" at bounding box center [476, 49] width 20 height 20
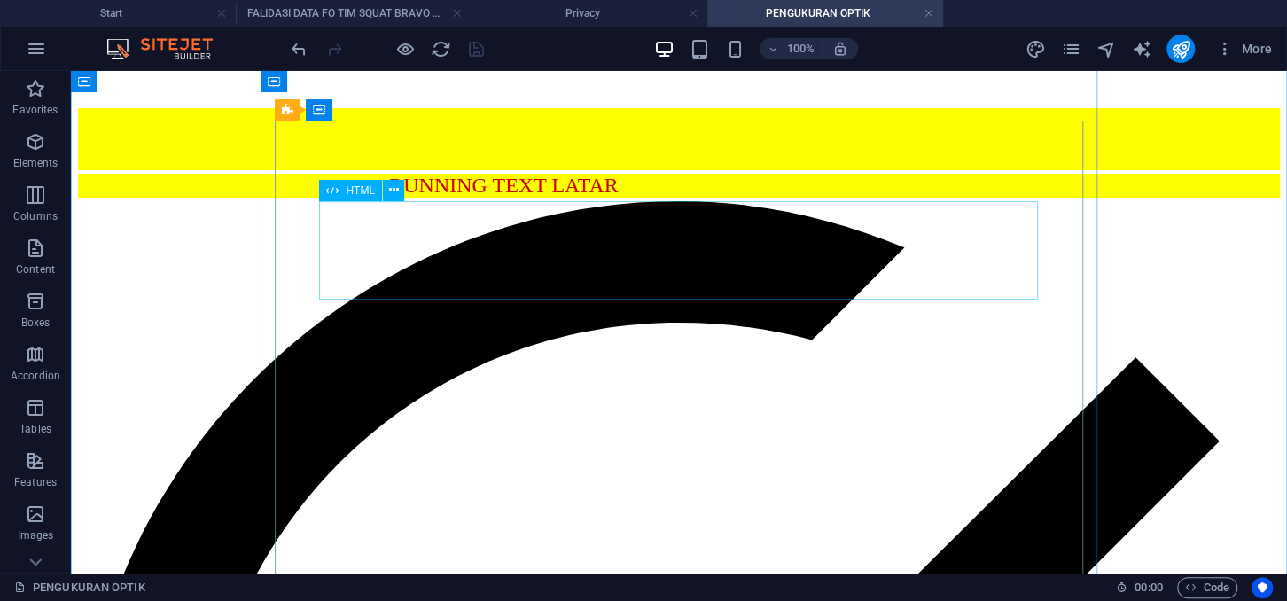
click at [518, 201] on div "SILAHKAN PILIH MENU CEKLIS RUNNING TEXT LATAR" at bounding box center [678, 154] width 1201 height 93
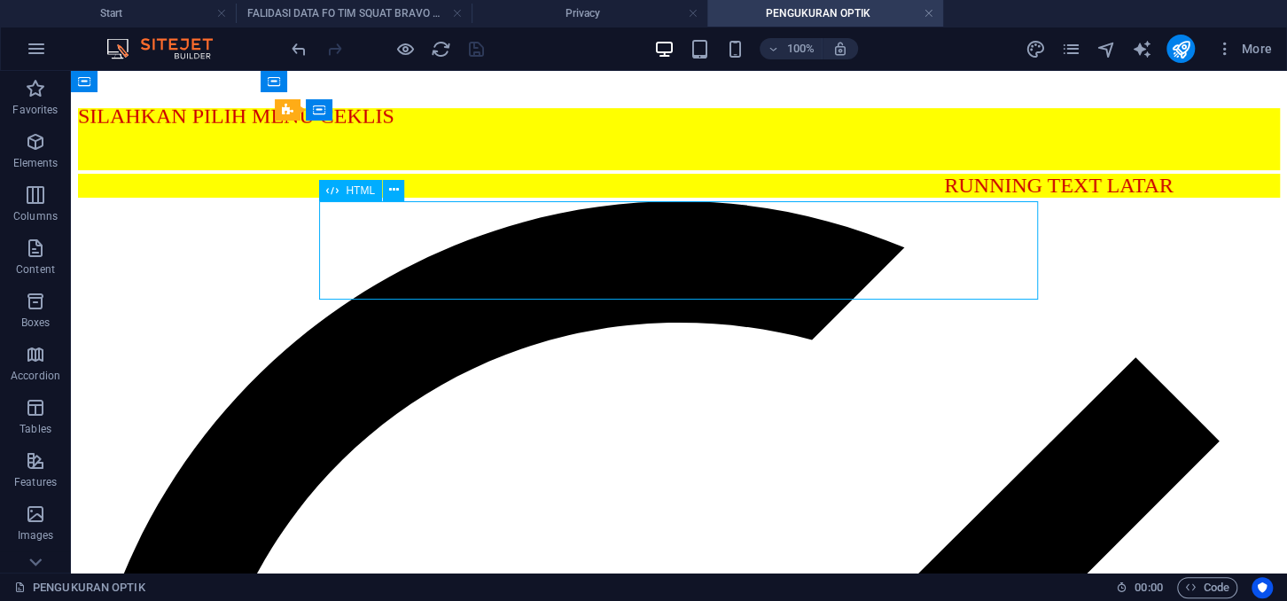
click at [518, 201] on div "SILAHKAN PILIH MENU CEKLIS RUNNING TEXT LATAR" at bounding box center [678, 154] width 1201 height 93
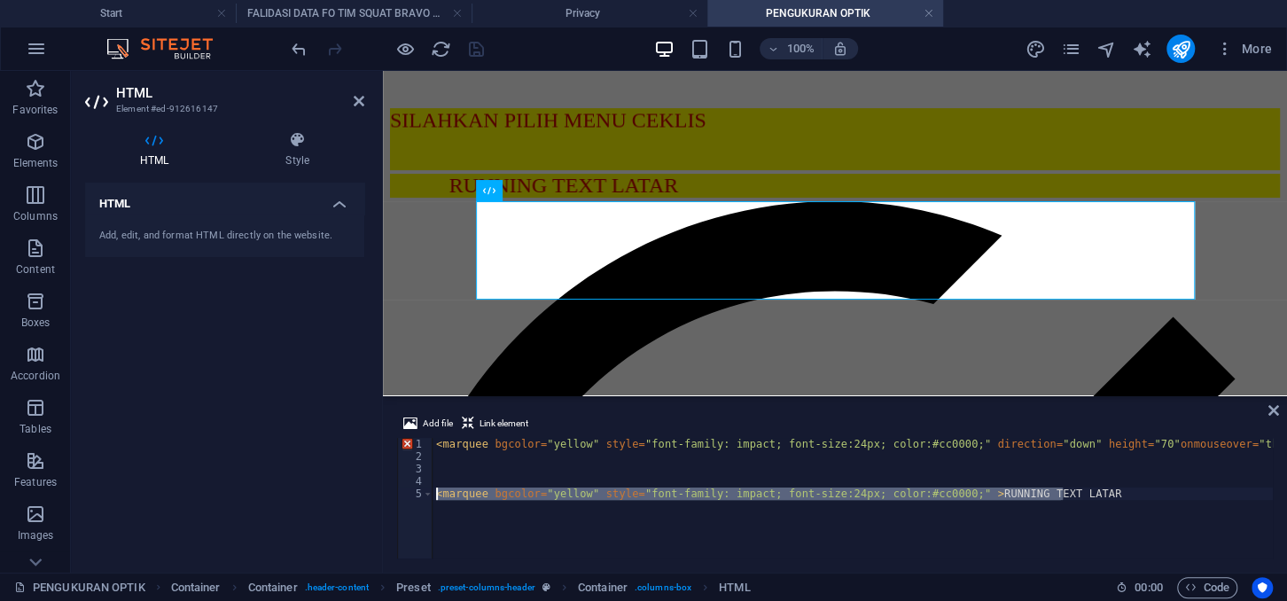
drag, startPoint x: 1063, startPoint y: 494, endPoint x: 406, endPoint y: 492, distance: 657.4
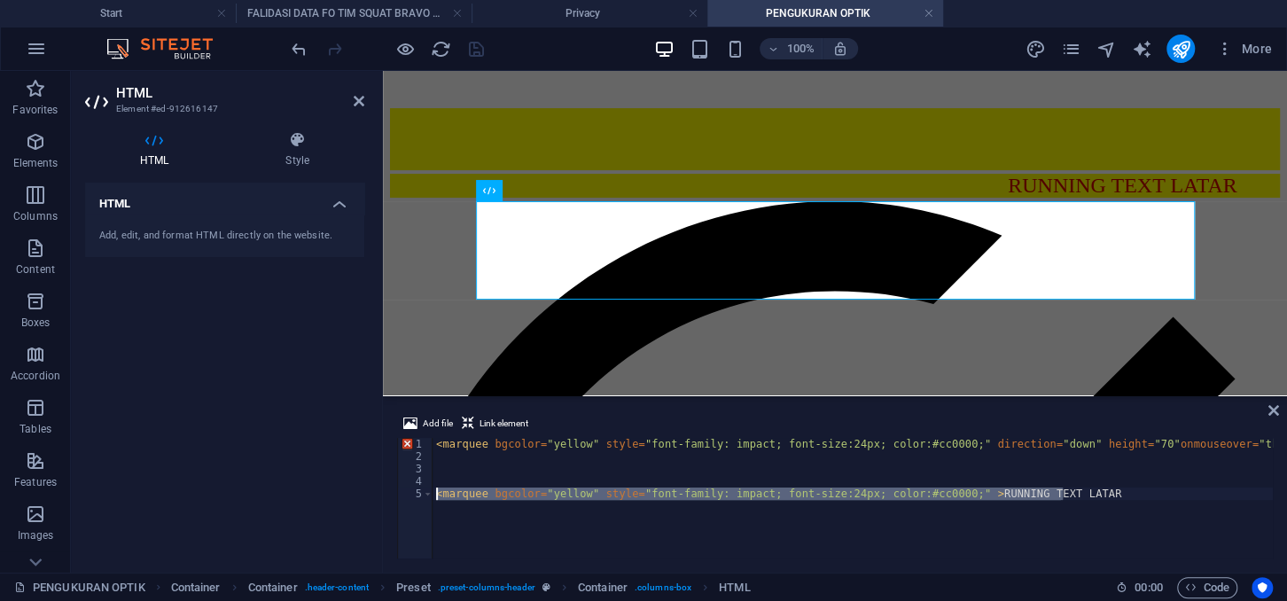
click at [432, 492] on div "< marquee bgcolor = "yellow" style = "font-family: impact; font-size:24px; colo…" at bounding box center [852, 498] width 840 height 120
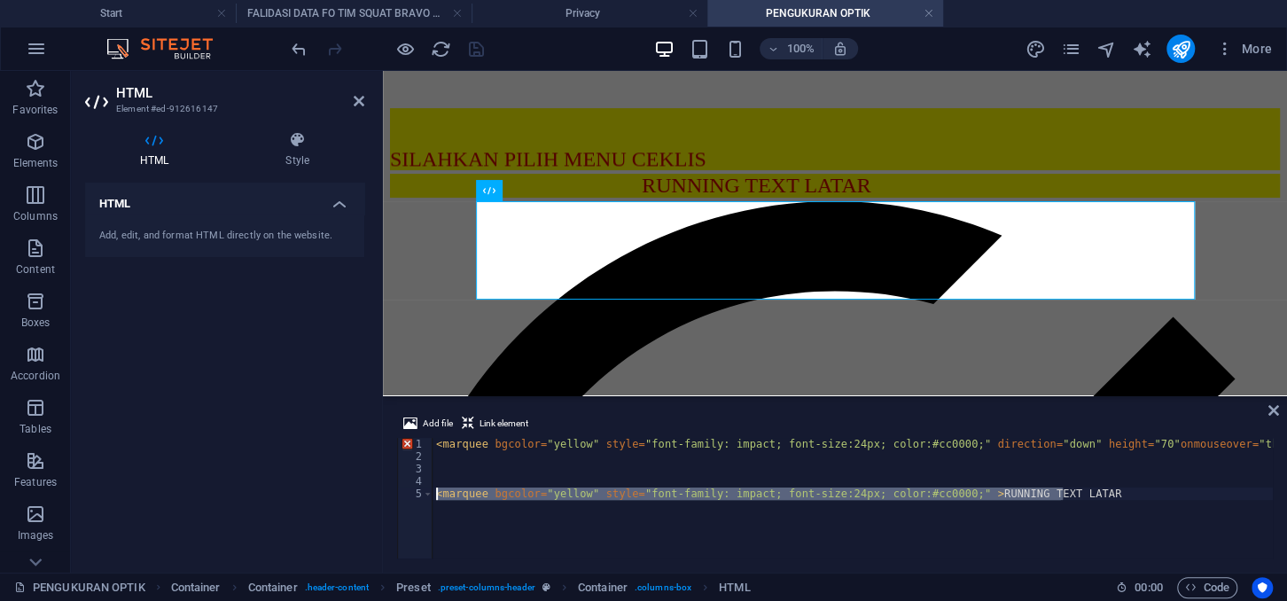
type textarea "<marquee bgcolor="yellow" style="font-family: impact; font-size:24px; color:#cc…"
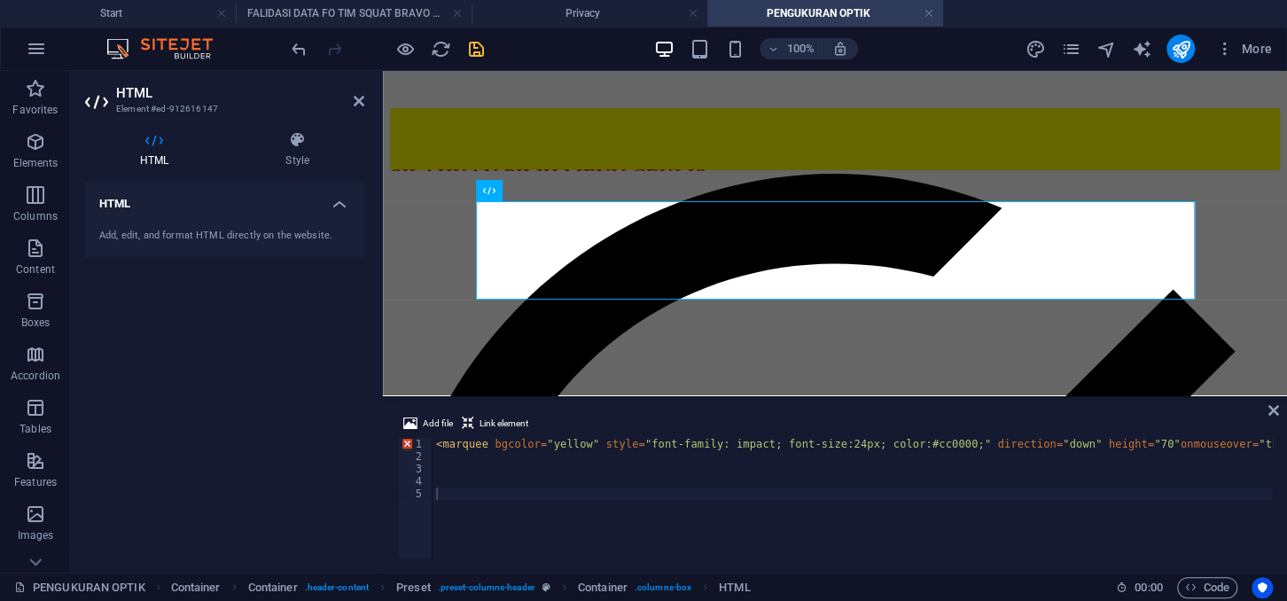
click at [342, 447] on div "HTML Add, edit, and format HTML directly on the website." at bounding box center [224, 371] width 279 height 376
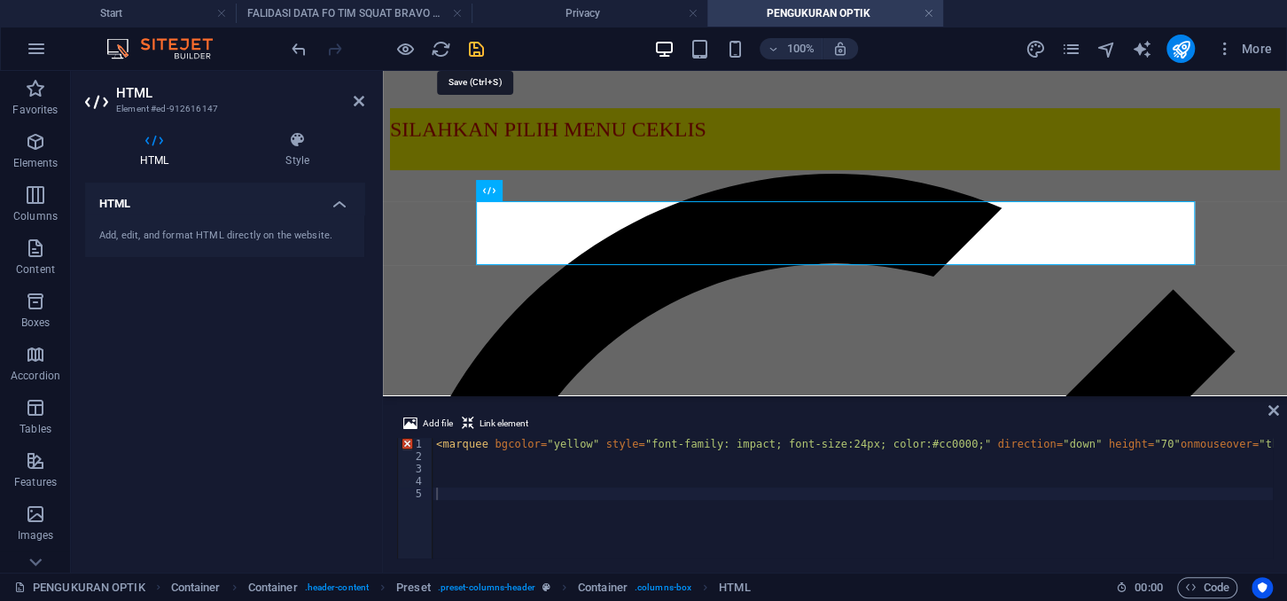
click at [482, 58] on icon "save" at bounding box center [476, 49] width 20 height 20
click at [482, 58] on div at bounding box center [387, 49] width 198 height 28
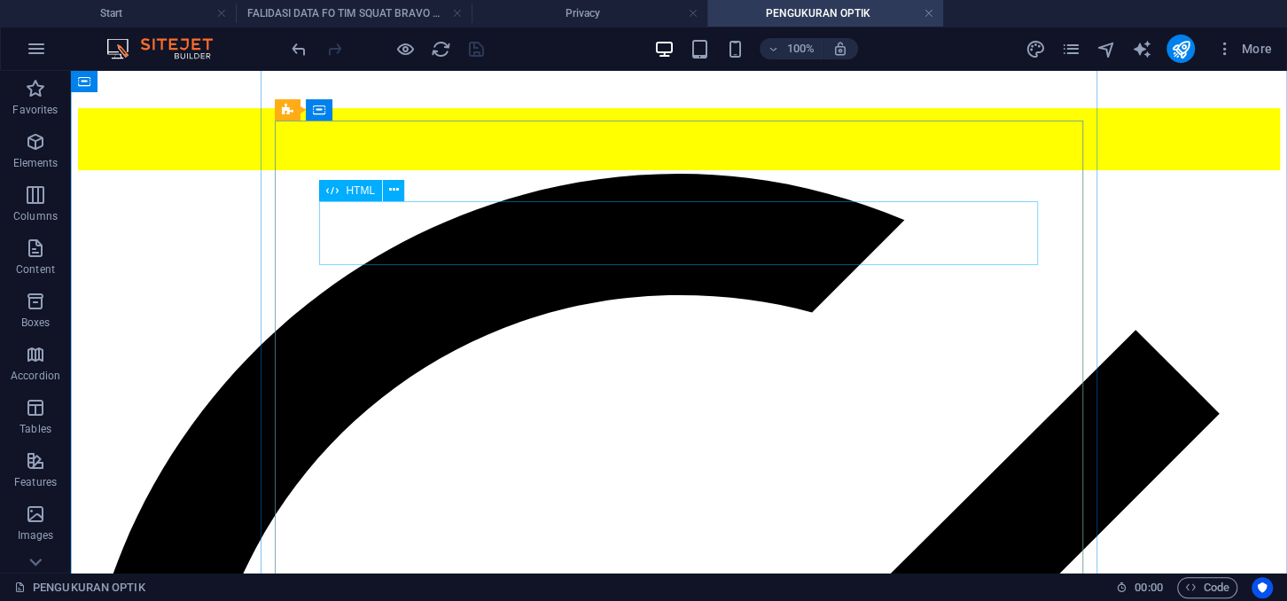
click at [412, 174] on div "SILAHKAN PILIH MENU CEKLIS" at bounding box center [678, 141] width 1201 height 66
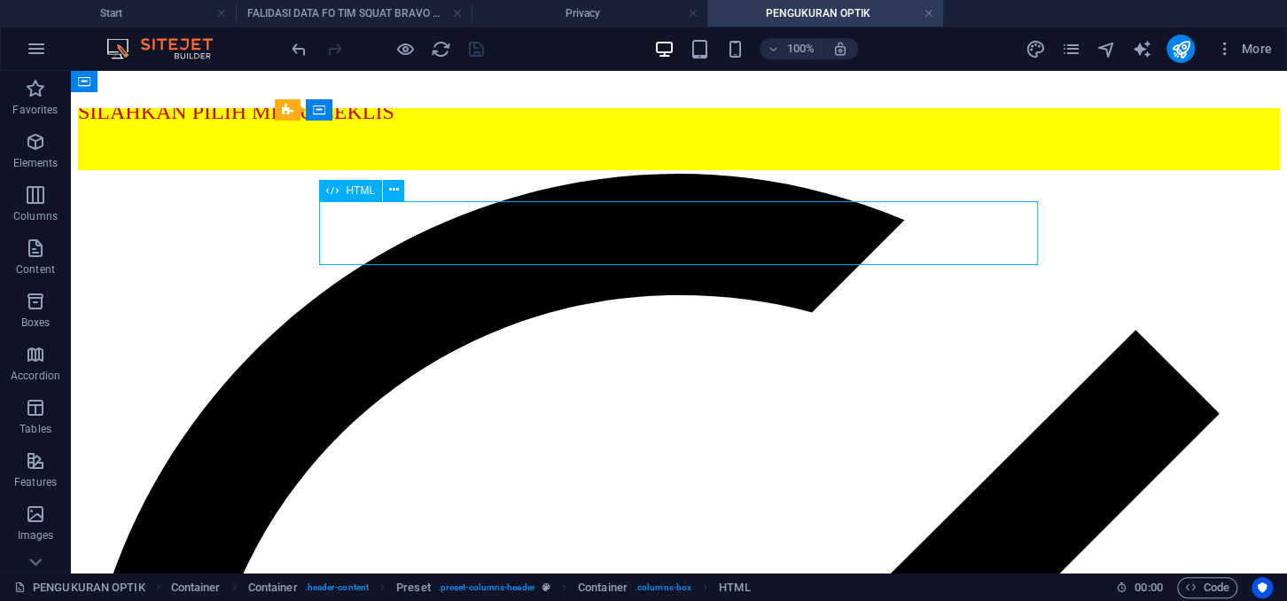
click at [412, 174] on div "SILAHKAN PILIH MENU CEKLIS" at bounding box center [678, 141] width 1201 height 66
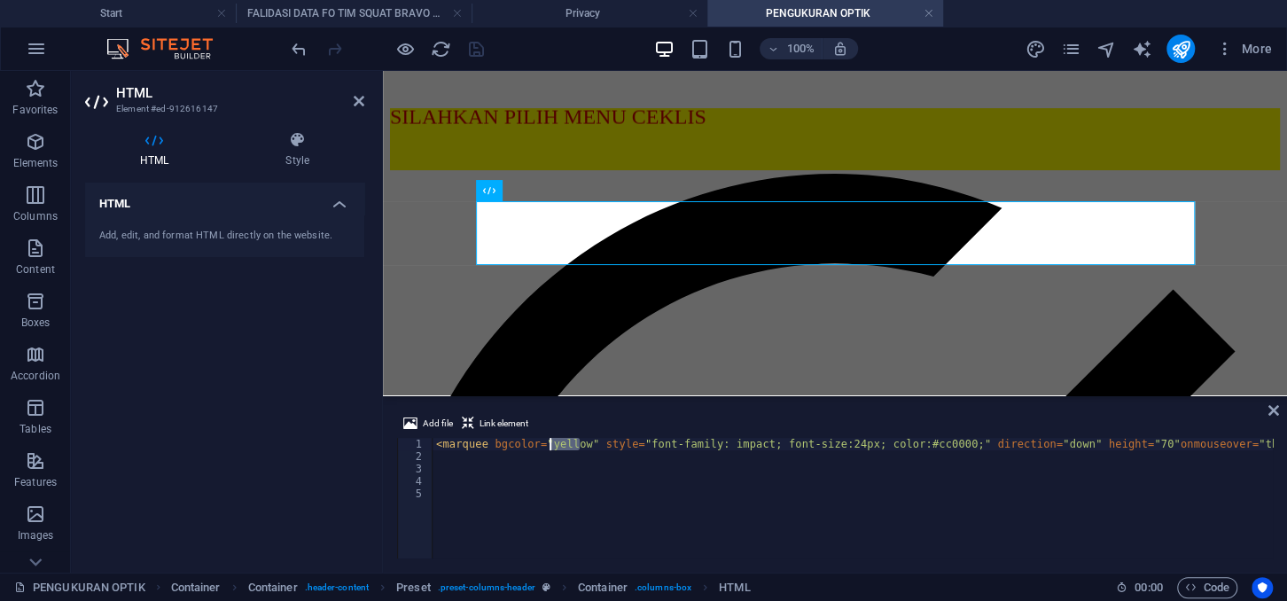
drag, startPoint x: 578, startPoint y: 446, endPoint x: 548, endPoint y: 444, distance: 29.3
click at [548, 444] on div "< marquee bgcolor = "yellow" style = "font-family: impact; font-size:24px; colo…" at bounding box center [1092, 510] width 1320 height 145
type textarea "<marquee bgcolor="yellow" style="font-family: impact; font-size:24px; color:#cc…"
